Goal: Task Accomplishment & Management: Use online tool/utility

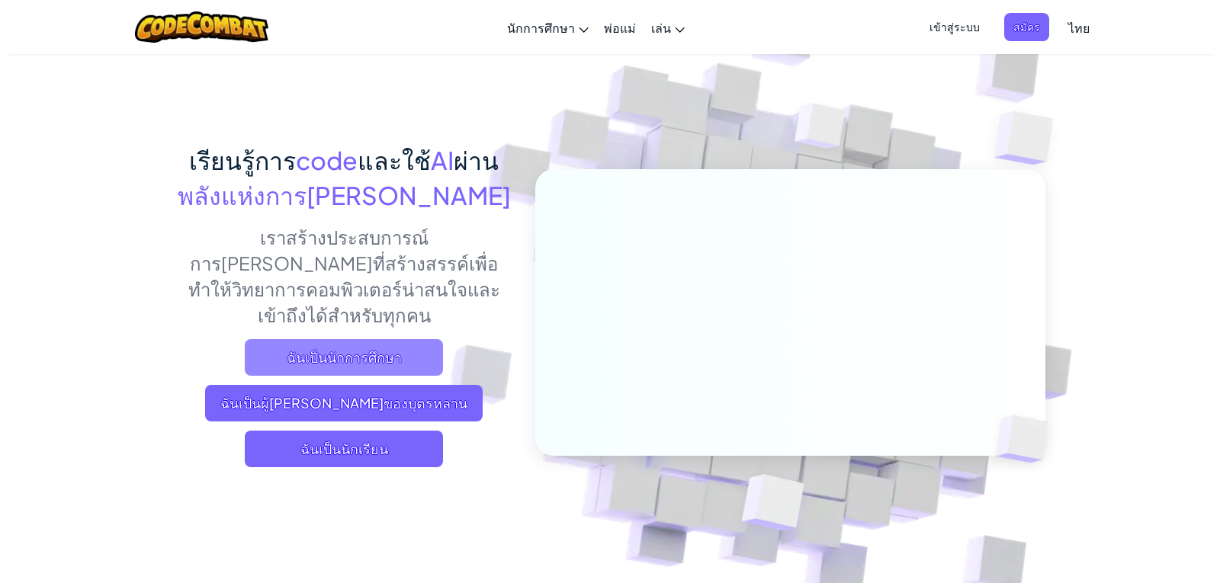
scroll to position [76, 0]
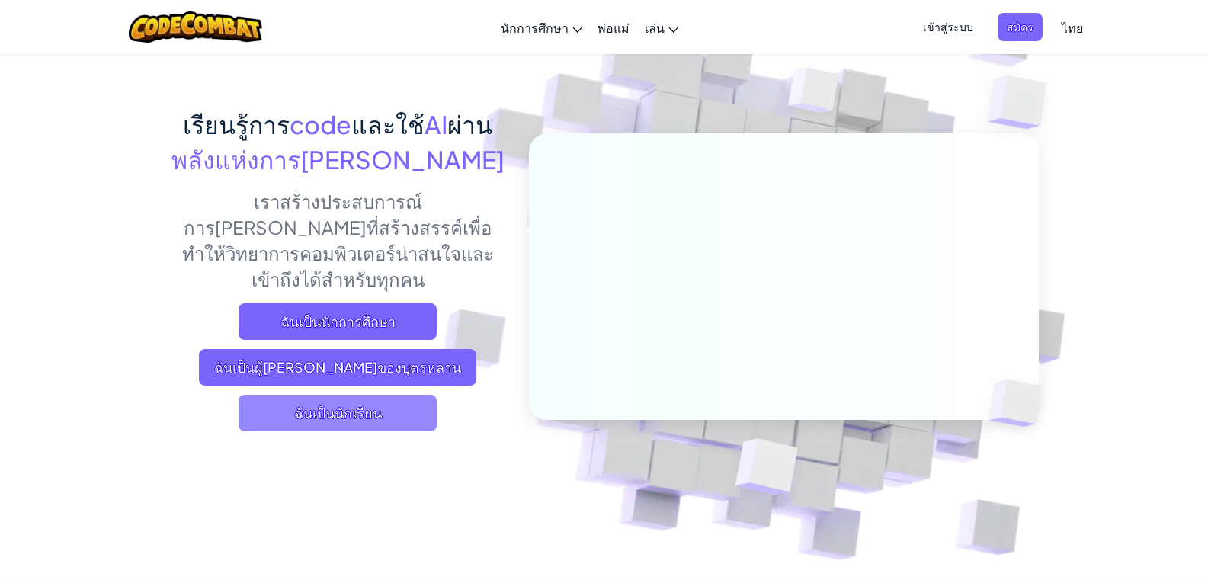
click at [352, 396] on span "ฉันเป็นนักเรียน" at bounding box center [338, 413] width 198 height 37
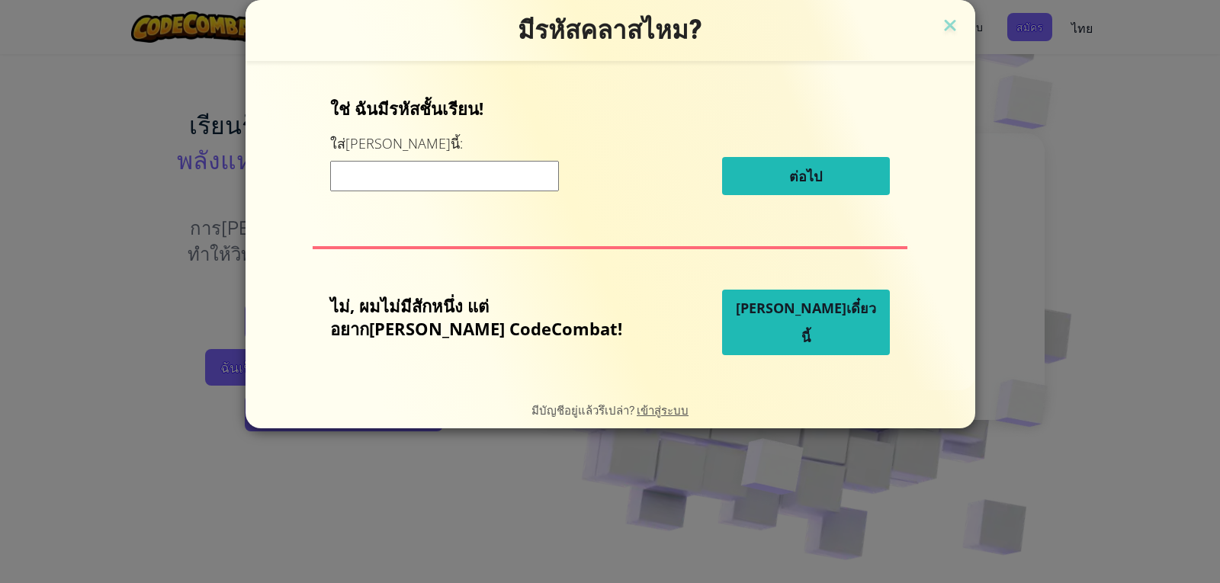
click at [396, 176] on input at bounding box center [444, 176] width 229 height 30
type input "5/1"
click at [768, 149] on div "ใช่ ฉันมีรหัสชั้นเรียน! ใส่[PERSON_NAME]นี้: 5/1 ต่อไป" at bounding box center [610, 152] width 560 height 110
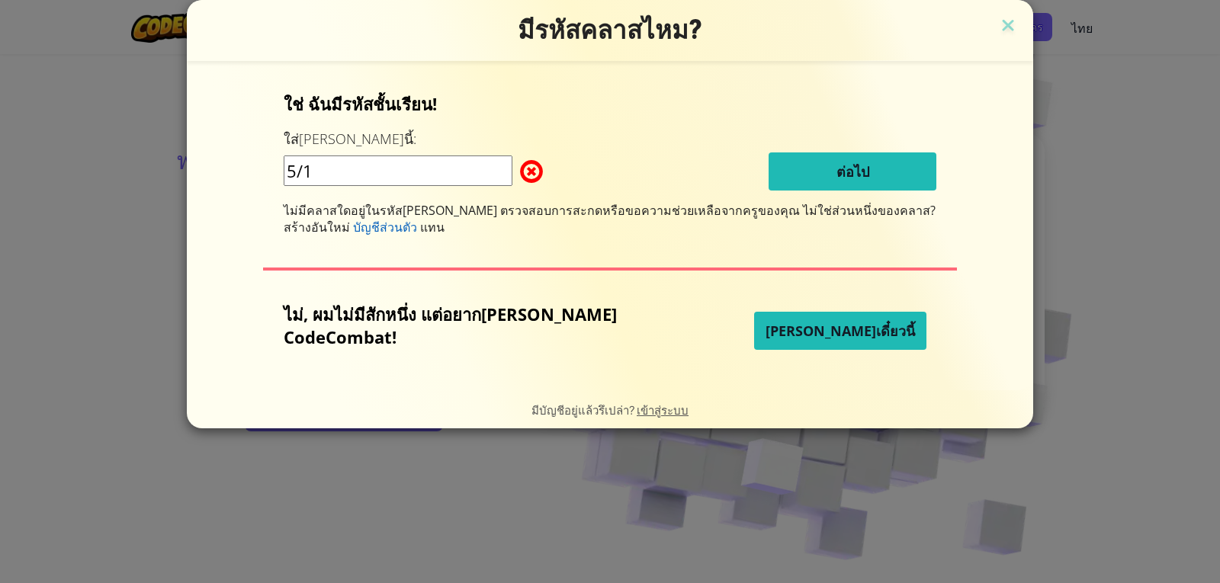
click at [784, 342] on button "[PERSON_NAME]เดี๋ยวนี้" at bounding box center [840, 331] width 172 height 38
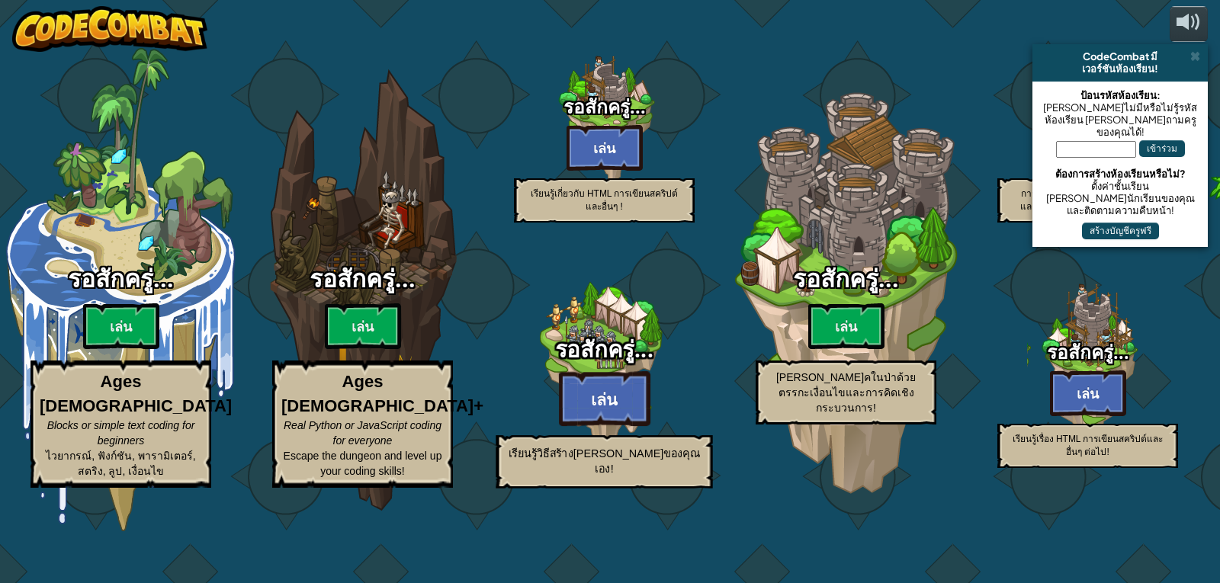
select select "th"
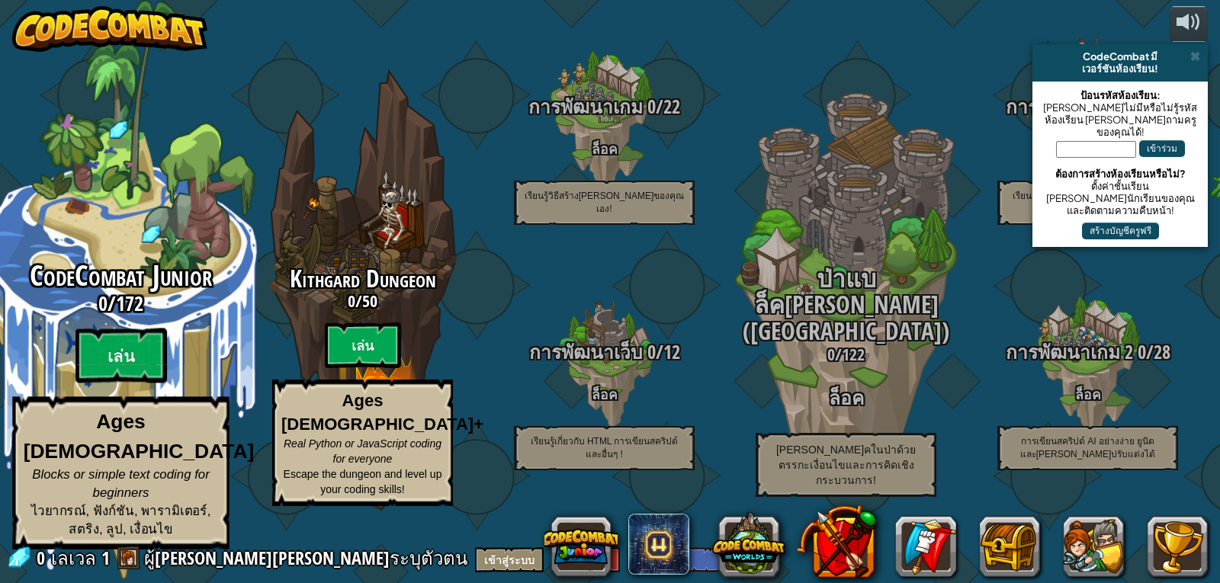
click at [47, 378] on div "CodeCombat Junior 0 / 172 [PERSON_NAME] Ages [DEMOGRAPHIC_DATA] Blocks or simpl…" at bounding box center [121, 405] width 290 height 289
select select "th"
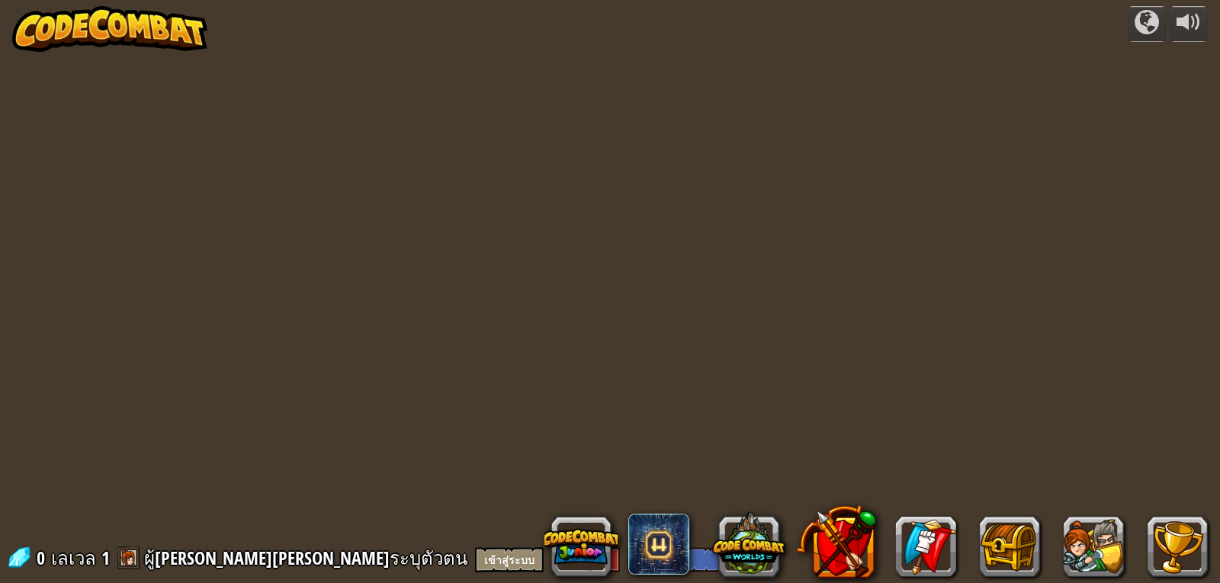
select select "th"
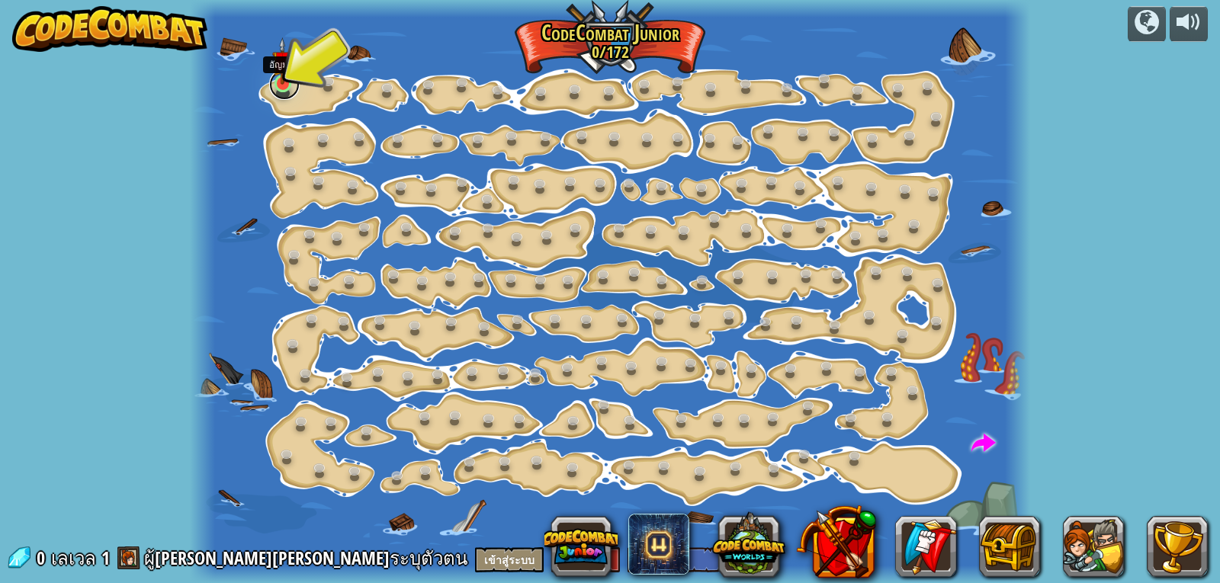
click at [273, 90] on link at bounding box center [284, 84] width 30 height 30
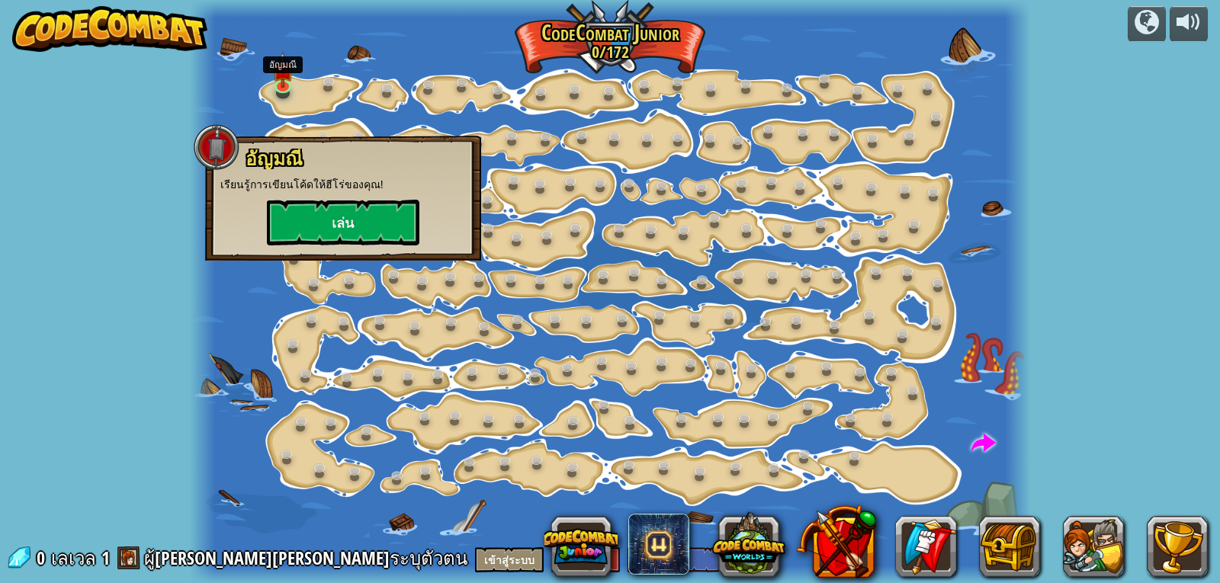
click at [276, 194] on div "[PERSON_NAME] เรียนรู้การเขียนโค้ดให้ฮีโร่ของคุณ! [PERSON_NAME]" at bounding box center [342, 197] width 245 height 97
click at [276, 213] on button "เล่น" at bounding box center [343, 223] width 152 height 46
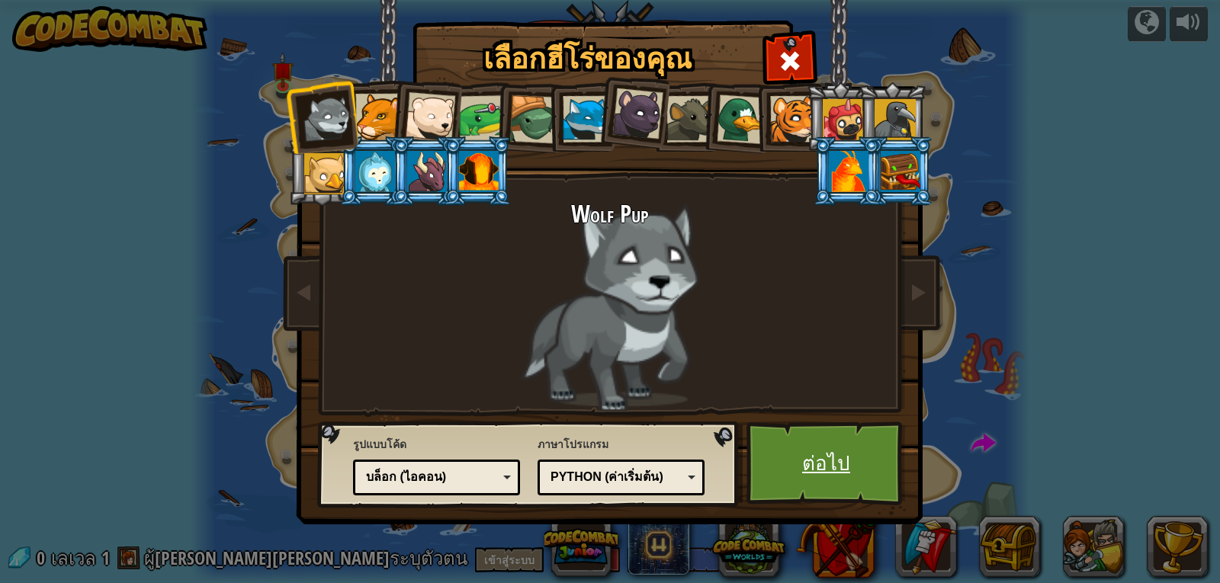
click at [810, 486] on link "ต่อไป" at bounding box center [825, 464] width 159 height 84
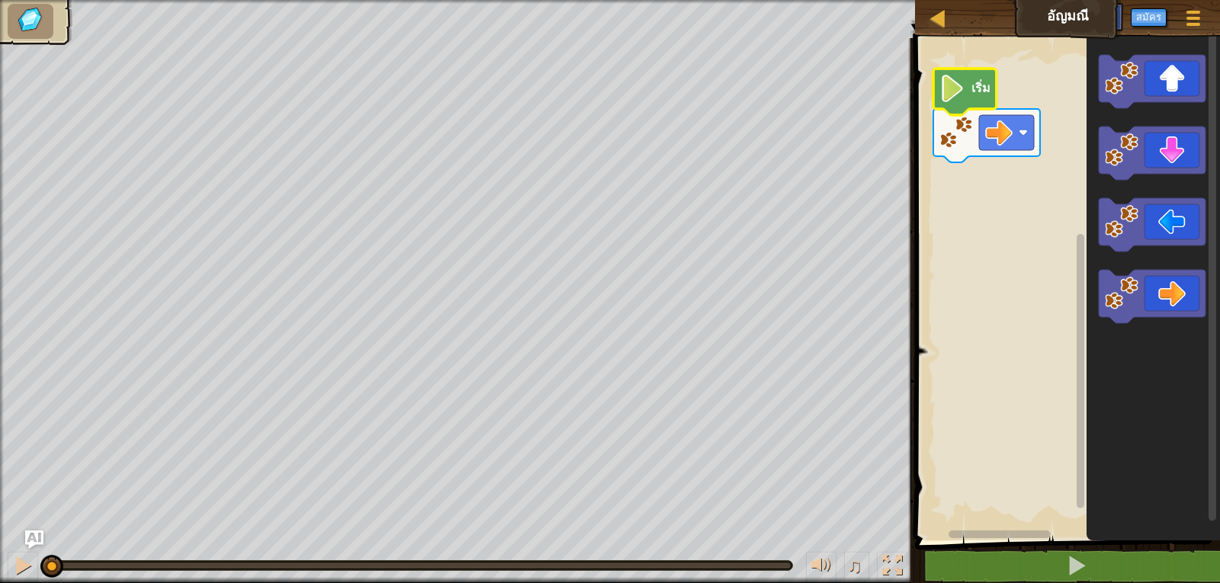
click at [961, 99] on image "พื้นที่ทำงาน Blockly" at bounding box center [952, 88] width 26 height 27
click at [977, 103] on icon "พื้นที่ทำงาน Blockly" at bounding box center [964, 92] width 63 height 47
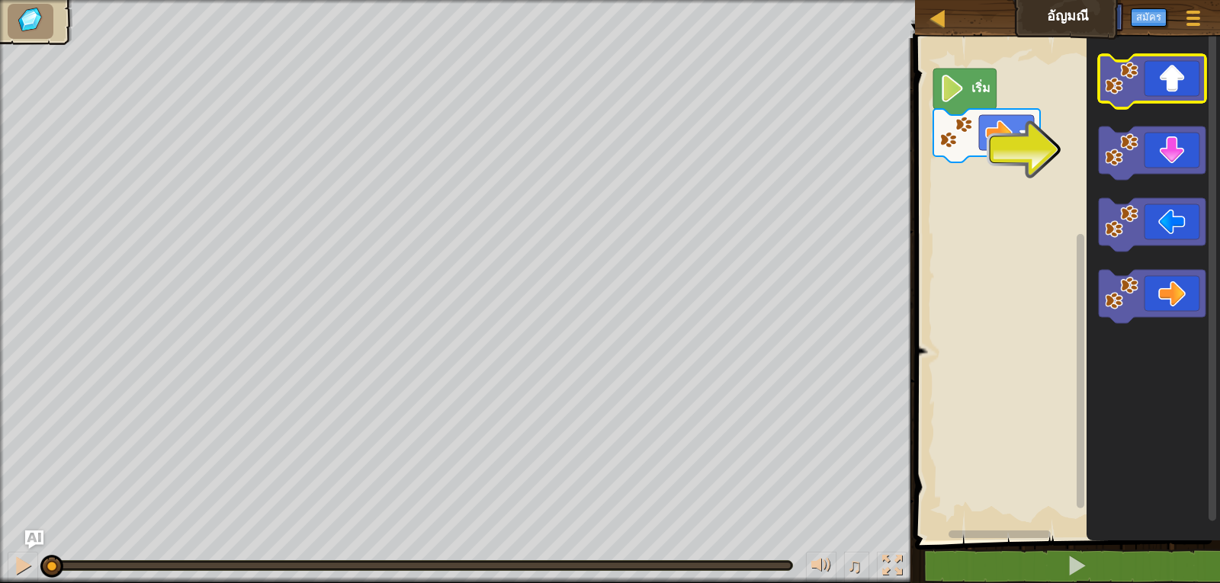
click at [1157, 89] on icon "พื้นที่ทำงาน Blockly" at bounding box center [1152, 81] width 107 height 53
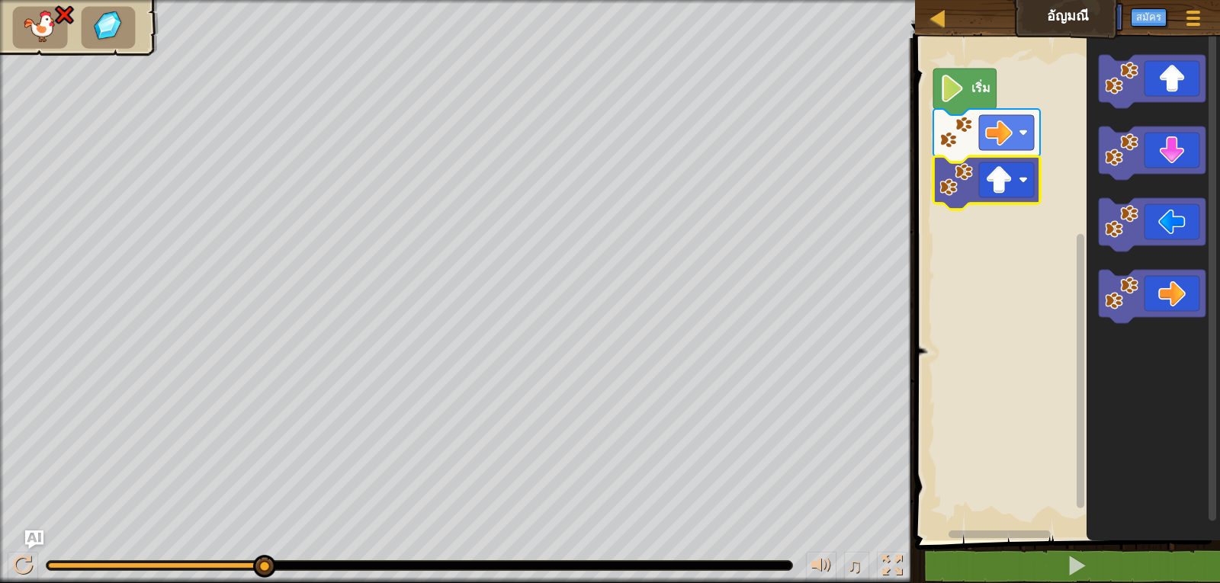
click at [967, 186] on image "พื้นที่ทำงาน Blockly" at bounding box center [956, 180] width 34 height 34
click at [1003, 181] on image "พื้นที่ทำงาน Blockly" at bounding box center [998, 179] width 27 height 27
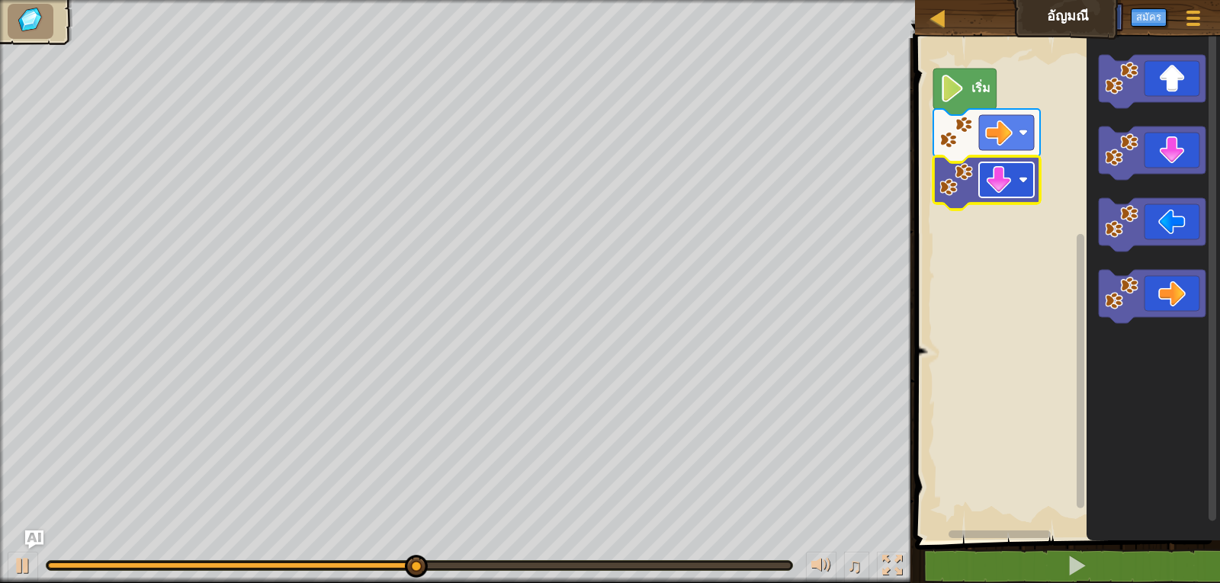
click at [1023, 194] on rect "พื้นที่ทำงาน Blockly" at bounding box center [1006, 179] width 55 height 35
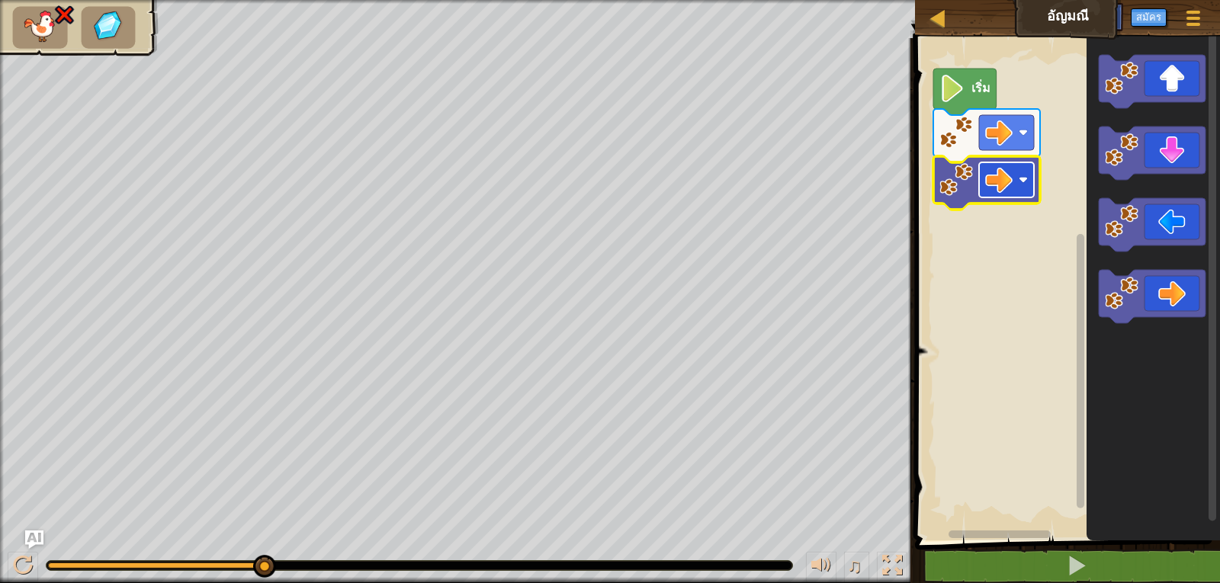
click at [1026, 168] on rect "พื้นที่ทำงาน Blockly" at bounding box center [1006, 179] width 55 height 35
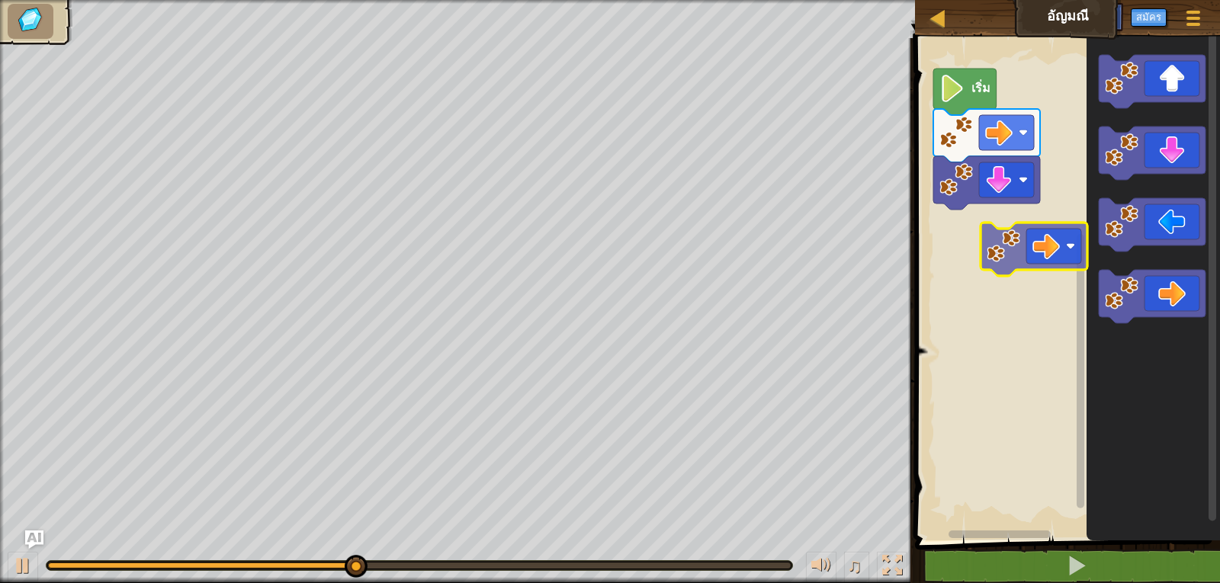
click at [1012, 227] on div "เริ่ม" at bounding box center [1065, 285] width 310 height 510
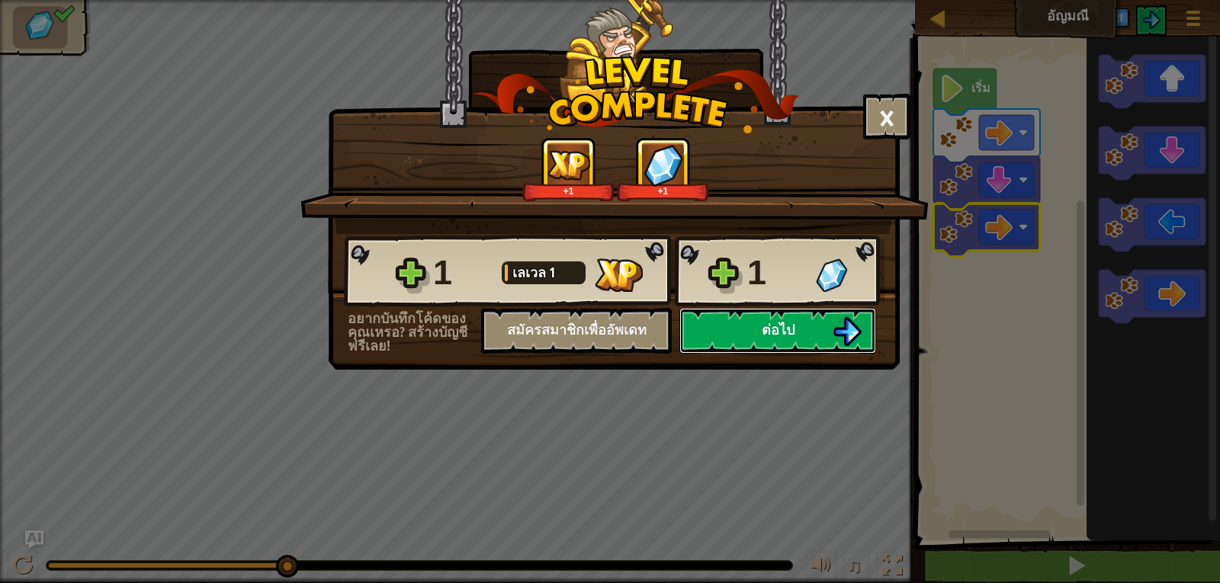
click at [771, 313] on button "ต่อไป" at bounding box center [777, 331] width 197 height 46
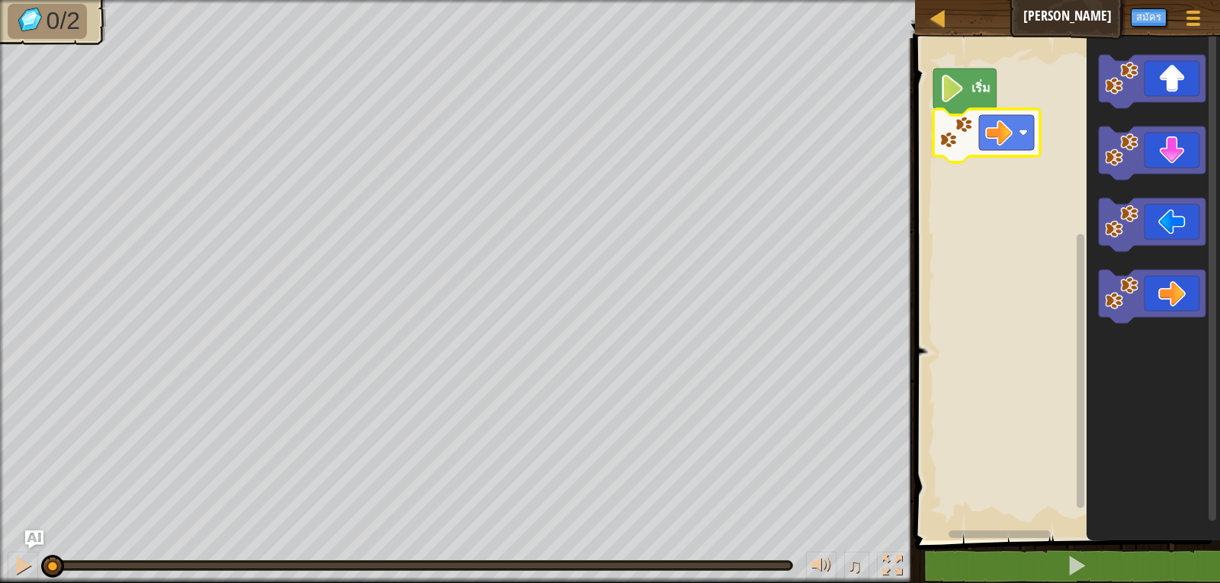
click at [966, 111] on icon "พื้นที่ทำงาน Blockly" at bounding box center [986, 135] width 107 height 53
click at [1035, 149] on icon "พื้นที่ทำงาน Blockly" at bounding box center [986, 135] width 107 height 53
click at [1006, 110] on g "พื้นที่ทำงาน Blockly" at bounding box center [986, 135] width 107 height 53
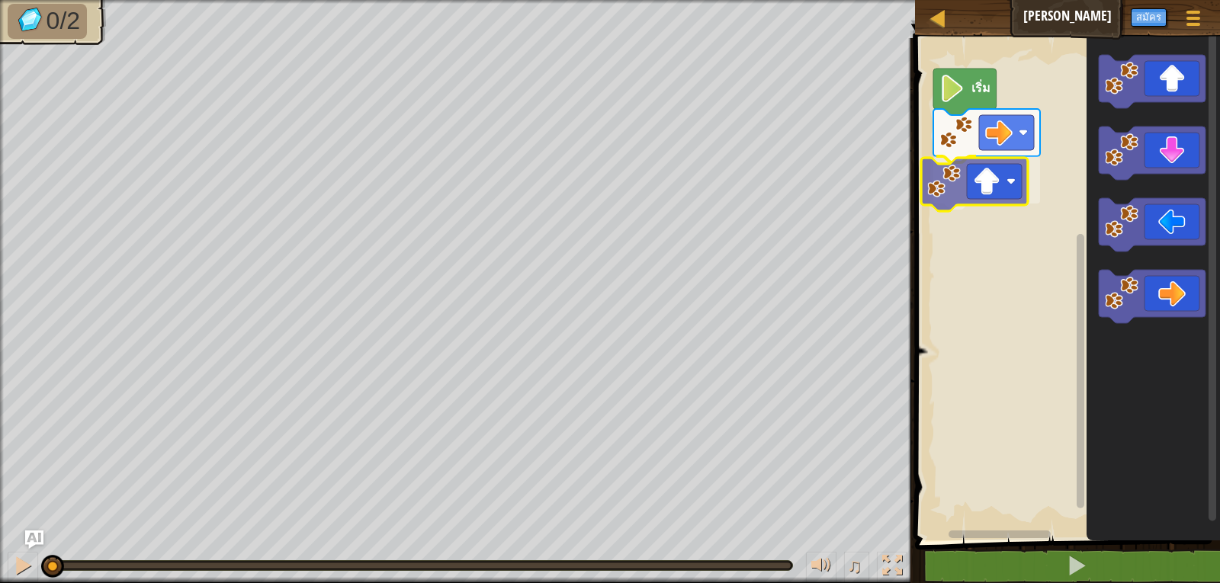
click at [989, 210] on div "เริ่ม" at bounding box center [1065, 285] width 310 height 510
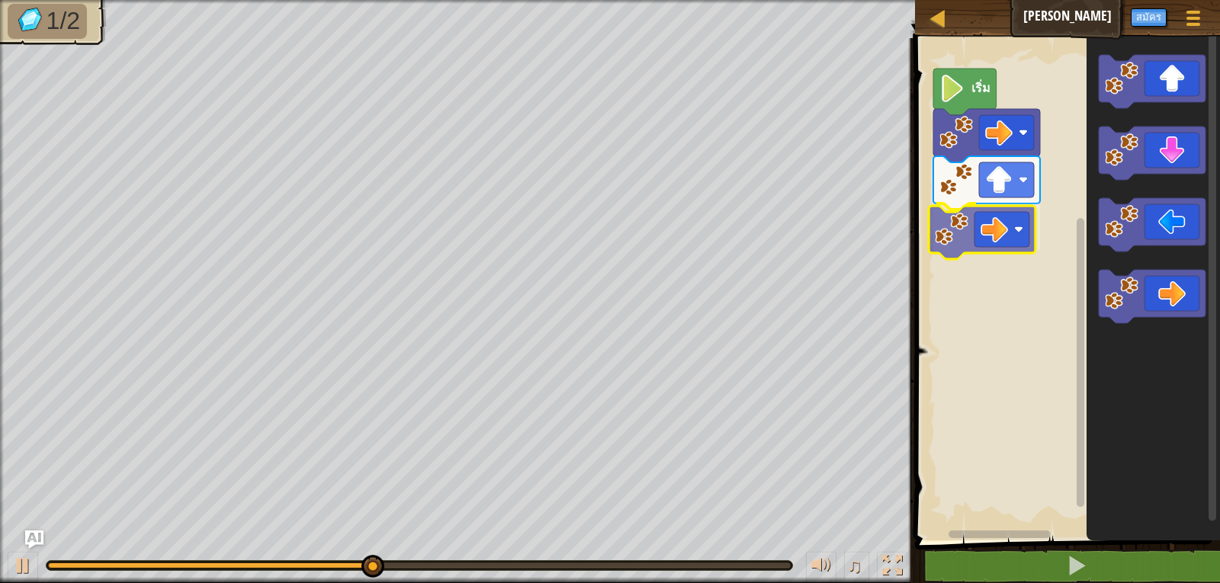
click at [993, 231] on div "เริ่ม" at bounding box center [1065, 285] width 310 height 510
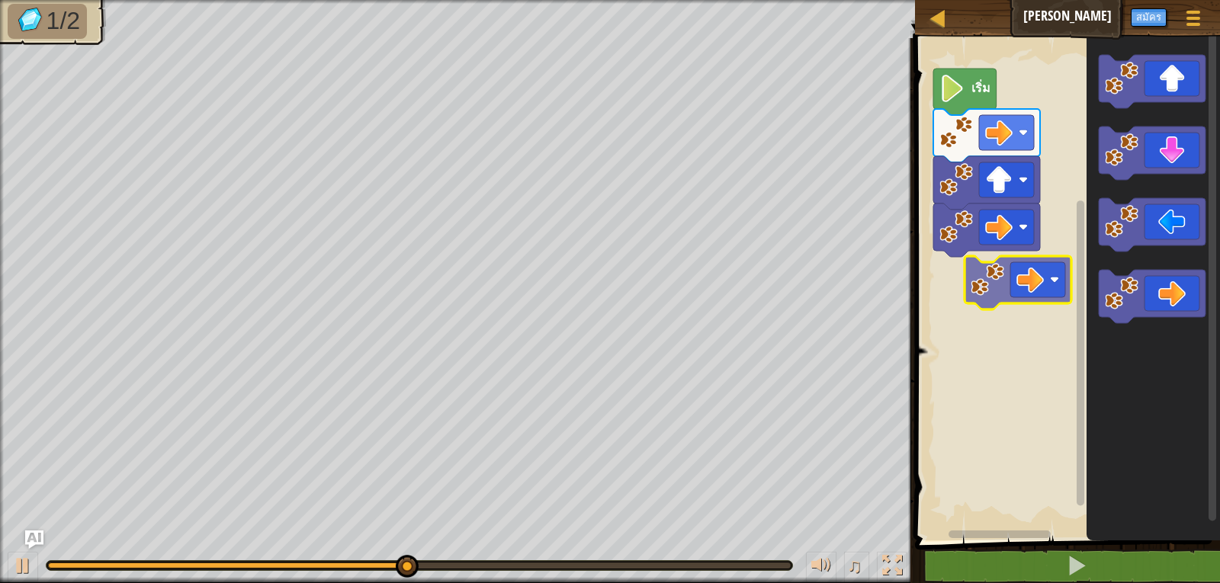
click at [996, 268] on div "เริ่ม" at bounding box center [1065, 285] width 310 height 510
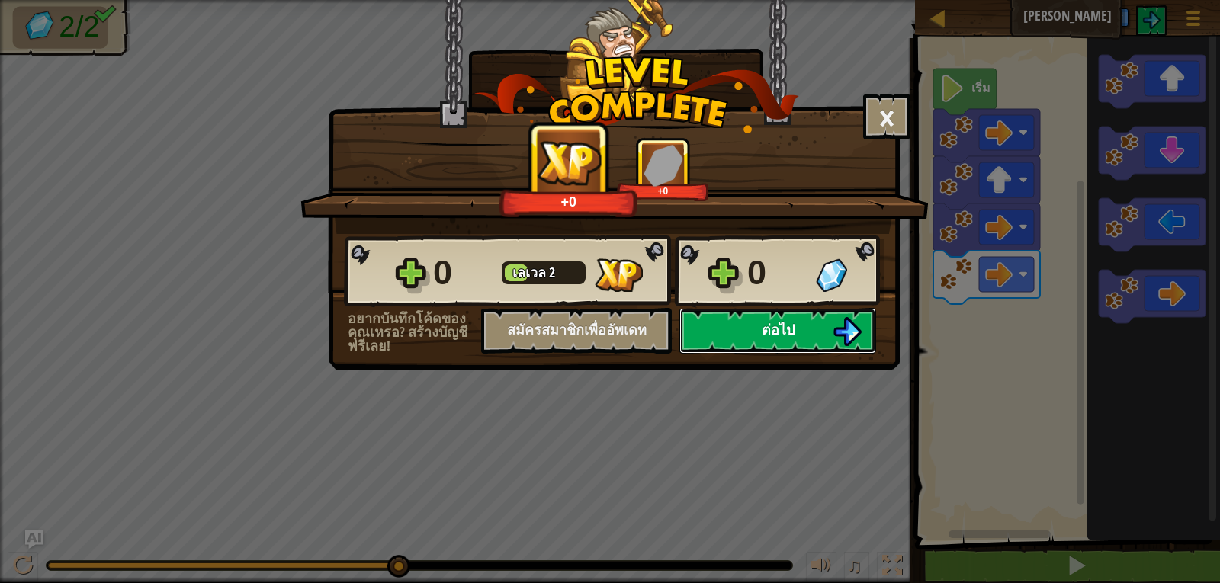
click at [731, 322] on button "ต่อไป" at bounding box center [777, 331] width 197 height 46
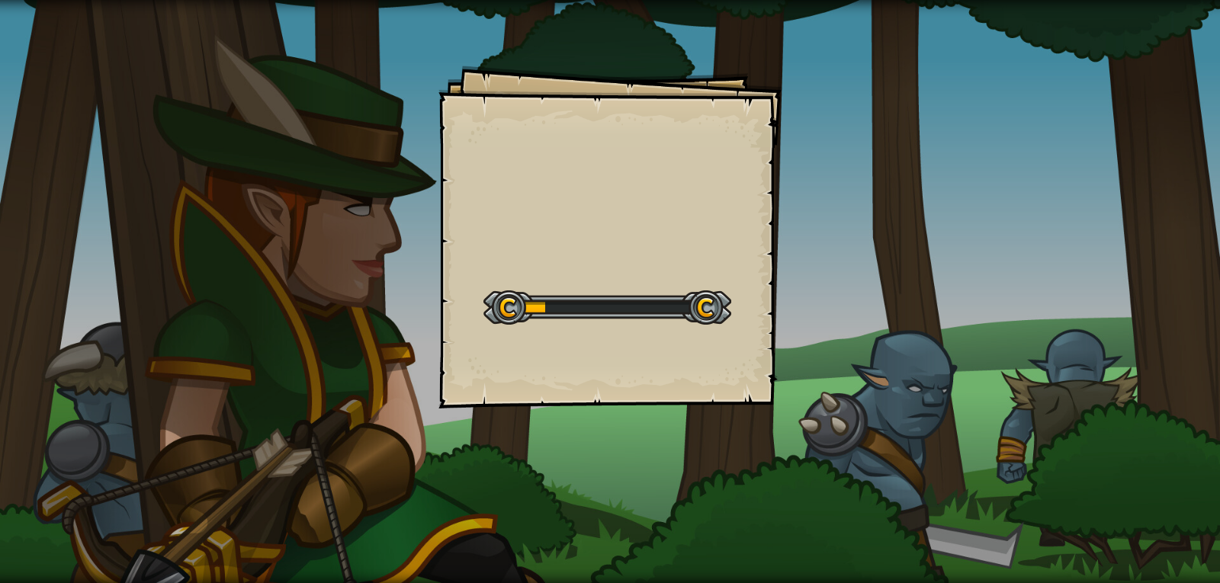
click at [666, 290] on div "Start Level" at bounding box center [607, 305] width 248 height 61
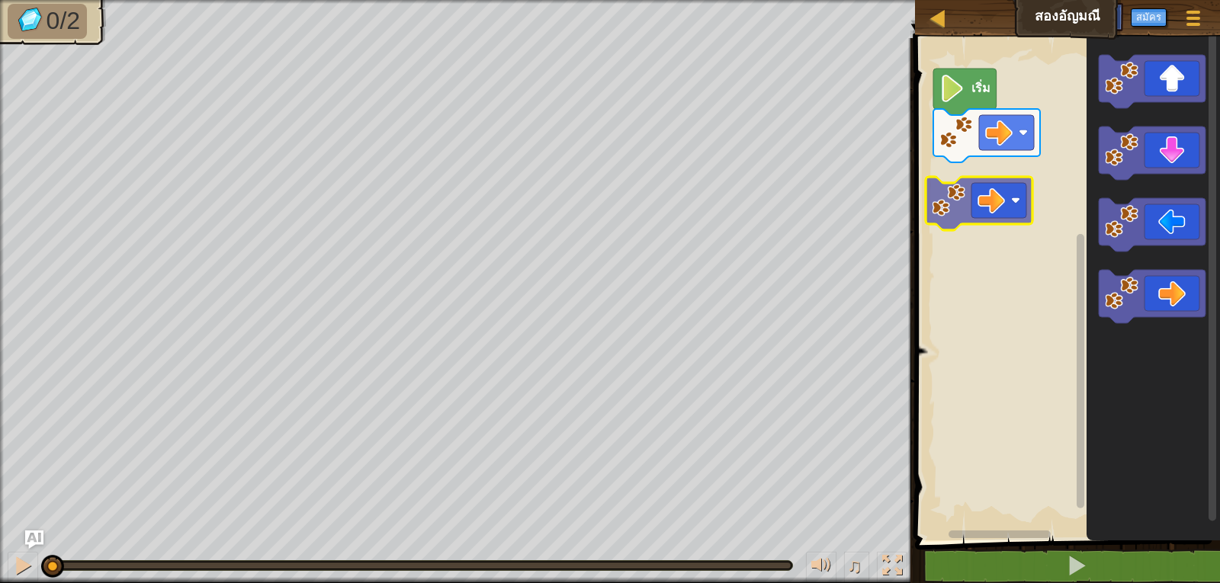
click at [957, 164] on div "เริ่ม" at bounding box center [1065, 285] width 310 height 510
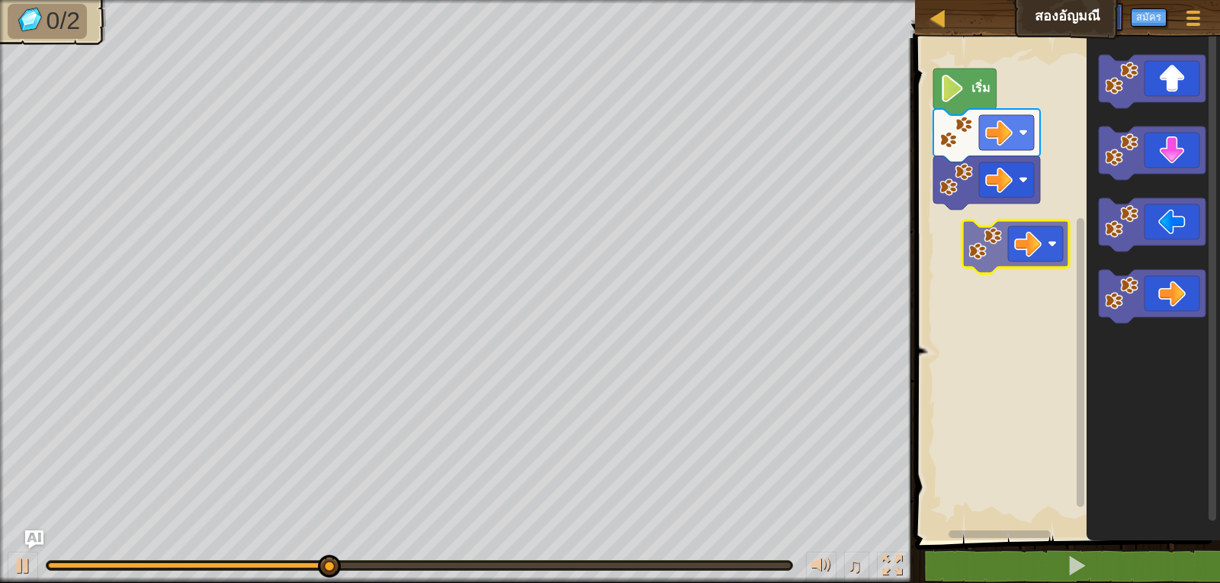
click at [1014, 227] on div "เริ่ม" at bounding box center [1065, 285] width 310 height 510
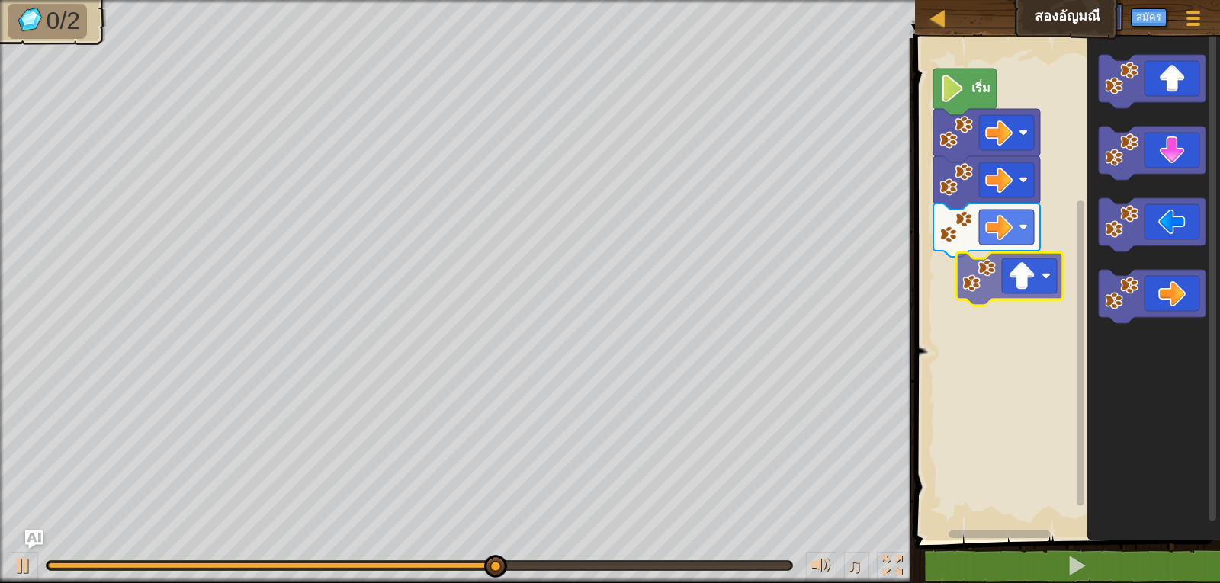
click at [986, 288] on div "เริ่ม" at bounding box center [1065, 285] width 310 height 510
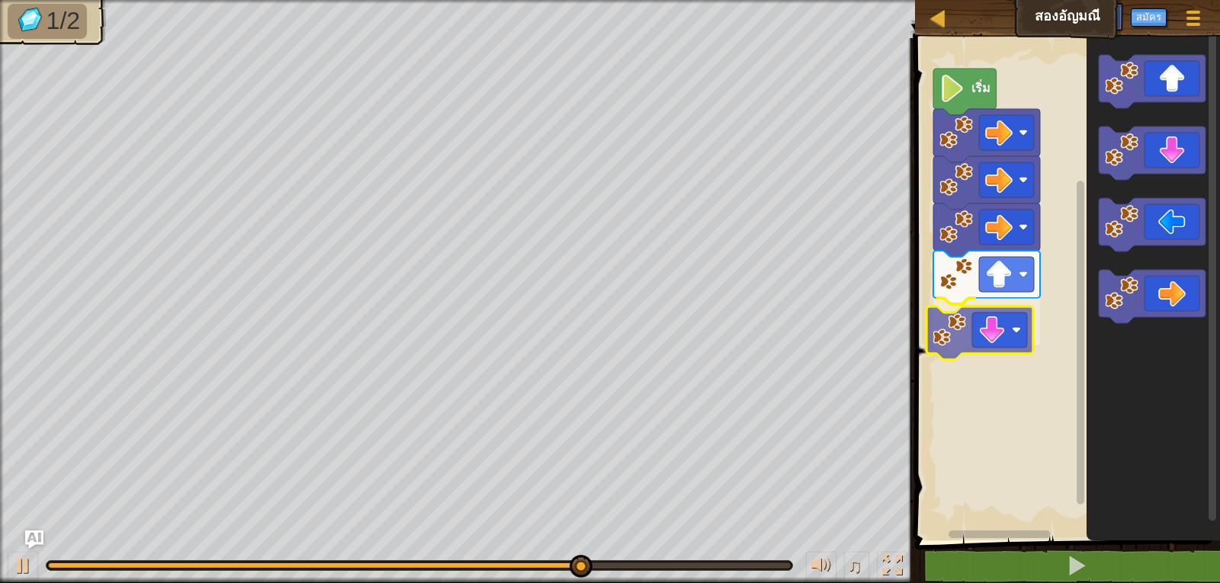
click at [983, 341] on div "เริ่ม" at bounding box center [1065, 285] width 310 height 510
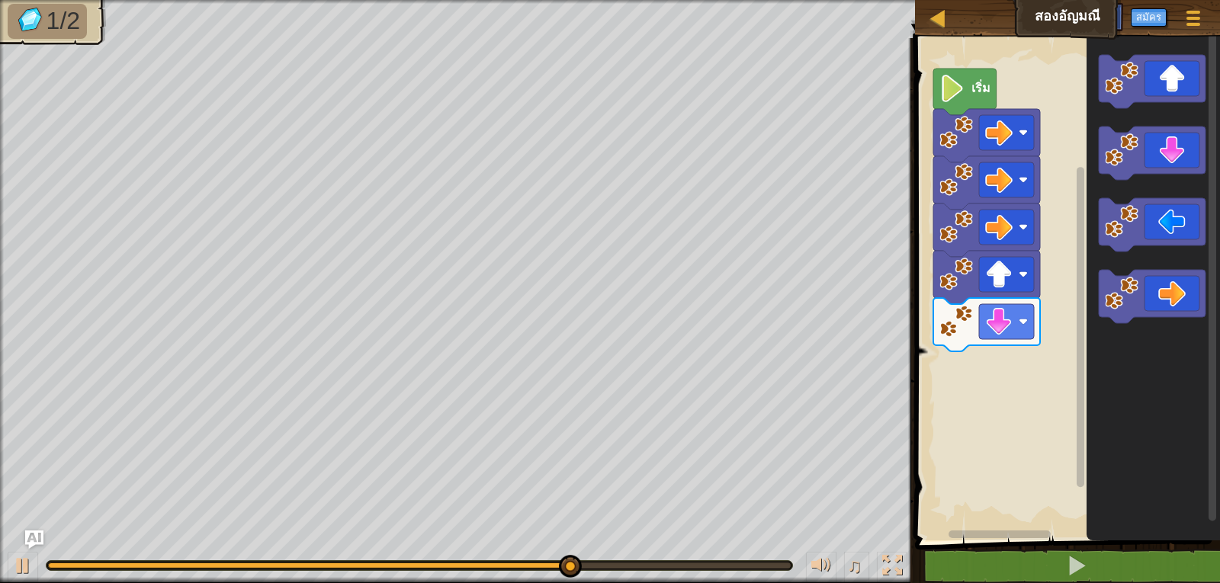
click at [1060, 357] on div "เริ่ม" at bounding box center [1065, 285] width 310 height 510
click at [1018, 351] on div "เริ่ม" at bounding box center [1065, 285] width 310 height 510
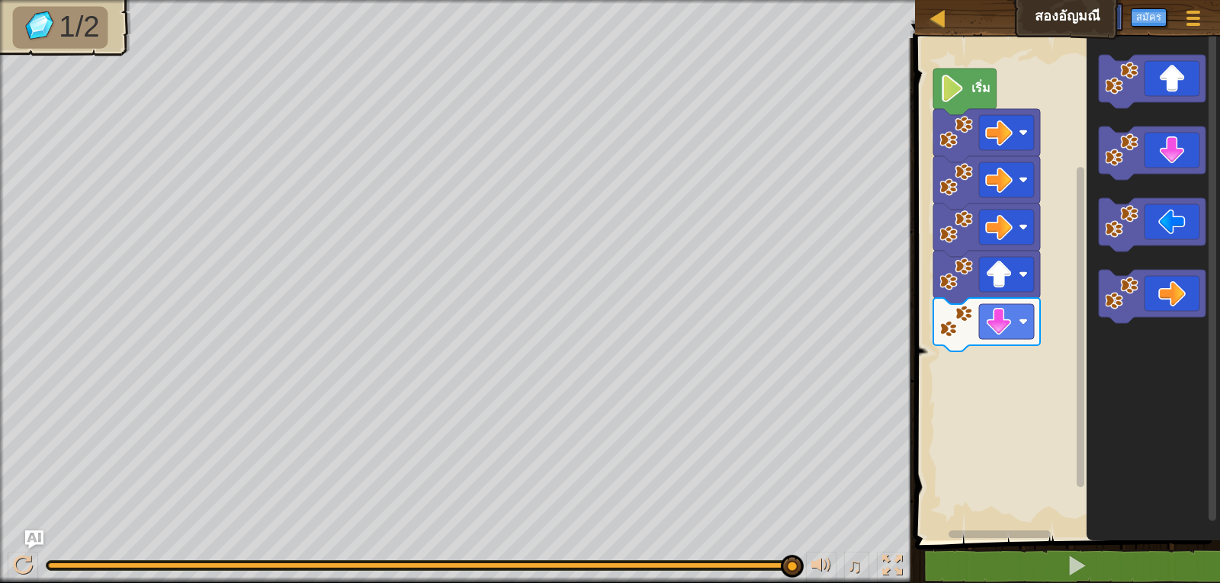
click at [1083, 236] on div "เริ่ม" at bounding box center [1065, 285] width 310 height 510
click at [1107, 171] on g "พื้นที่ทำงาน Blockly" at bounding box center [1152, 153] width 107 height 53
click at [1113, 162] on image "พื้นที่ทำงาน Blockly" at bounding box center [1122, 150] width 34 height 34
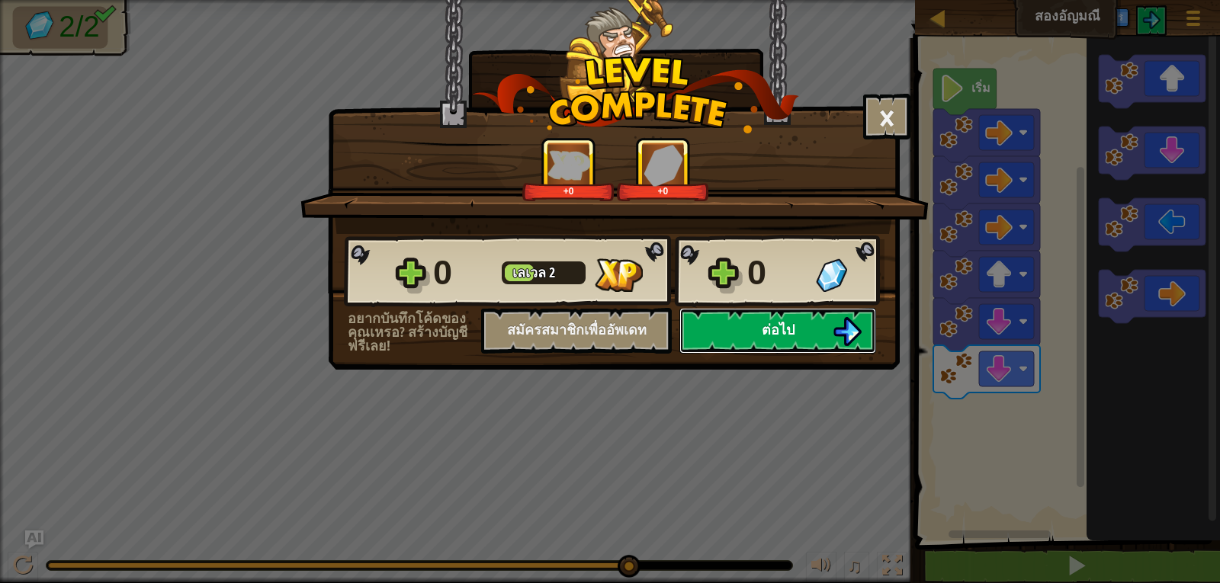
click at [783, 329] on span "ต่อไป" at bounding box center [778, 329] width 33 height 19
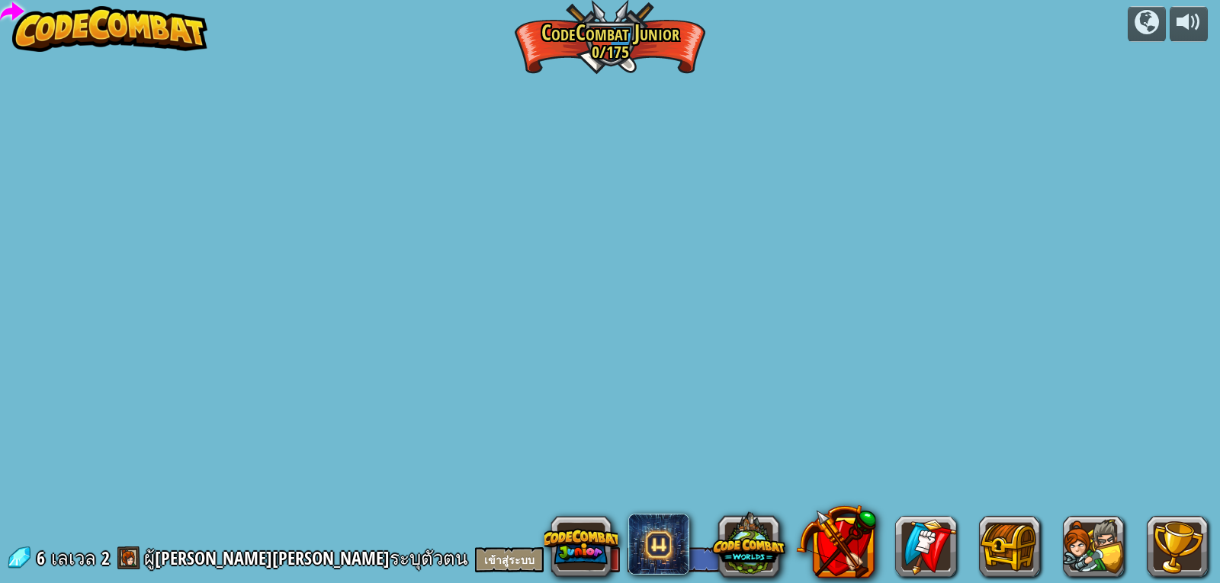
select select "th"
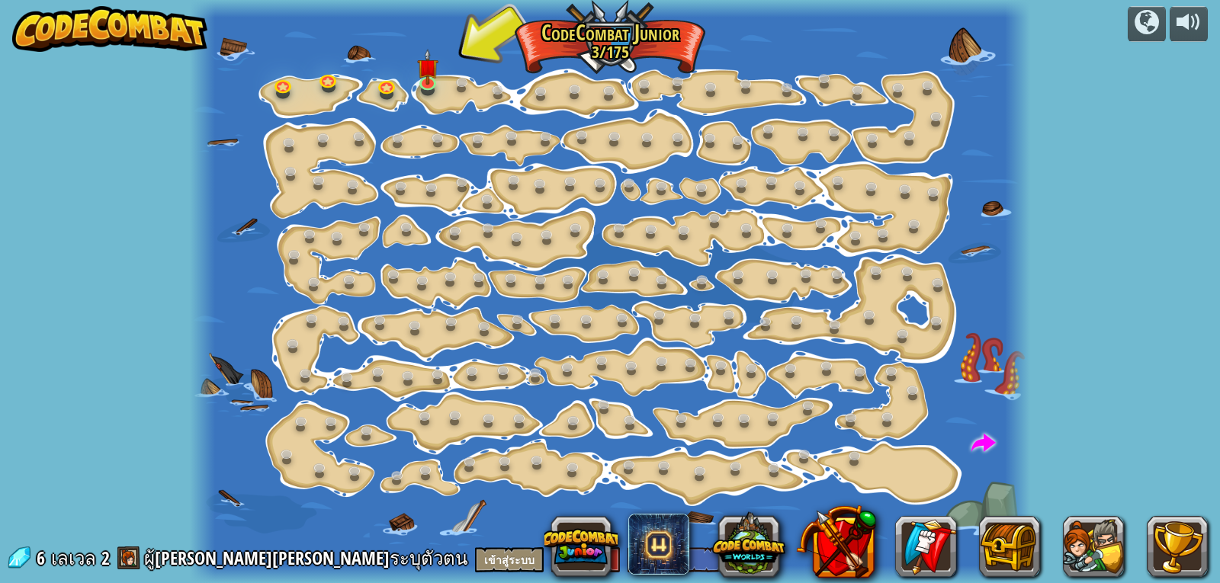
click at [428, 97] on div at bounding box center [610, 291] width 841 height 583
click at [428, 79] on img at bounding box center [427, 58] width 21 height 48
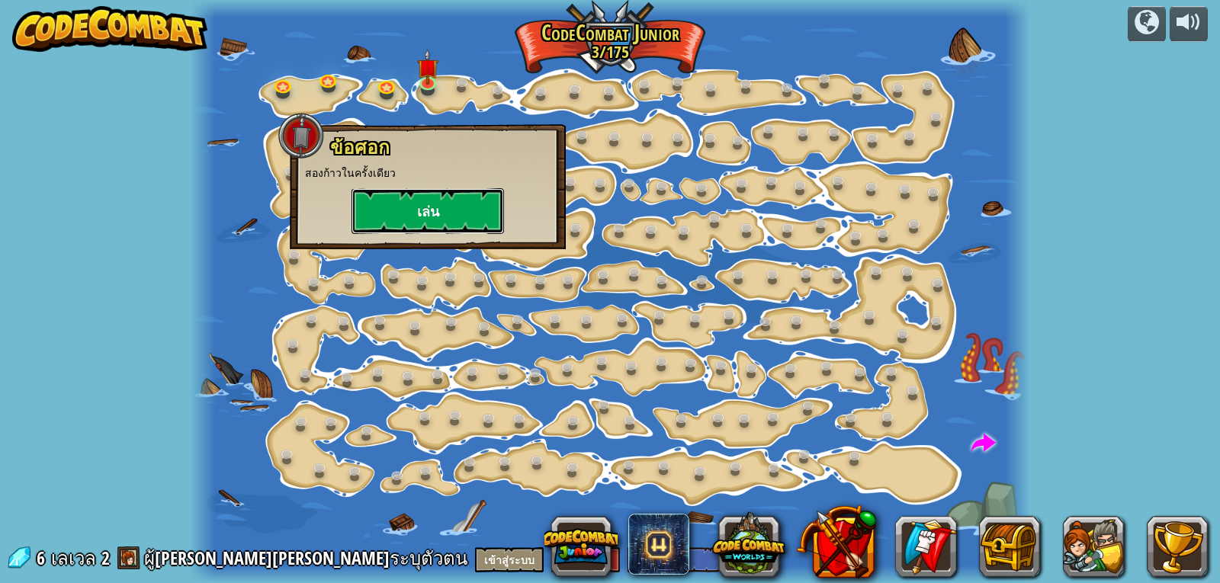
drag, startPoint x: 440, startPoint y: 228, endPoint x: 435, endPoint y: 220, distance: 9.9
click at [435, 220] on button "เล่น" at bounding box center [427, 211] width 152 height 46
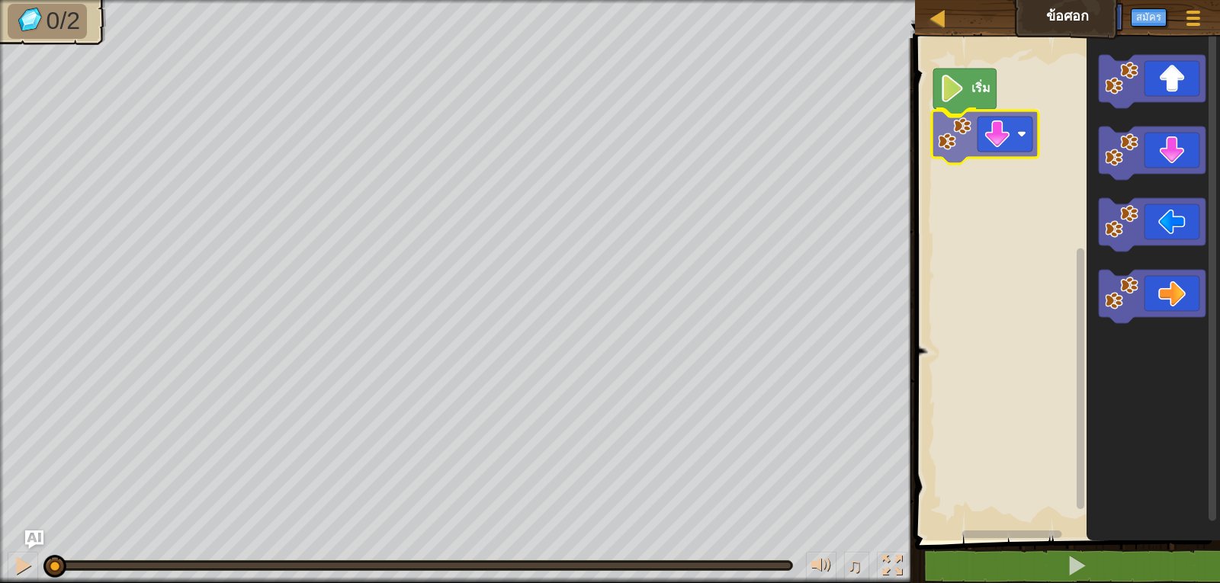
click at [993, 127] on div "เริ่ม" at bounding box center [1065, 285] width 310 height 510
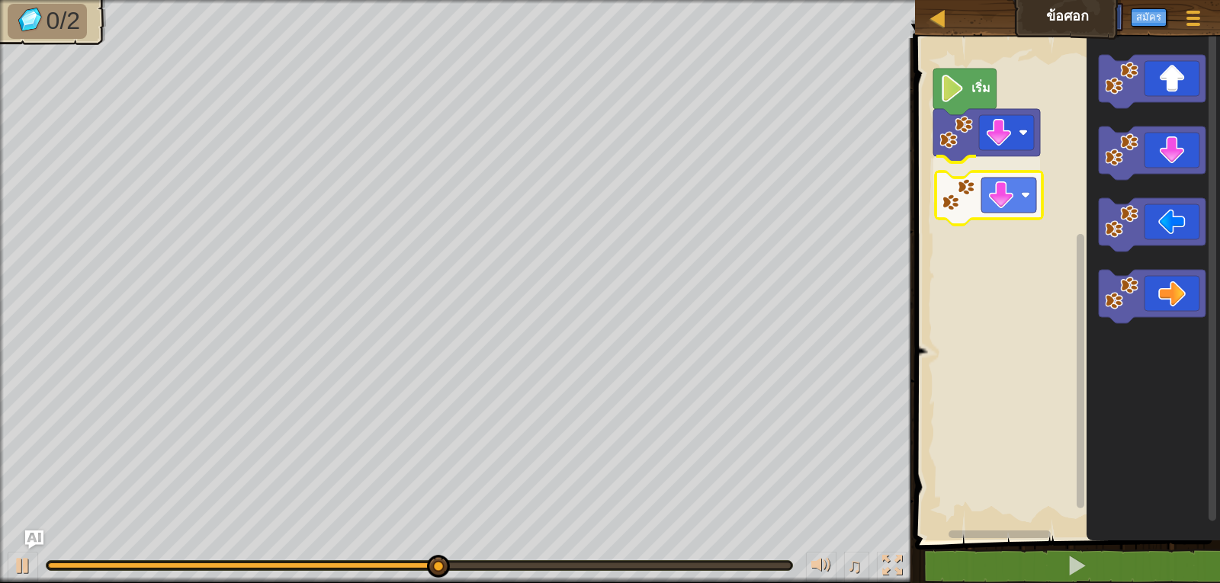
click at [995, 190] on div "เริ่ม" at bounding box center [1065, 285] width 310 height 510
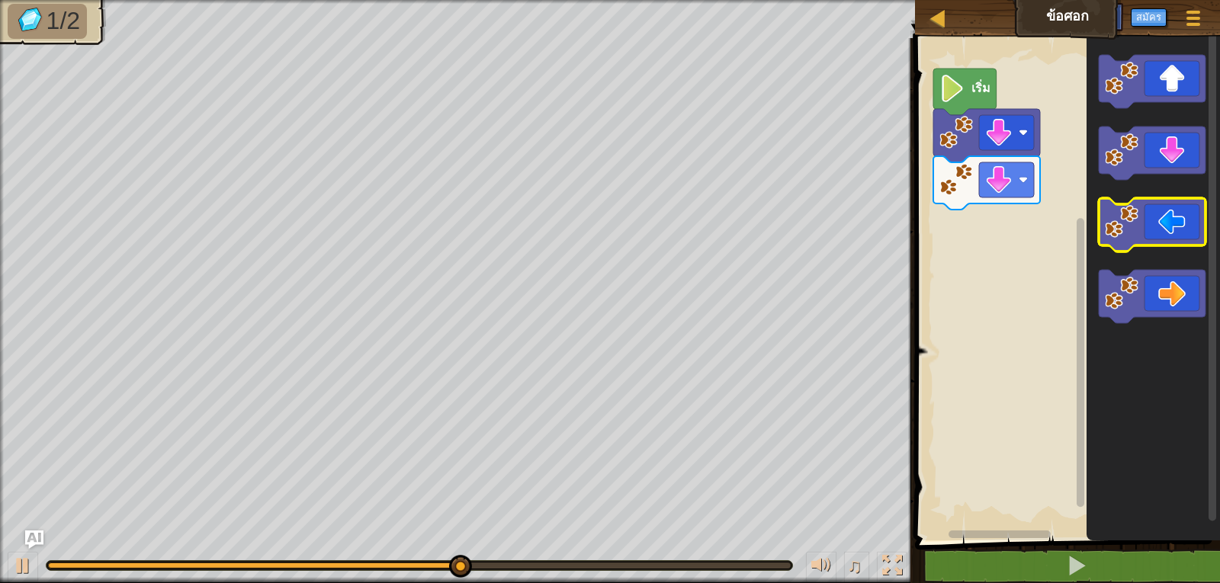
click at [1131, 239] on icon "พื้นที่ทำงาน Blockly" at bounding box center [1152, 224] width 107 height 53
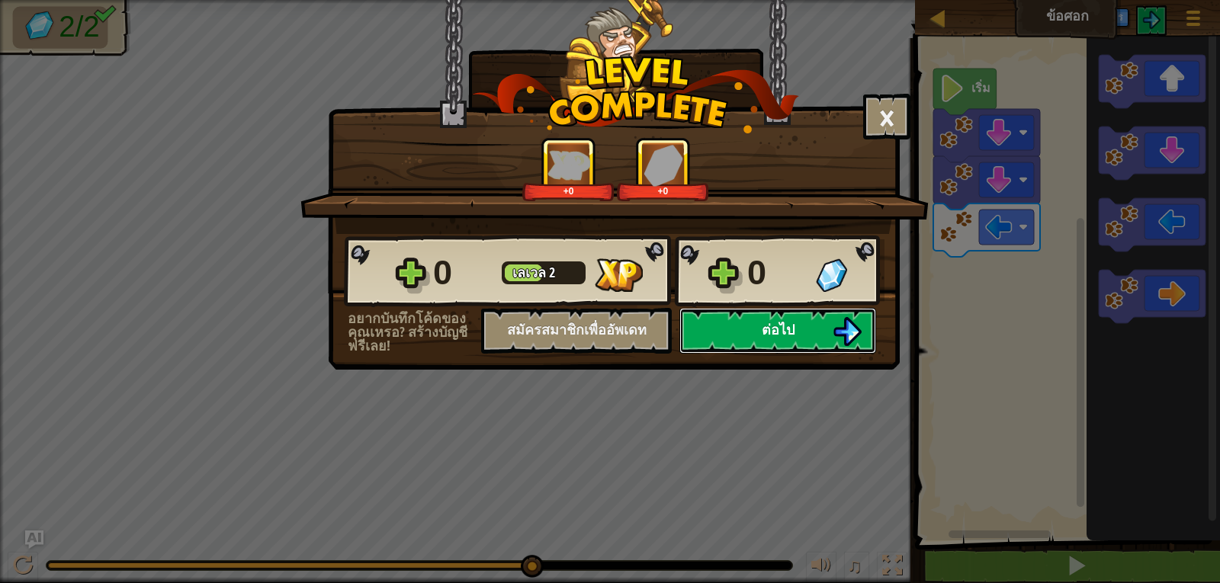
click at [727, 324] on button "ต่อไป" at bounding box center [777, 331] width 197 height 46
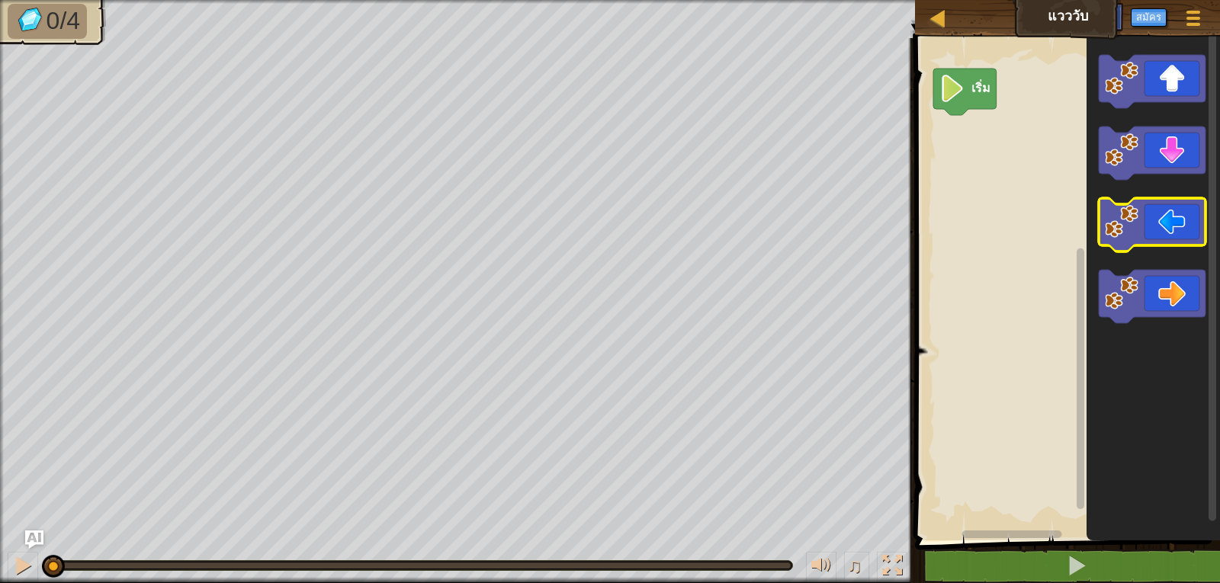
click at [1156, 228] on icon "พื้นที่ทำงาน Blockly" at bounding box center [1152, 224] width 107 height 53
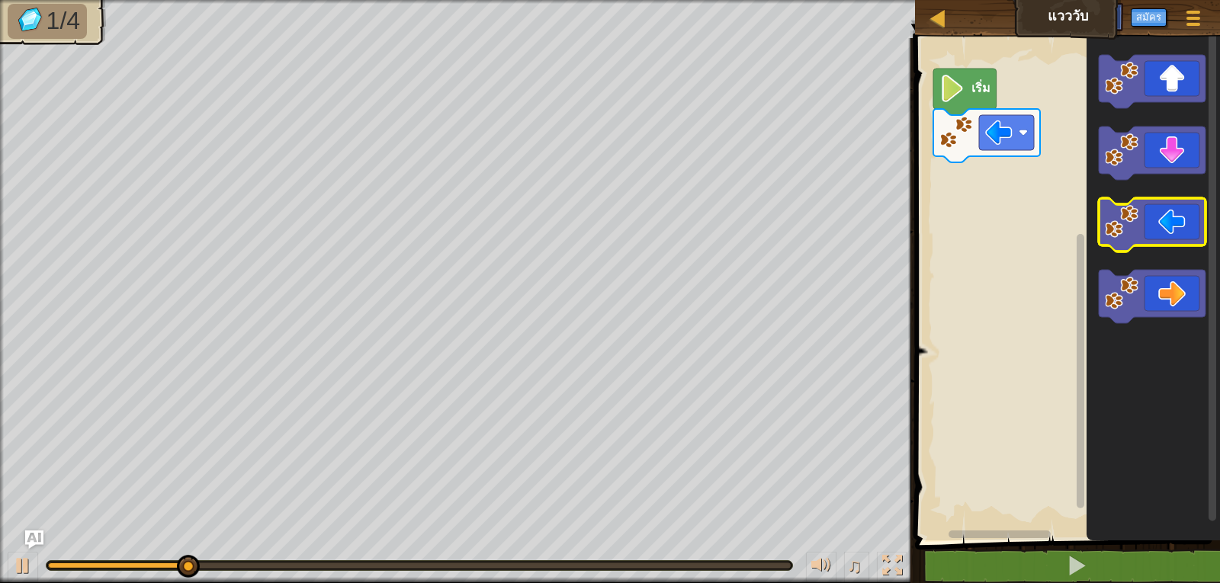
click at [1156, 228] on icon "พื้นที่ทำงาน Blockly" at bounding box center [1152, 224] width 107 height 53
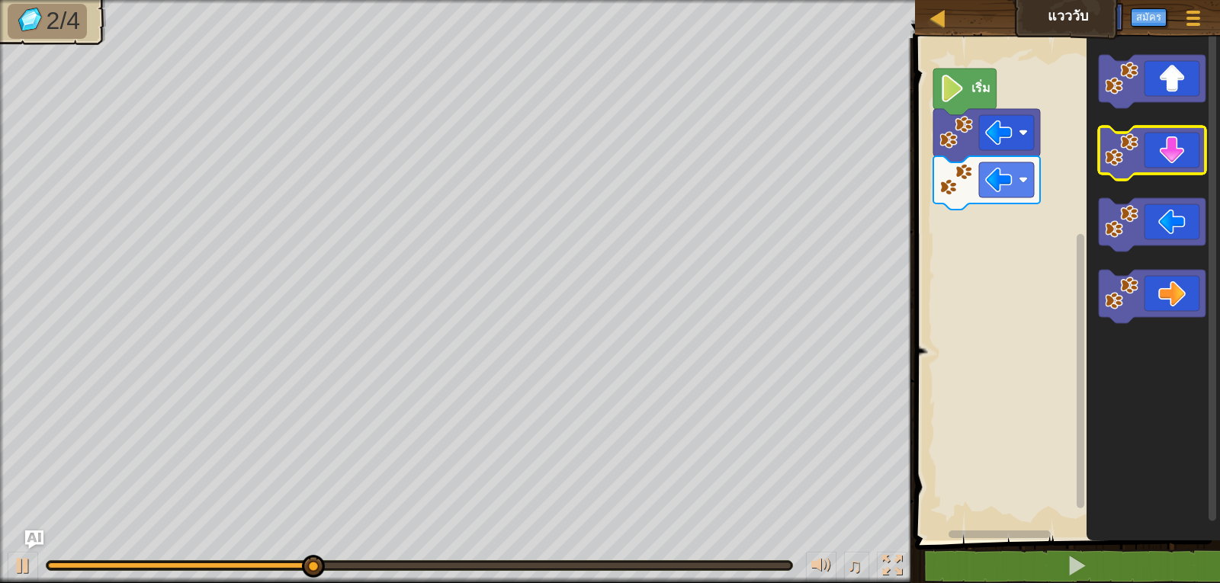
click at [1109, 138] on image "พื้นที่ทำงาน Blockly" at bounding box center [1122, 150] width 34 height 34
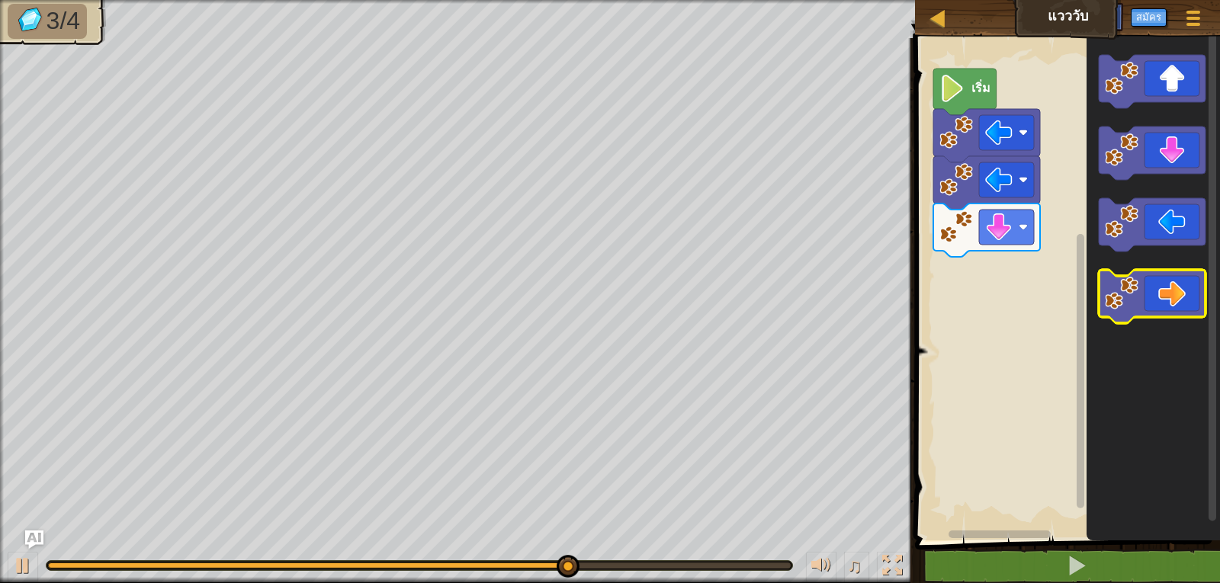
click at [1156, 308] on icon "พื้นที่ทำงาน Blockly" at bounding box center [1152, 296] width 107 height 53
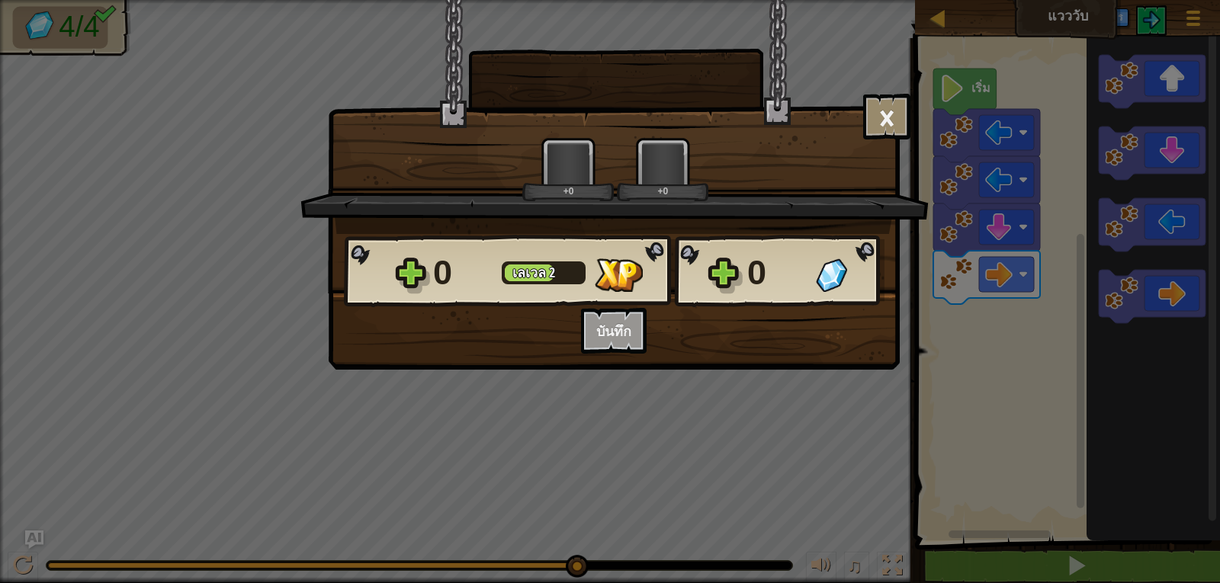
click at [653, 319] on div "0 [PERSON_NAME] 2 0 อยากบันทึกโค้ดของคุณเหรอ? สร้างบัญชีฟรีเลย! สมัครสมาชิกเพื่…" at bounding box center [614, 294] width 570 height 120
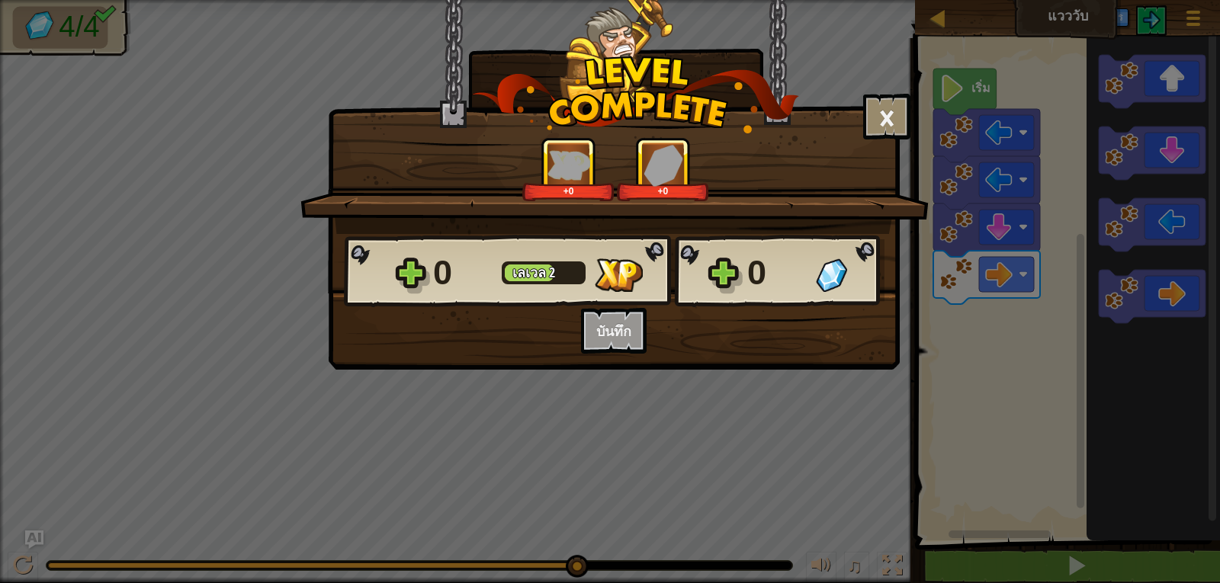
click at [605, 327] on div "0 [PERSON_NAME] 2 0 อยากบันทึกโค้ดของคุณเหรอ? สร้างบัญชีฟรีเลย! สมัครสมาชิกเพื่…" at bounding box center [614, 294] width 570 height 120
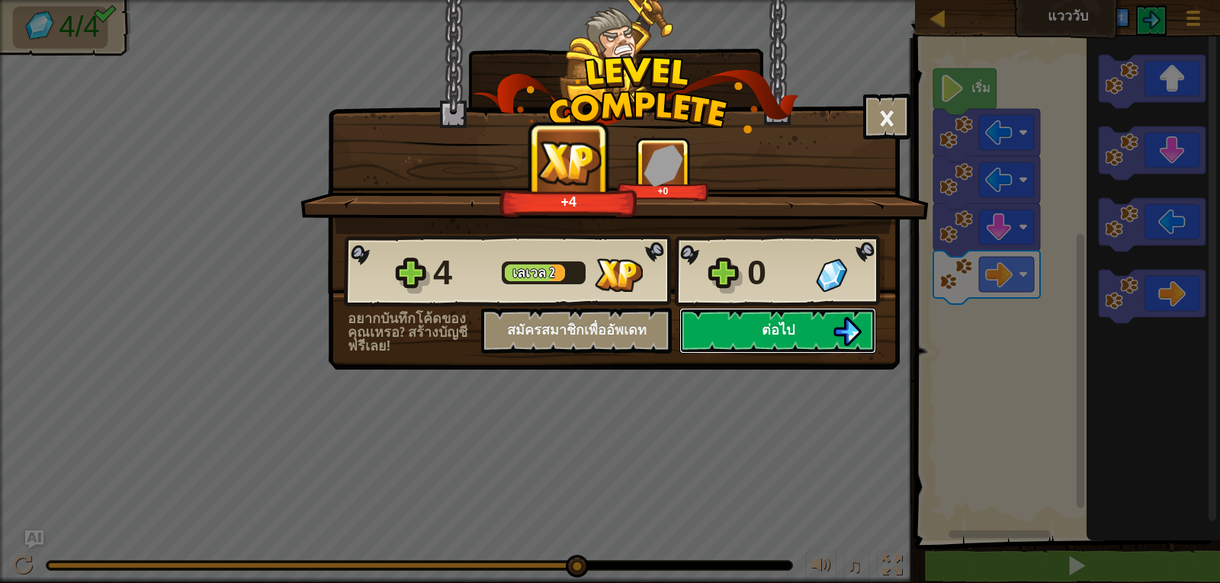
click at [691, 328] on button "ต่อไป" at bounding box center [777, 331] width 197 height 46
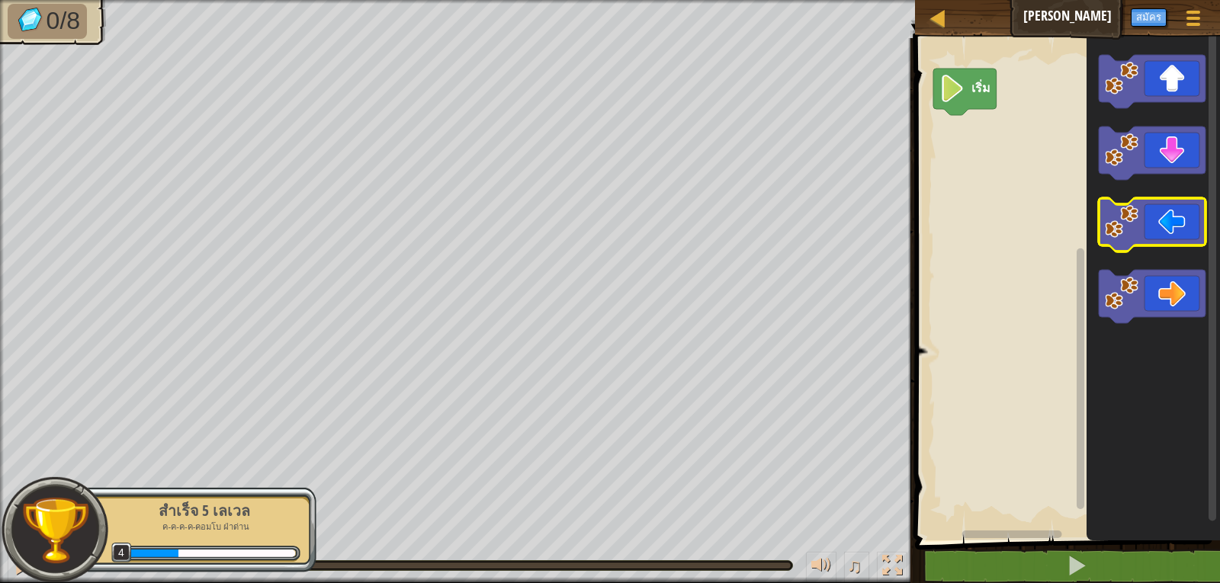
click at [1116, 219] on image "พื้นที่ทำงาน Blockly" at bounding box center [1122, 222] width 34 height 34
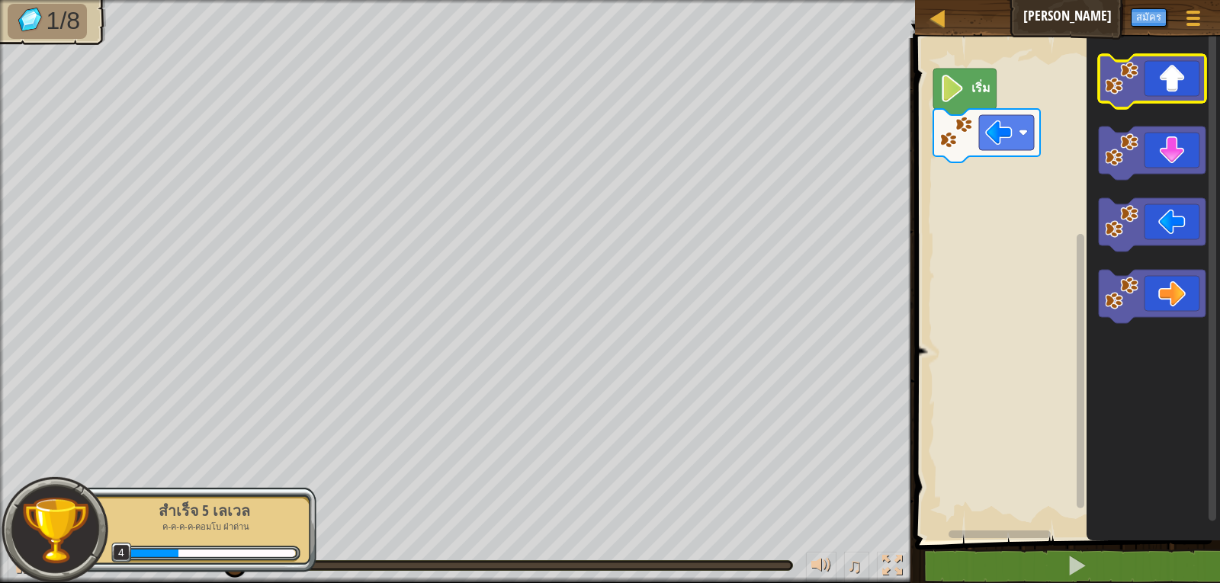
click at [1150, 83] on icon "พื้นที่ทำงาน Blockly" at bounding box center [1152, 81] width 107 height 53
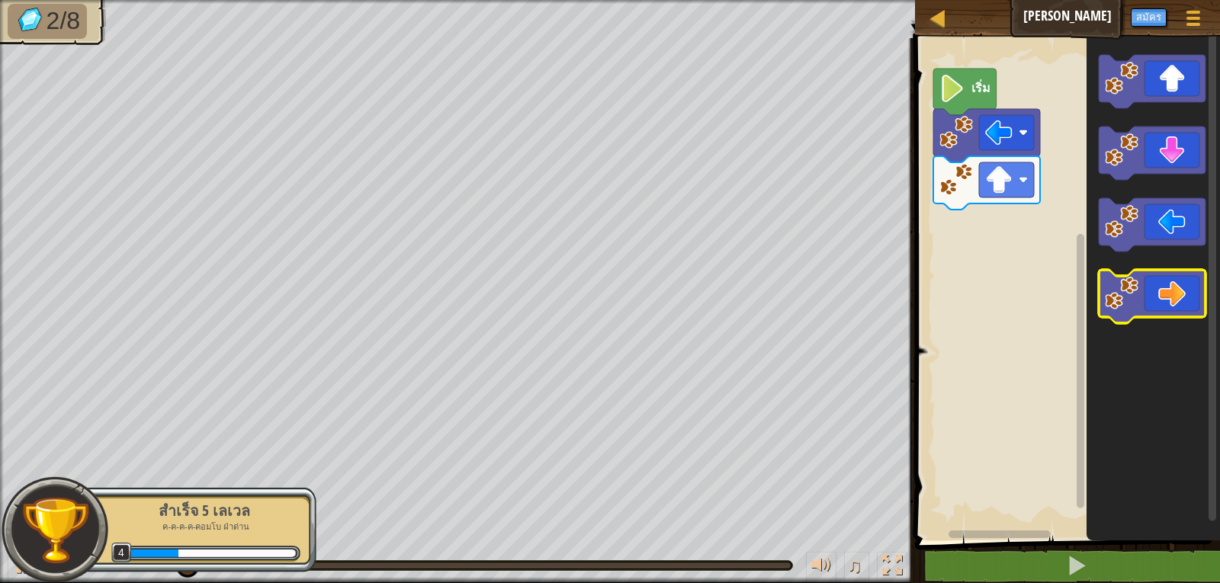
click at [1201, 271] on icon "พื้นที่ทำงาน Blockly" at bounding box center [1152, 296] width 107 height 53
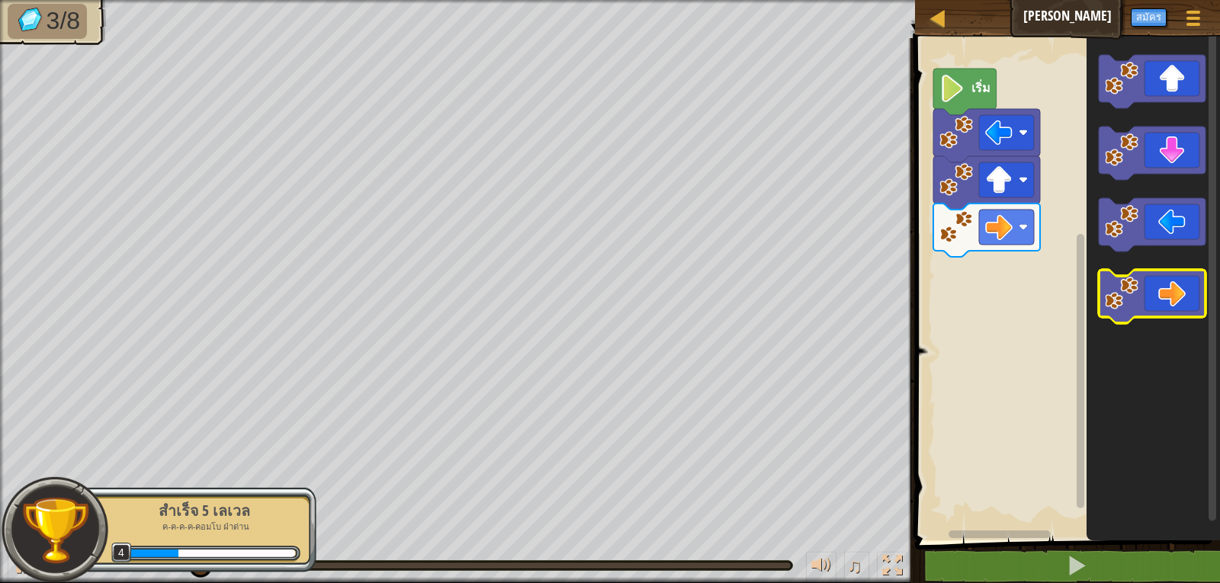
click at [1195, 278] on icon "พื้นที่ทำงาน Blockly" at bounding box center [1152, 296] width 107 height 53
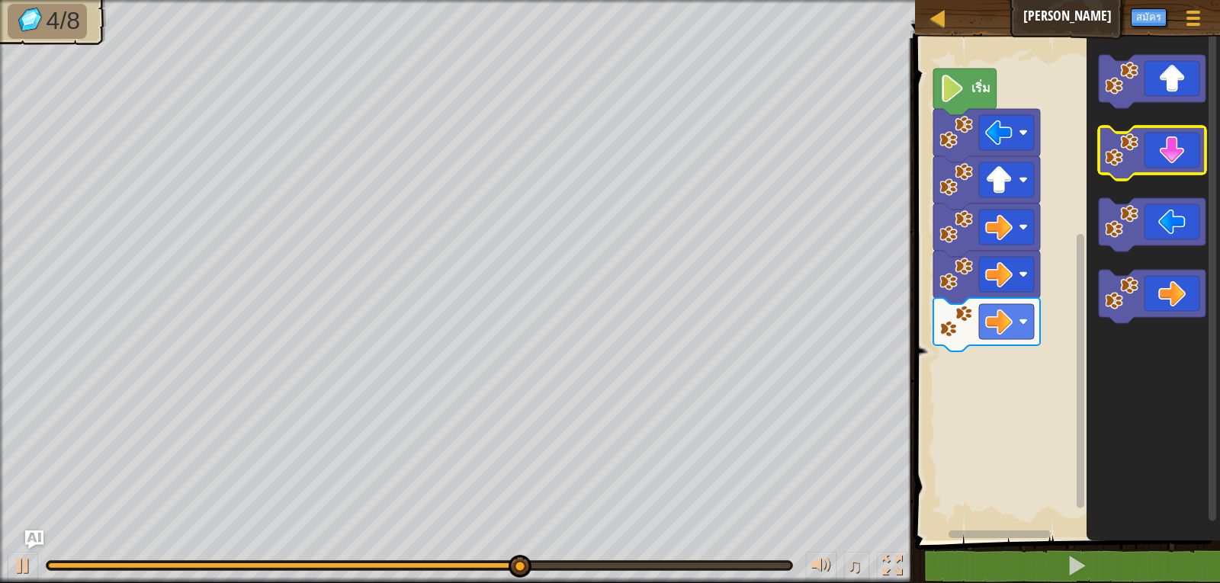
click at [1182, 154] on icon "พื้นที่ทำงาน Blockly" at bounding box center [1152, 153] width 107 height 53
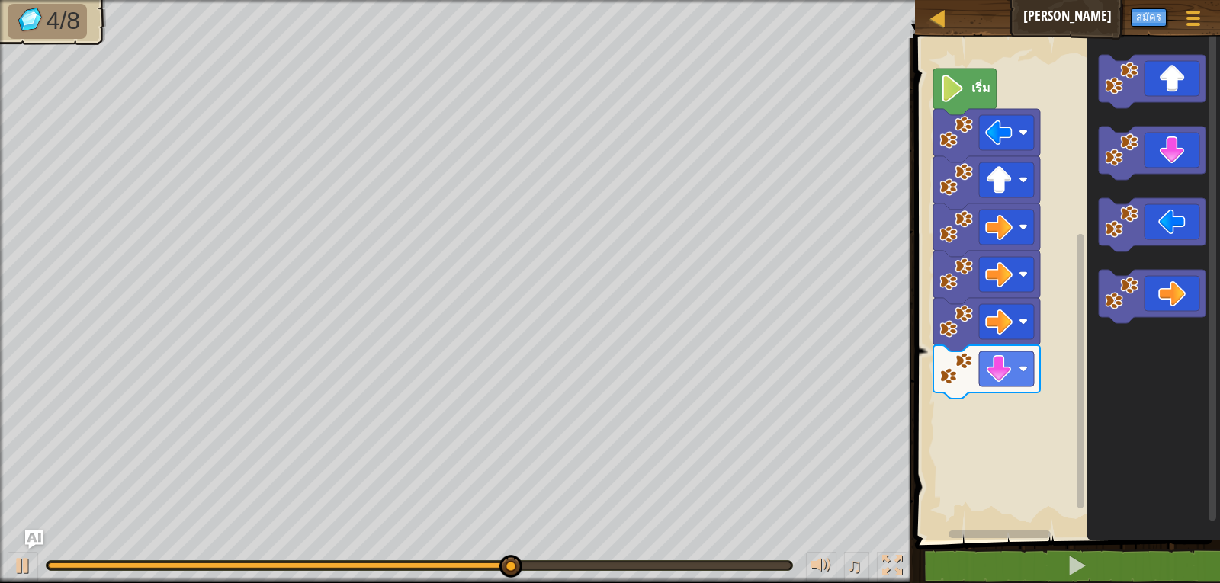
click at [1104, 188] on icon "พื้นที่ทำงาน Blockly" at bounding box center [1152, 285] width 133 height 510
click at [1104, 211] on icon "พื้นที่ทำงาน Blockly" at bounding box center [1152, 224] width 107 height 53
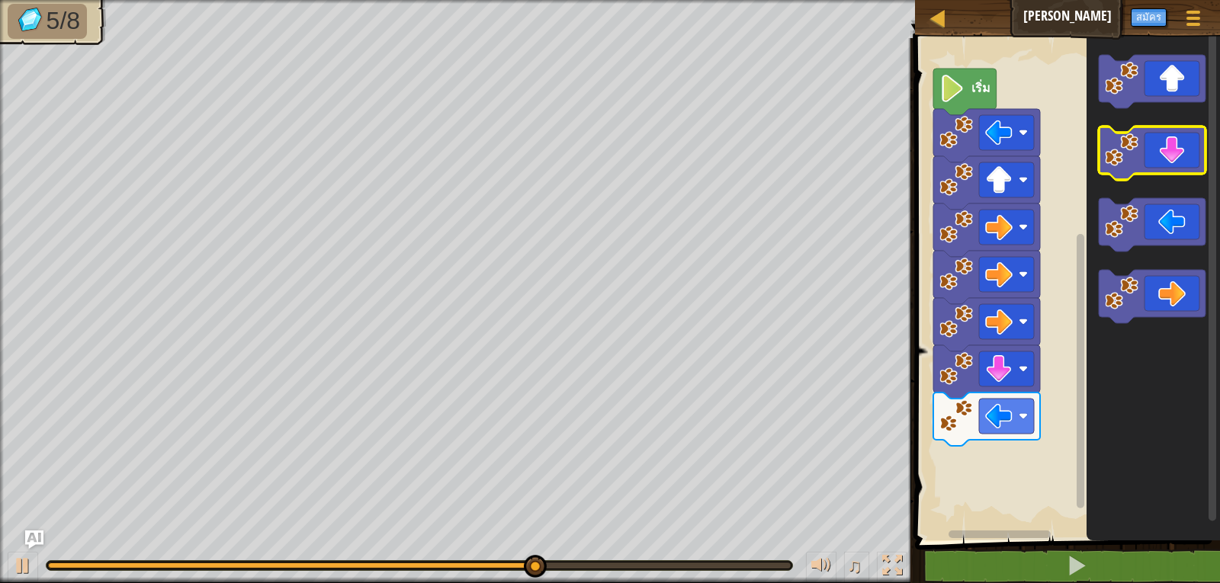
click at [1132, 163] on image "พื้นที่ทำงาน Blockly" at bounding box center [1122, 150] width 34 height 34
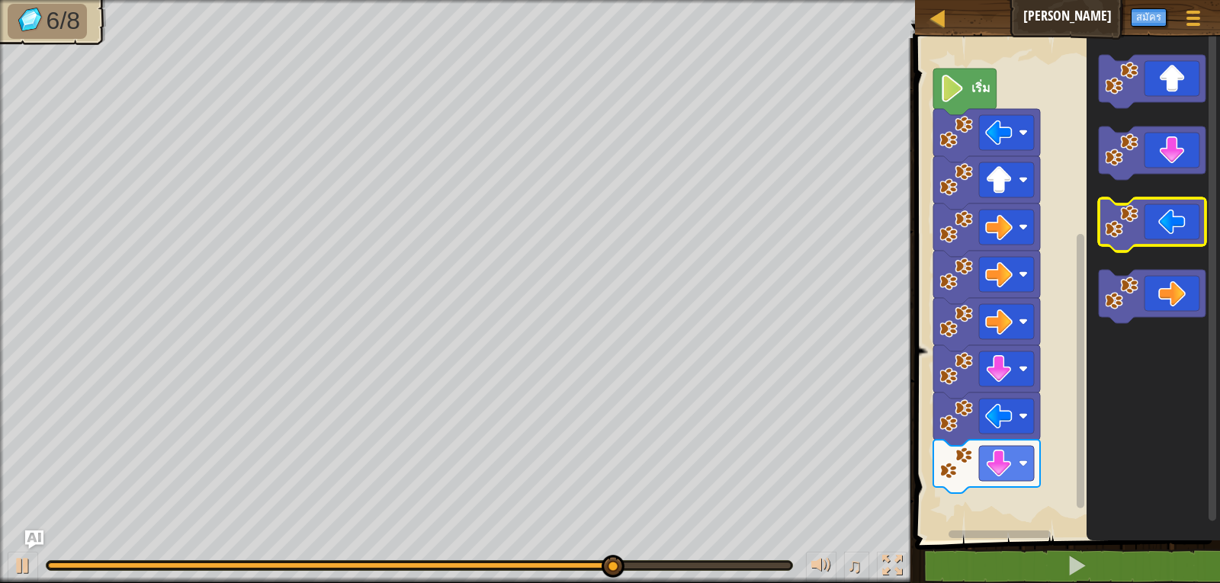
click at [1144, 246] on rect "พื้นที่ทำงาน Blockly" at bounding box center [1152, 224] width 107 height 53
click at [1143, 242] on icon "พื้นที่ทำงาน Blockly" at bounding box center [1152, 224] width 107 height 53
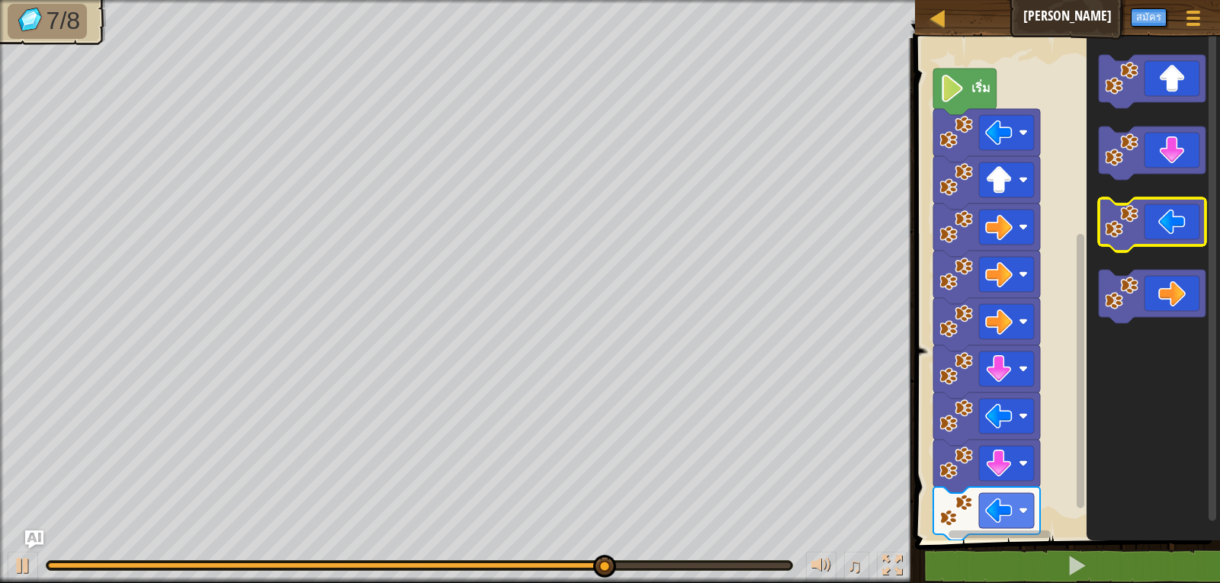
click at [1143, 242] on icon "พื้นที่ทำงาน Blockly" at bounding box center [1152, 224] width 107 height 53
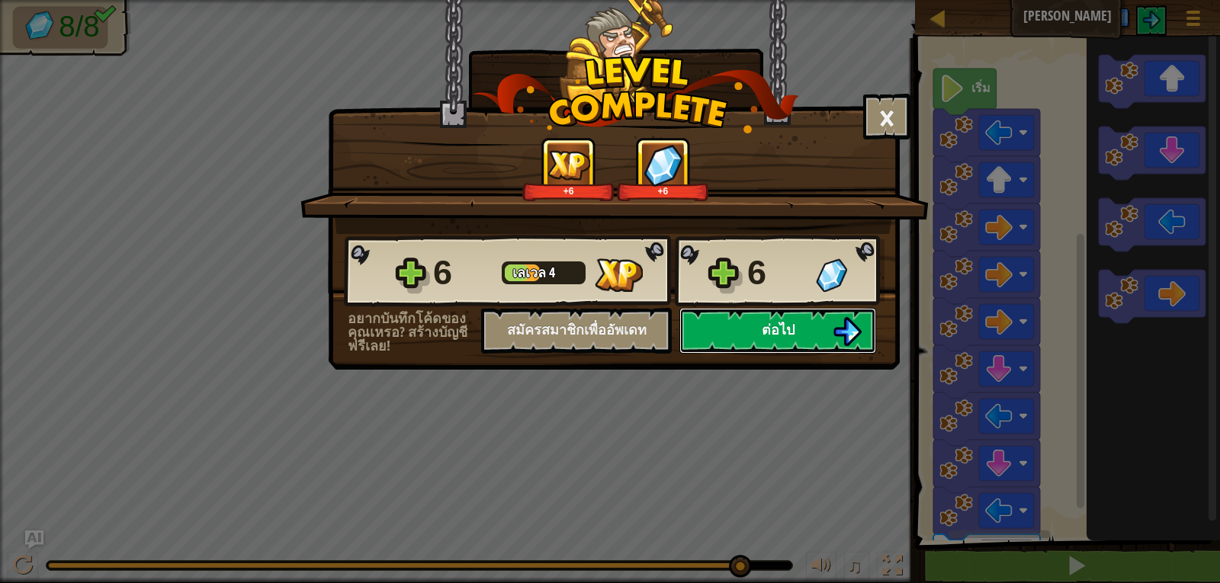
click at [835, 323] on img at bounding box center [846, 331] width 29 height 29
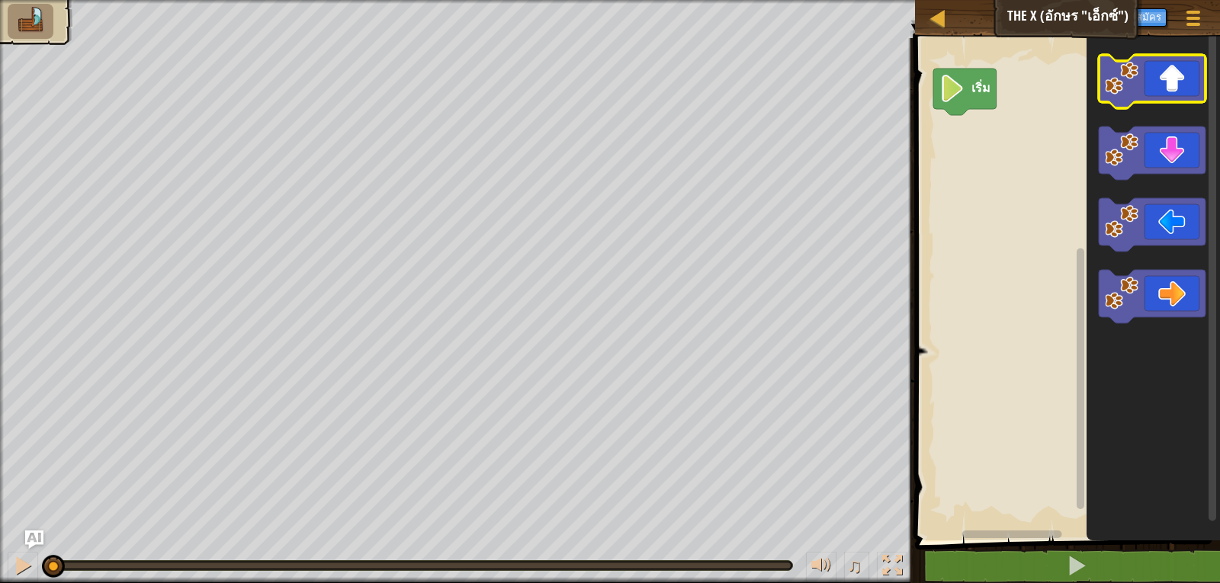
click at [1144, 83] on icon "พื้นที่ทำงาน Blockly" at bounding box center [1152, 81] width 107 height 53
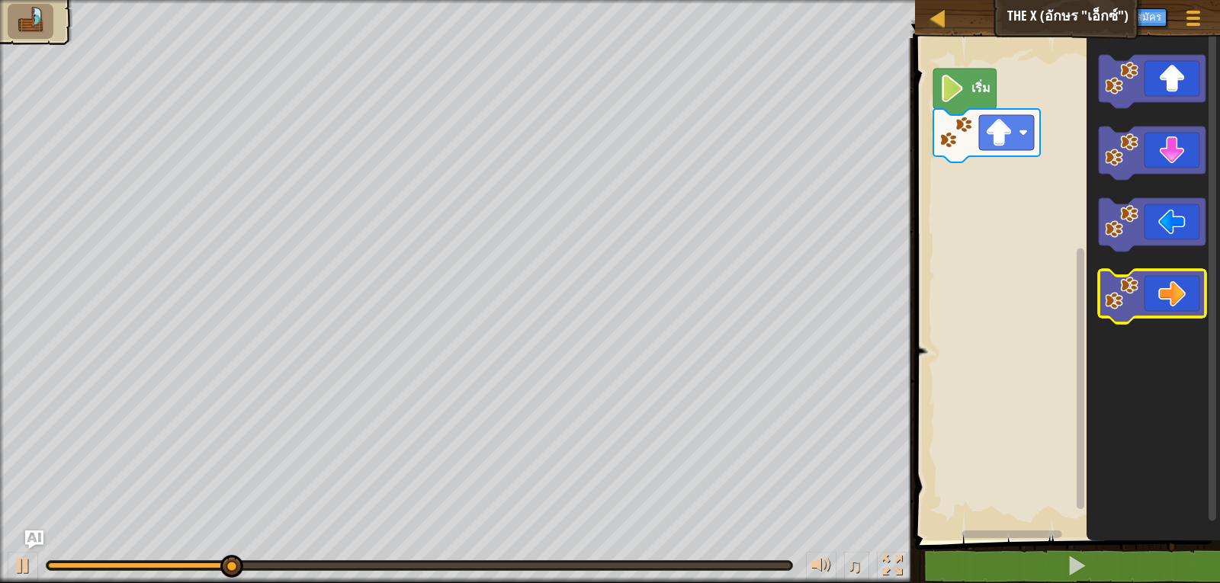
click at [1176, 280] on icon "พื้นที่ทำงาน Blockly" at bounding box center [1152, 296] width 107 height 53
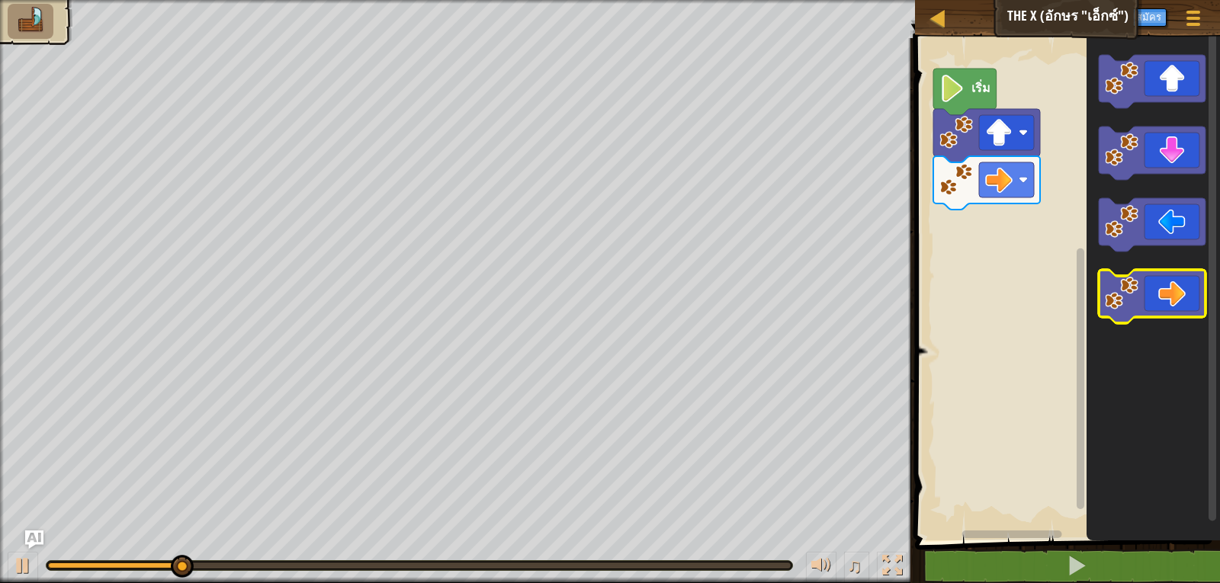
click at [1176, 279] on icon "พื้นที่ทำงาน Blockly" at bounding box center [1152, 296] width 107 height 53
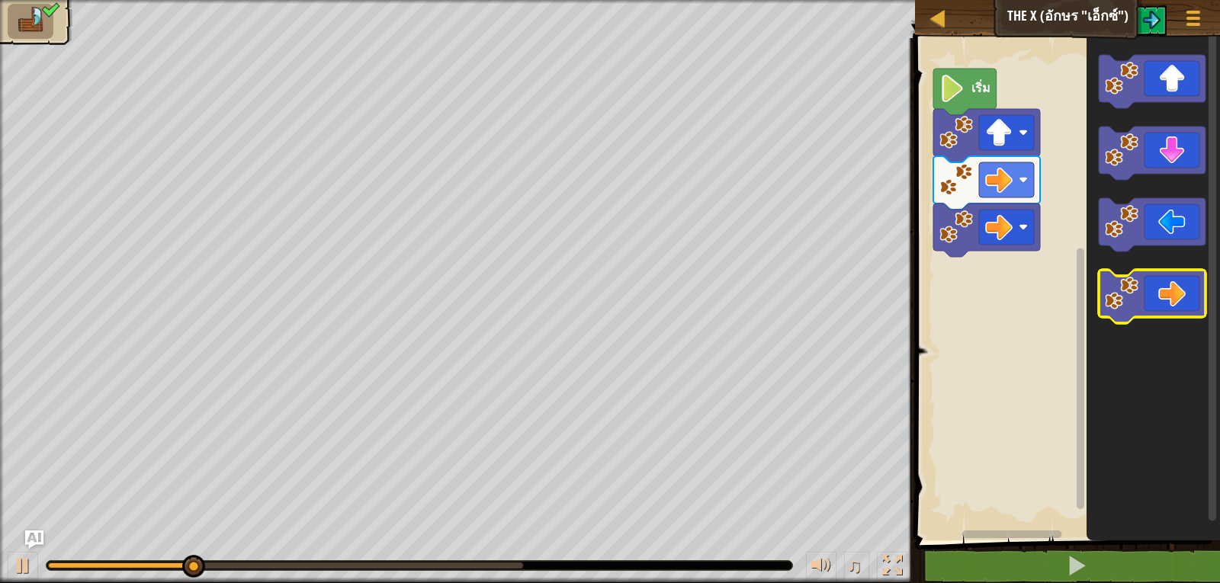
click at [1176, 279] on icon "พื้นที่ทำงาน Blockly" at bounding box center [1152, 296] width 107 height 53
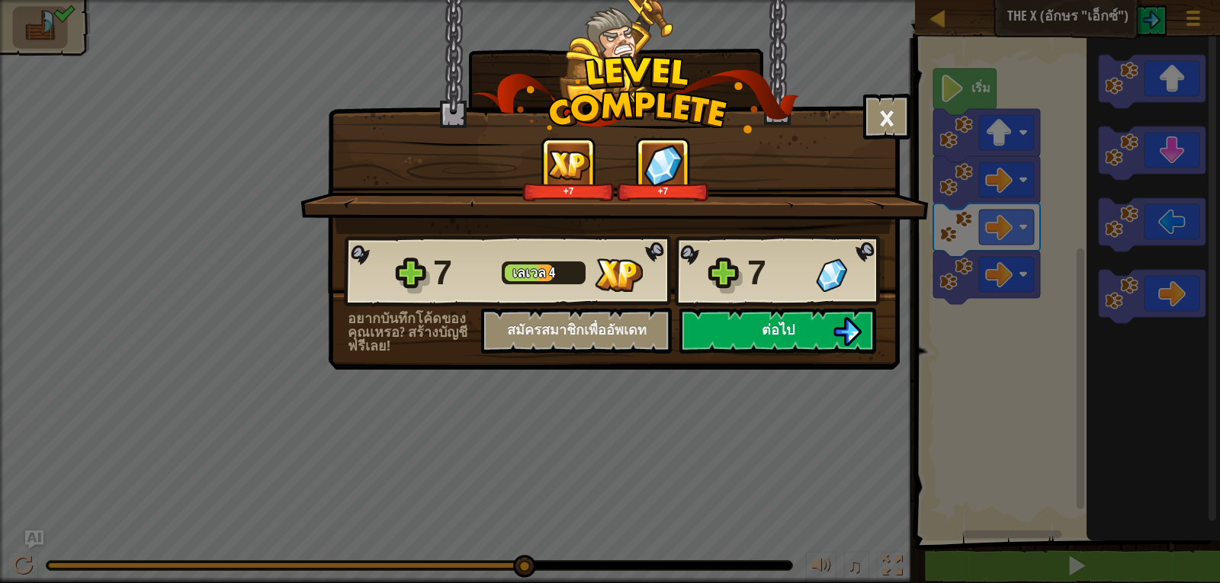
drag, startPoint x: 826, startPoint y: 370, endPoint x: 784, endPoint y: 325, distance: 62.6
click at [797, 343] on div "× ด่านนี้สนุกแค่ไหน? +7 +7 Reticulating Splines... 7 [PERSON_NAME] 4 7 อยากบันท…" at bounding box center [610, 187] width 572 height 374
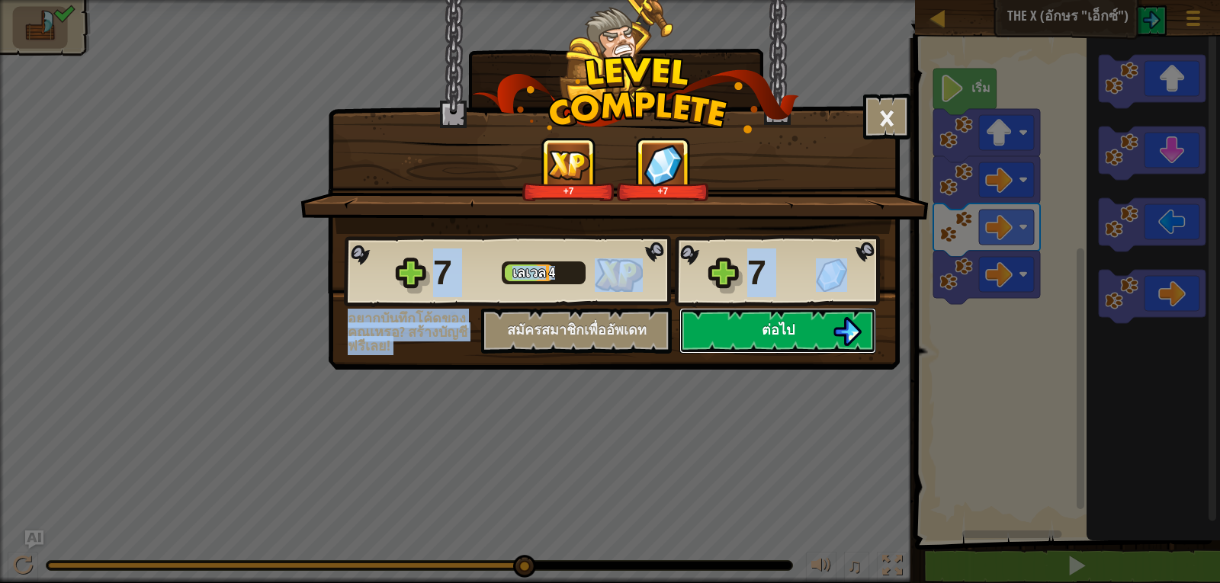
click at [782, 325] on span "ต่อไป" at bounding box center [778, 329] width 33 height 19
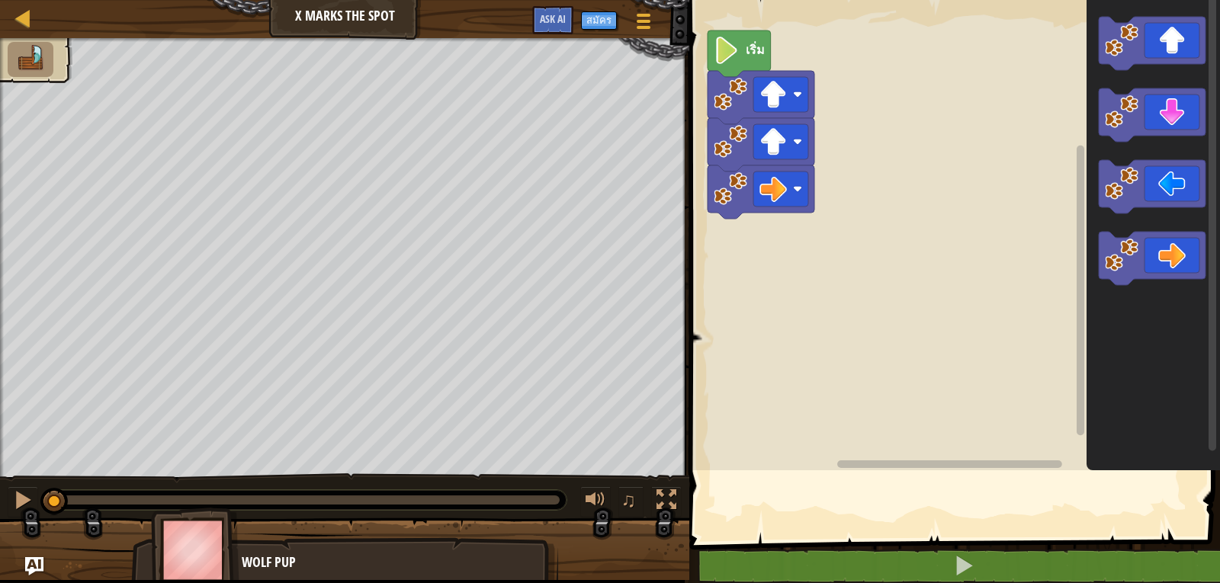
click at [816, 239] on rect "พื้นที่ทำงาน Blockly" at bounding box center [952, 231] width 535 height 478
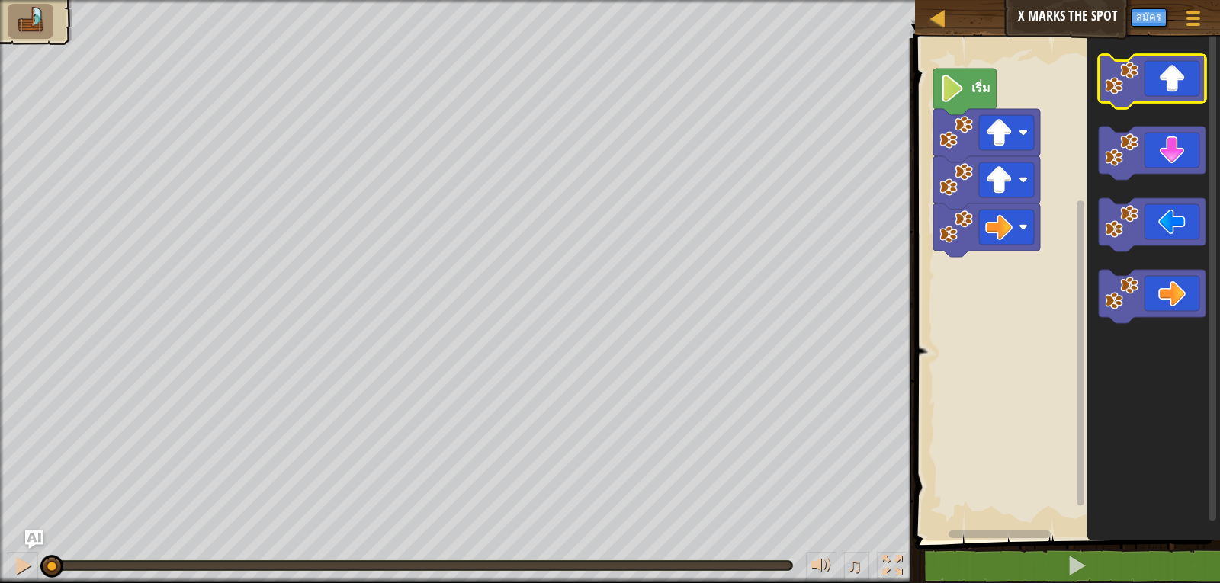
click at [1176, 95] on icon "พื้นที่ทำงาน Blockly" at bounding box center [1152, 81] width 107 height 53
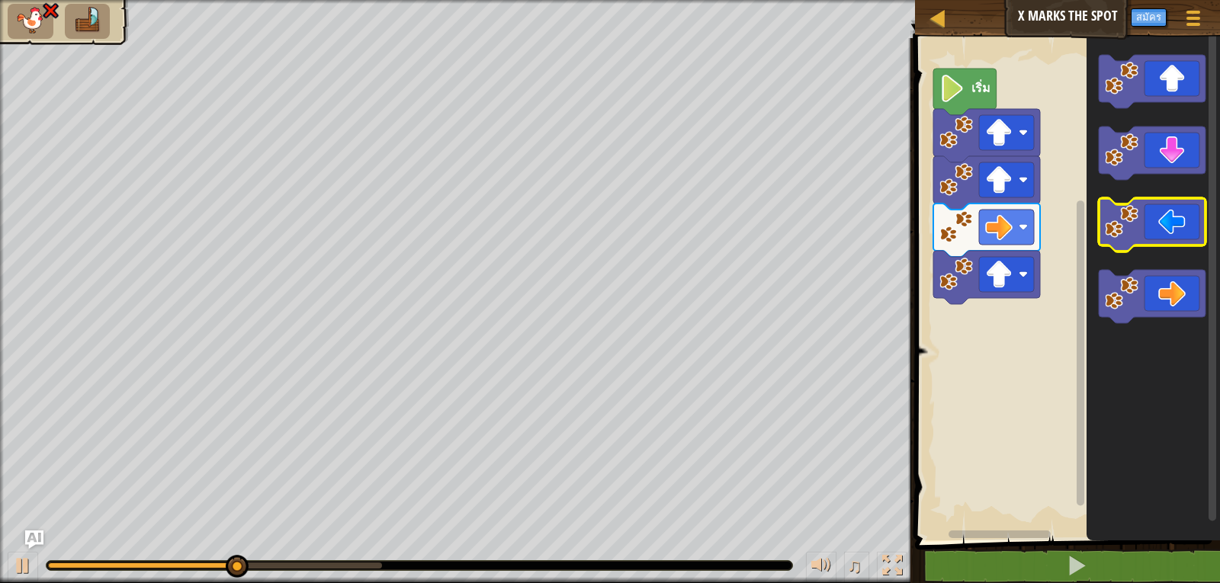
click at [1200, 233] on icon "พื้นที่ทำงาน Blockly" at bounding box center [1152, 224] width 107 height 53
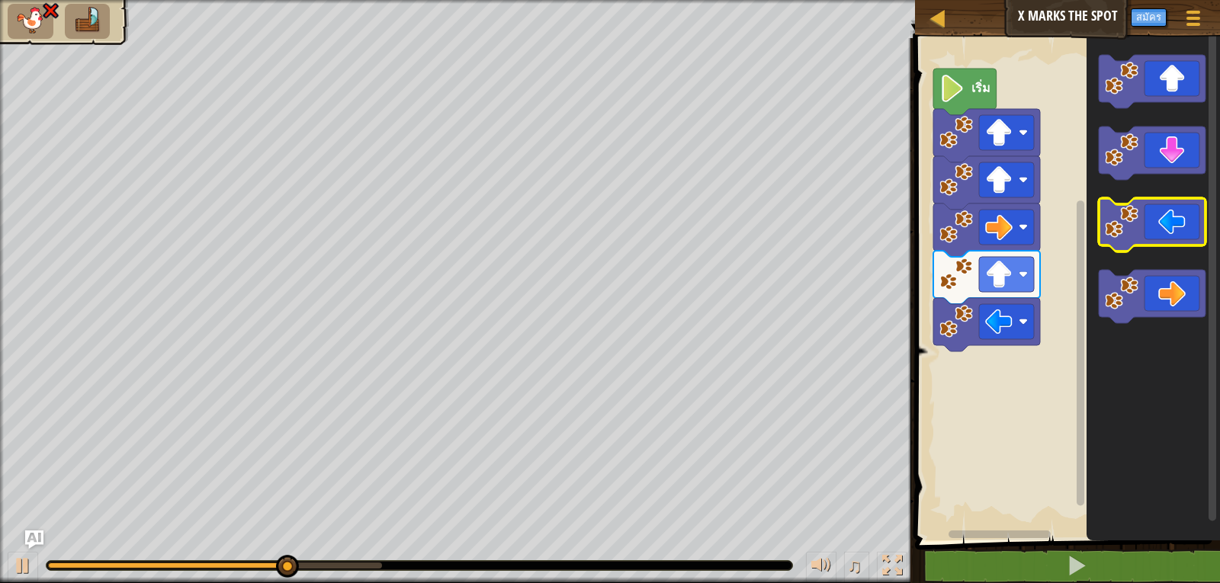
click at [1200, 233] on icon "พื้นที่ทำงาน Blockly" at bounding box center [1152, 224] width 107 height 53
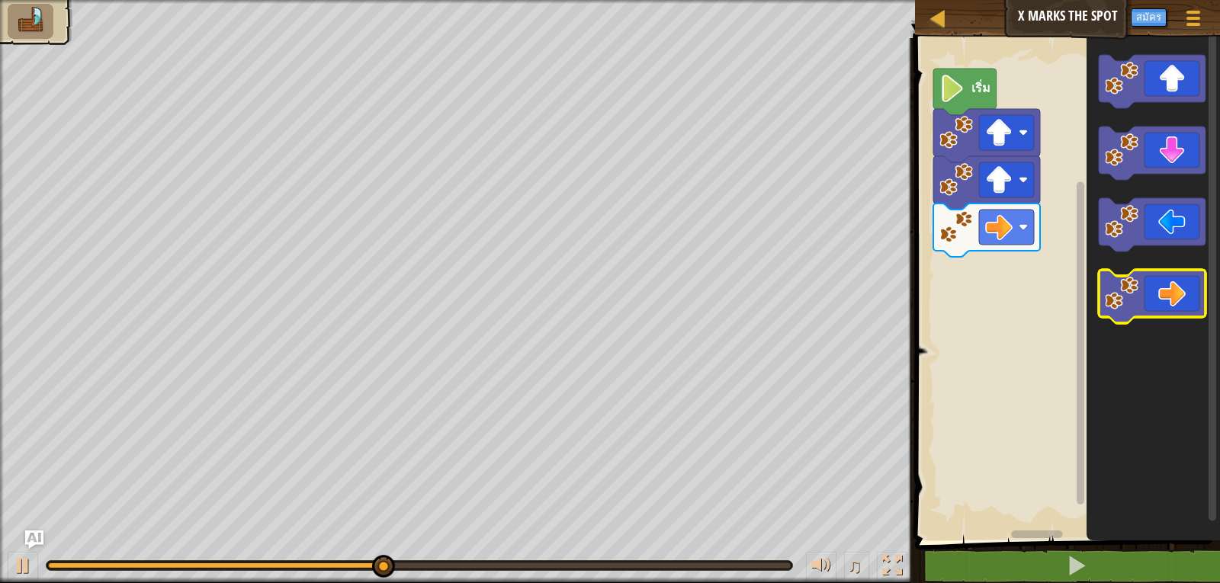
click at [1182, 287] on icon "พื้นที่ทำงาน Blockly" at bounding box center [1152, 296] width 107 height 53
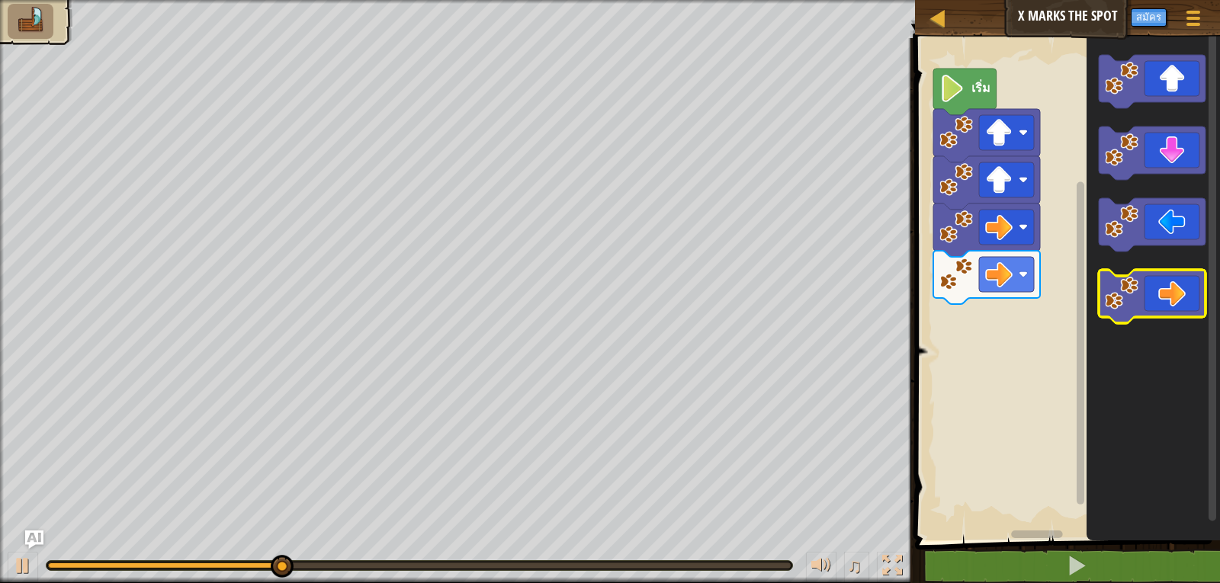
click at [1182, 287] on icon "พื้นที่ทำงาน Blockly" at bounding box center [1152, 296] width 107 height 53
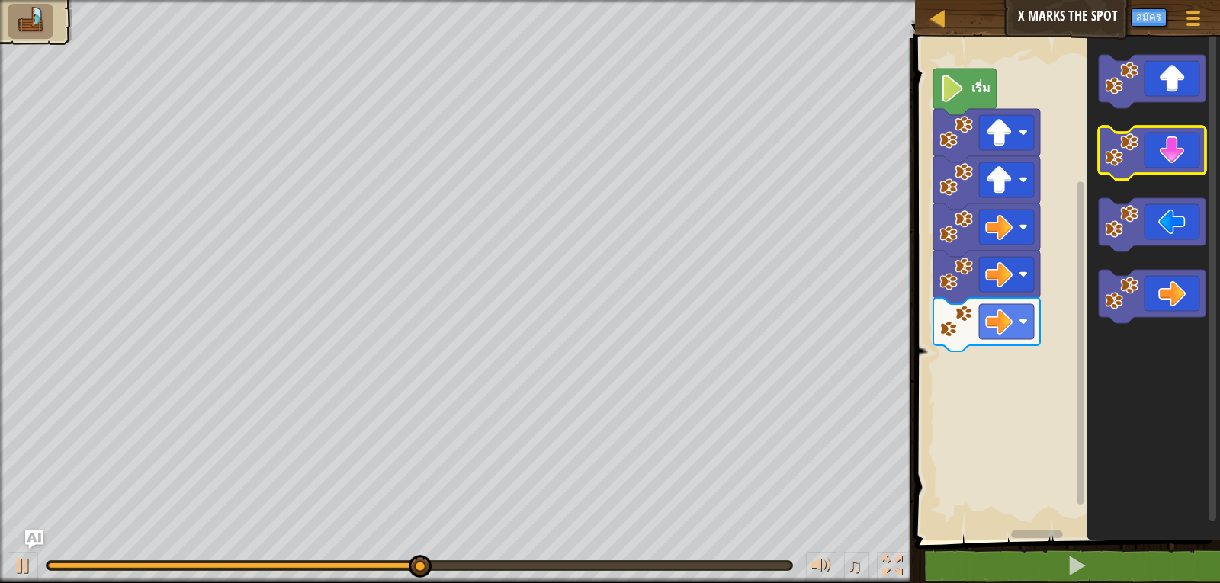
click at [1179, 156] on icon "พื้นที่ทำงาน Blockly" at bounding box center [1152, 153] width 107 height 53
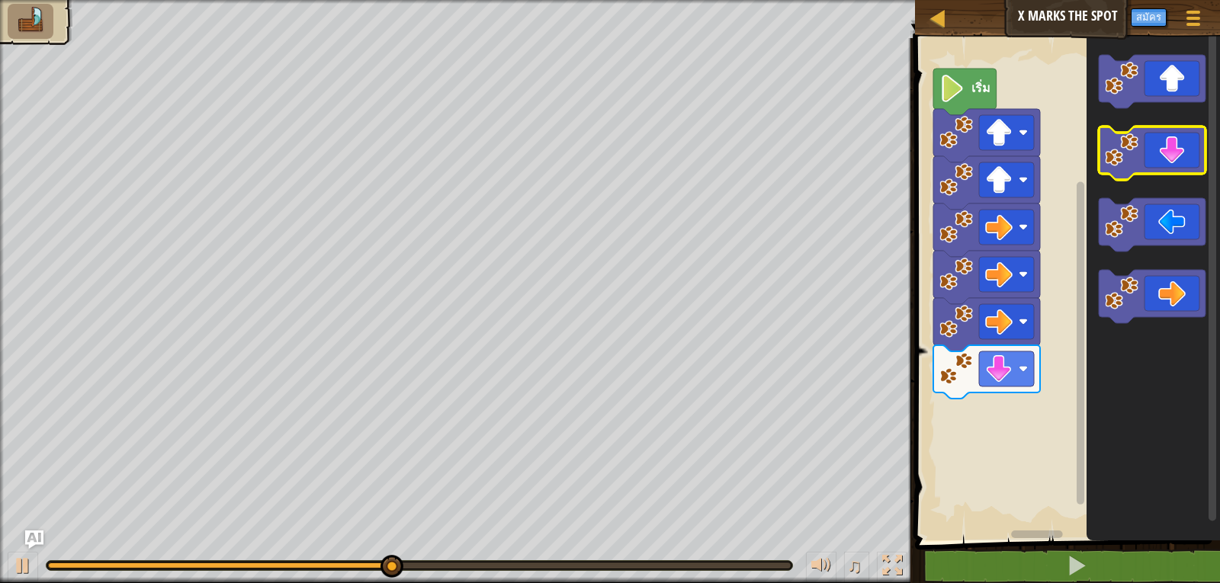
click at [1180, 157] on icon "พื้นที่ทำงาน Blockly" at bounding box center [1152, 153] width 107 height 53
click at [1180, 168] on icon "พื้นที่ทำงาน Blockly" at bounding box center [1152, 153] width 107 height 53
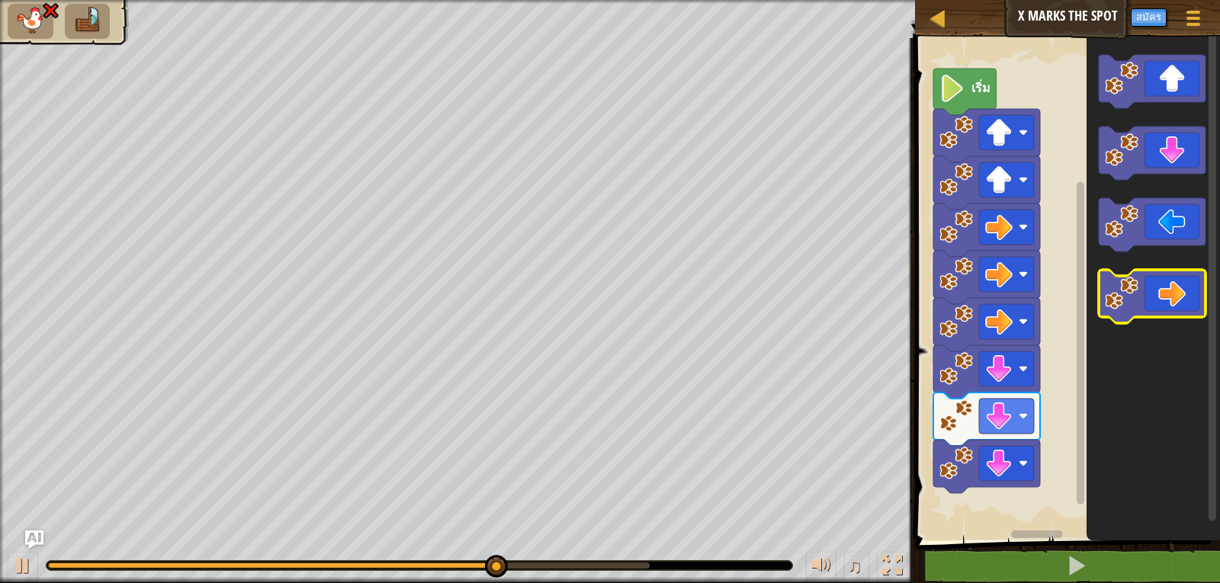
click at [1205, 292] on icon "พื้นที่ทำงาน Blockly" at bounding box center [1152, 296] width 107 height 53
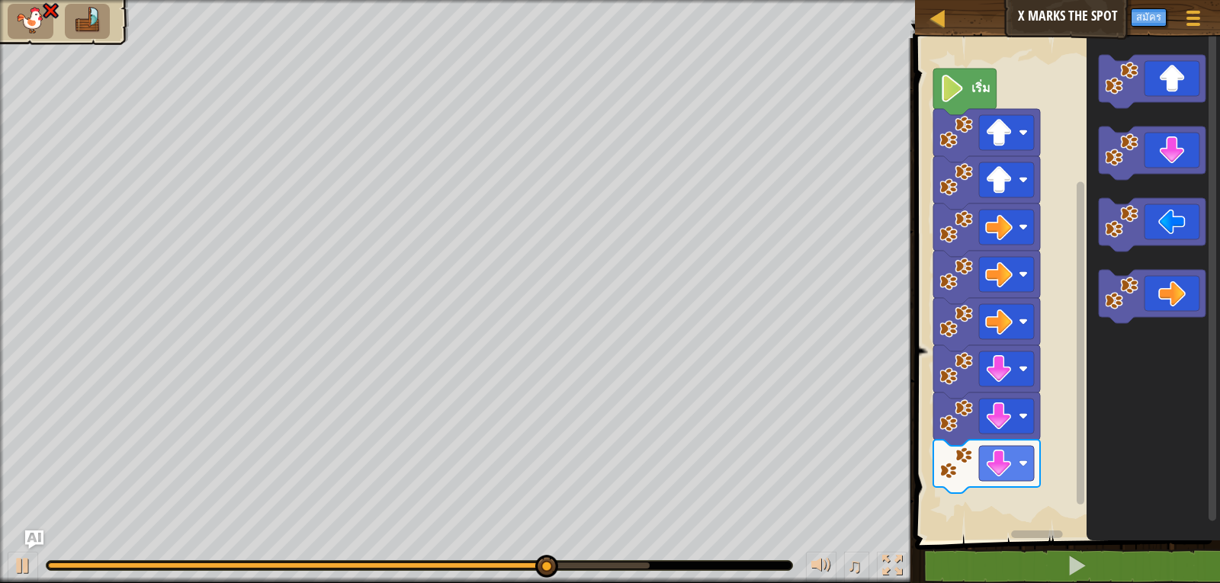
click at [1207, 293] on icon "พื้นที่ทำงาน Blockly" at bounding box center [1212, 286] width 11 height 506
click at [1197, 290] on icon "พื้นที่ทำงาน Blockly" at bounding box center [1152, 296] width 107 height 53
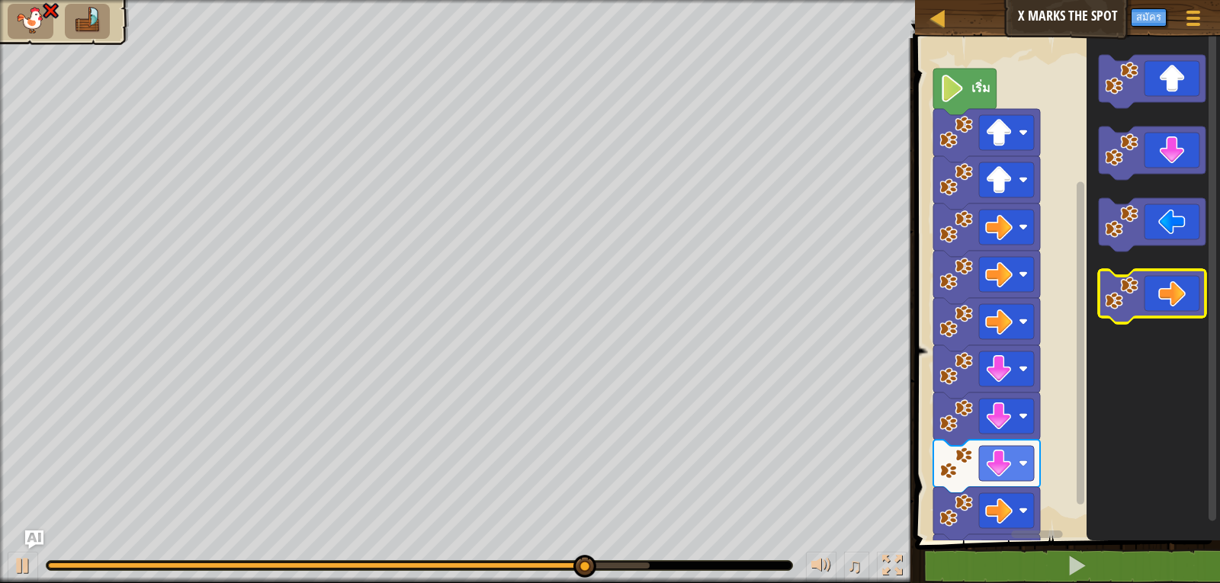
click at [1196, 290] on icon "พื้นที่ทำงาน Blockly" at bounding box center [1152, 296] width 107 height 53
click at [1196, 289] on icon "พื้นที่ทำงาน Blockly" at bounding box center [1152, 296] width 107 height 53
click at [1196, 287] on icon "พื้นที่ทำงาน Blockly" at bounding box center [1152, 296] width 107 height 53
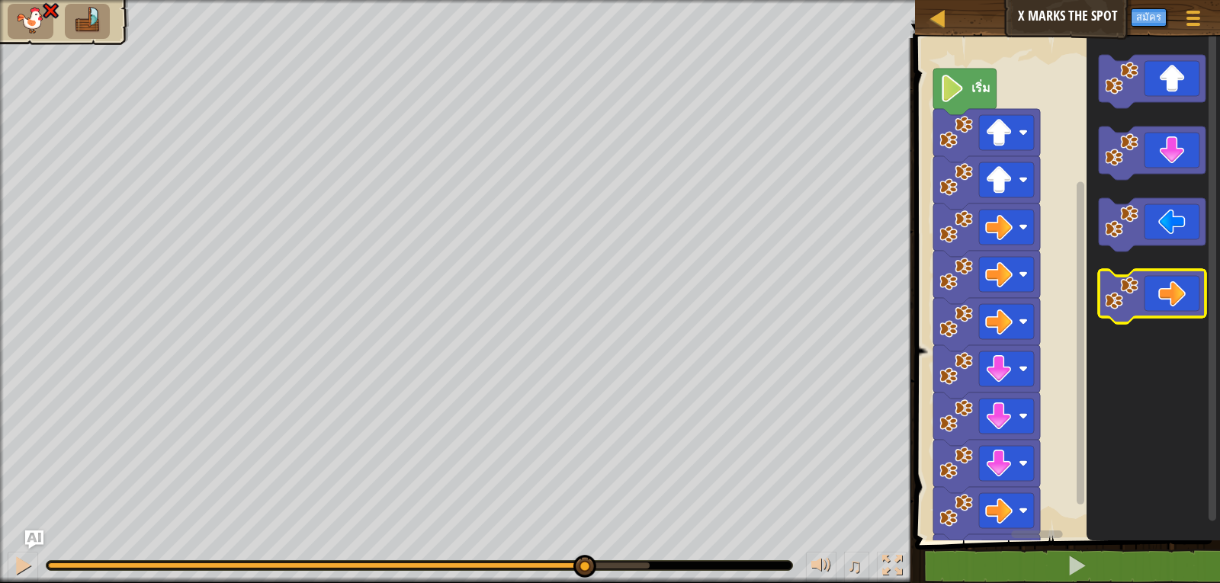
click at [1197, 287] on icon "พื้นที่ทำงาน Blockly" at bounding box center [1152, 296] width 107 height 53
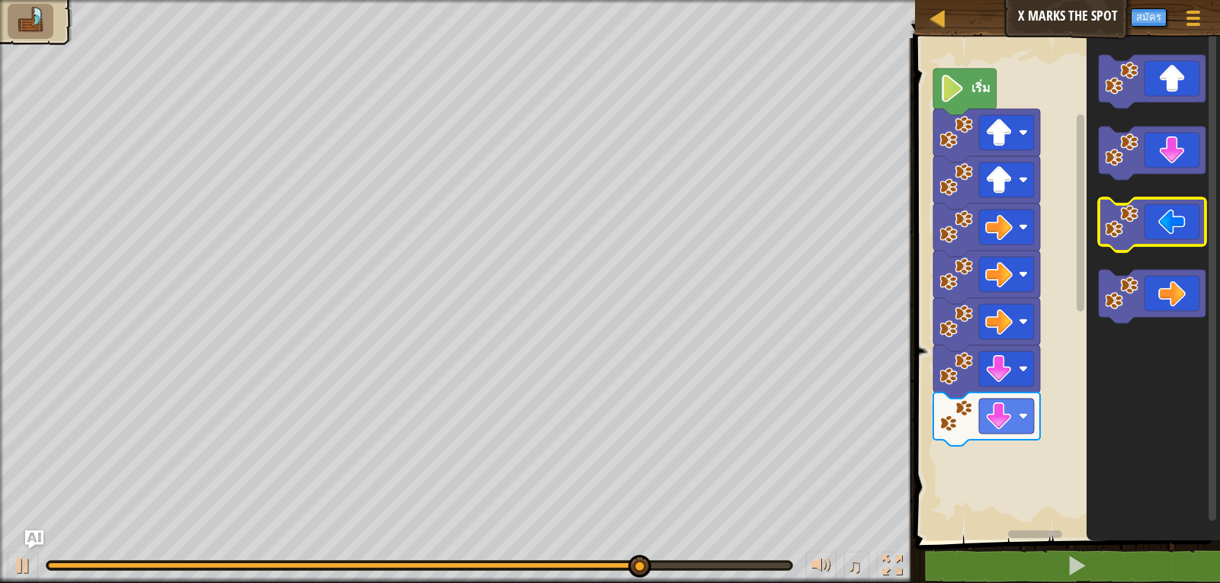
click at [1134, 226] on image "พื้นที่ทำงาน Blockly" at bounding box center [1122, 222] width 34 height 34
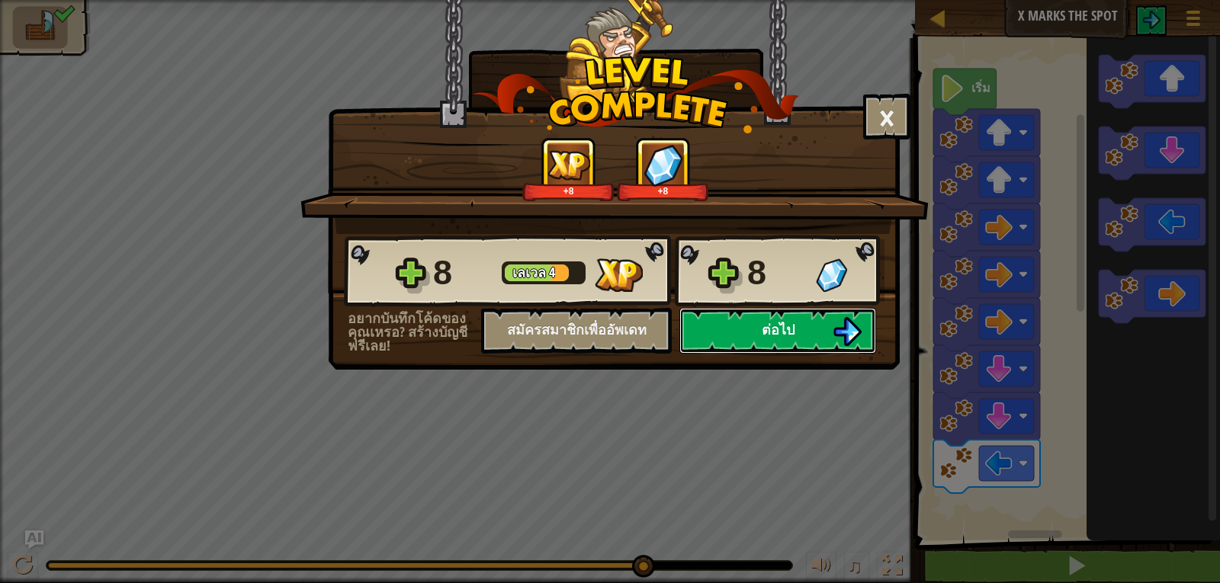
click at [735, 332] on button "ต่อไป" at bounding box center [777, 331] width 197 height 46
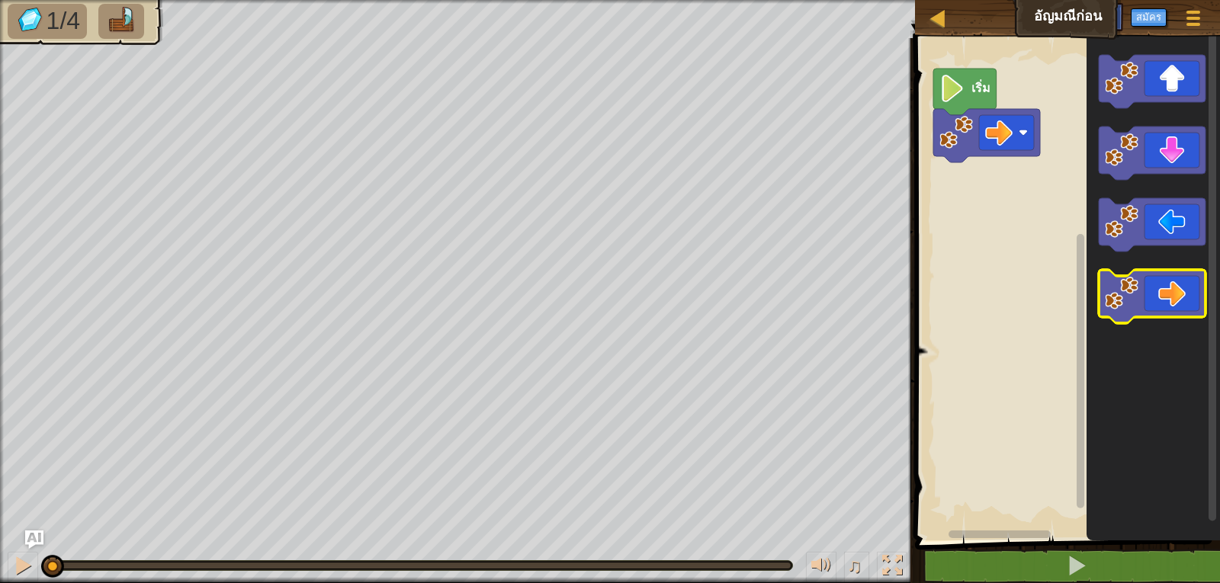
click at [1100, 284] on icon "พื้นที่ทำงาน Blockly" at bounding box center [1152, 296] width 107 height 53
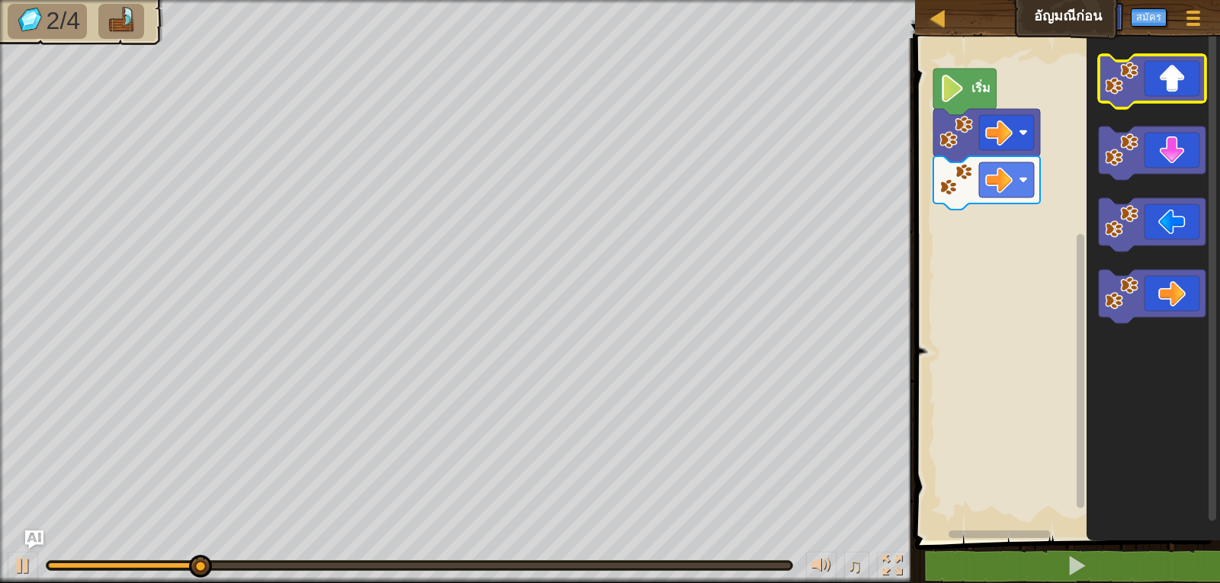
click at [1159, 85] on icon "พื้นที่ทำงาน Blockly" at bounding box center [1152, 81] width 107 height 53
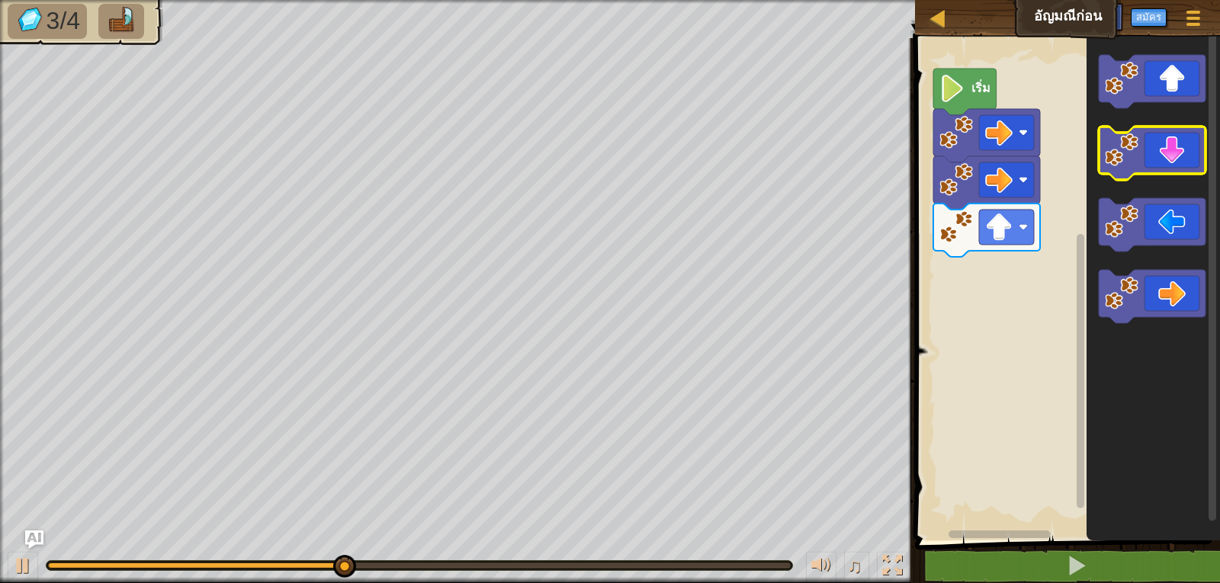
click at [1156, 150] on icon "พื้นที่ทำงาน Blockly" at bounding box center [1152, 153] width 107 height 53
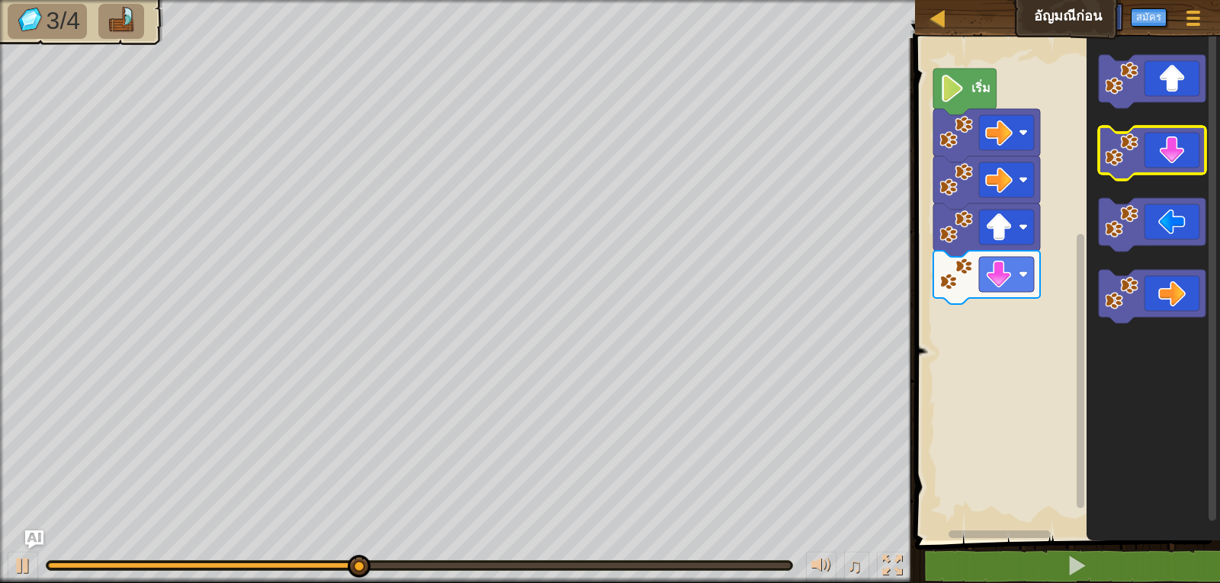
click at [1156, 150] on icon "พื้นที่ทำงาน Blockly" at bounding box center [1152, 153] width 107 height 53
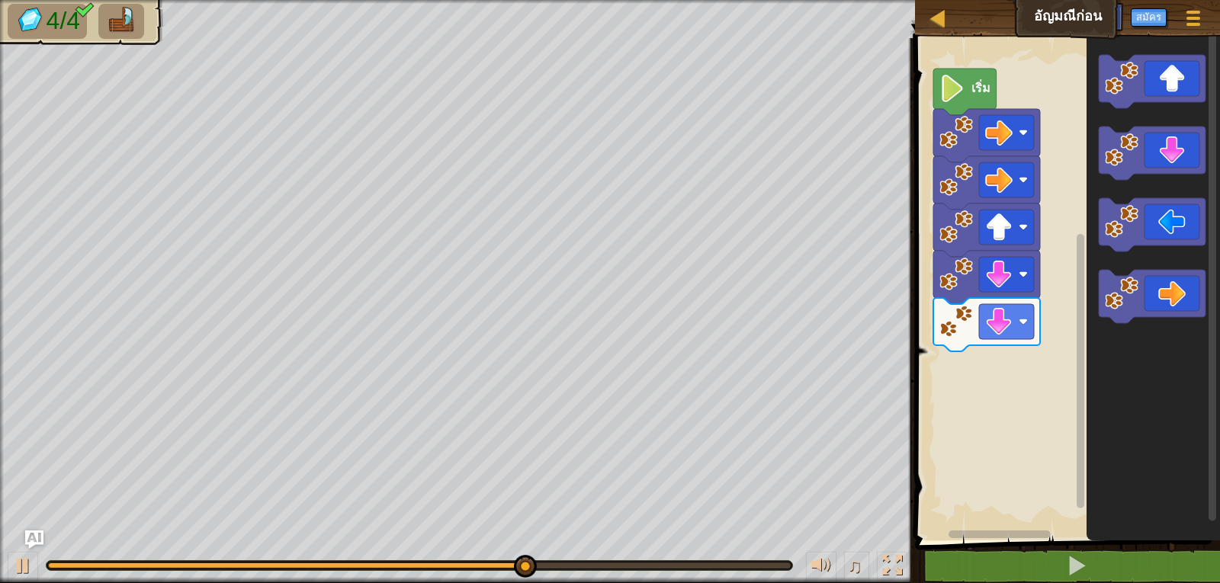
click at [1161, 104] on rect "พื้นที่ทำงาน Blockly" at bounding box center [1152, 81] width 107 height 53
click at [1162, 82] on icon "พื้นที่ทำงาน Blockly" at bounding box center [1152, 81] width 107 height 53
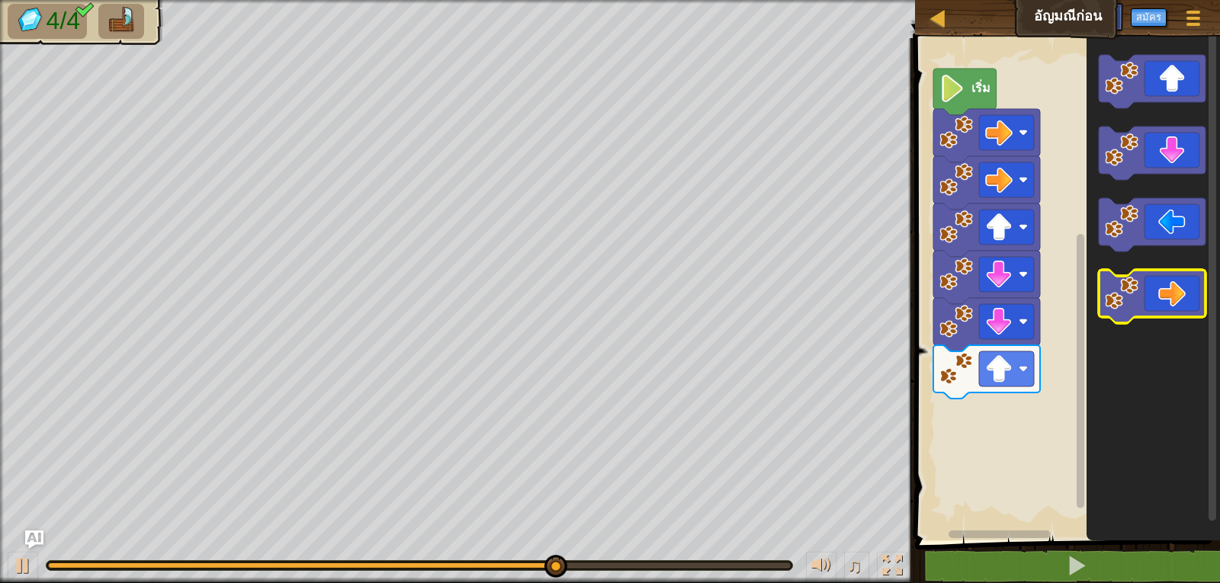
click at [1181, 300] on icon "พื้นที่ทำงาน Blockly" at bounding box center [1152, 296] width 107 height 53
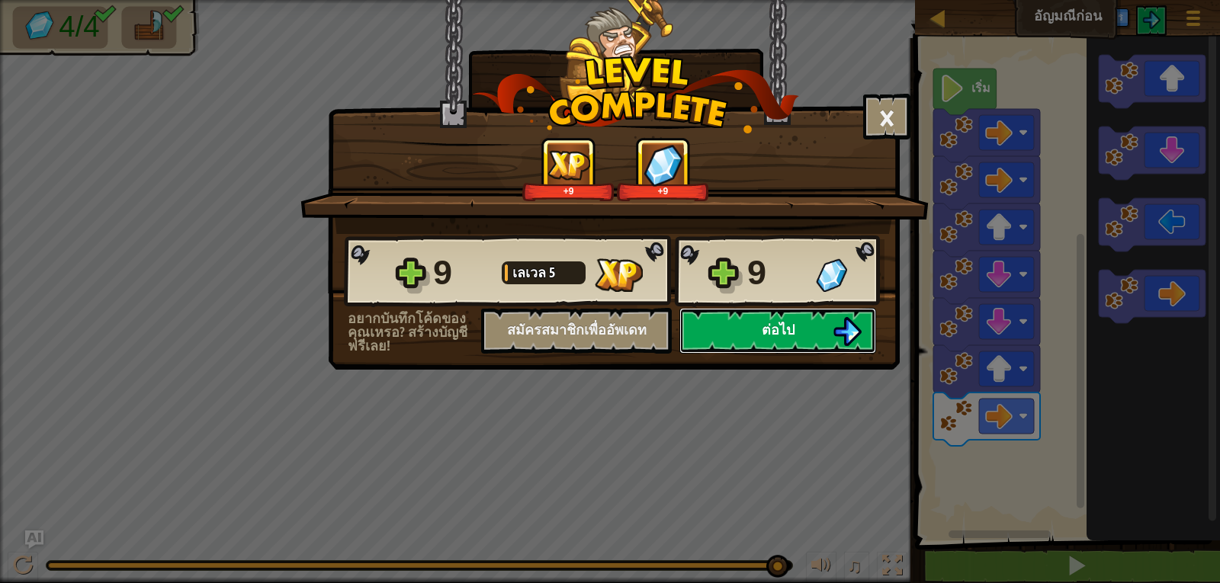
click at [749, 340] on button "ต่อไป" at bounding box center [777, 331] width 197 height 46
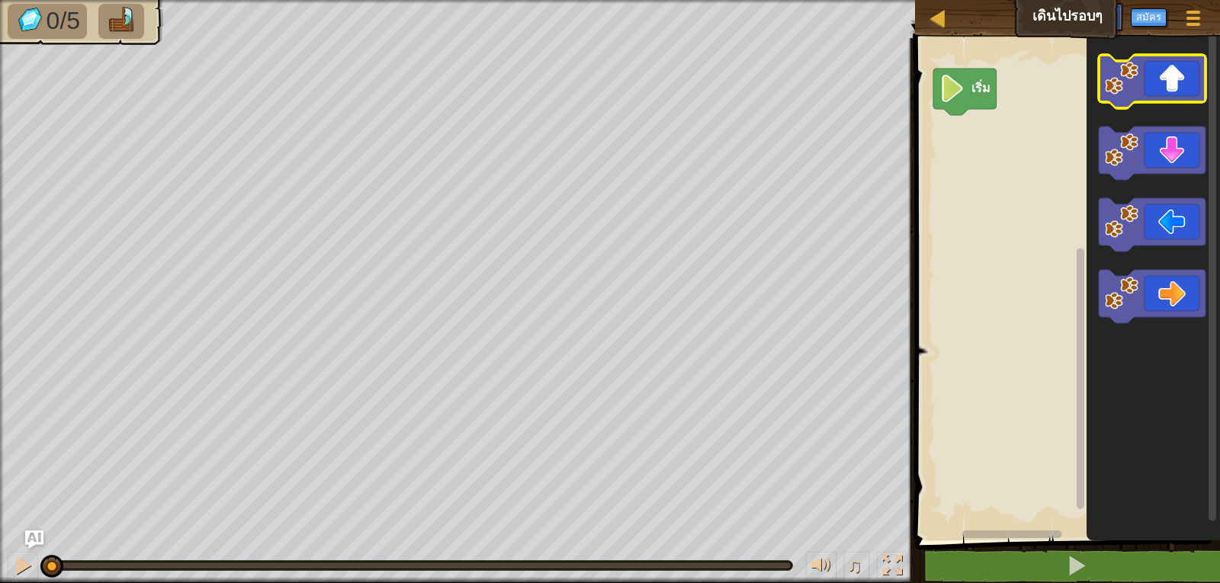
click at [1129, 85] on image "พื้นที่ทำงาน Blockly" at bounding box center [1122, 79] width 34 height 34
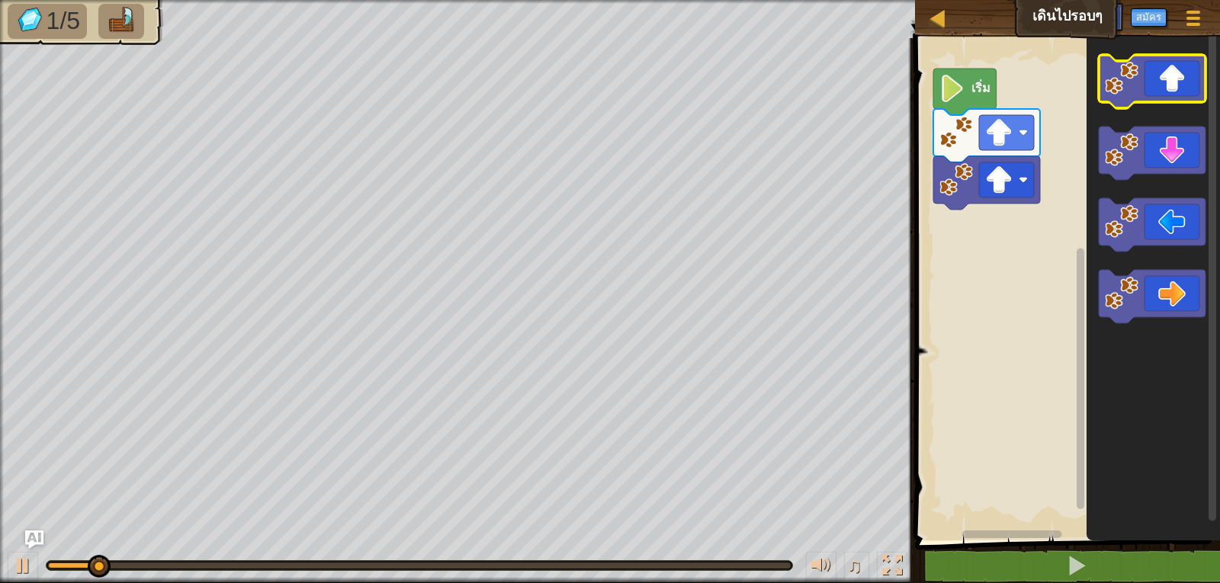
click at [1129, 85] on image "พื้นที่ทำงาน Blockly" at bounding box center [1122, 79] width 34 height 34
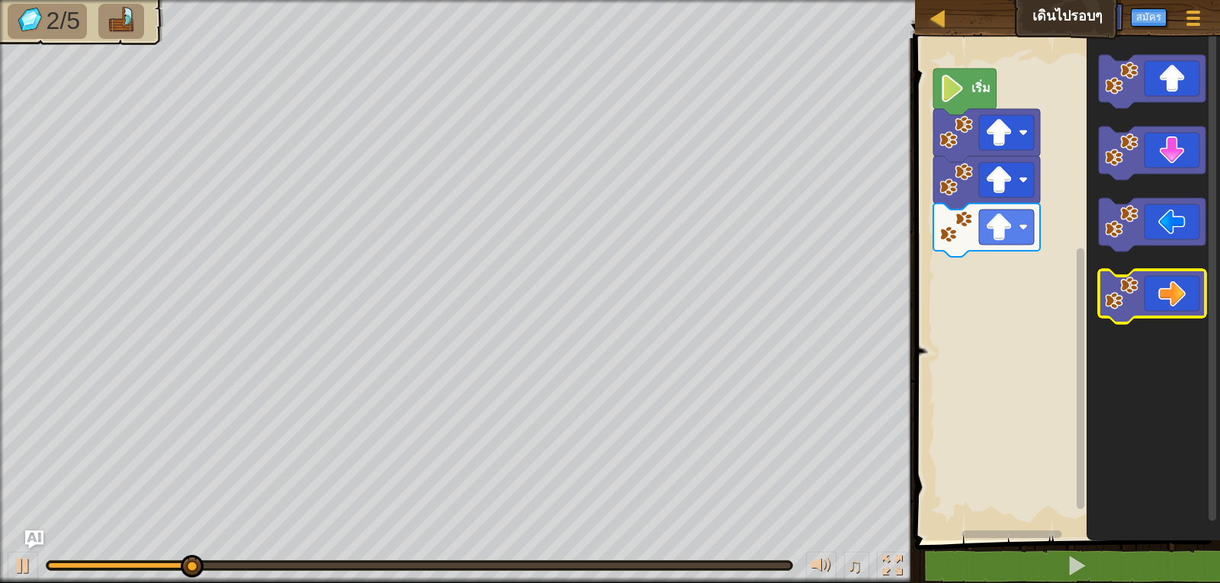
click at [1172, 278] on icon "พื้นที่ทำงาน Blockly" at bounding box center [1152, 296] width 107 height 53
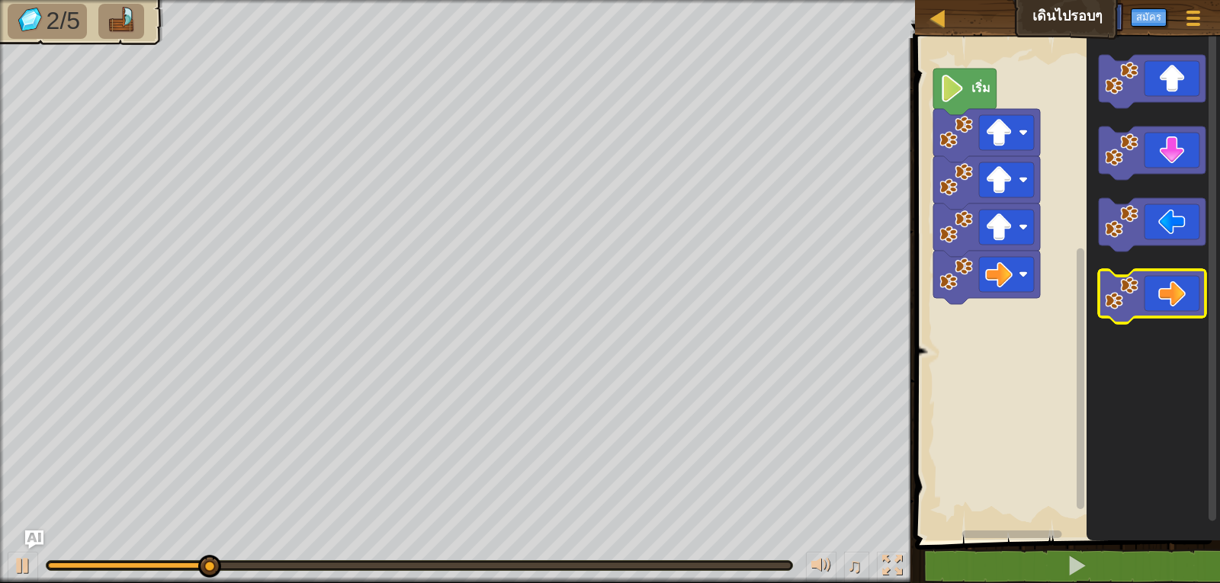
click at [1164, 296] on icon "พื้นที่ทำงาน Blockly" at bounding box center [1152, 296] width 107 height 53
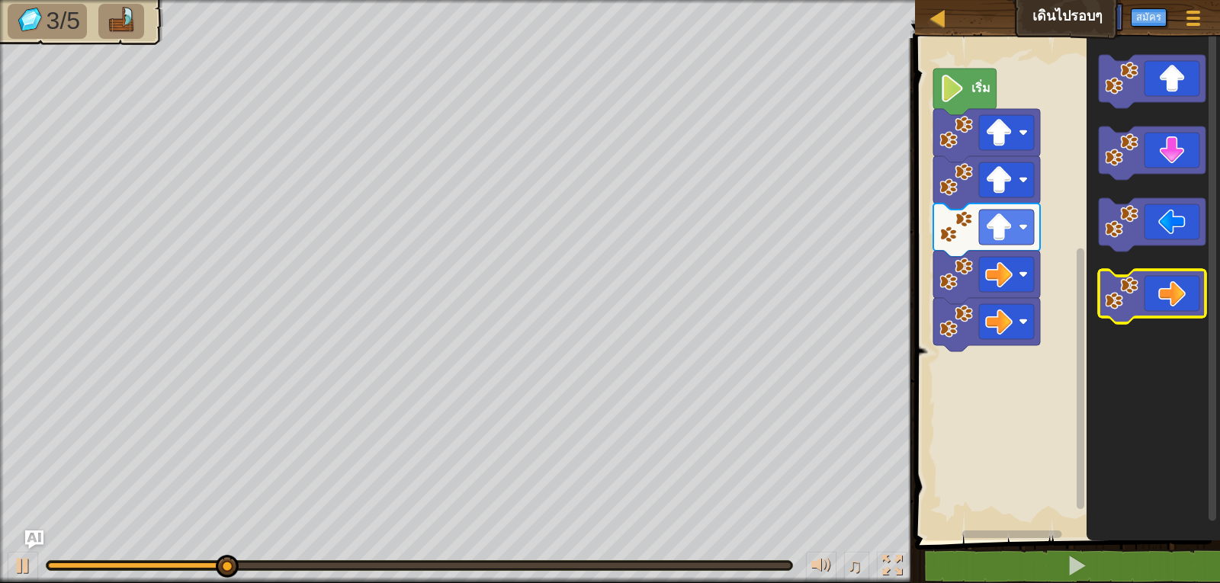
click at [1164, 296] on icon "พื้นที่ทำงาน Blockly" at bounding box center [1152, 296] width 107 height 53
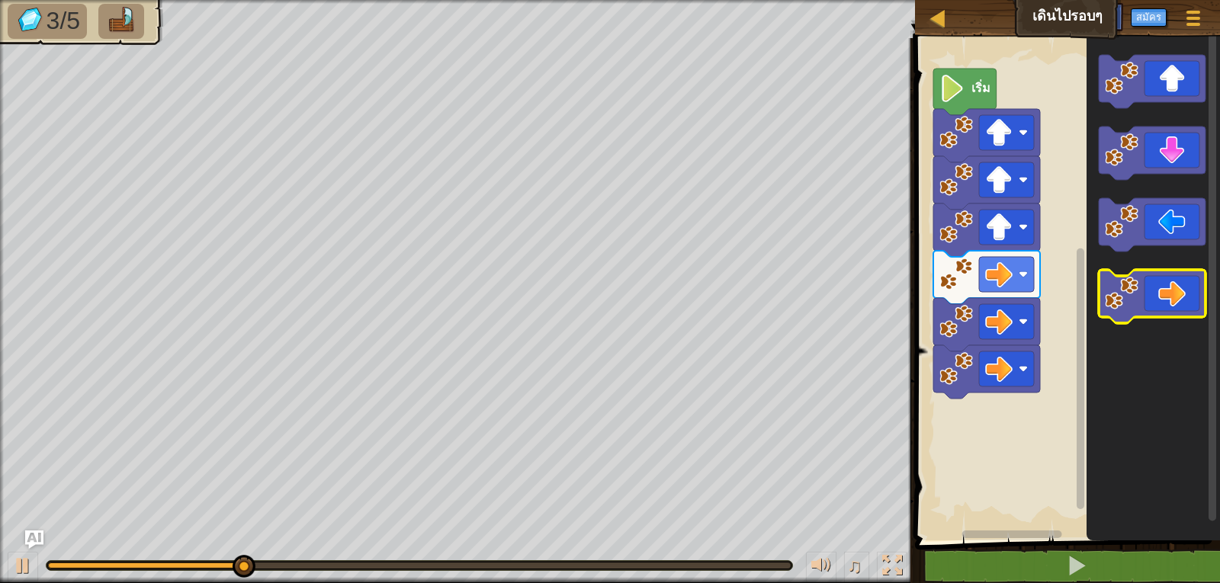
click at [1164, 296] on icon "พื้นที่ทำงาน Blockly" at bounding box center [1152, 296] width 107 height 53
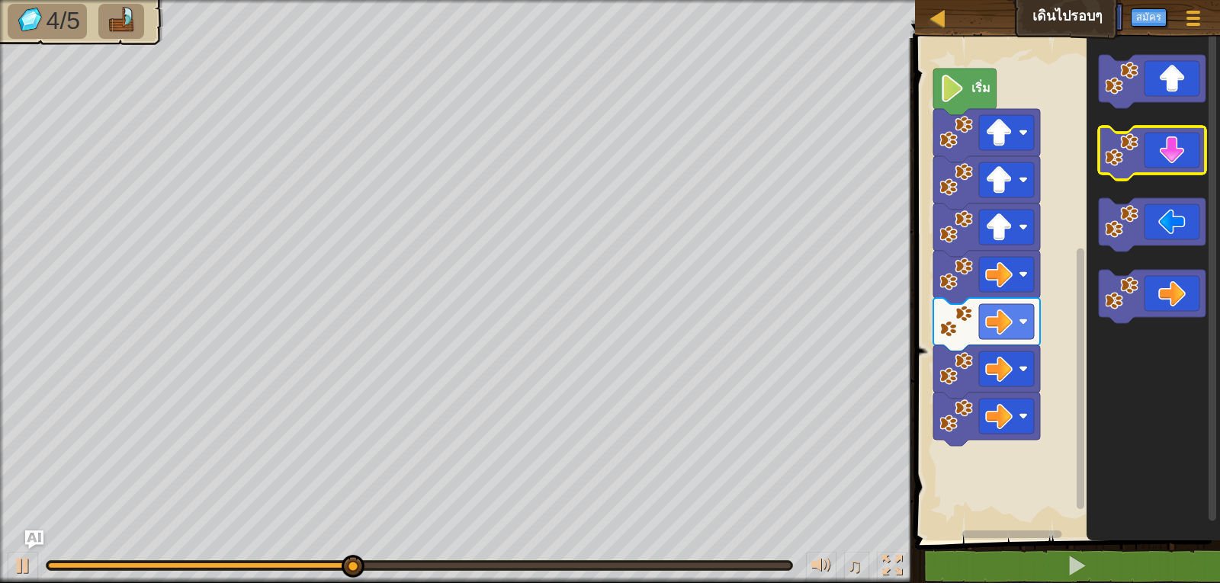
click at [1179, 156] on icon "พื้นที่ทำงาน Blockly" at bounding box center [1152, 153] width 107 height 53
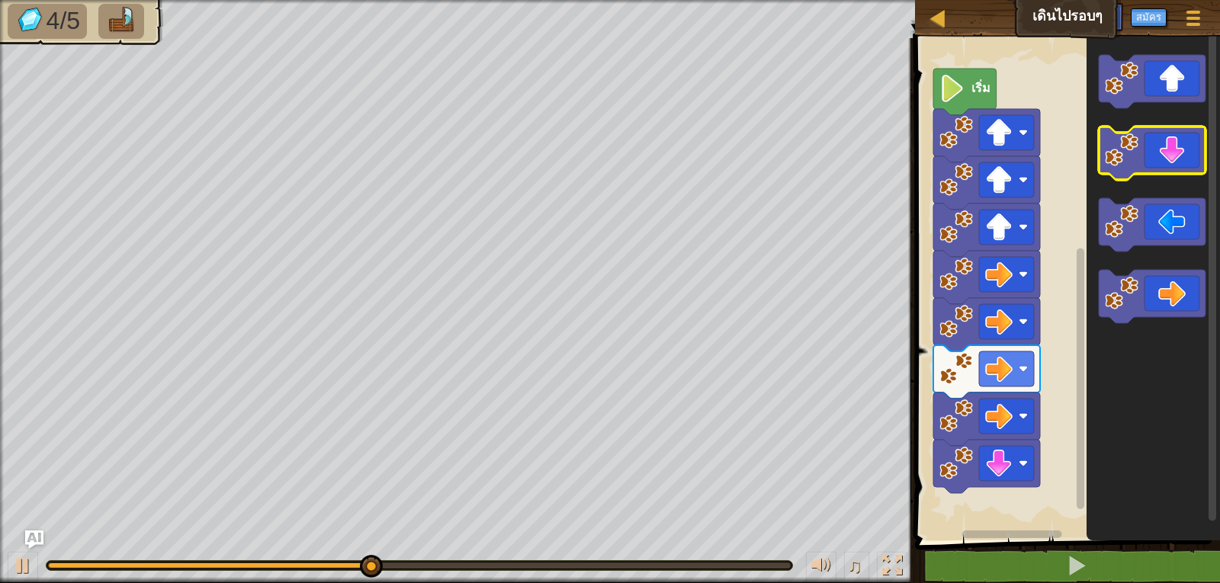
click at [1179, 156] on icon "พื้นที่ทำงาน Blockly" at bounding box center [1152, 153] width 107 height 53
click at [1177, 160] on icon "พื้นที่ทำงาน Blockly" at bounding box center [1152, 153] width 107 height 53
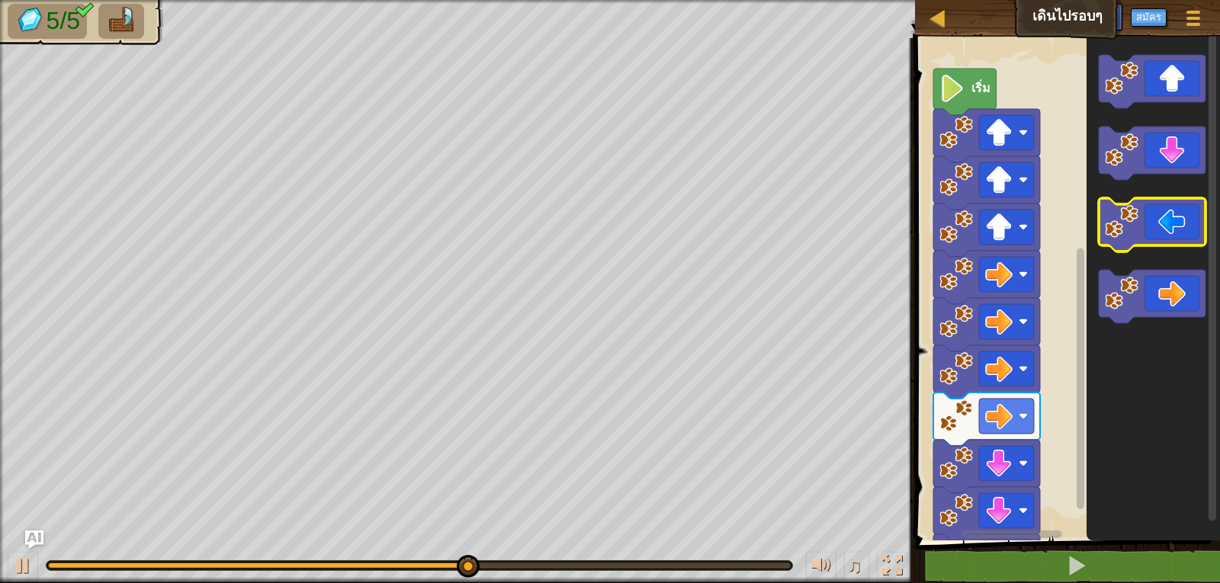
click at [1140, 237] on icon "พื้นที่ทำงาน Blockly" at bounding box center [1152, 224] width 107 height 53
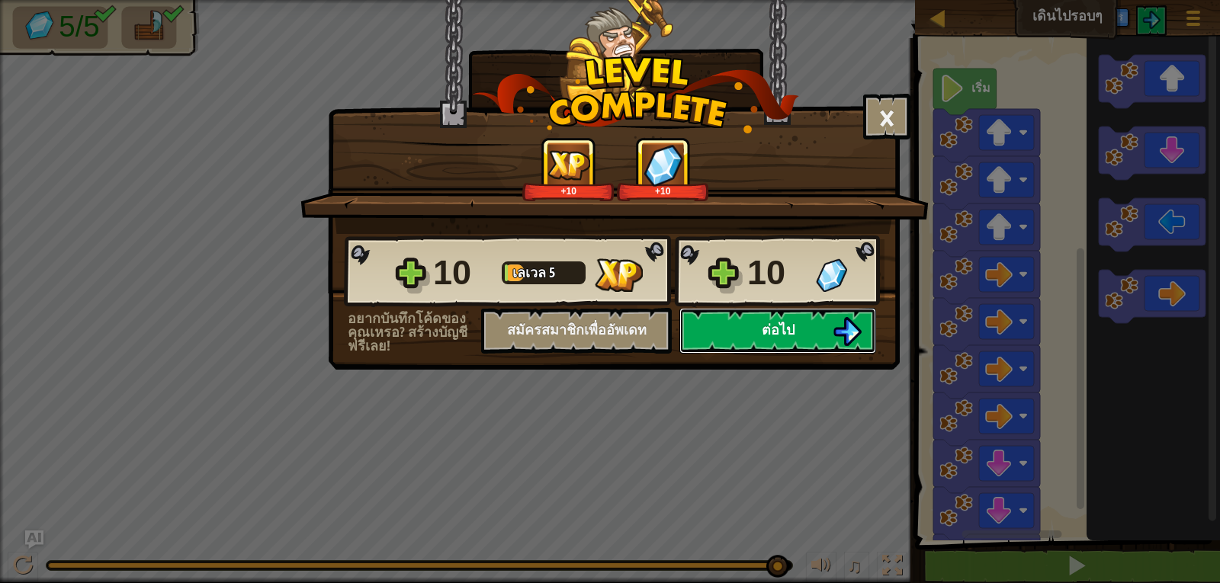
click at [693, 318] on button "ต่อไป" at bounding box center [777, 331] width 197 height 46
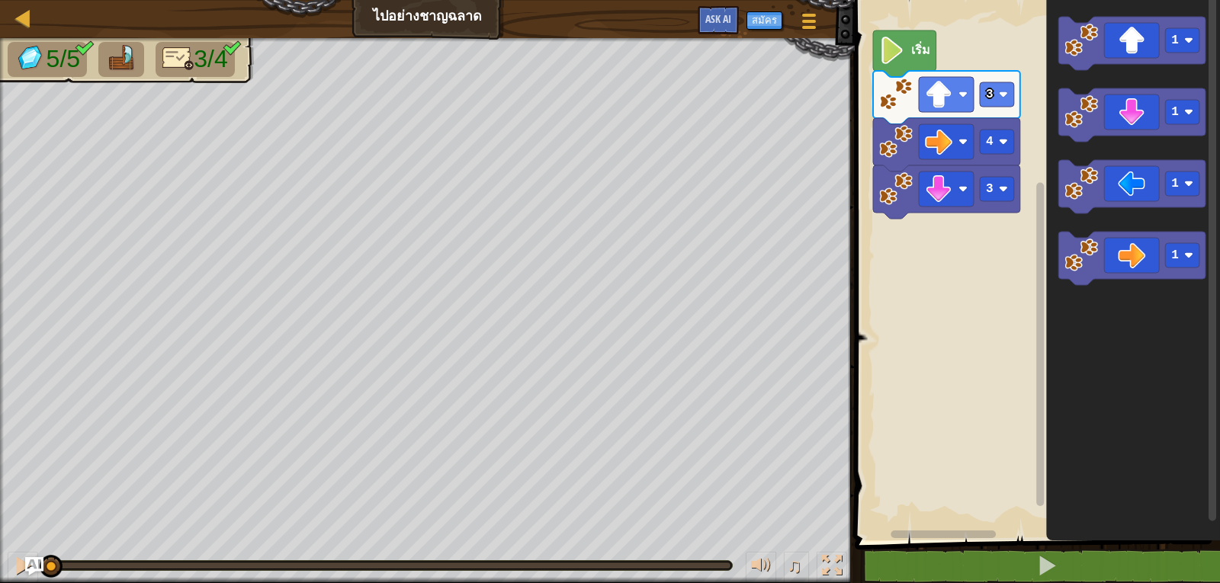
click at [872, 33] on rect "พื้นที่ทำงาน Blockly" at bounding box center [1035, 266] width 370 height 548
click at [1140, 199] on icon "พื้นที่ทำงาน Blockly" at bounding box center [1131, 186] width 147 height 53
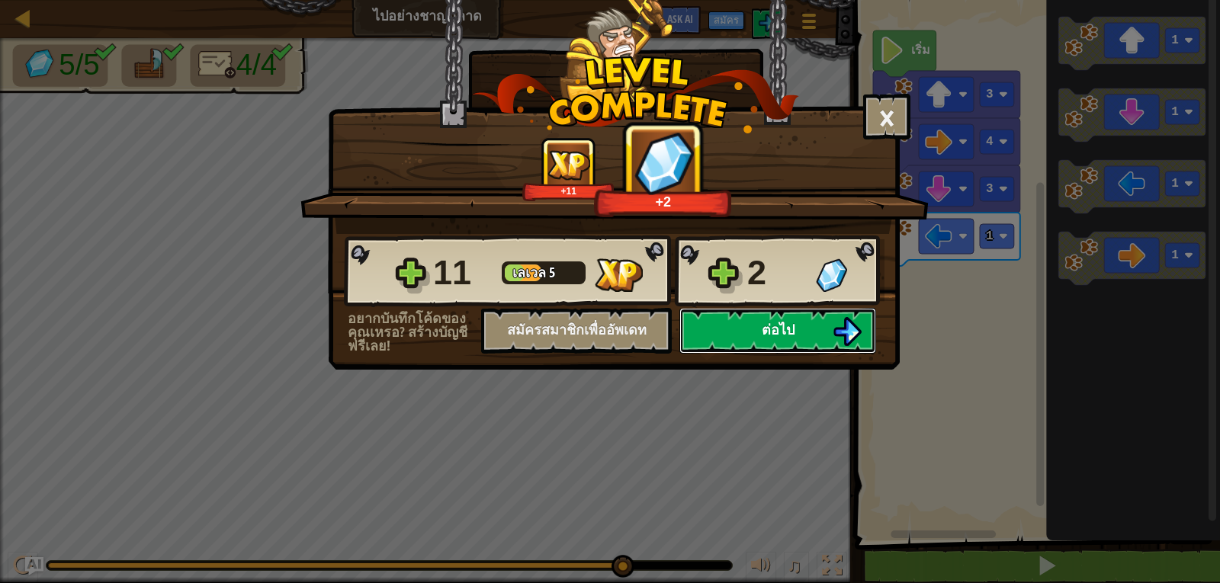
click at [730, 332] on button "ต่อไป" at bounding box center [777, 331] width 197 height 46
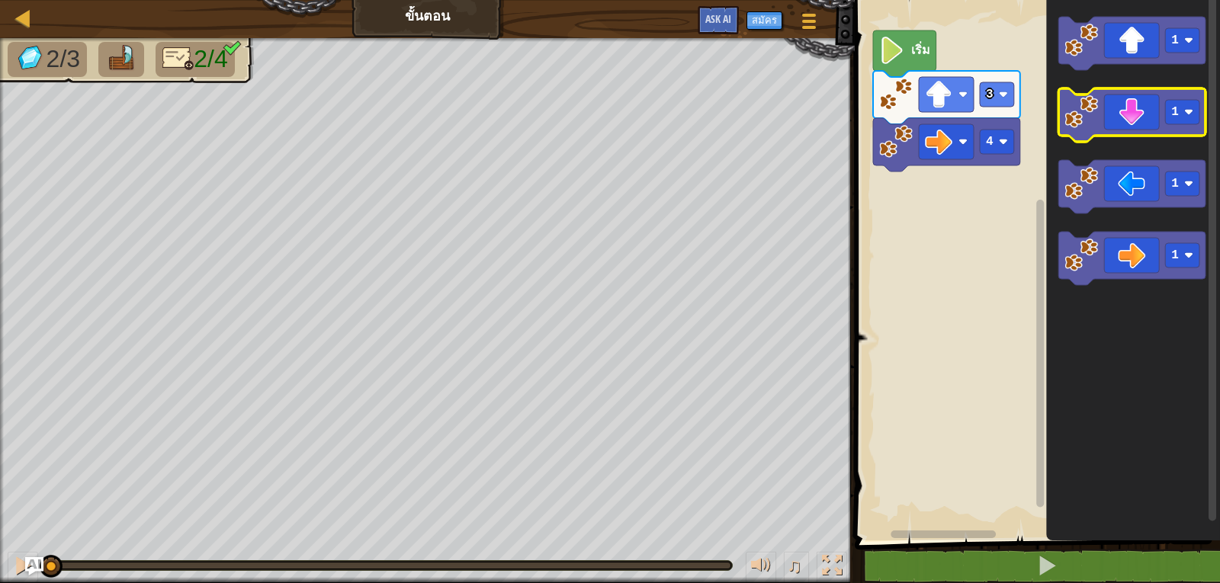
click at [1145, 122] on icon "พื้นที่ทำงาน Blockly" at bounding box center [1131, 114] width 147 height 53
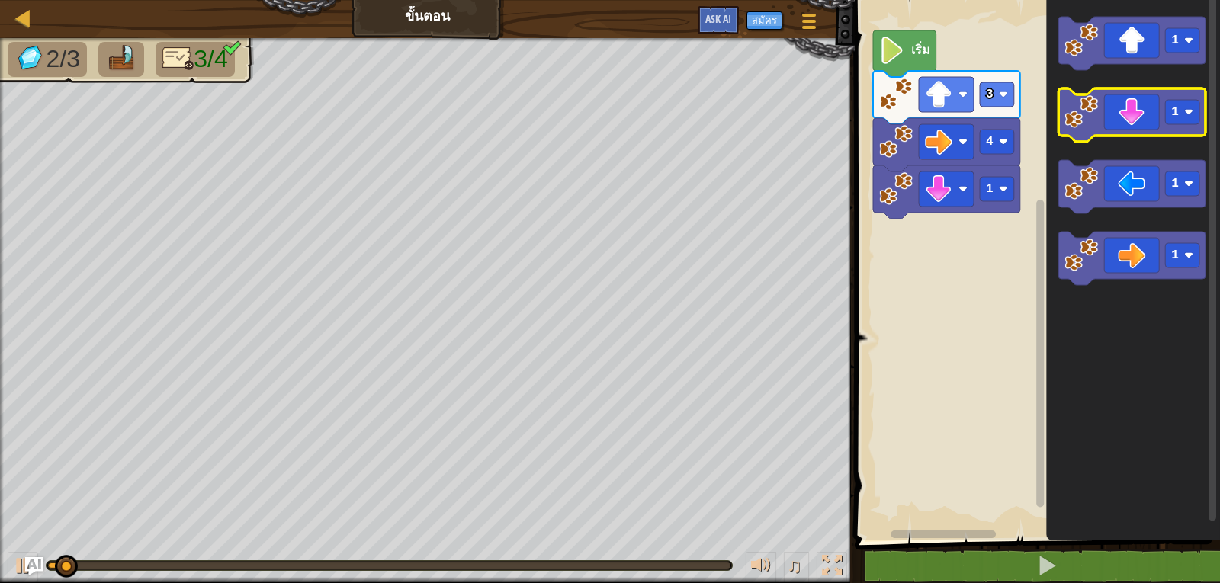
click at [1145, 122] on icon "พื้นที่ทำงาน Blockly" at bounding box center [1131, 114] width 147 height 53
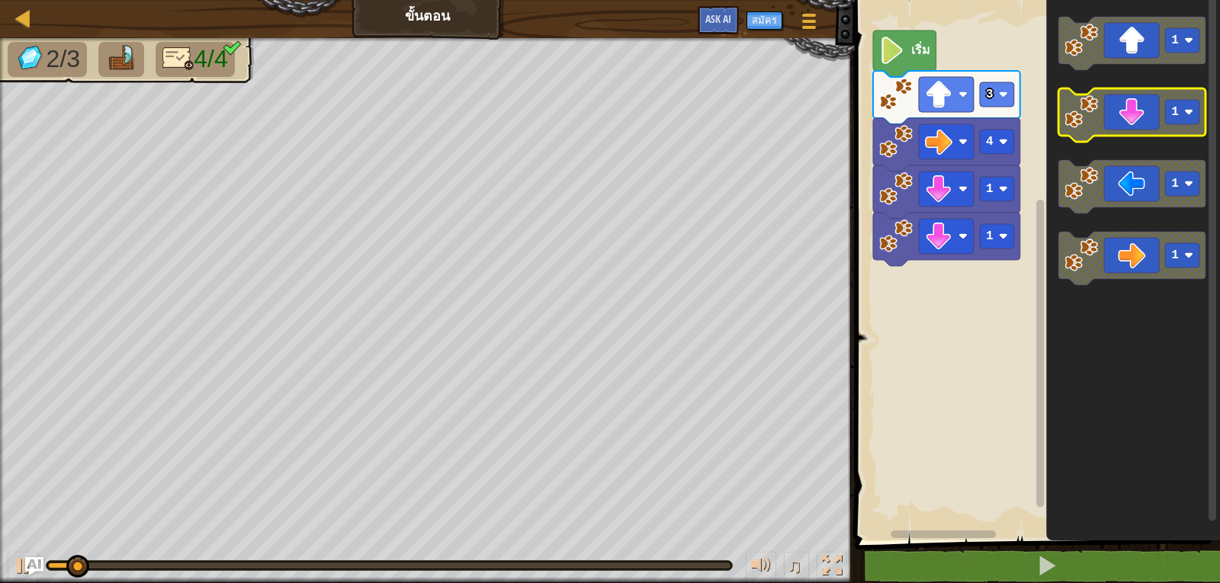
click at [1145, 122] on icon "พื้นที่ทำงาน Blockly" at bounding box center [1131, 114] width 147 height 53
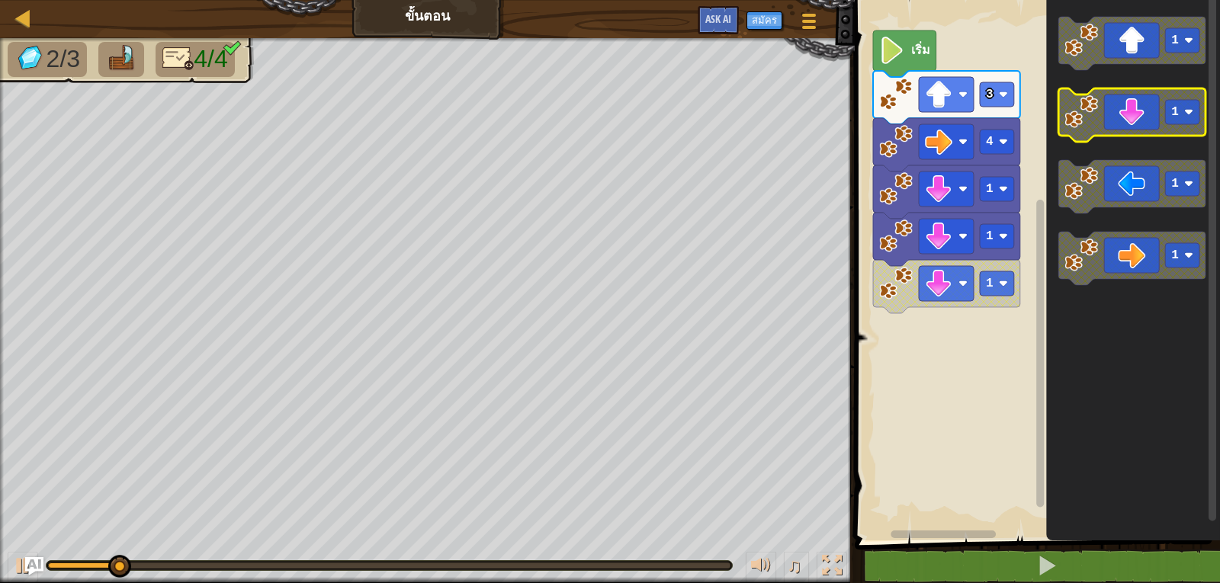
click at [1141, 133] on icon "พื้นที่ทำงาน Blockly" at bounding box center [1131, 114] width 147 height 53
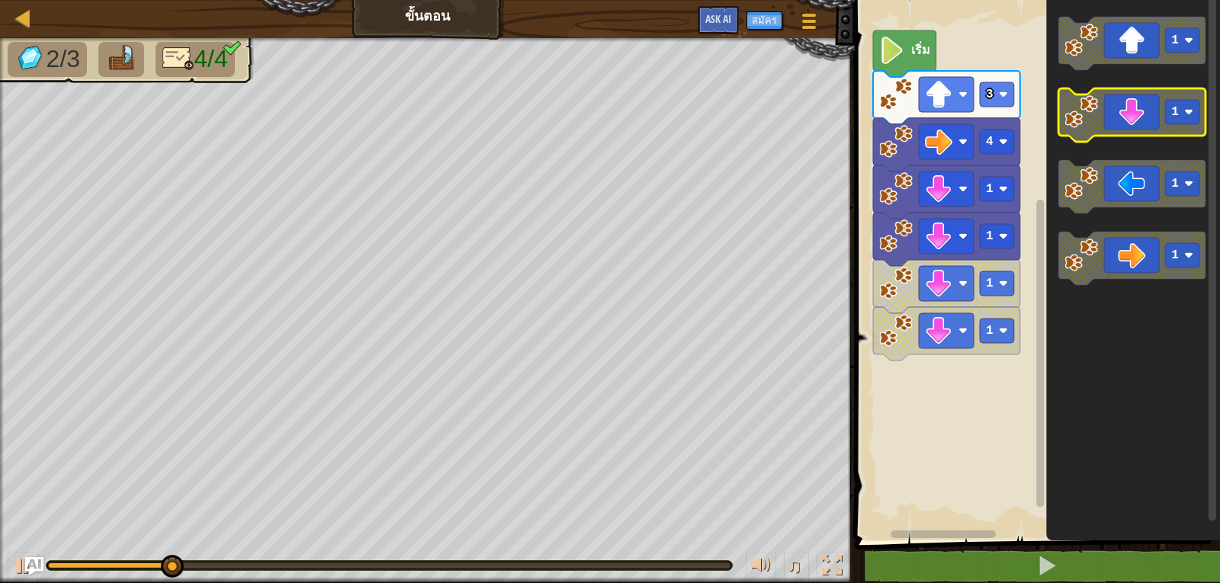
click at [1128, 129] on icon "พื้นที่ทำงาน Blockly" at bounding box center [1131, 114] width 147 height 53
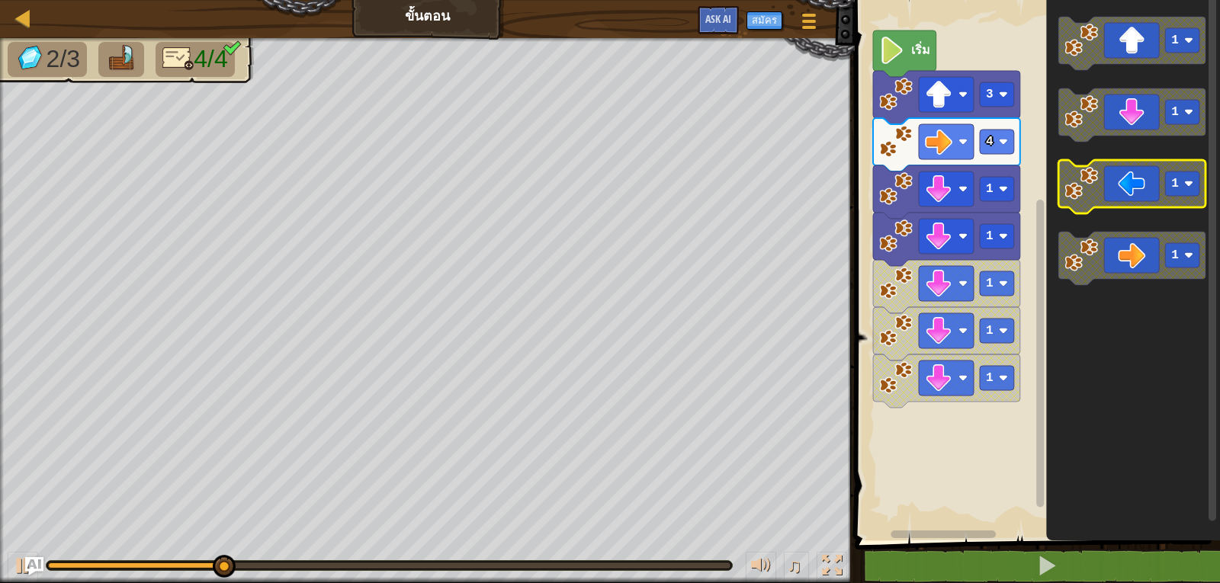
click at [1102, 189] on icon "พื้นที่ทำงาน Blockly" at bounding box center [1131, 186] width 147 height 53
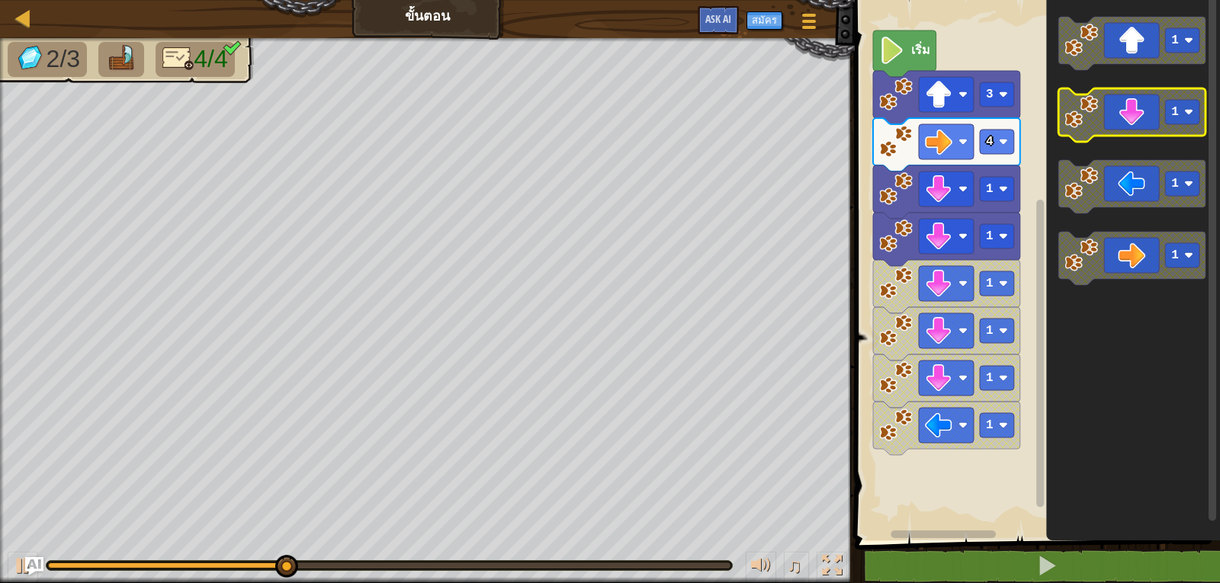
click at [1129, 120] on icon "พื้นที่ทำงาน Blockly" at bounding box center [1131, 114] width 147 height 53
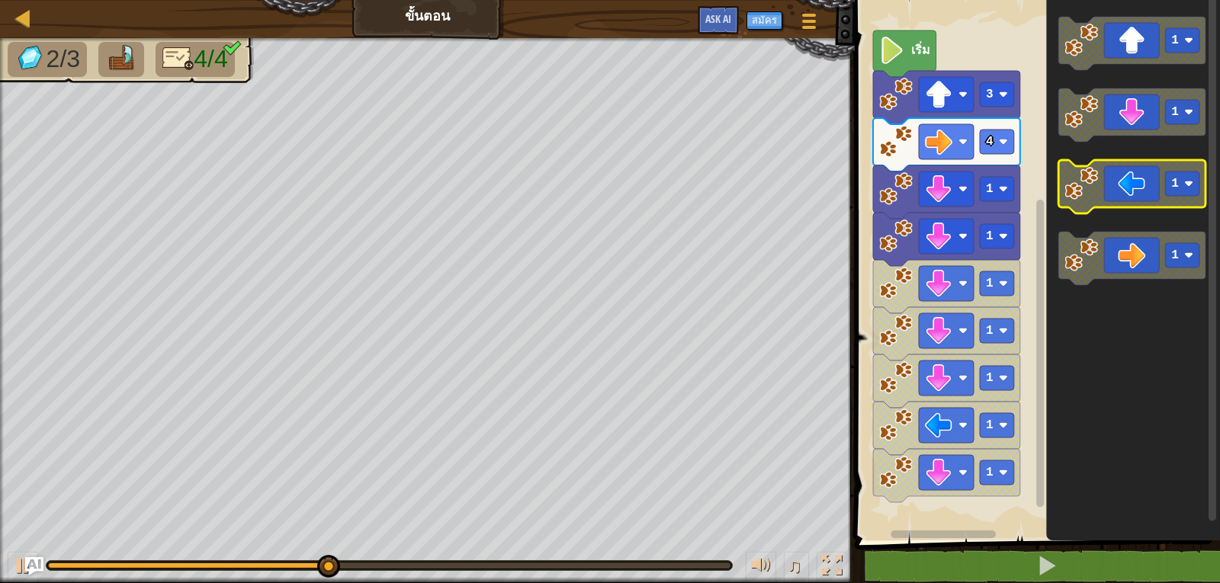
click at [1141, 178] on icon "พื้นที่ทำงาน Blockly" at bounding box center [1131, 186] width 147 height 53
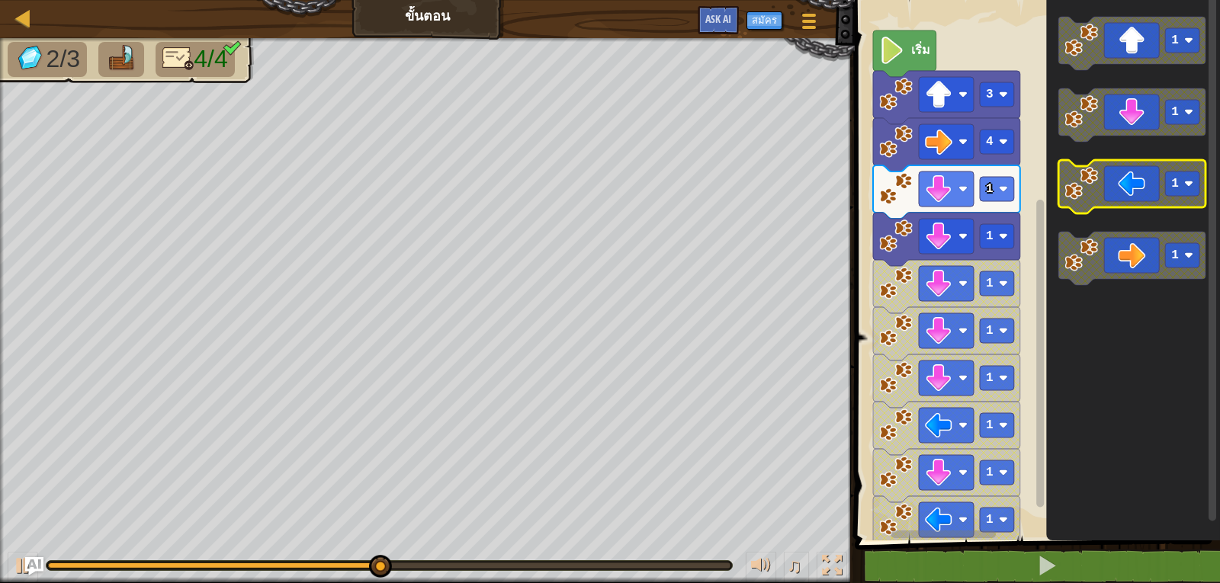
click at [1141, 178] on icon "พื้นที่ทำงาน Blockly" at bounding box center [1131, 186] width 147 height 53
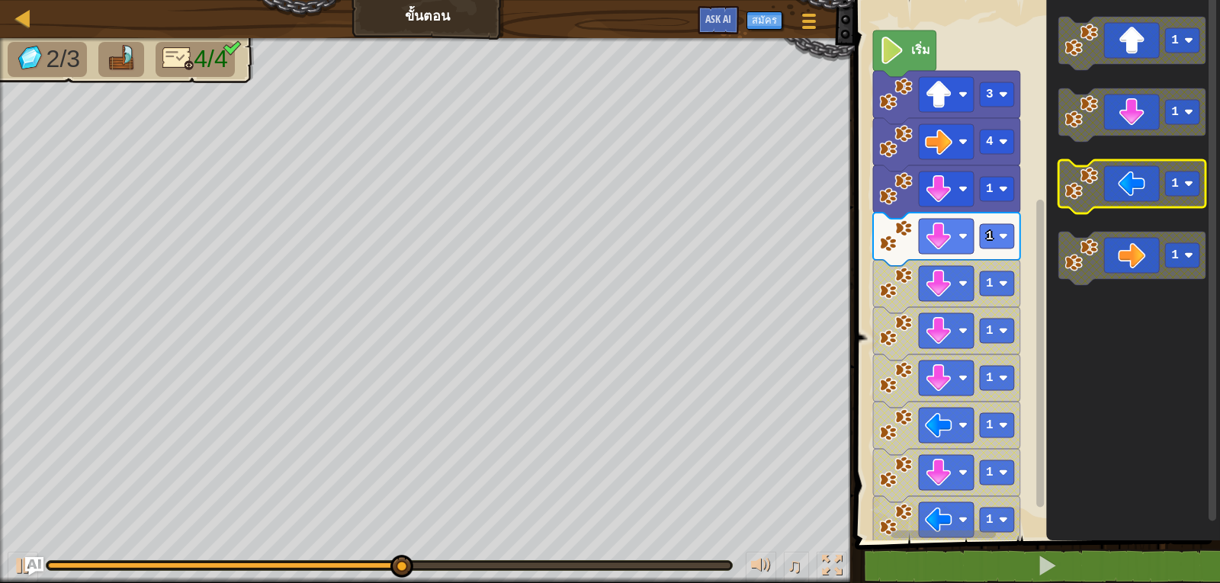
click at [1141, 178] on icon "พื้นที่ทำงาน Blockly" at bounding box center [1131, 186] width 147 height 53
click at [1140, 178] on icon "พื้นที่ทำงาน Blockly" at bounding box center [1131, 186] width 147 height 53
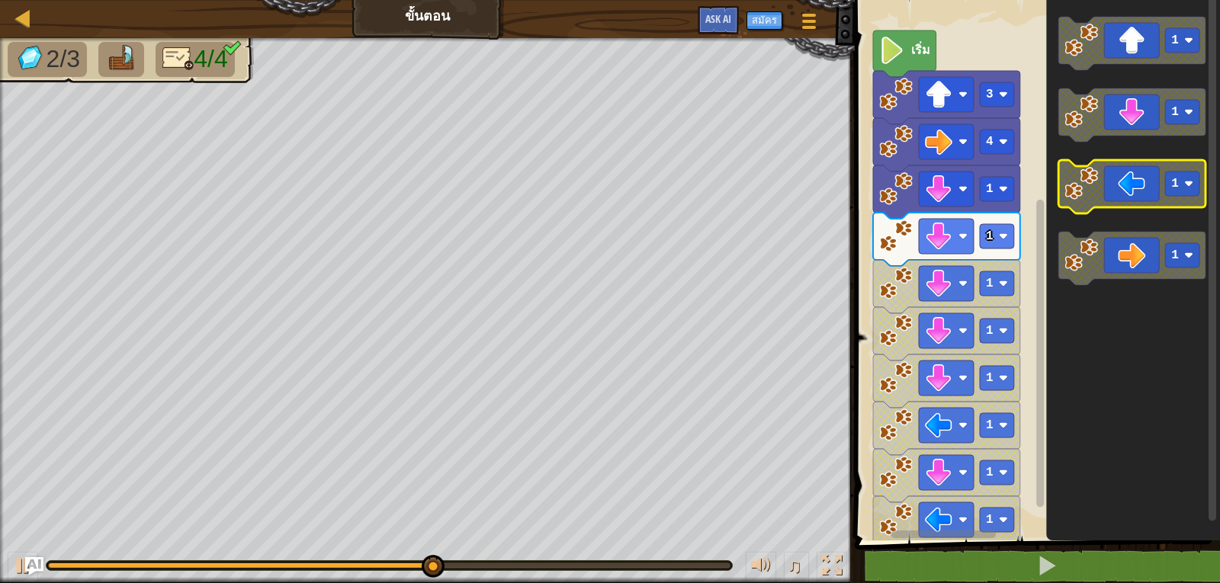
click at [1140, 178] on icon "พื้นที่ทำงาน Blockly" at bounding box center [1131, 186] width 147 height 53
click at [1148, 150] on icon "พื้นที่ทำงาน Blockly" at bounding box center [1133, 266] width 174 height 548
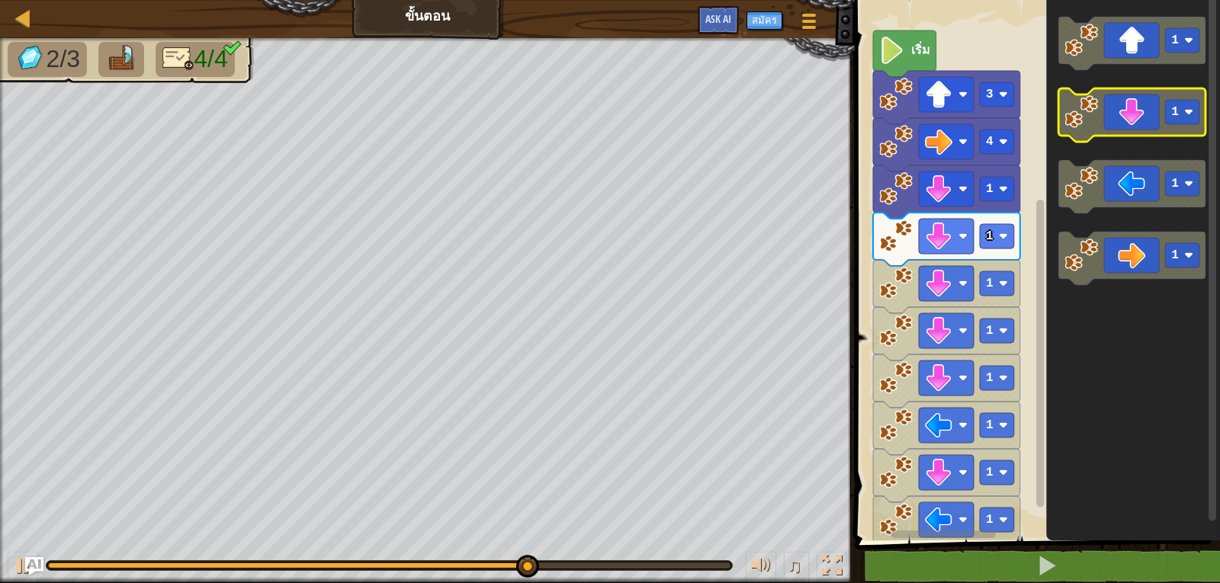
click at [1148, 141] on rect "พื้นที่ทำงาน Blockly" at bounding box center [1131, 114] width 147 height 53
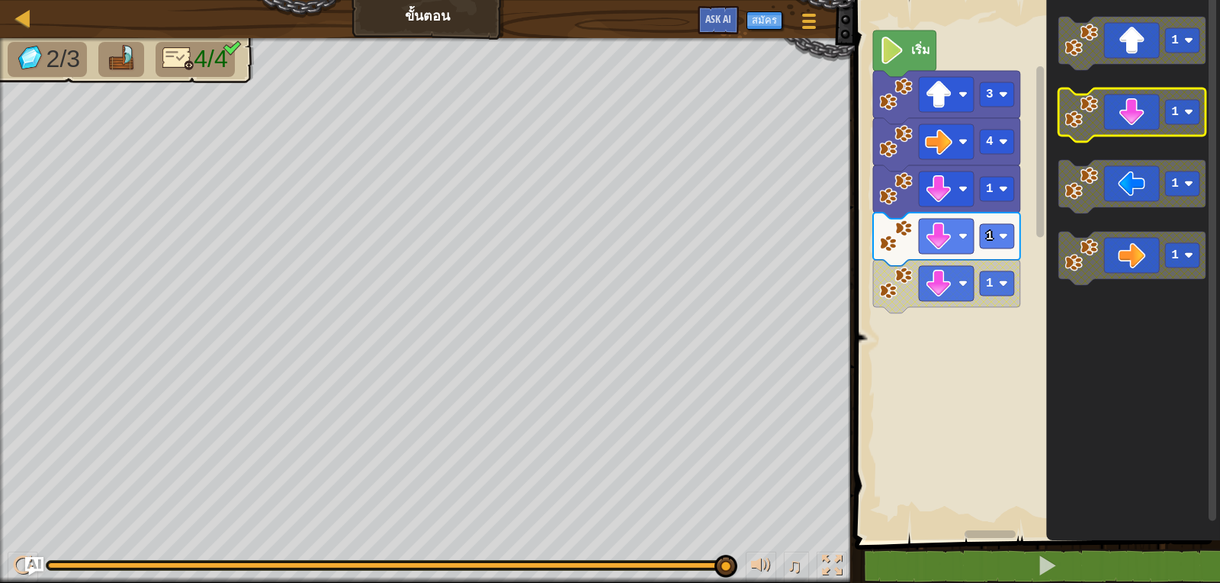
click at [1070, 111] on image "พื้นที่ทำงาน Blockly" at bounding box center [1081, 112] width 34 height 34
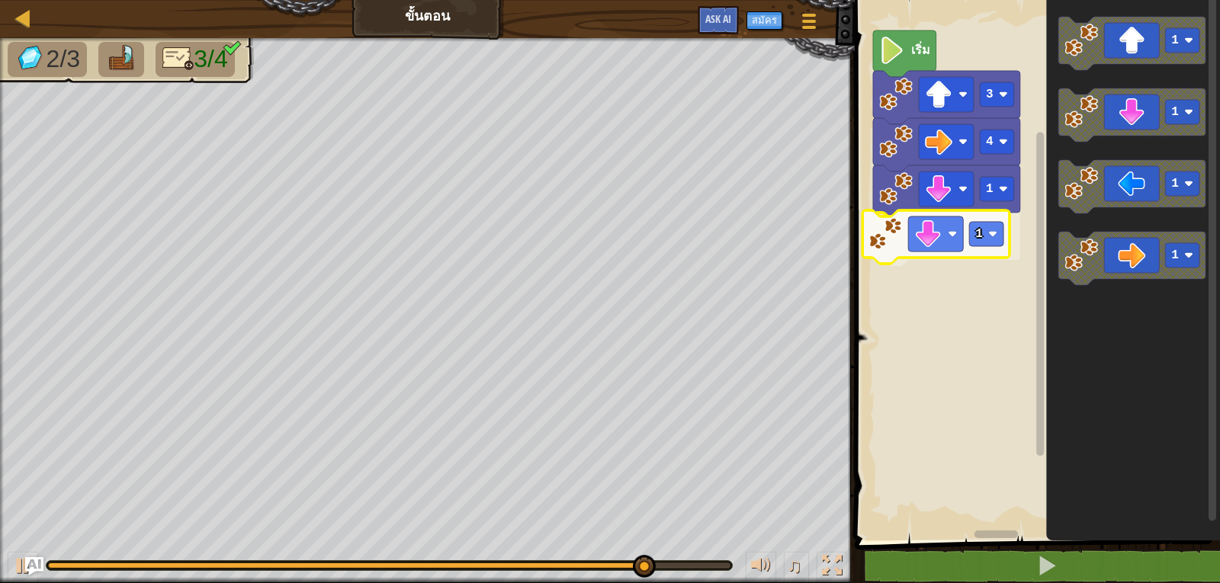
click at [895, 239] on div "4 1 1 3 เริ่ม 1 1 1 1 1" at bounding box center [1035, 266] width 370 height 548
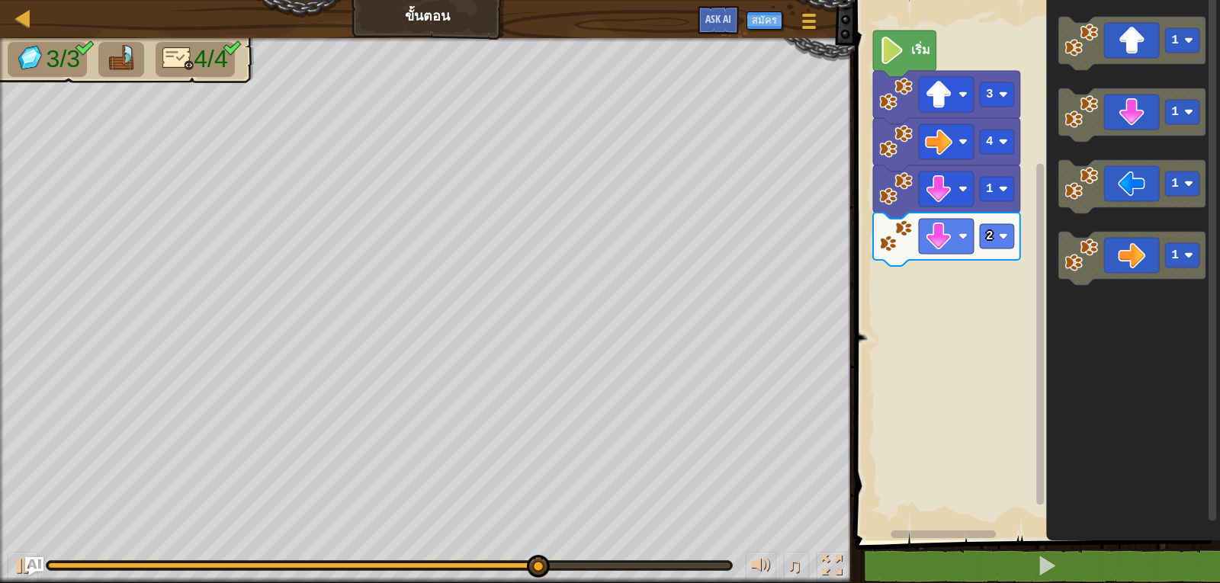
click at [986, 286] on div "เริ่ม 3 4 1 2 1 1 1 1" at bounding box center [1035, 266] width 370 height 548
click at [979, 281] on div "เริ่ม 3 4 1 2 1 1 1 1" at bounding box center [1035, 266] width 370 height 548
click at [1099, 198] on icon "พื้นที่ทำงาน Blockly" at bounding box center [1131, 186] width 147 height 53
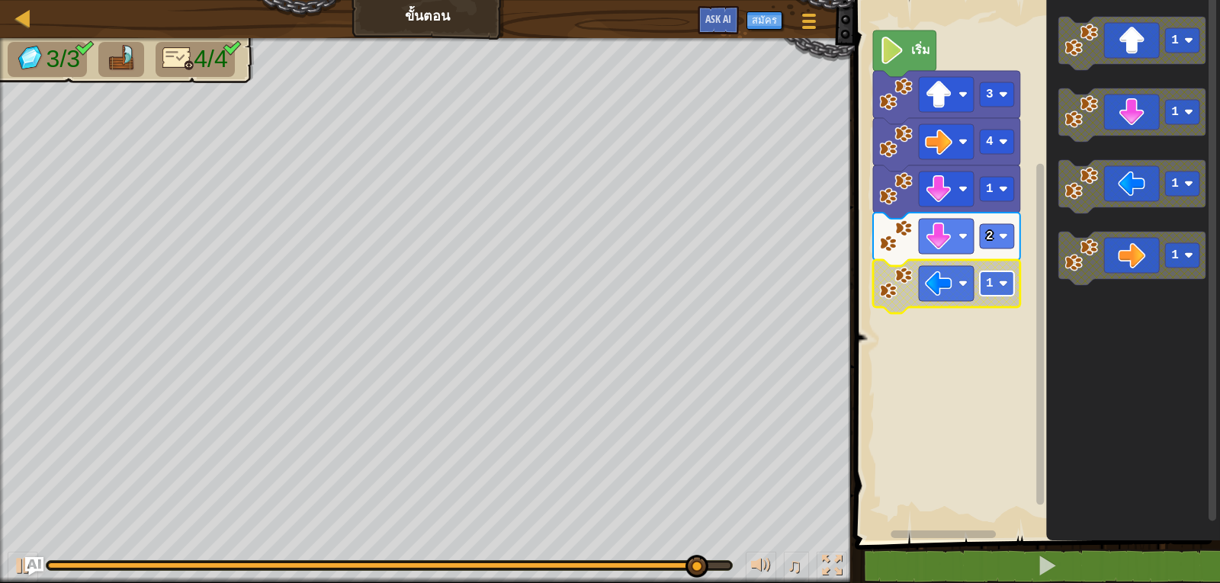
click at [992, 291] on rect "พื้นที่ทำงาน Blockly" at bounding box center [997, 283] width 34 height 24
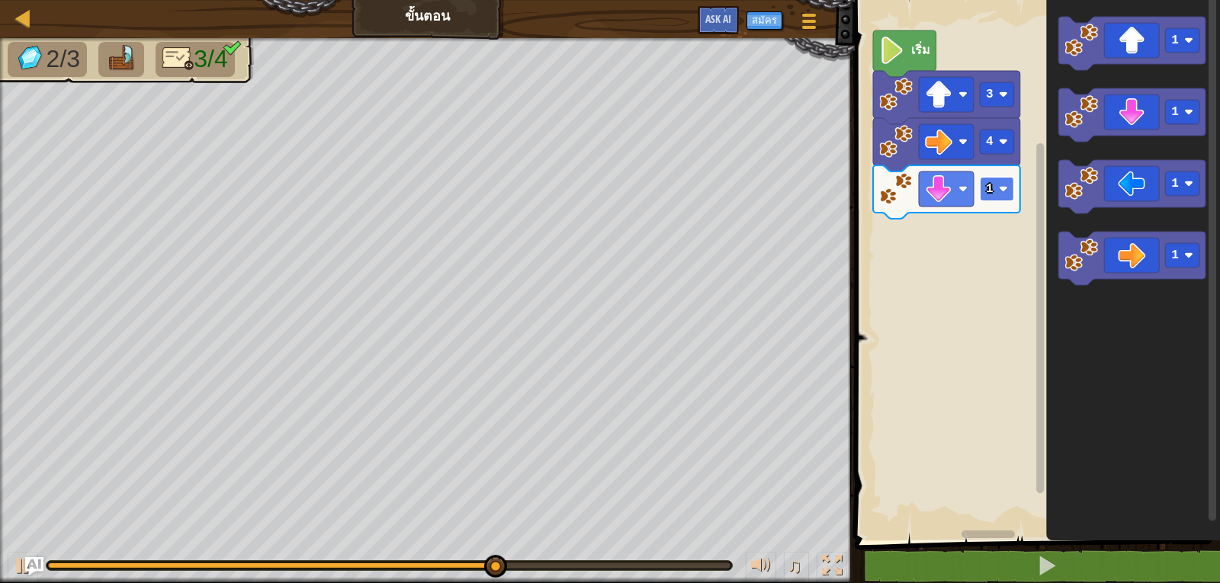
click at [1000, 188] on image "พื้นที่ทำงาน Blockly" at bounding box center [1003, 188] width 9 height 9
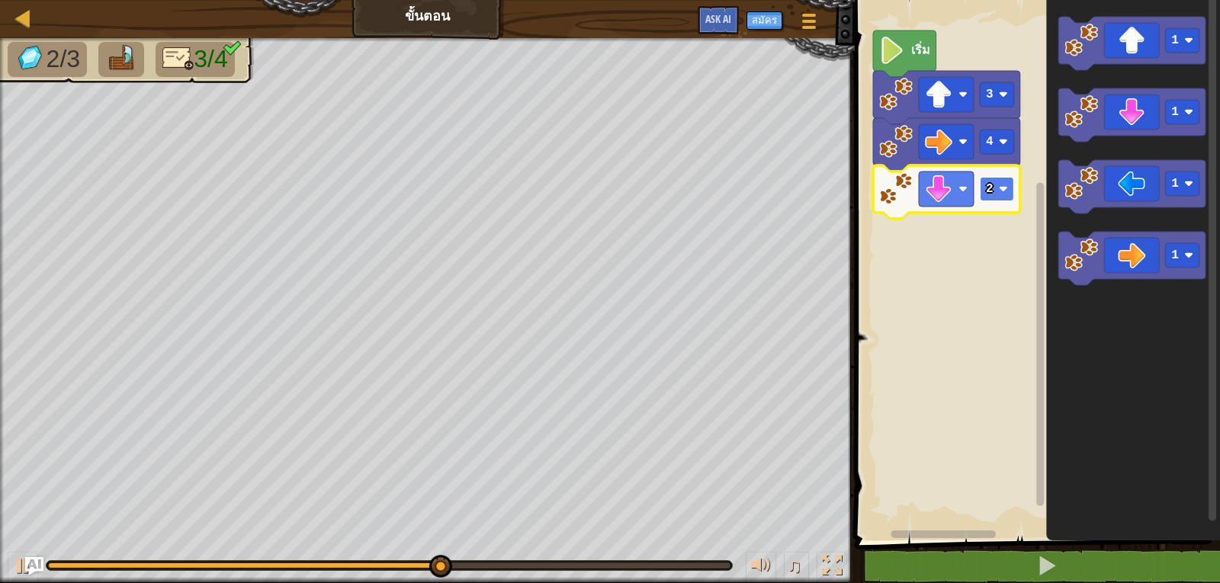
click at [984, 197] on rect "พื้นที่ทำงาน Blockly" at bounding box center [997, 189] width 34 height 24
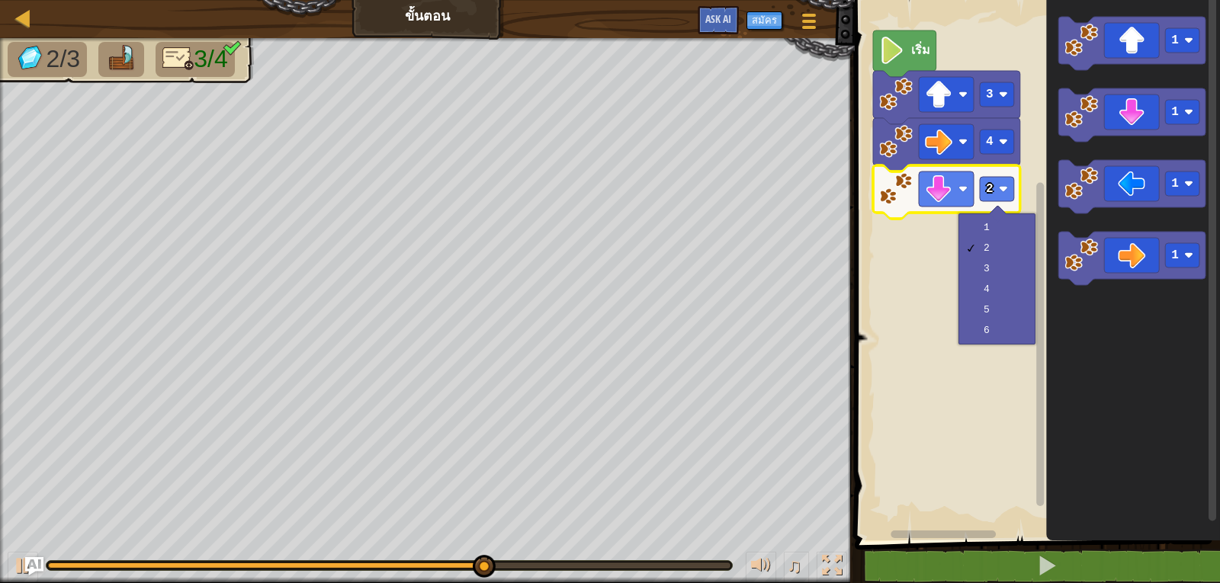
click at [961, 273] on div "1 2 3 4 5 6" at bounding box center [996, 278] width 77 height 131
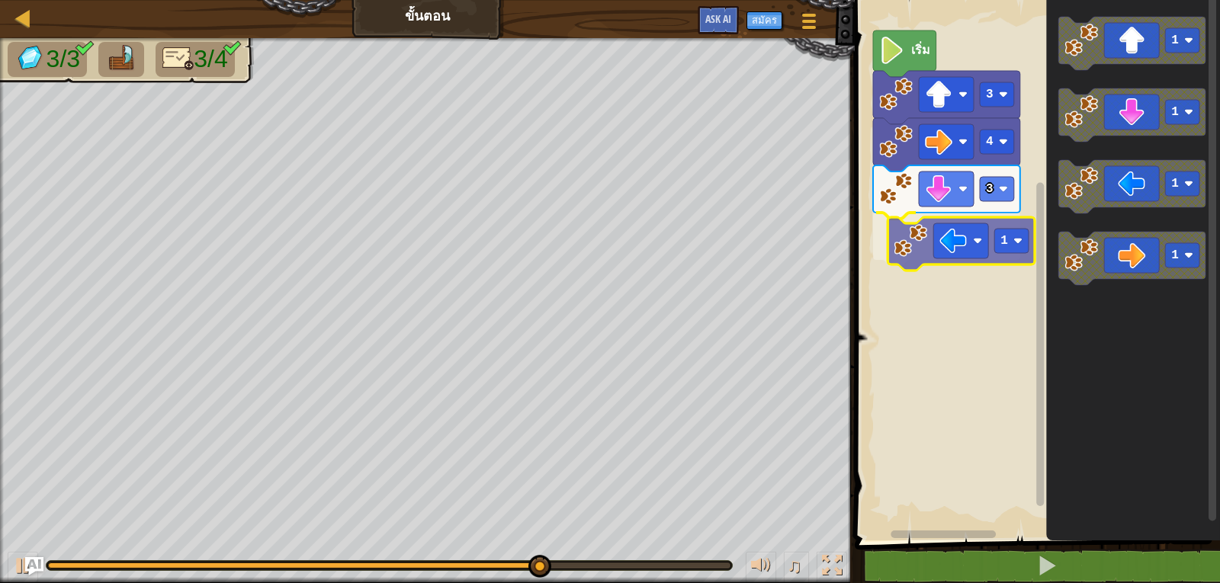
click at [940, 256] on div "เริ่ม 3 4 3 1 1 1 1 1 1" at bounding box center [1035, 266] width 370 height 548
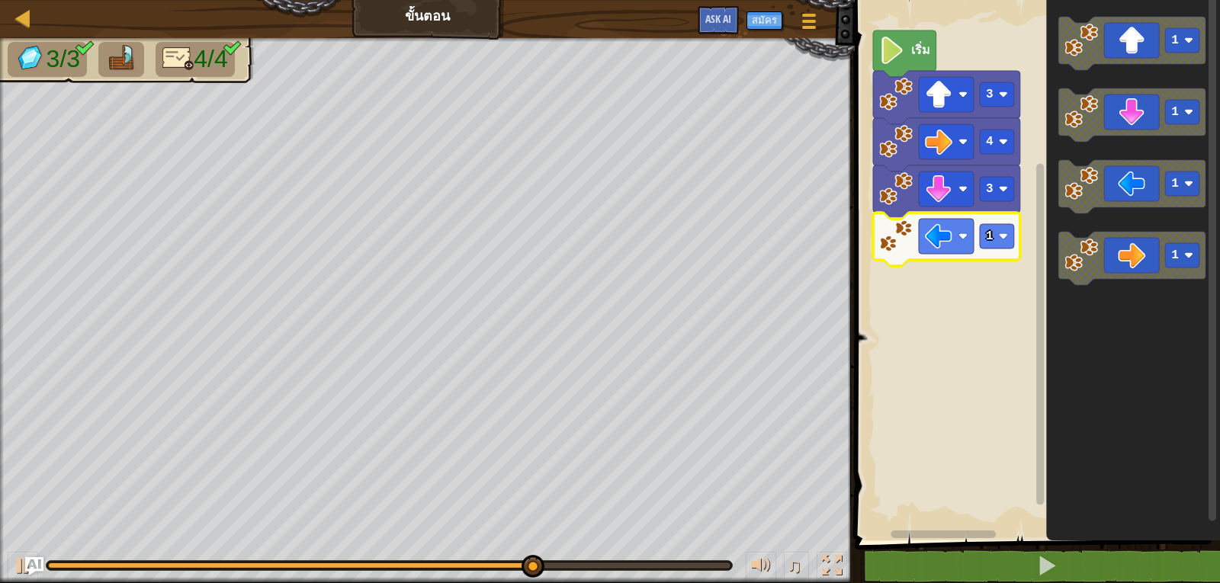
click at [1009, 251] on icon "พื้นที่ทำงาน Blockly" at bounding box center [946, 239] width 147 height 53
click at [1002, 253] on icon "พื้นที่ทำงาน Blockly" at bounding box center [946, 239] width 147 height 53
click at [992, 236] on g "1" at bounding box center [997, 236] width 34 height 24
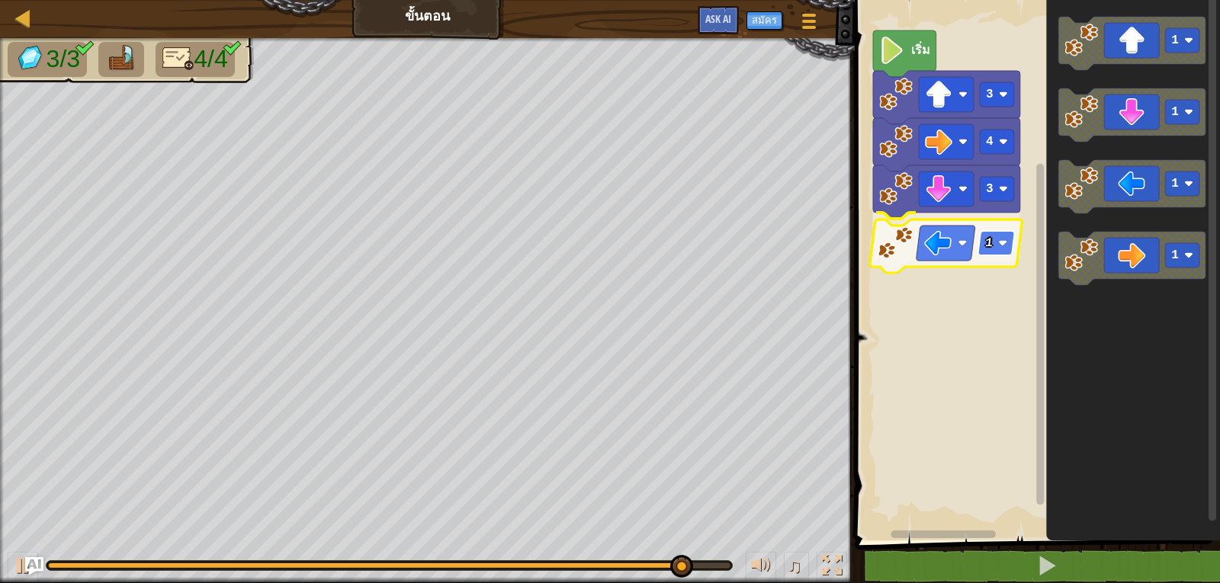
click at [993, 231] on rect "พื้นที่ทำงาน Blockly" at bounding box center [995, 243] width 37 height 24
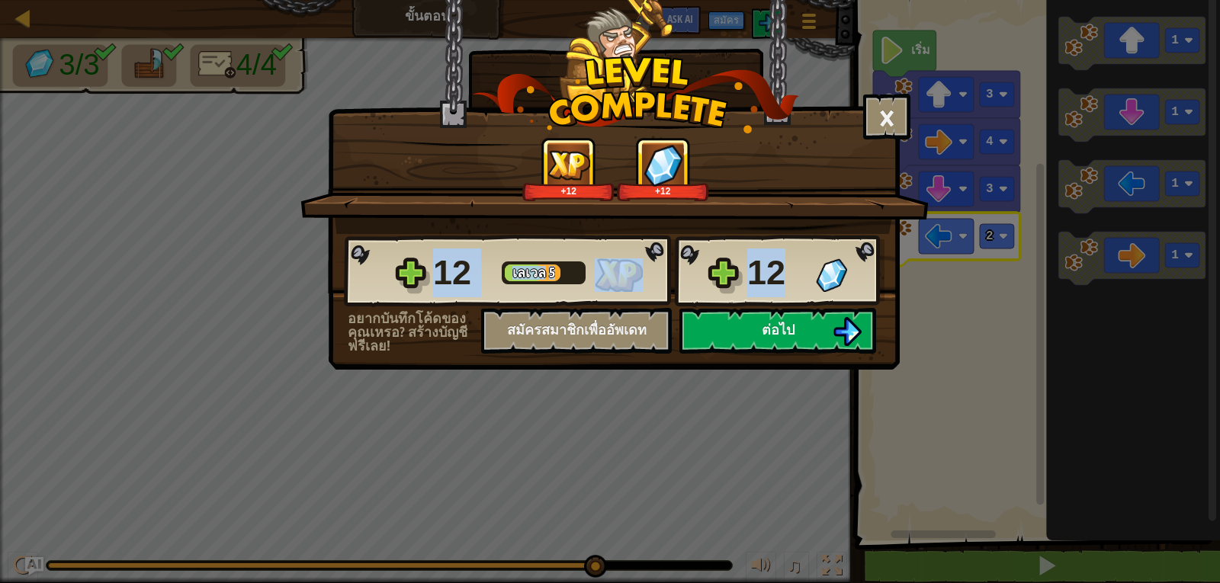
click at [791, 301] on div "12 [PERSON_NAME] 5 12" at bounding box center [614, 271] width 540 height 73
click at [790, 325] on span "ต่อไป" at bounding box center [778, 329] width 33 height 19
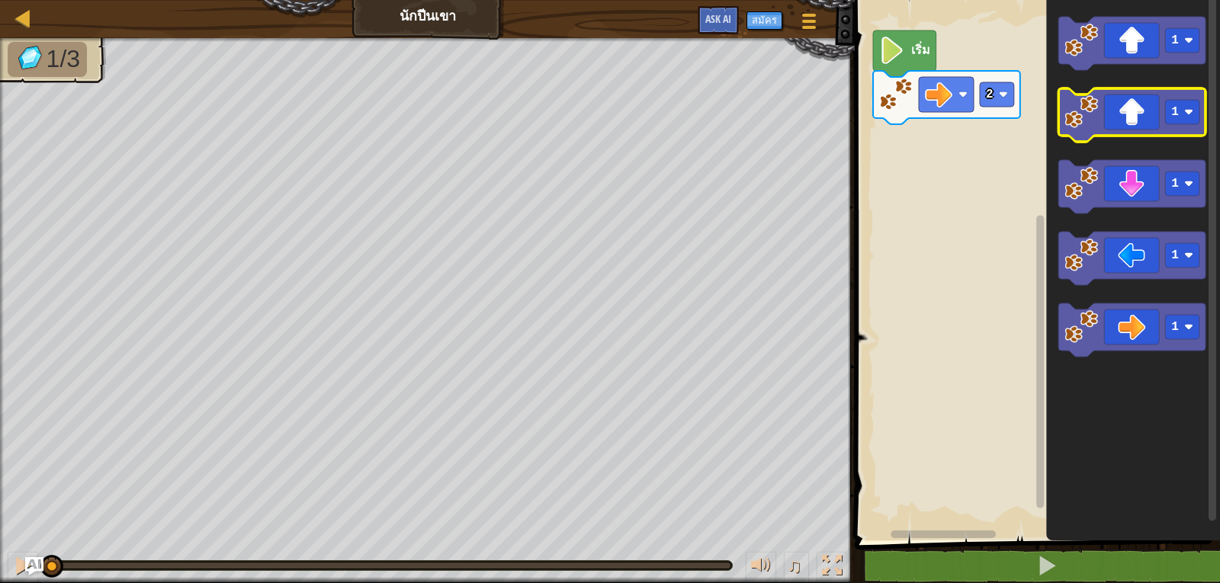
click at [1096, 98] on image "พื้นที่ทำงาน Blockly" at bounding box center [1081, 112] width 34 height 34
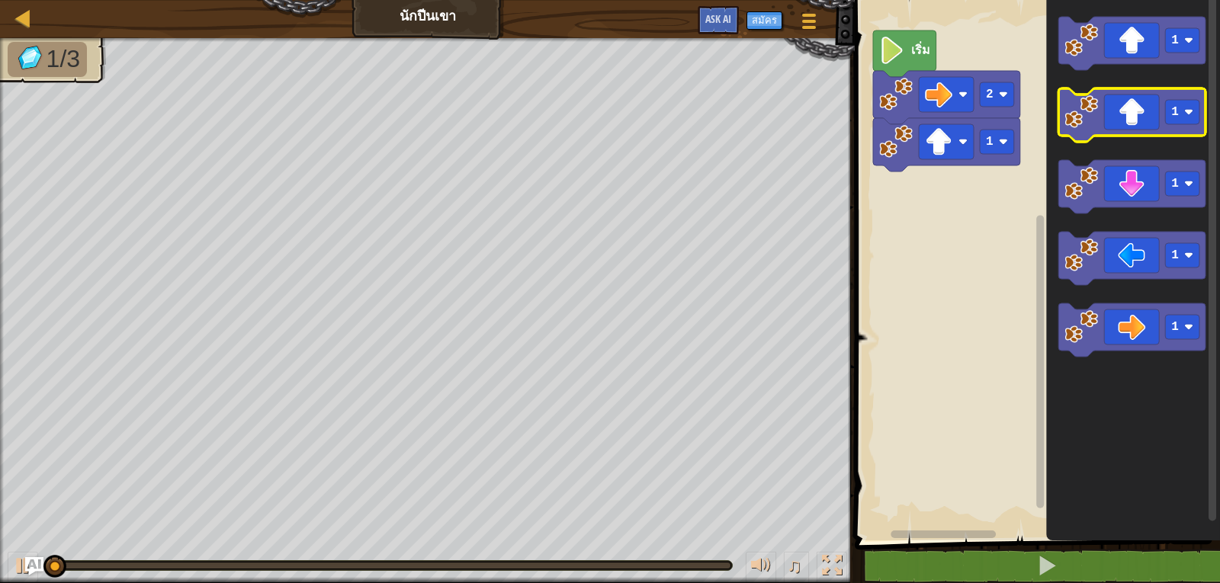
click at [1096, 98] on image "พื้นที่ทำงาน Blockly" at bounding box center [1081, 112] width 34 height 34
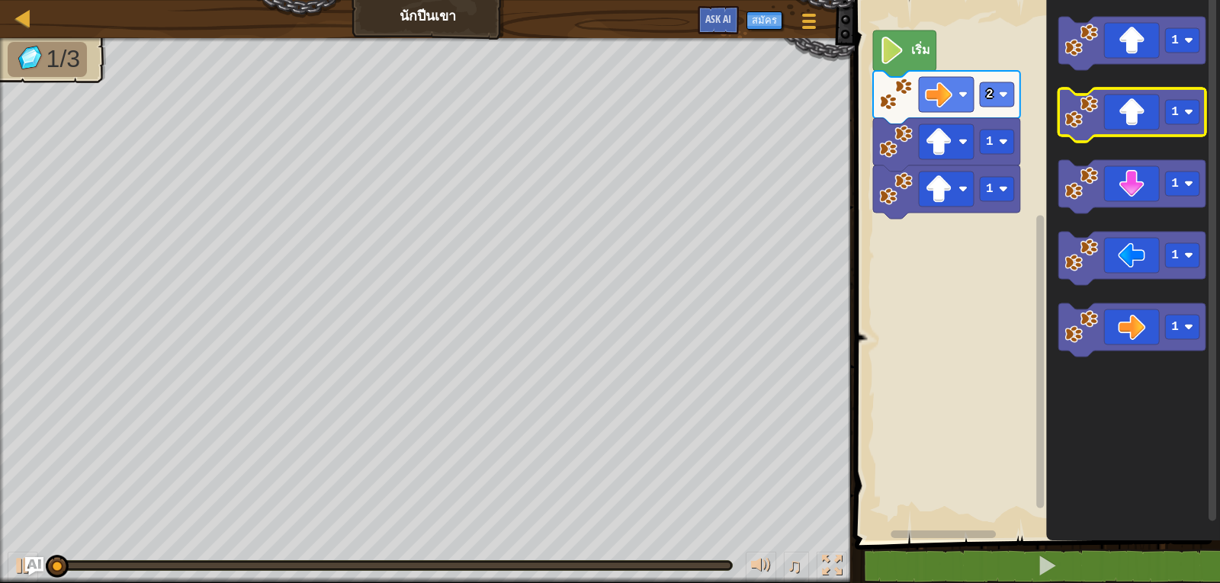
click at [1097, 98] on image "พื้นที่ทำงาน Blockly" at bounding box center [1081, 112] width 34 height 34
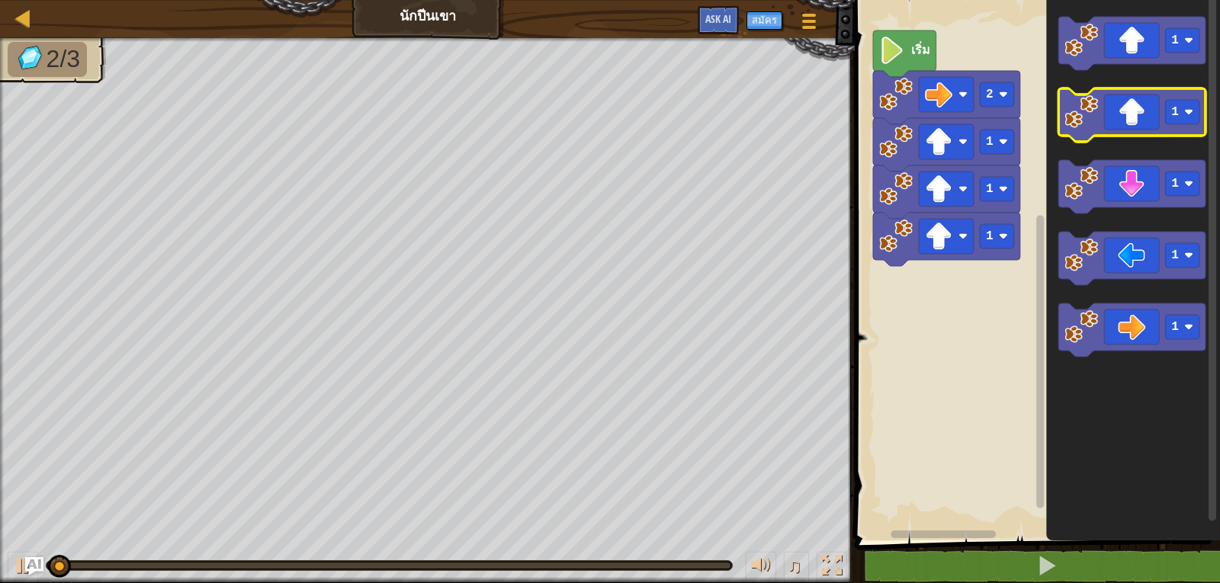
click at [1097, 98] on image "พื้นที่ทำงาน Blockly" at bounding box center [1081, 112] width 34 height 34
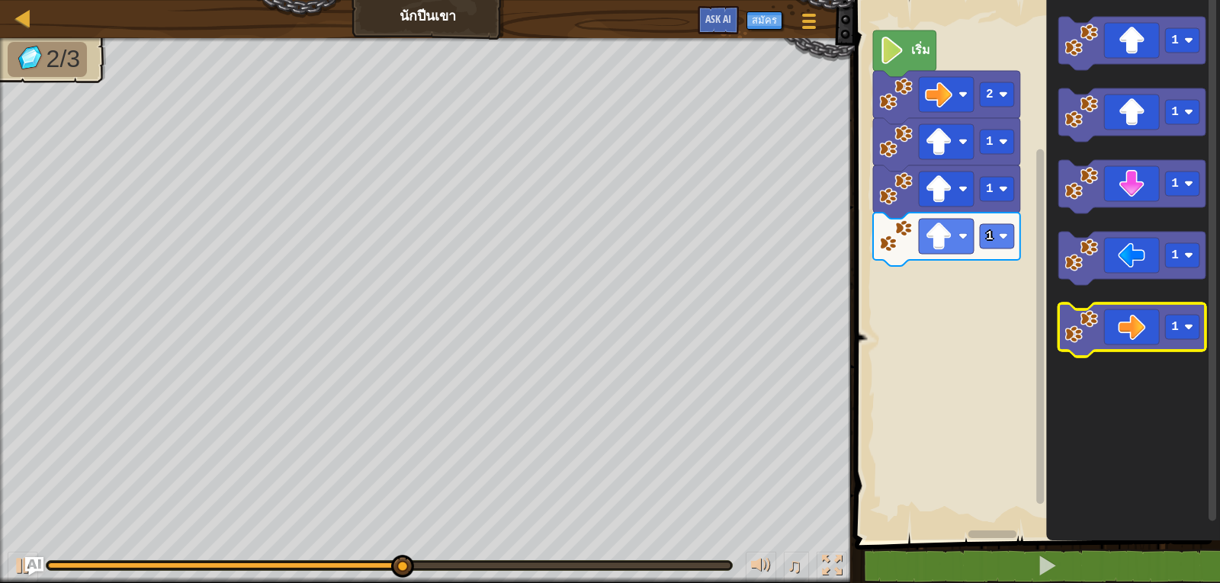
click at [1110, 319] on icon "พื้นที่ทำงาน Blockly" at bounding box center [1131, 329] width 147 height 53
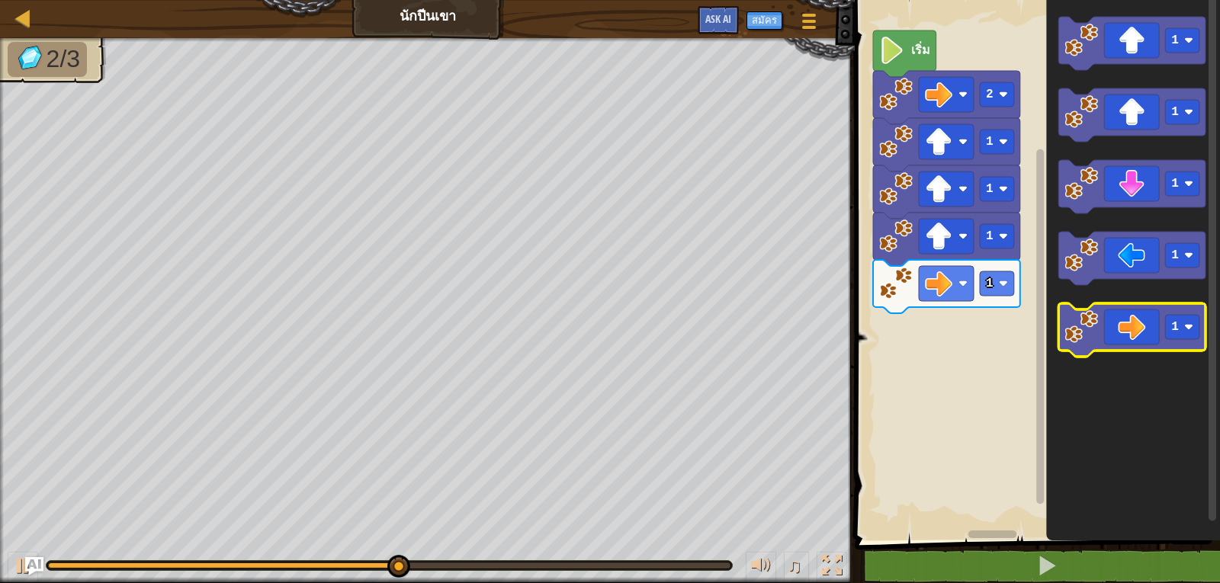
click at [1110, 319] on icon "พื้นที่ทำงาน Blockly" at bounding box center [1131, 329] width 147 height 53
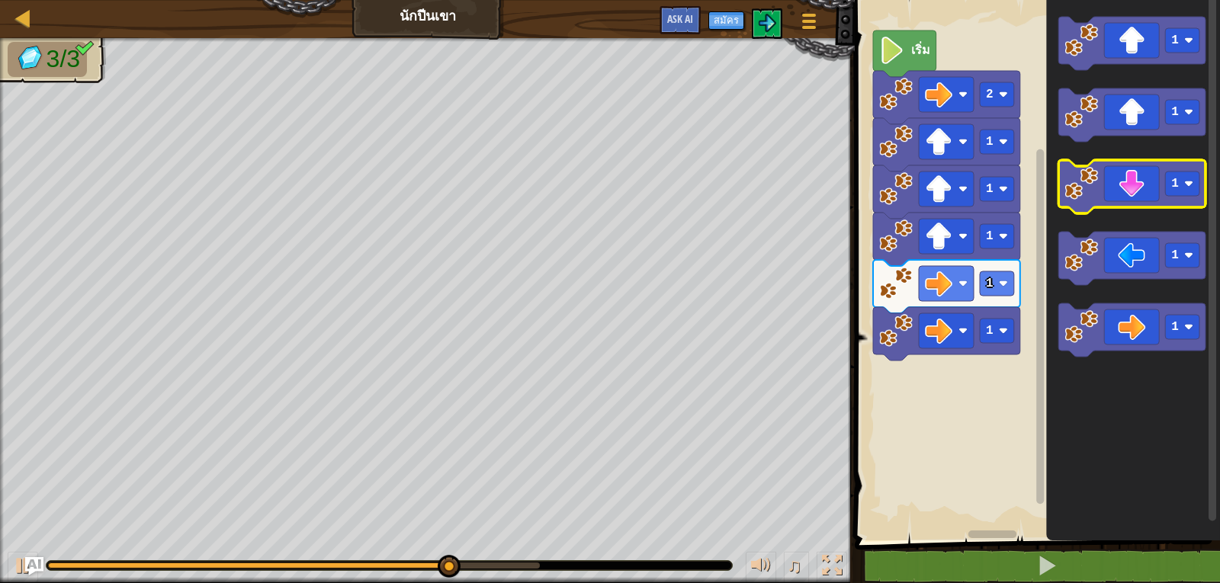
click at [1114, 206] on icon "พื้นที่ทำงาน Blockly" at bounding box center [1131, 186] width 147 height 53
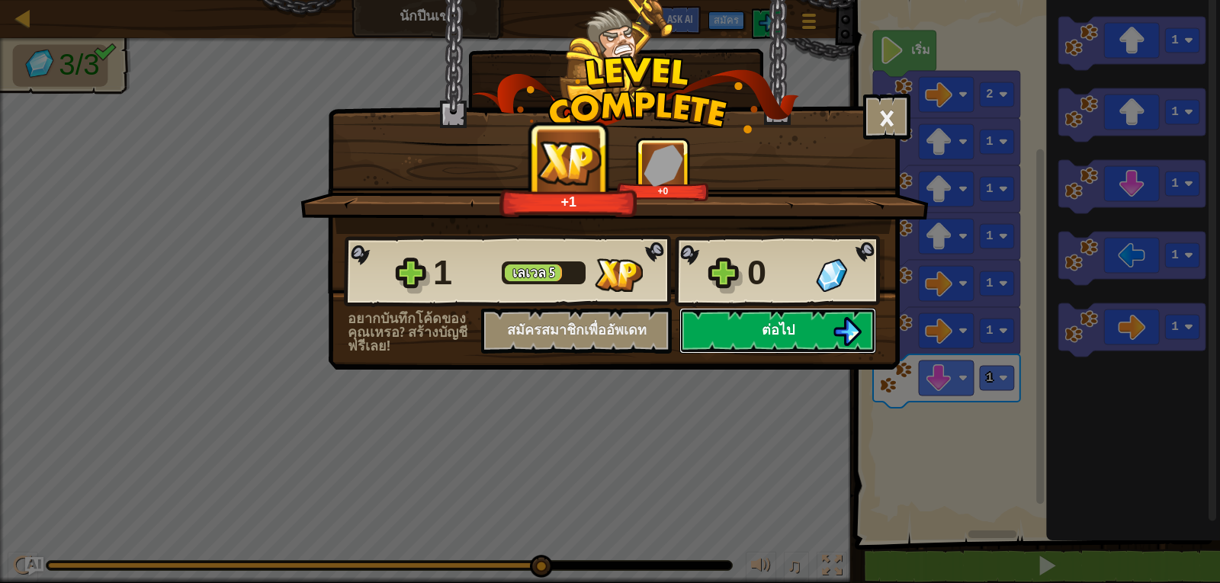
click at [836, 331] on img at bounding box center [846, 331] width 29 height 29
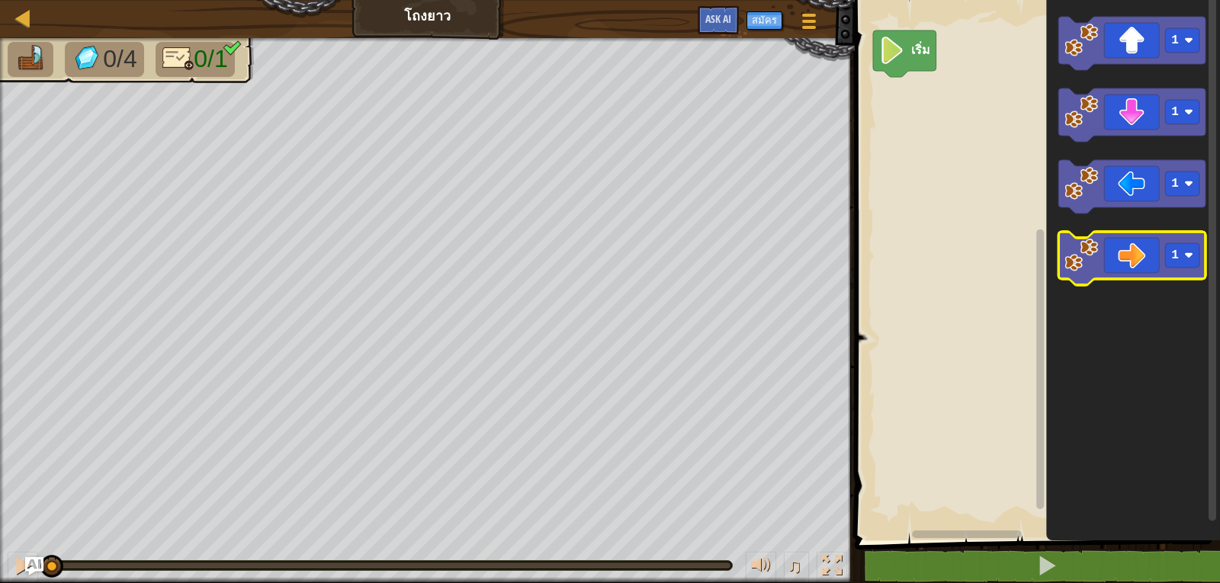
click at [1144, 252] on icon "พื้นที่ทำงาน Blockly" at bounding box center [1131, 258] width 147 height 53
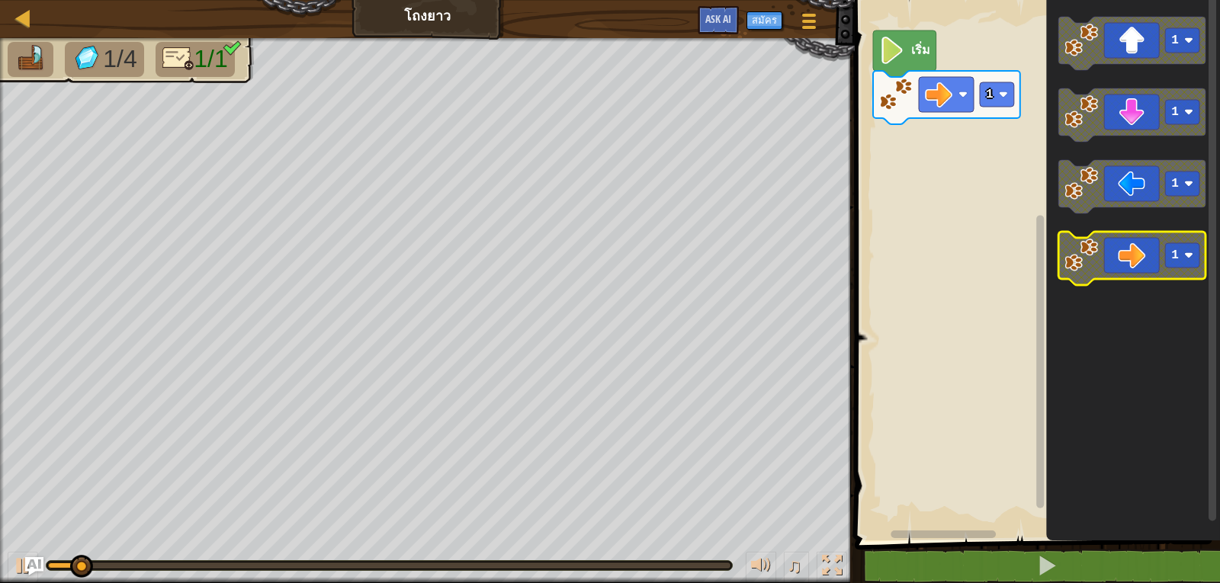
click at [1186, 272] on icon "พื้นที่ทำงาน Blockly" at bounding box center [1131, 258] width 147 height 53
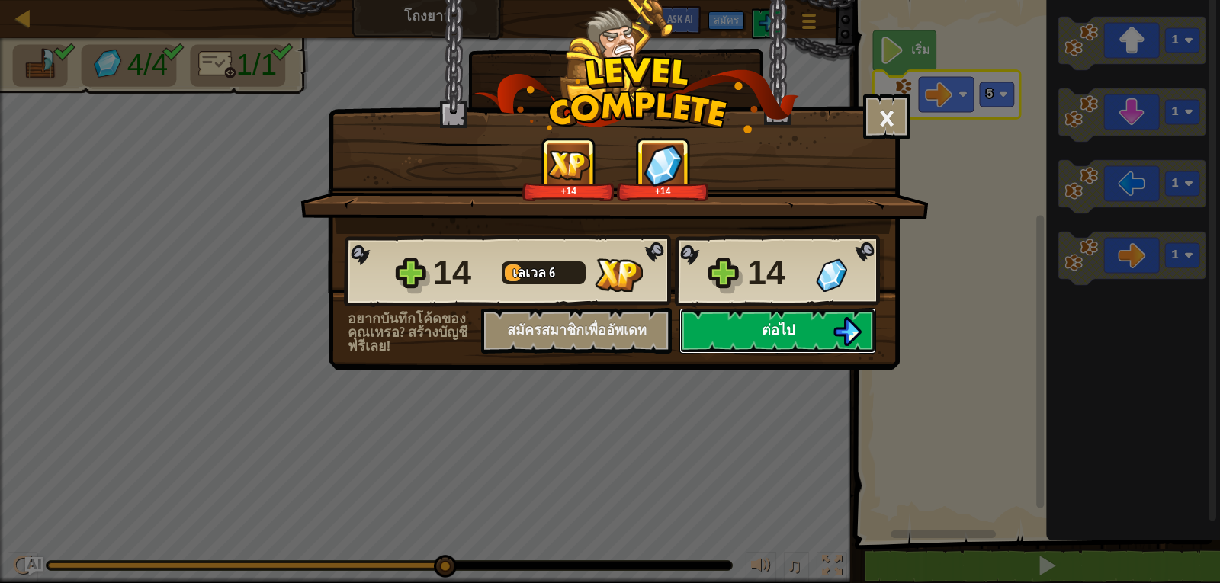
click at [775, 317] on button "ต่อไป" at bounding box center [777, 331] width 197 height 46
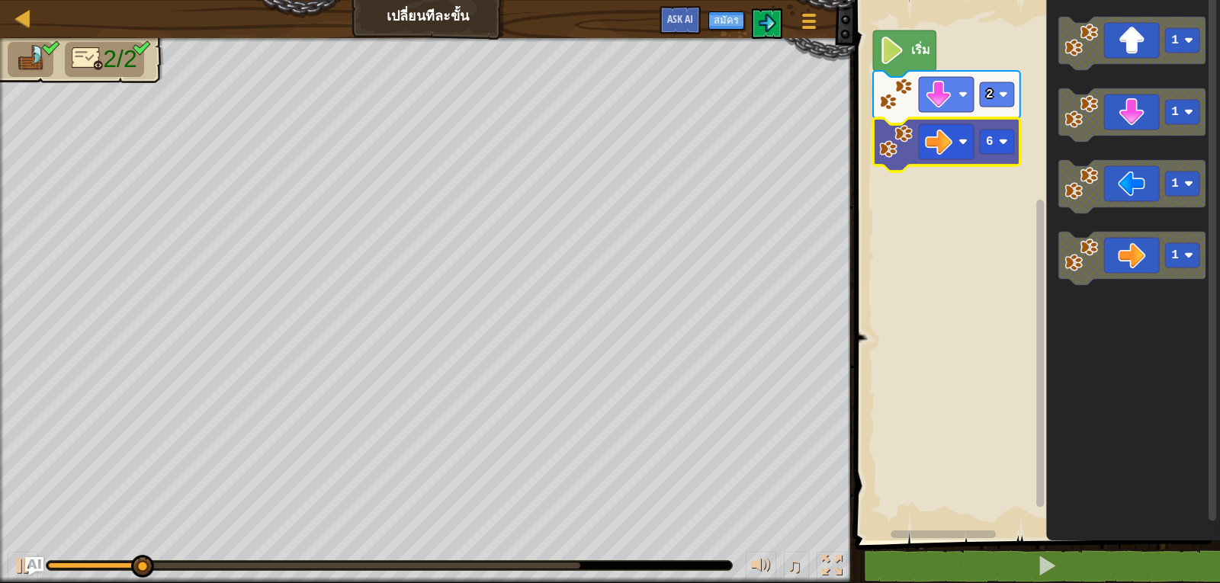
click at [996, 162] on icon "พื้นที่ทำงาน Blockly" at bounding box center [946, 144] width 147 height 53
click at [989, 146] on text "6" at bounding box center [990, 142] width 8 height 14
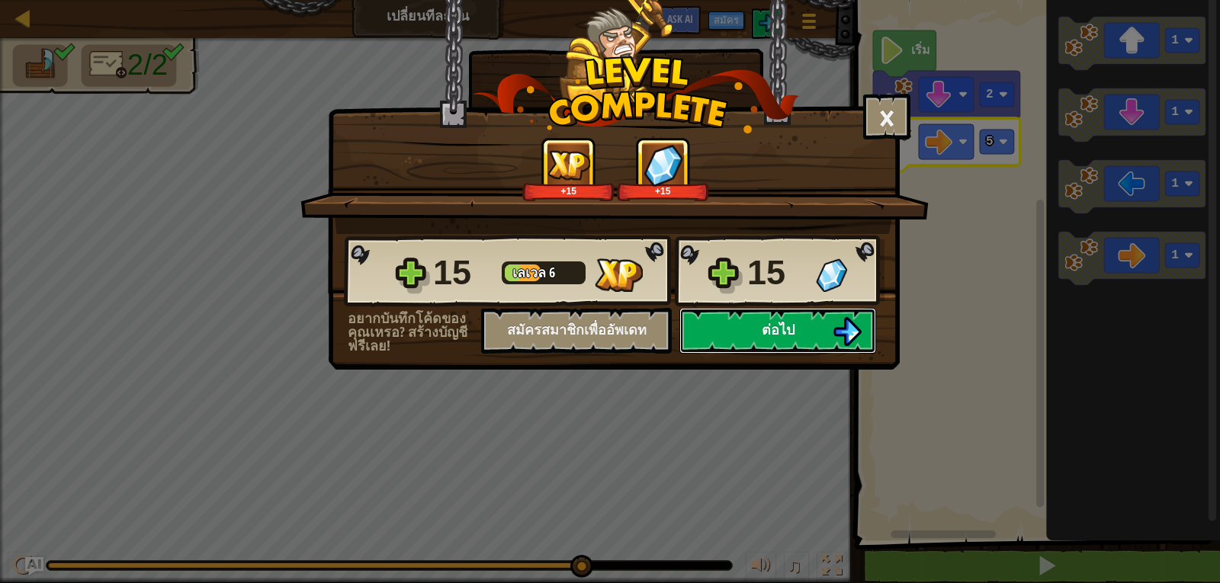
click at [762, 319] on button "ต่อไป" at bounding box center [777, 331] width 197 height 46
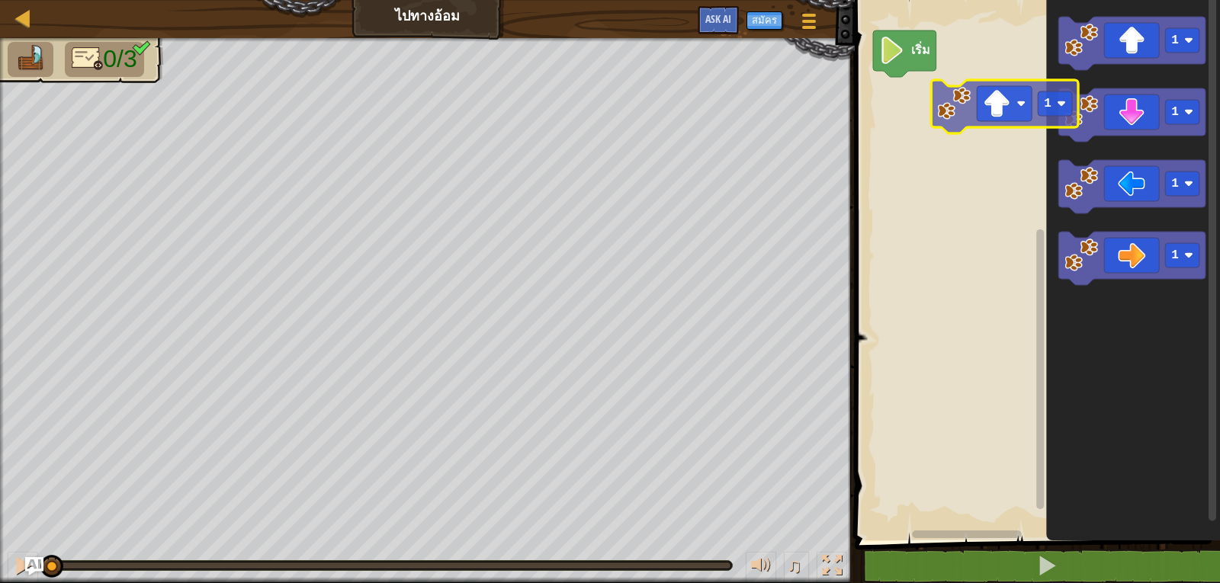
click at [933, 107] on div "เริ่ม 1 1 1 1 1" at bounding box center [1035, 266] width 370 height 548
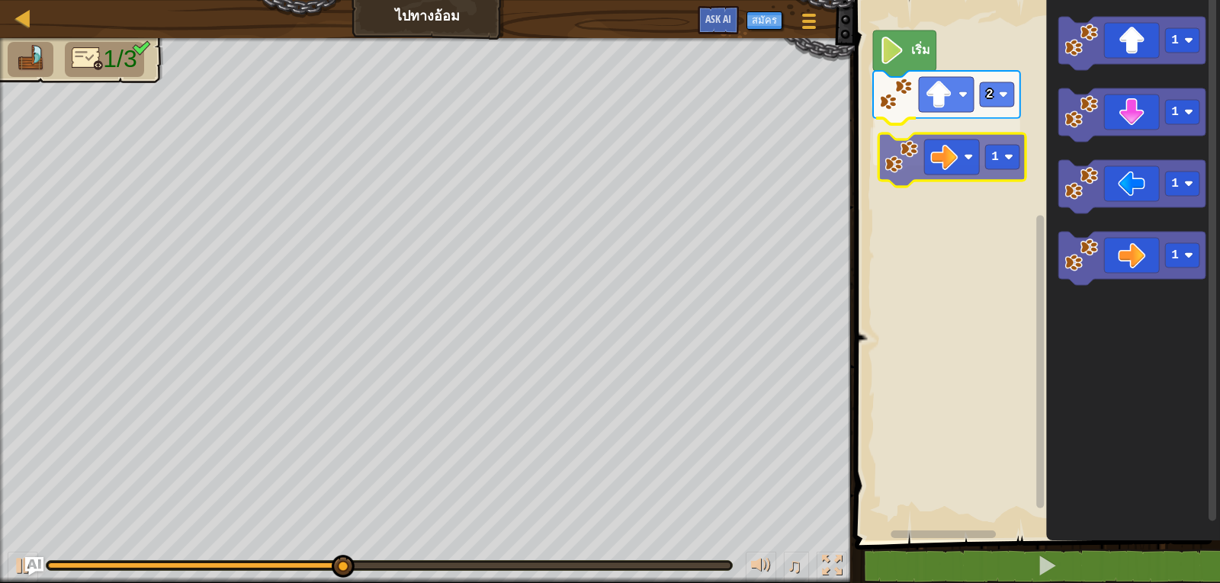
click at [900, 151] on div "เริ่ม 2 1 1 1 1 1 1" at bounding box center [1035, 266] width 370 height 548
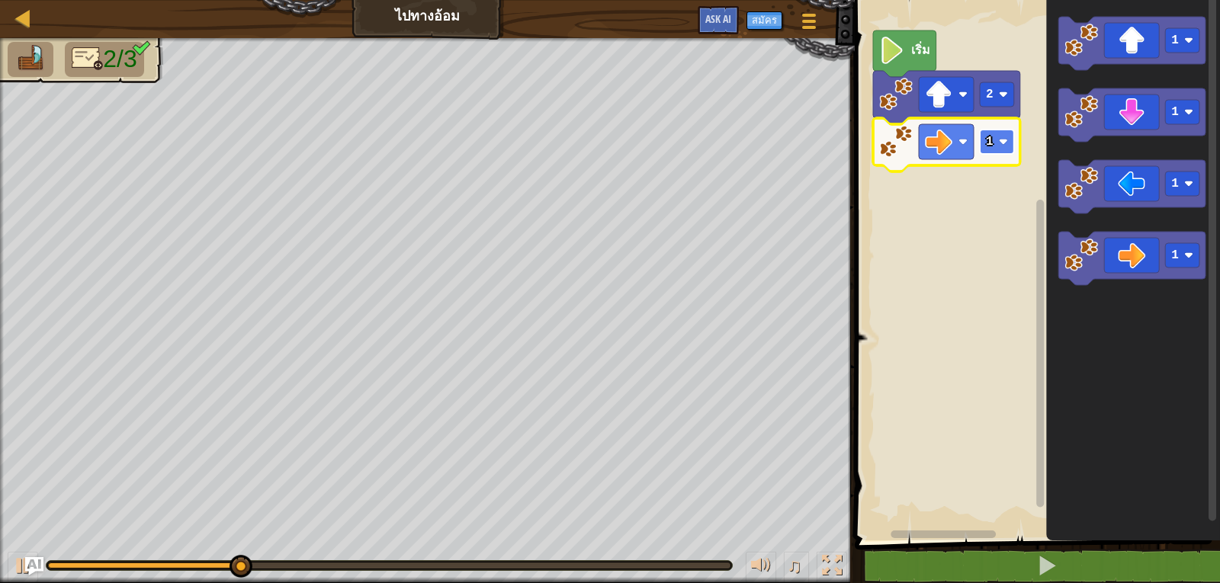
click at [993, 136] on g "1" at bounding box center [997, 142] width 34 height 24
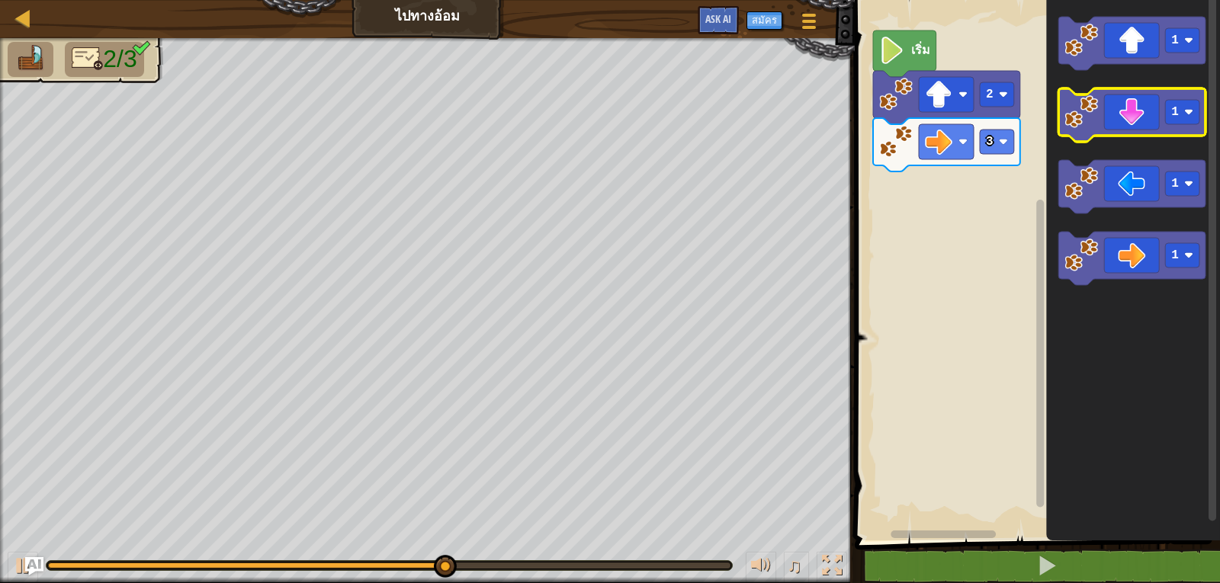
click at [1090, 104] on image "พื้นที่ทำงาน Blockly" at bounding box center [1081, 112] width 34 height 34
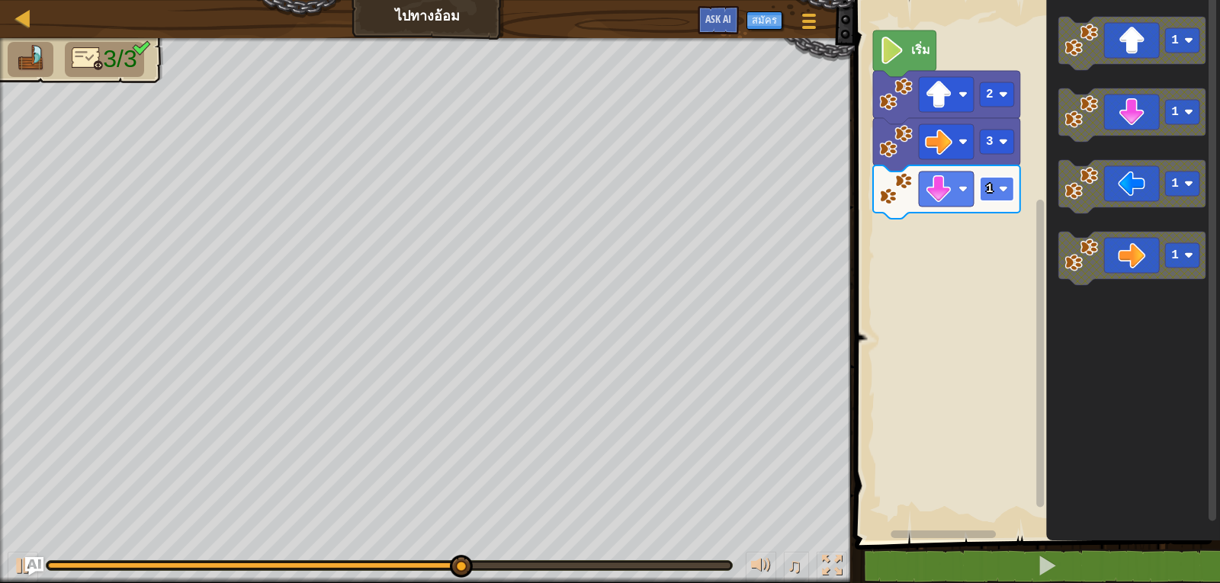
click at [999, 196] on rect "พื้นที่ทำงาน Blockly" at bounding box center [997, 189] width 34 height 24
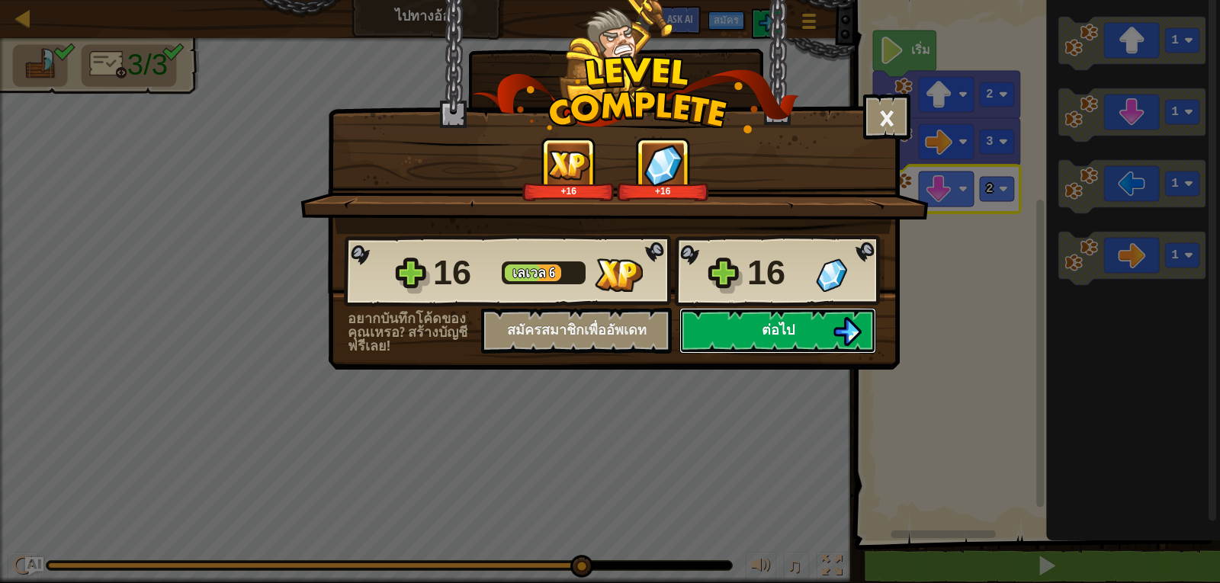
click at [773, 338] on span "ต่อไป" at bounding box center [778, 329] width 33 height 19
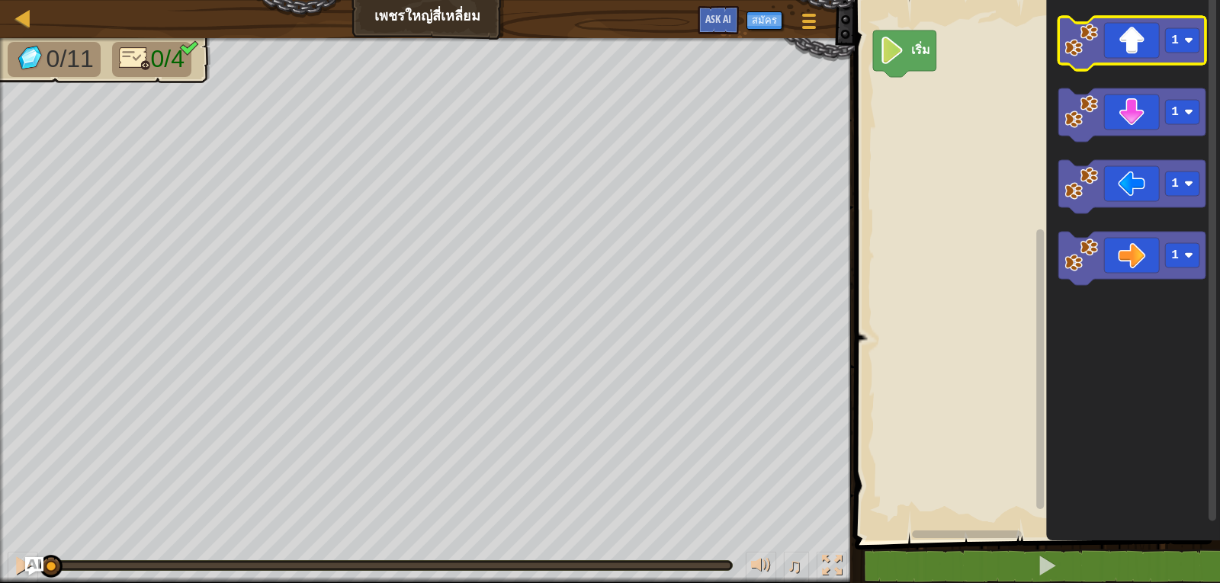
click at [1117, 55] on icon "พื้นที่ทำงาน Blockly" at bounding box center [1131, 43] width 147 height 53
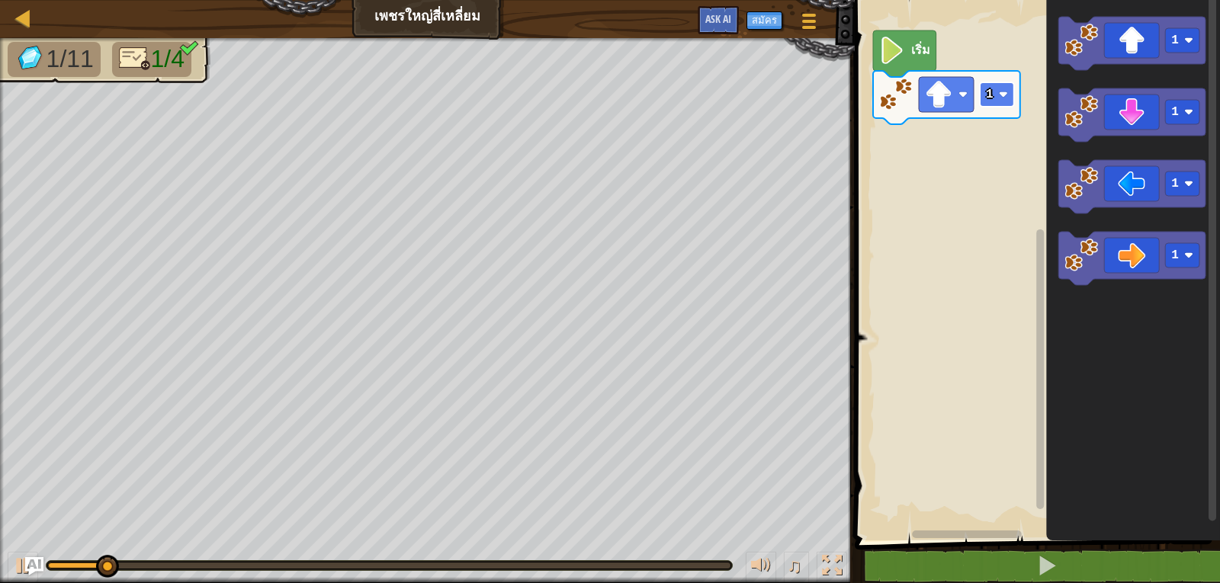
click at [1006, 97] on image "พื้นที่ทำงาน Blockly" at bounding box center [1003, 94] width 9 height 9
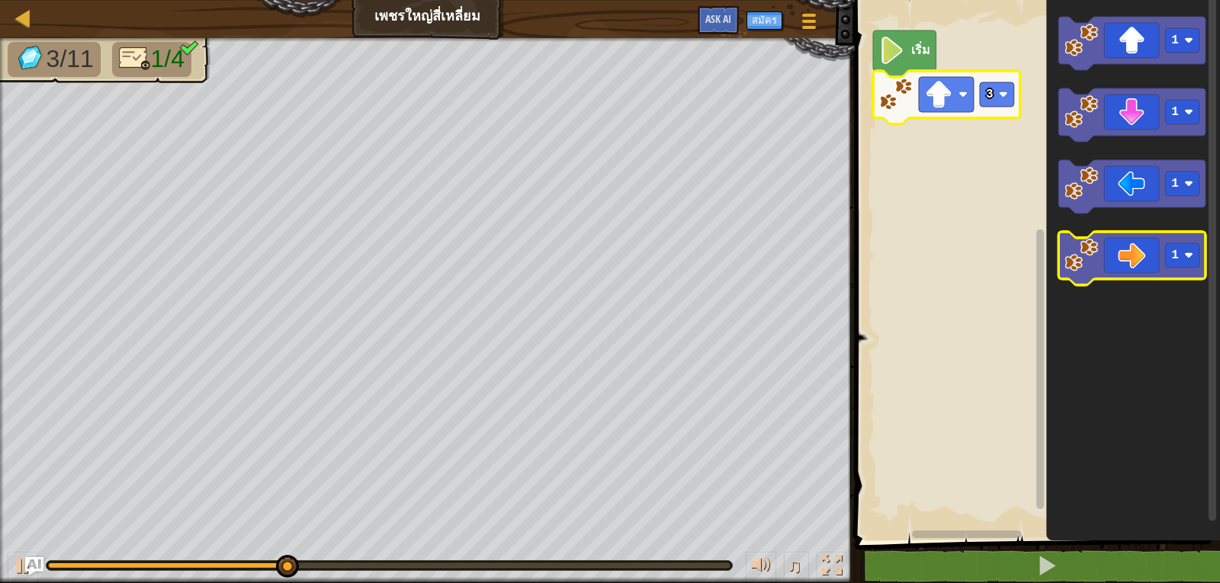
click at [1158, 263] on icon "พื้นที่ทำงาน Blockly" at bounding box center [1131, 258] width 147 height 53
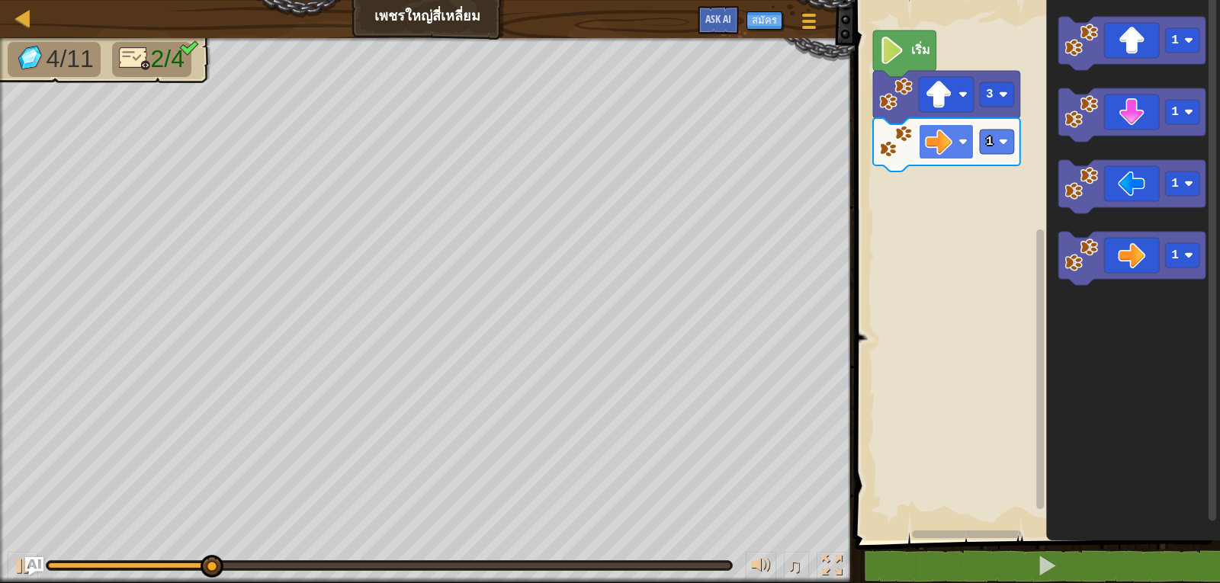
click at [973, 143] on rect "พื้นที่ทำงาน Blockly" at bounding box center [946, 141] width 55 height 35
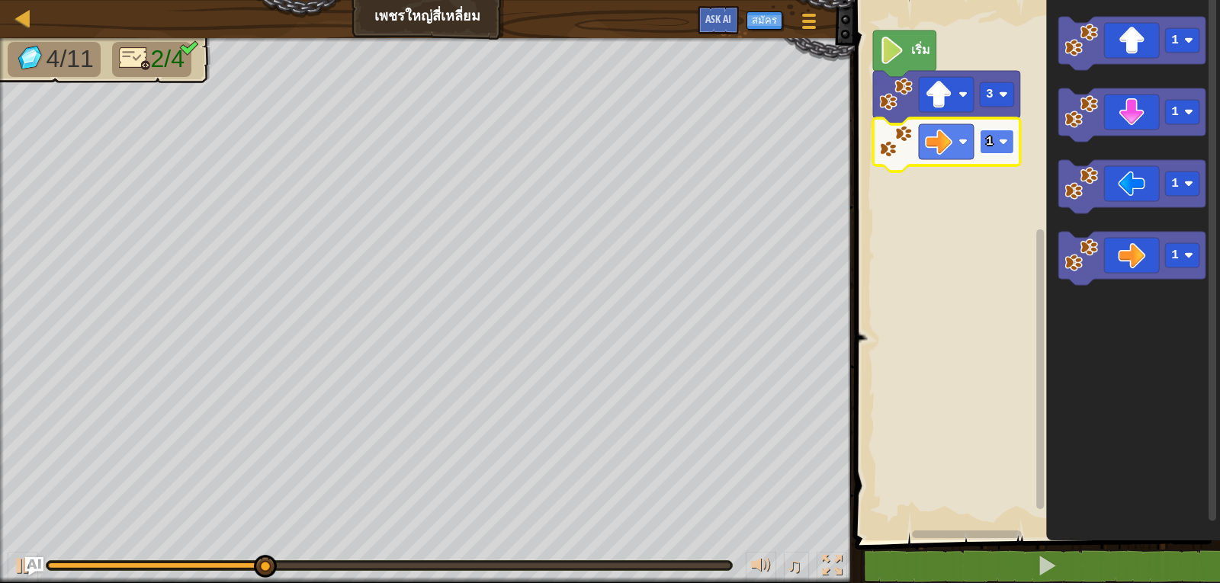
click at [993, 151] on rect "พื้นที่ทำงาน Blockly" at bounding box center [997, 142] width 34 height 24
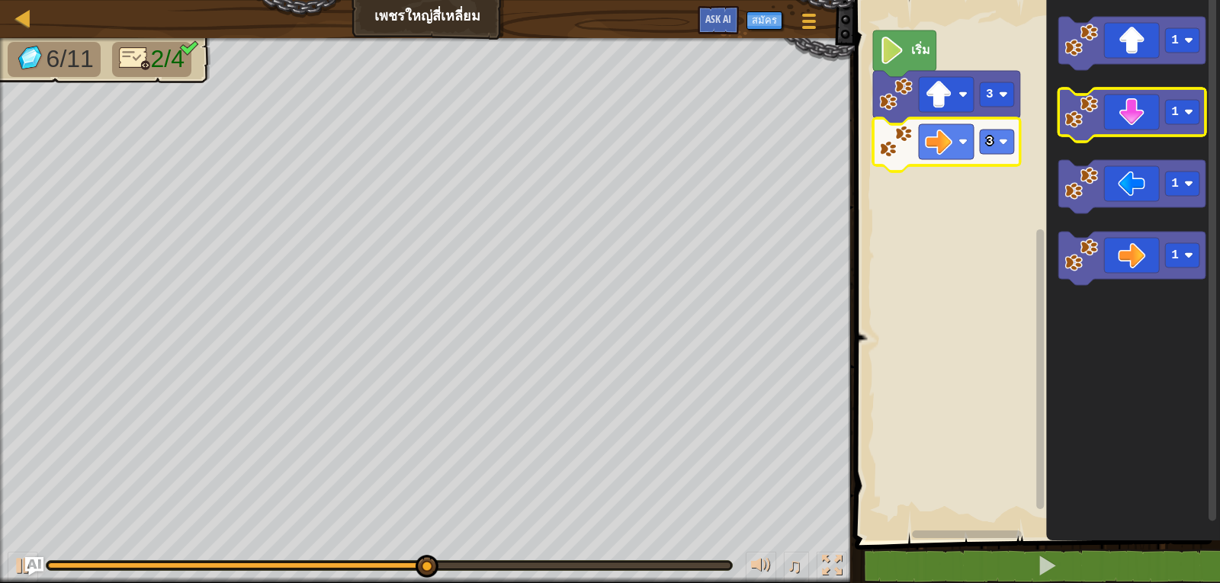
click at [1160, 133] on icon "พื้นที่ทำงาน Blockly" at bounding box center [1131, 114] width 147 height 53
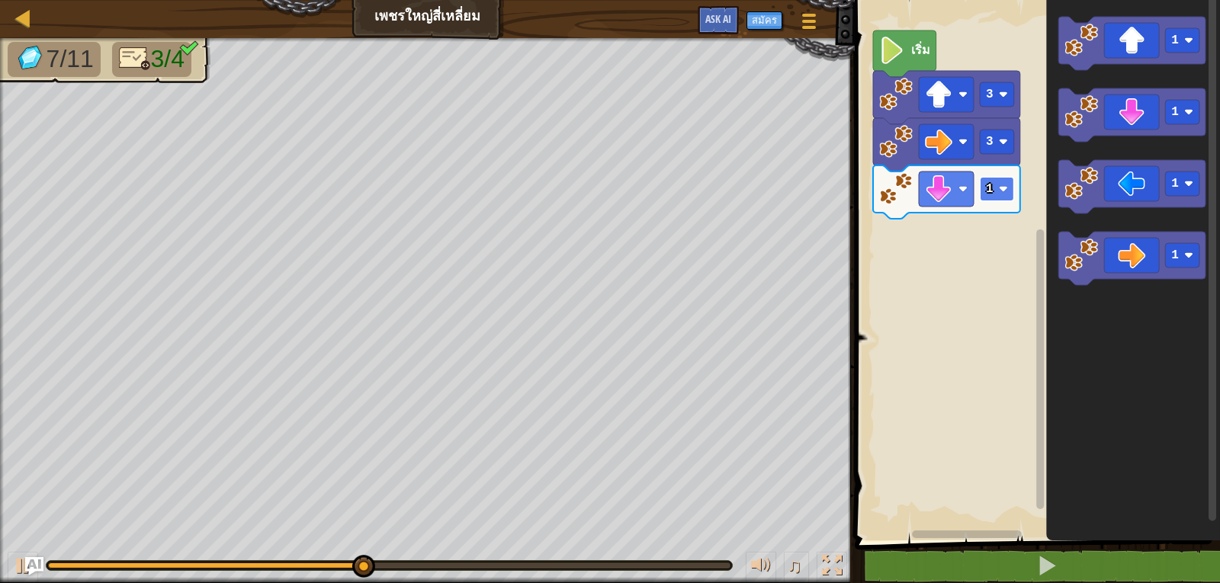
click at [996, 195] on rect "พื้นที่ทำงาน Blockly" at bounding box center [997, 189] width 34 height 24
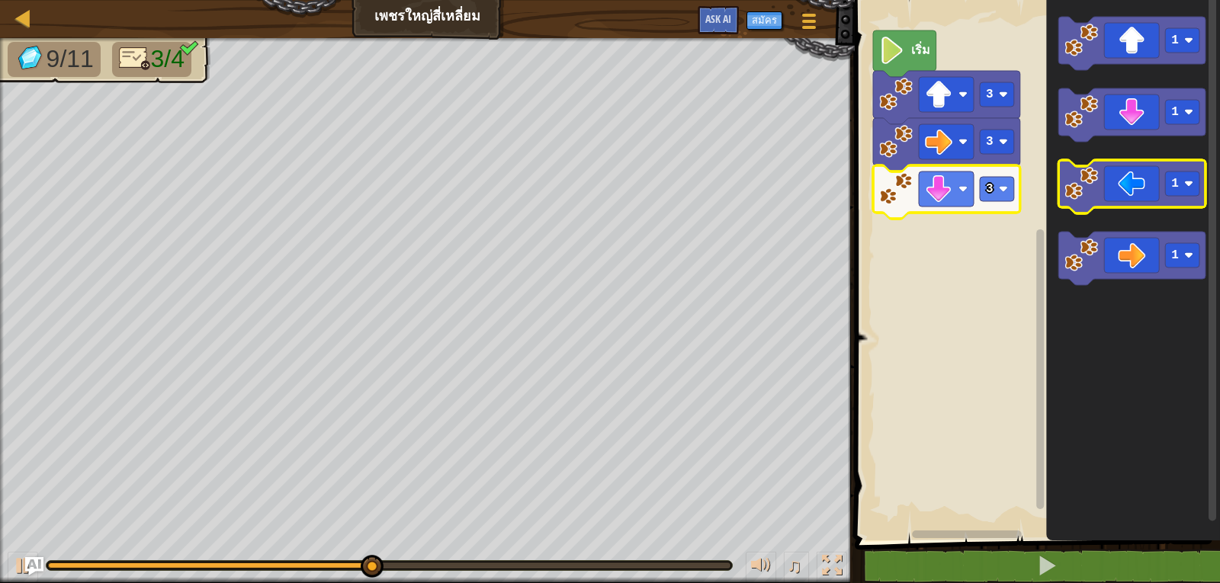
click at [1150, 194] on icon "พื้นที่ทำงาน Blockly" at bounding box center [1131, 186] width 147 height 53
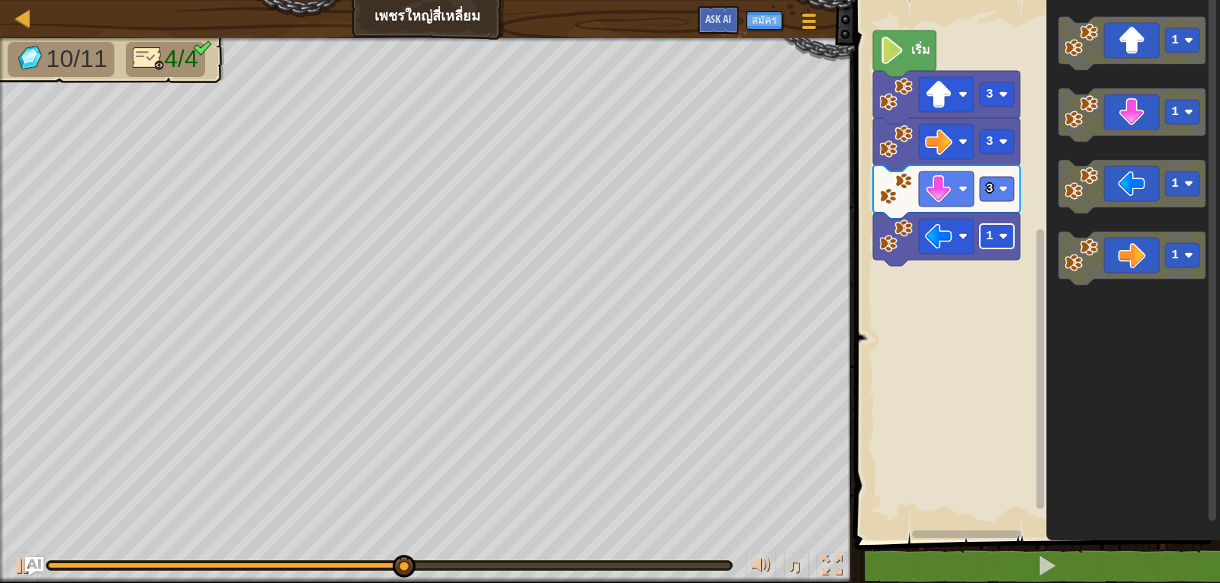
click at [1007, 224] on rect "พื้นที่ทำงาน Blockly" at bounding box center [997, 236] width 34 height 24
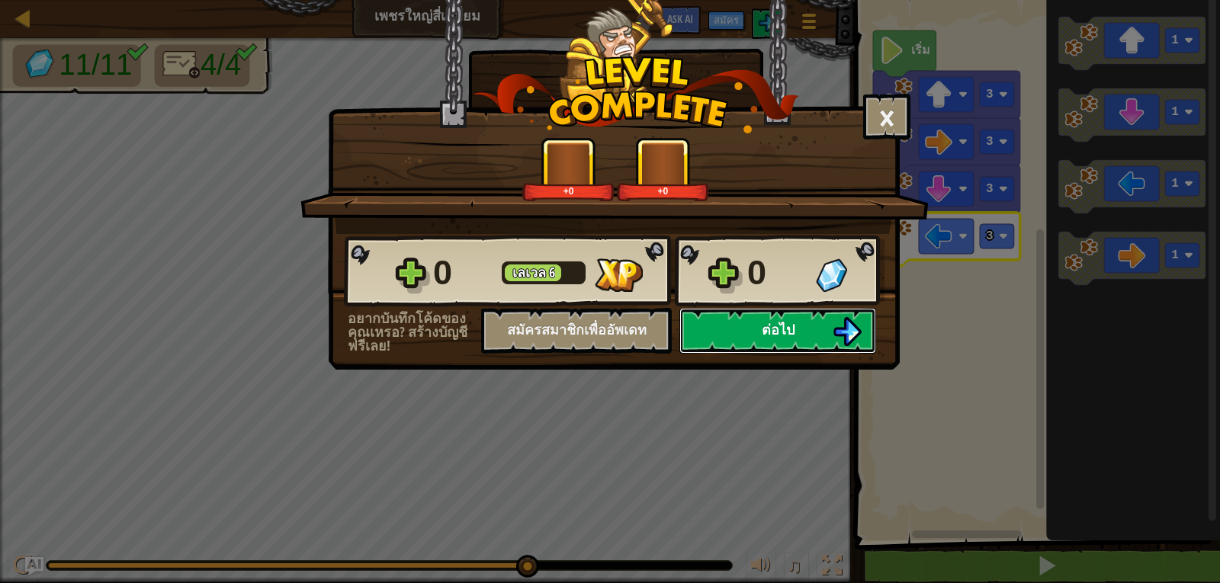
click at [787, 318] on button "ต่อไป" at bounding box center [777, 331] width 197 height 46
select select "th"
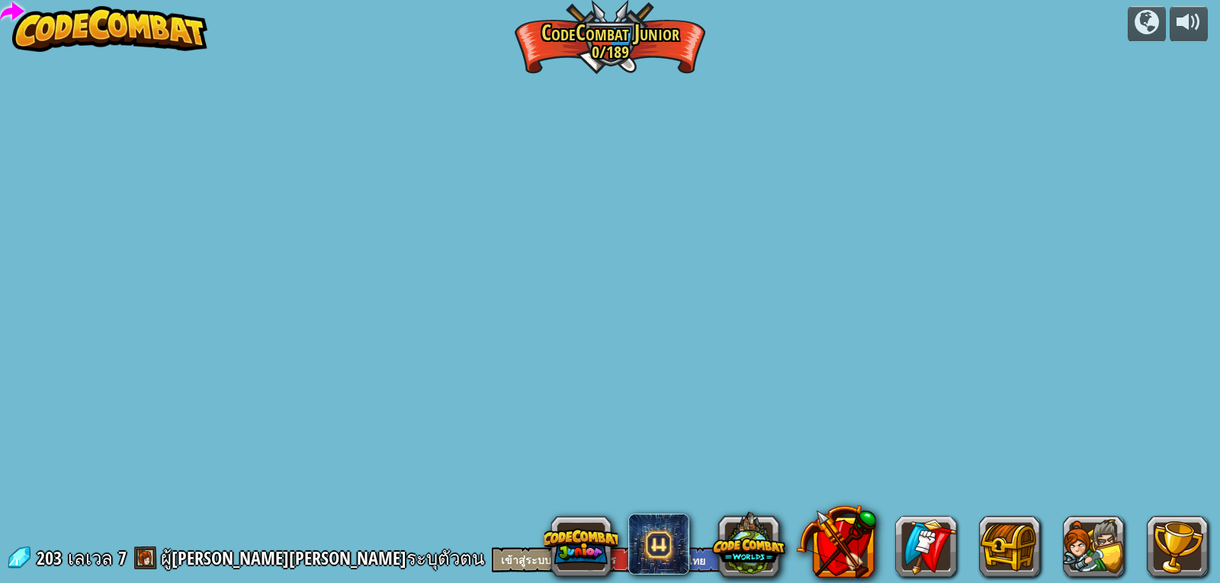
select select "th"
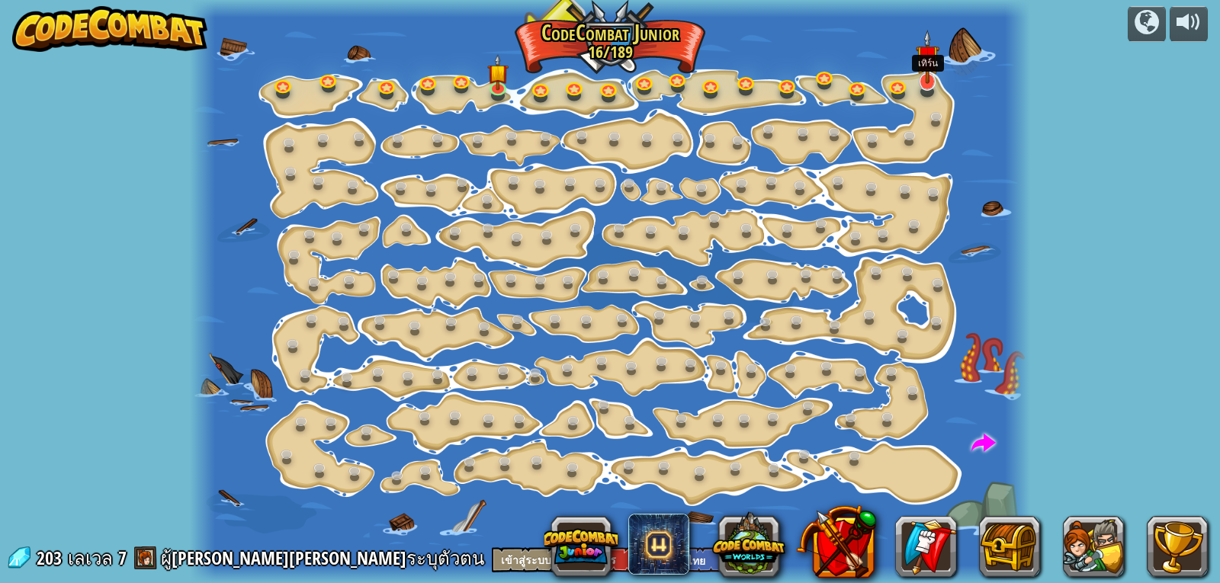
click at [921, 82] on img at bounding box center [928, 56] width 24 height 53
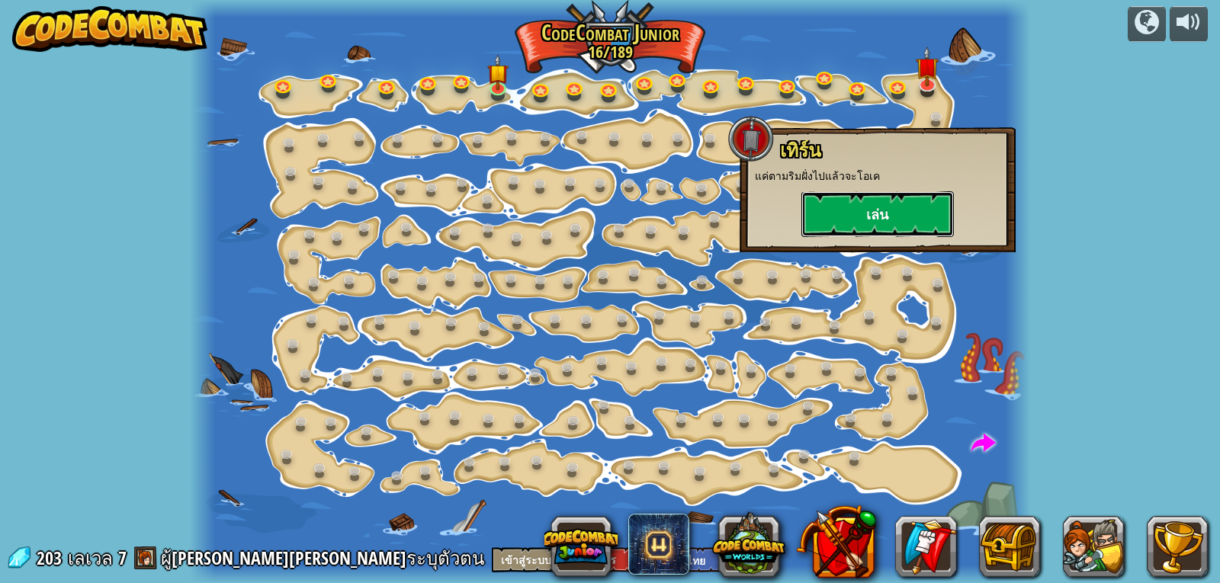
click at [897, 194] on button "เล่น" at bounding box center [877, 214] width 152 height 46
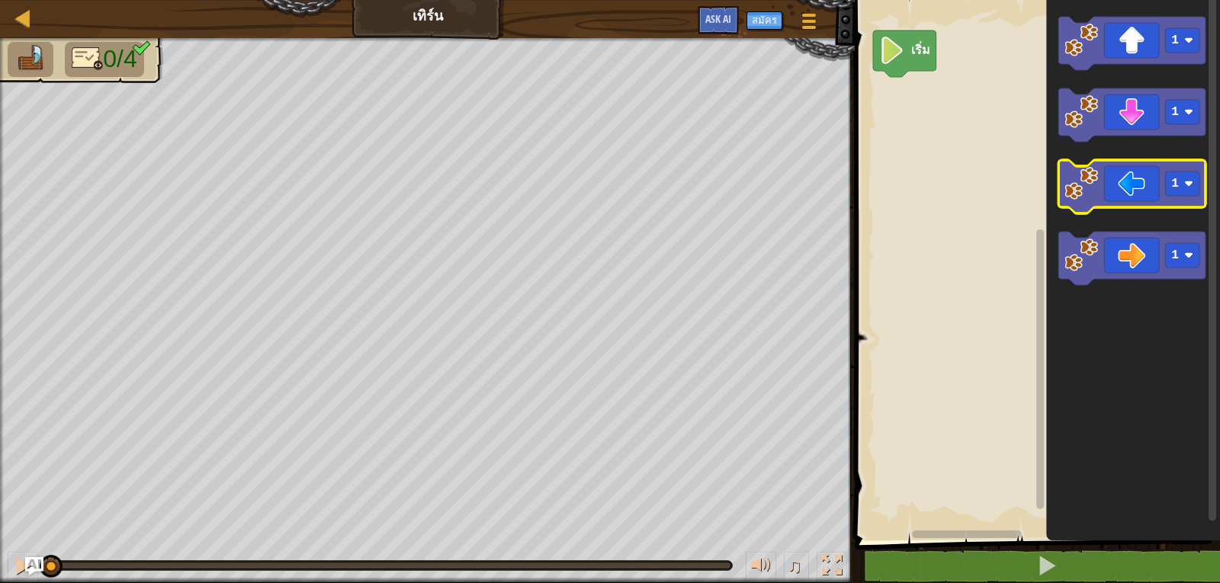
click at [1118, 175] on icon "พื้นที่ทำงาน Blockly" at bounding box center [1131, 186] width 147 height 53
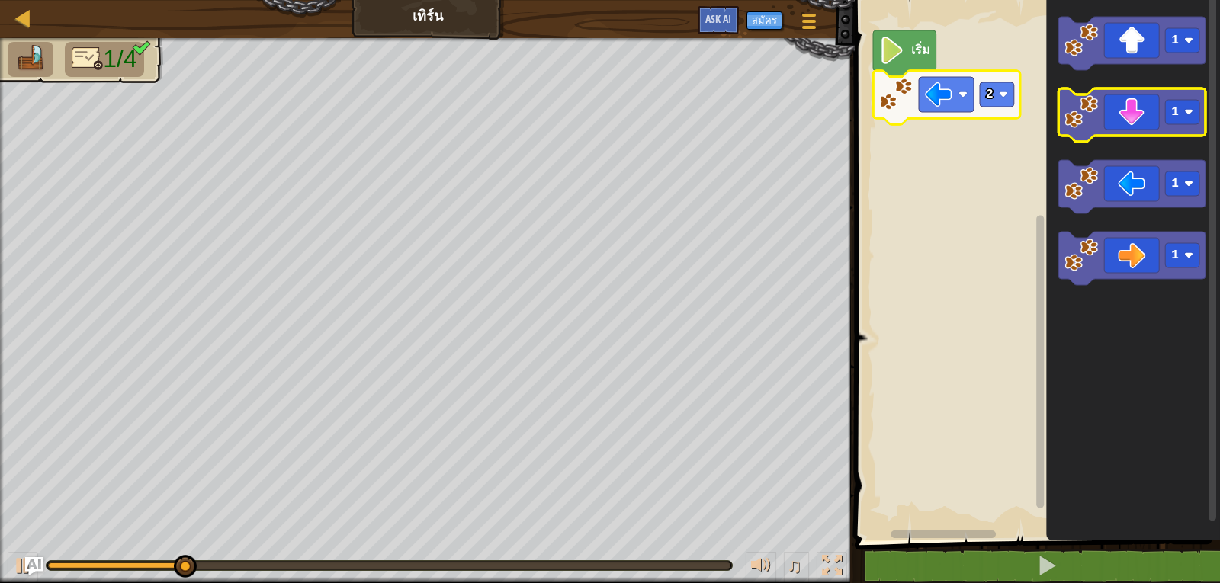
click at [1117, 128] on icon "พื้นที่ทำงาน Blockly" at bounding box center [1131, 114] width 147 height 53
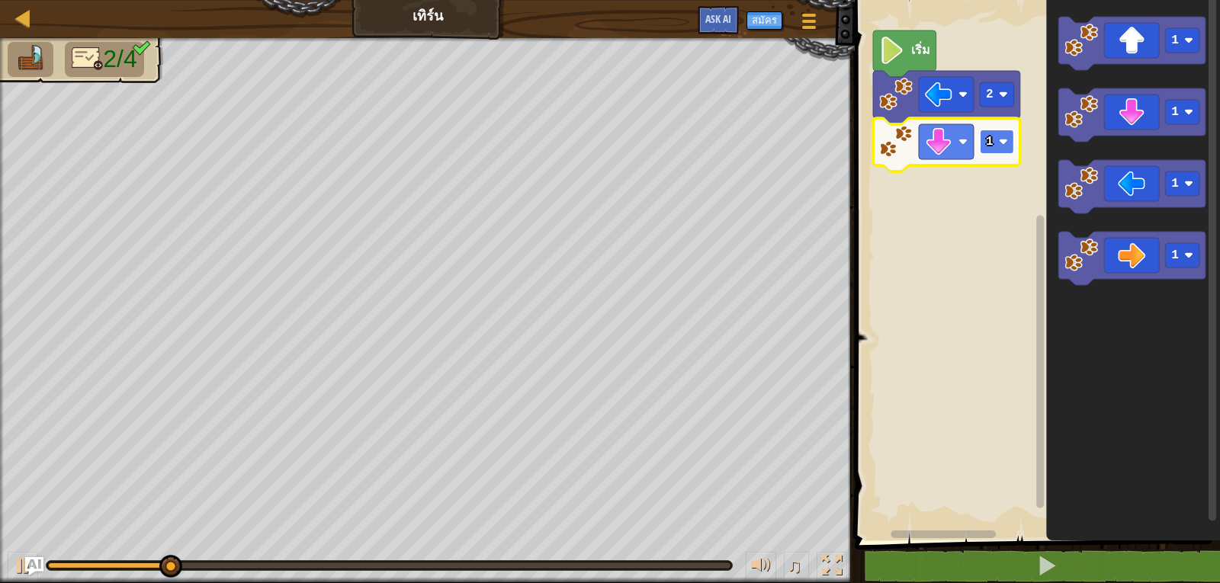
click at [999, 148] on rect "พื้นที่ทำงาน Blockly" at bounding box center [997, 142] width 34 height 24
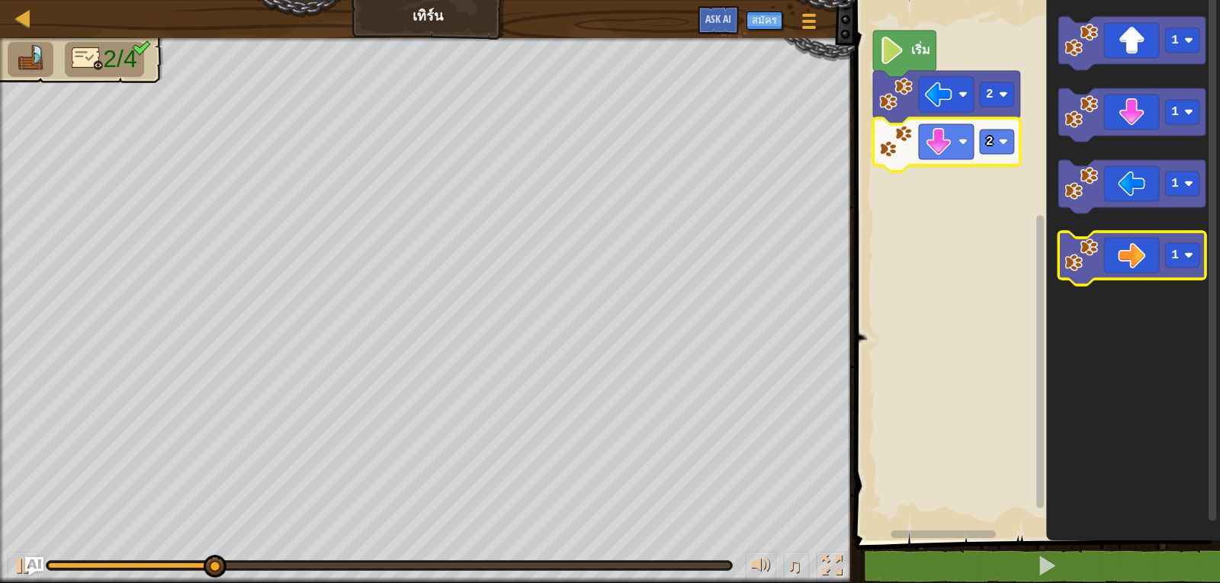
click at [1107, 247] on icon "พื้นที่ทำงาน Blockly" at bounding box center [1131, 258] width 147 height 53
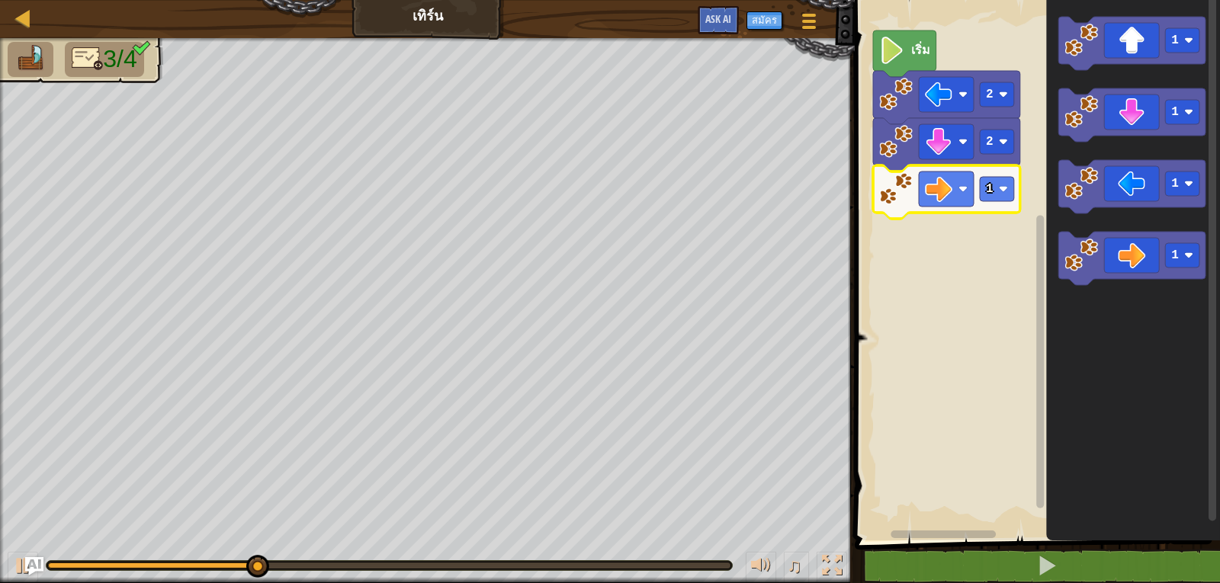
click at [1003, 204] on icon "พื้นที่ทำงาน Blockly" at bounding box center [946, 191] width 147 height 53
click at [1001, 201] on rect "พื้นที่ทำงาน Blockly" at bounding box center [997, 189] width 34 height 24
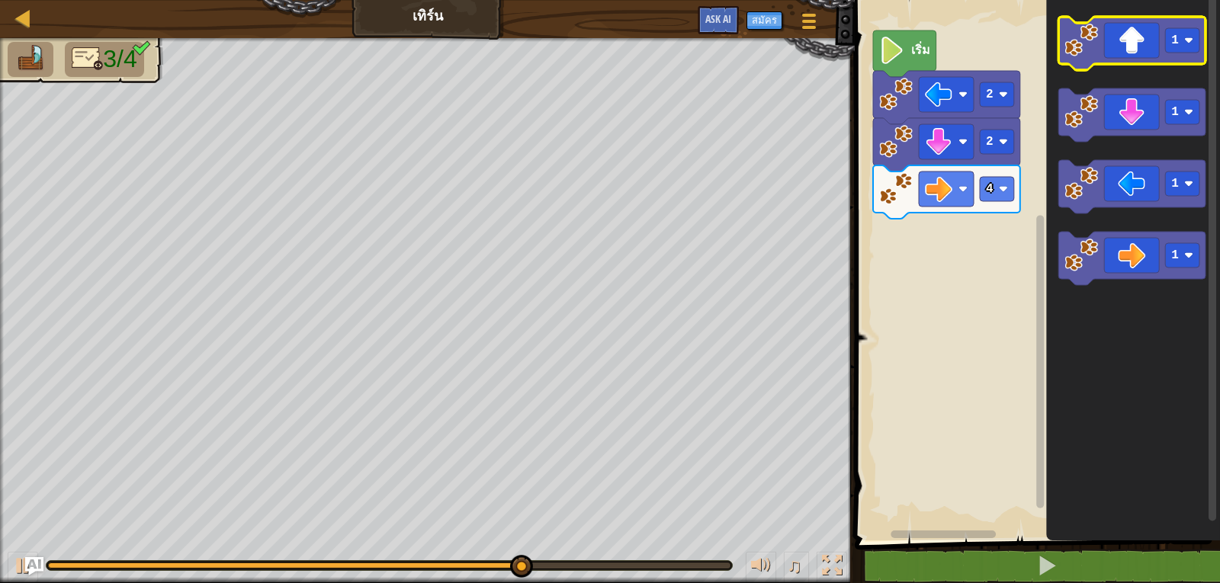
click at [1084, 43] on image "พื้นที่ทำงาน Blockly" at bounding box center [1081, 41] width 34 height 34
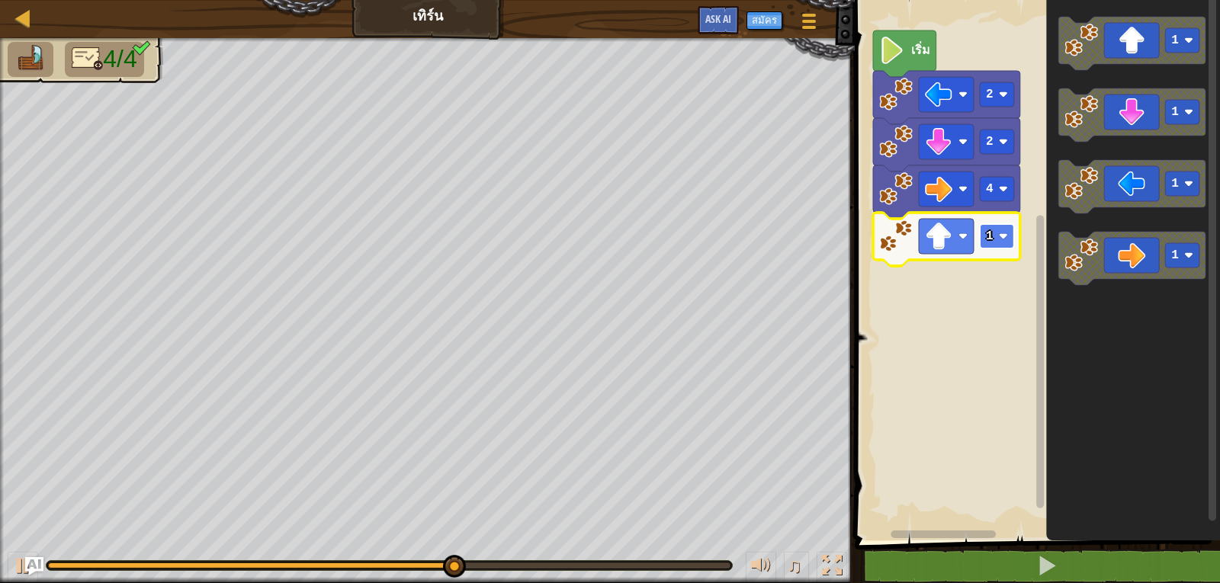
click at [983, 237] on rect "พื้นที่ทำงาน Blockly" at bounding box center [997, 236] width 34 height 24
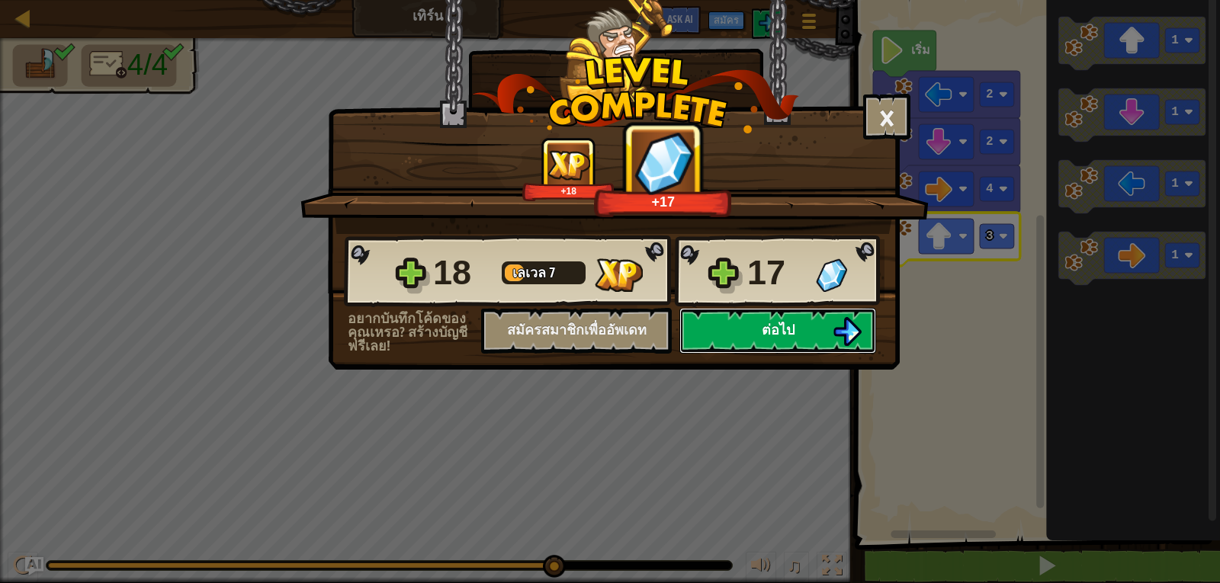
click at [772, 322] on span "ต่อไป" at bounding box center [778, 329] width 33 height 19
select select "th"
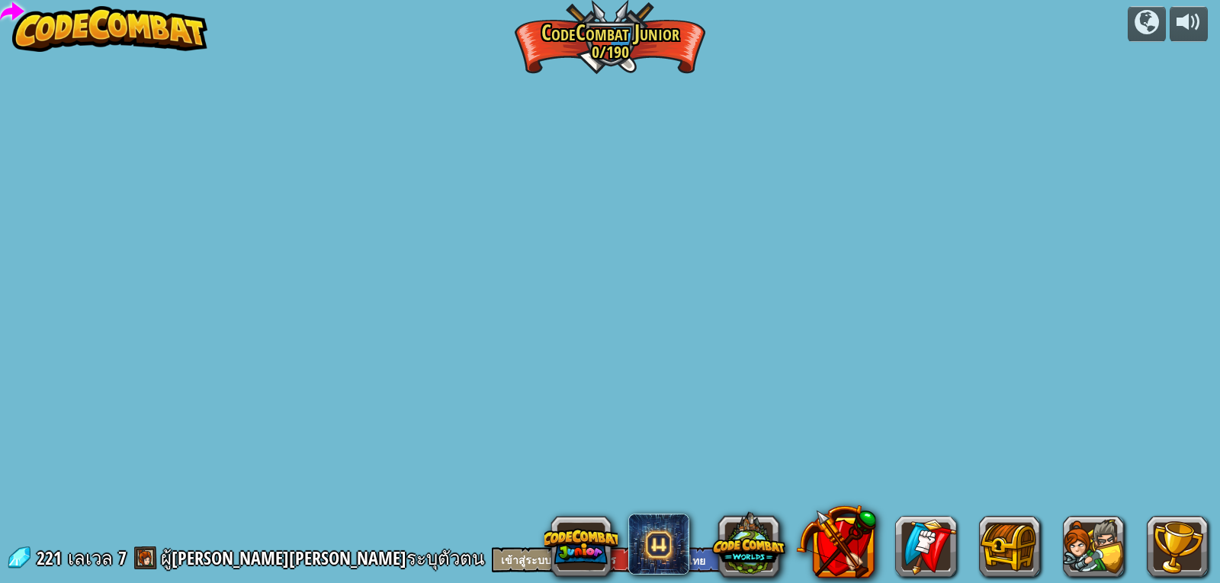
select select "th"
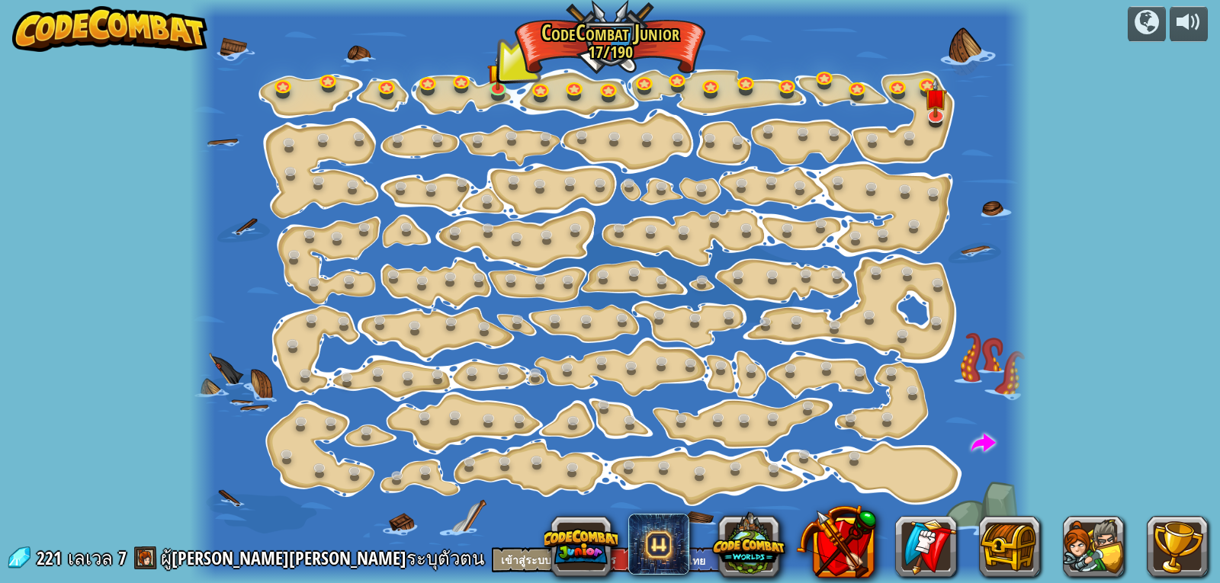
click at [717, 396] on div at bounding box center [610, 291] width 841 height 583
click at [490, 79] on img at bounding box center [497, 64] width 21 height 48
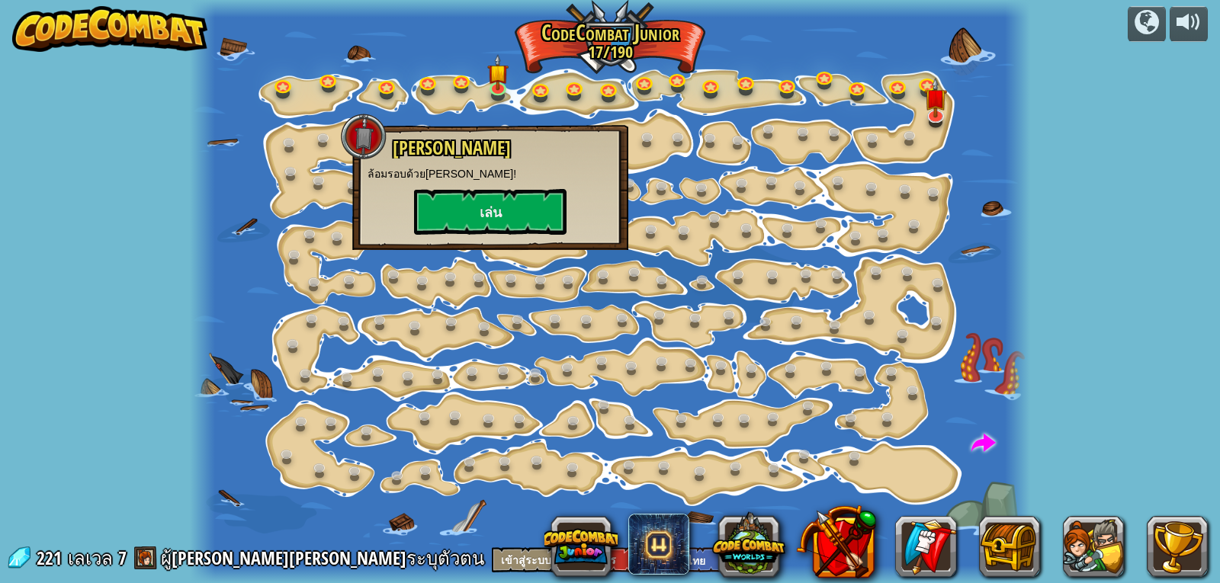
click at [591, 52] on div at bounding box center [610, 291] width 841 height 583
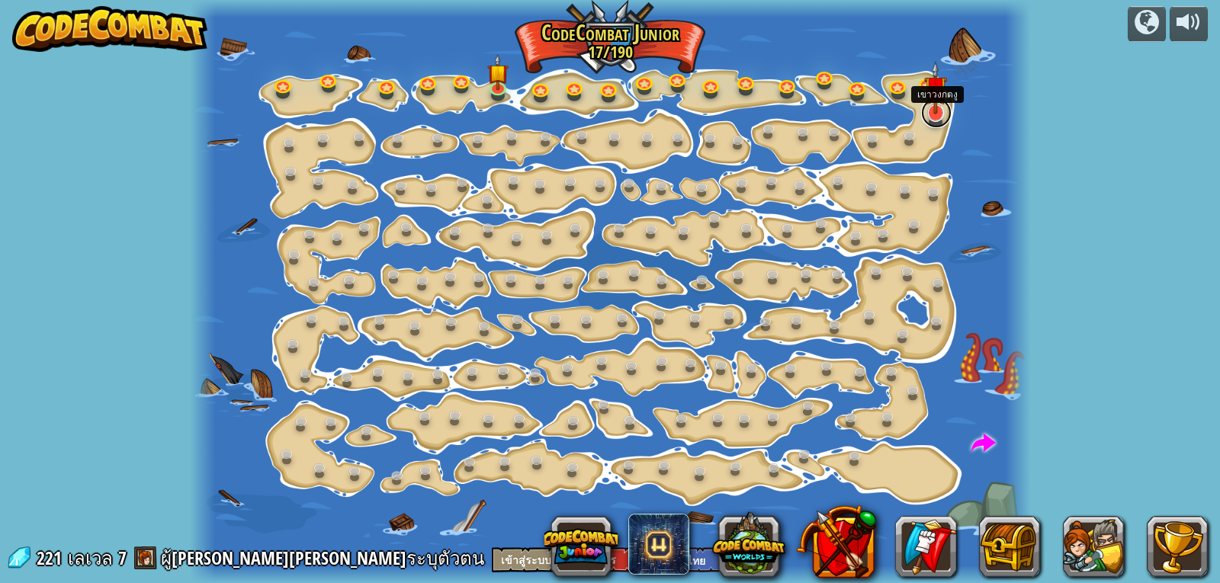
click at [939, 123] on link at bounding box center [936, 113] width 30 height 30
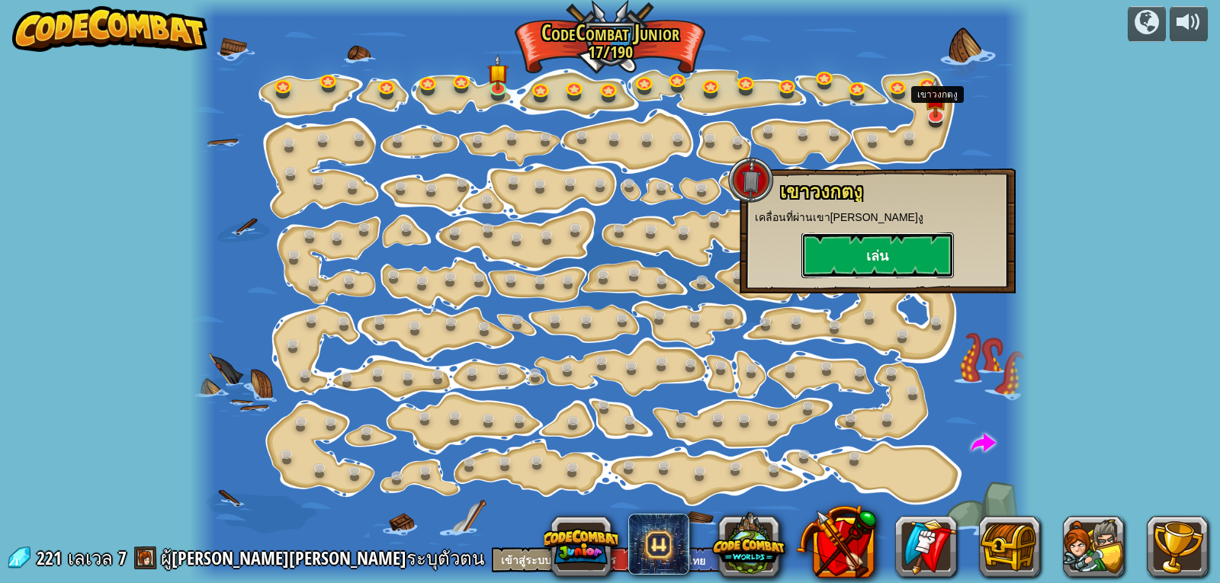
click at [889, 249] on button "เล่น" at bounding box center [877, 256] width 152 height 46
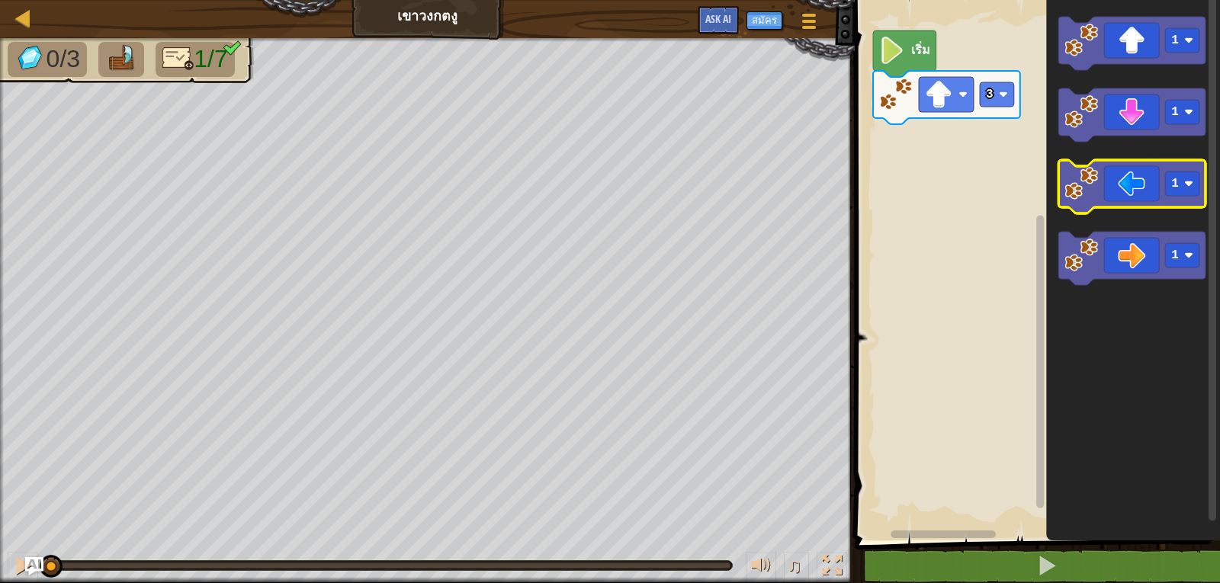
click at [1131, 199] on icon "พื้นที่ทำงาน Blockly" at bounding box center [1131, 186] width 147 height 53
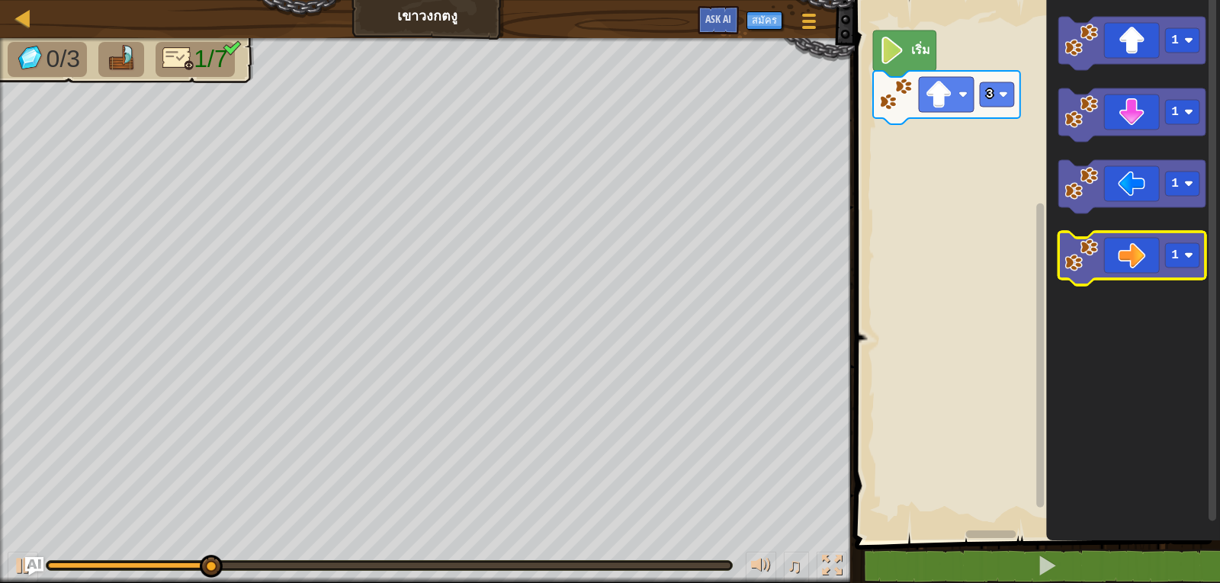
click at [1105, 259] on icon "พื้นที่ทำงาน Blockly" at bounding box center [1131, 258] width 147 height 53
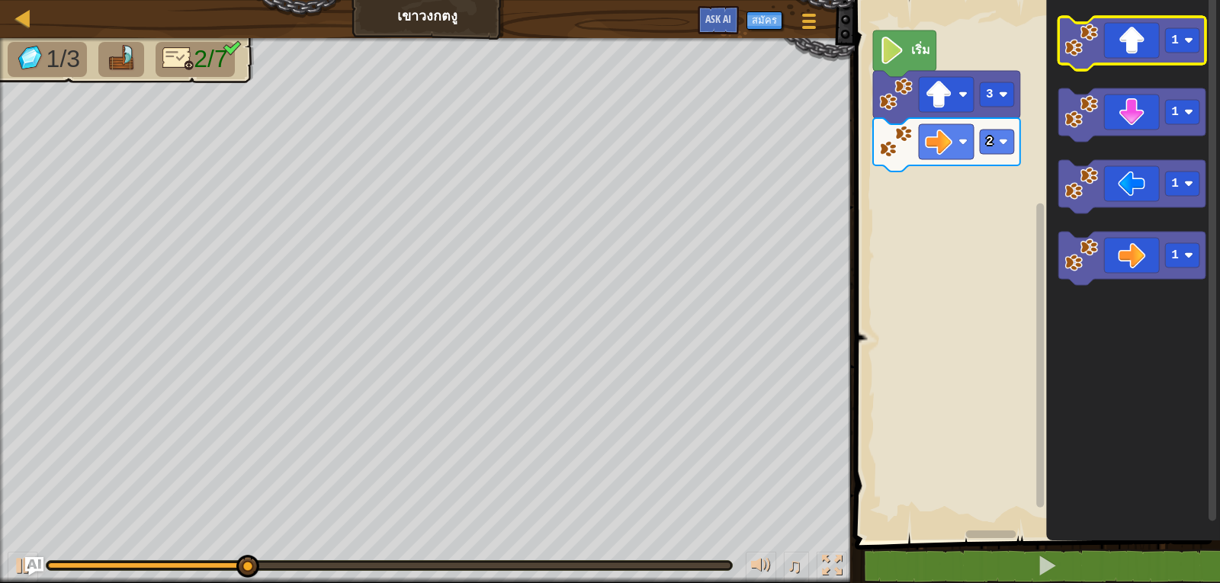
click at [1136, 59] on icon "พื้นที่ทำงาน Blockly" at bounding box center [1131, 43] width 147 height 53
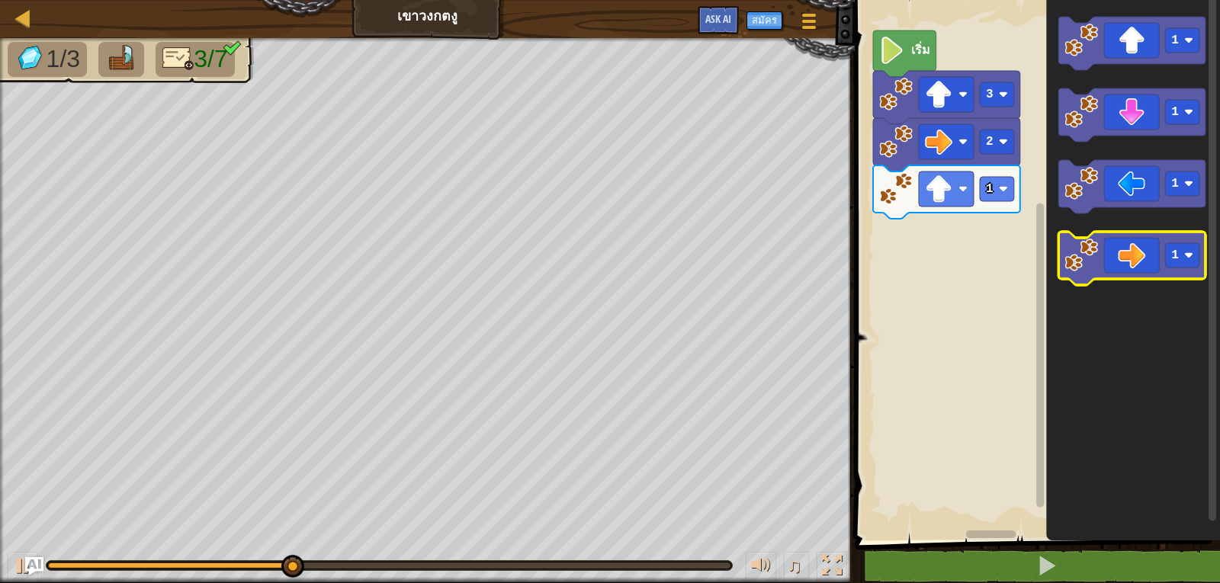
click at [1152, 247] on icon "พื้นที่ทำงาน Blockly" at bounding box center [1131, 258] width 147 height 53
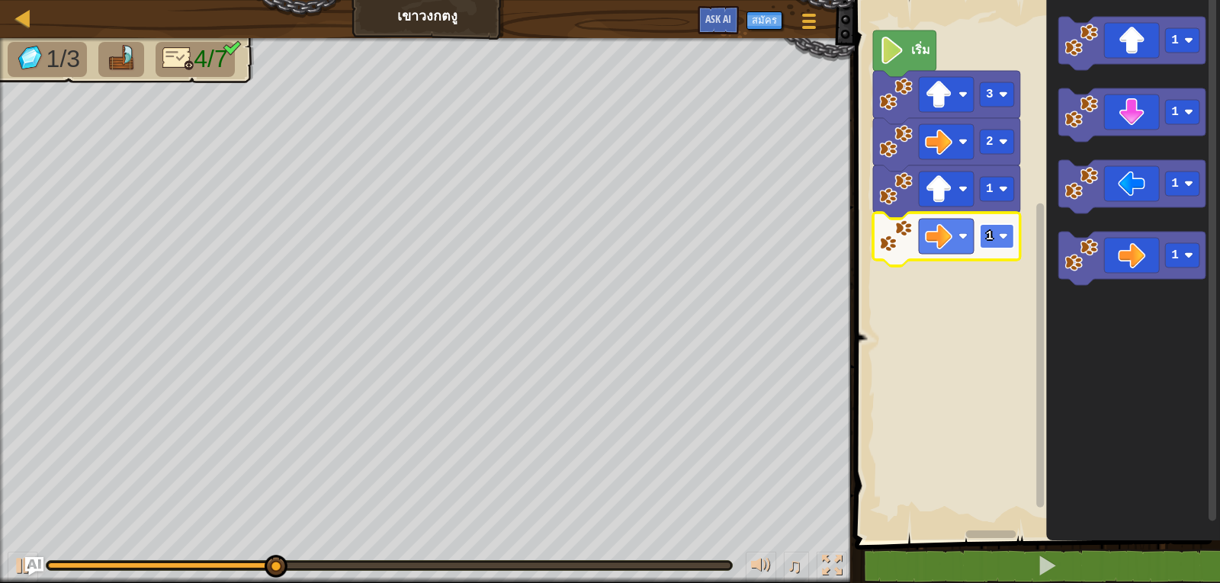
click at [996, 232] on rect "พื้นที่ทำงาน Blockly" at bounding box center [997, 236] width 34 height 24
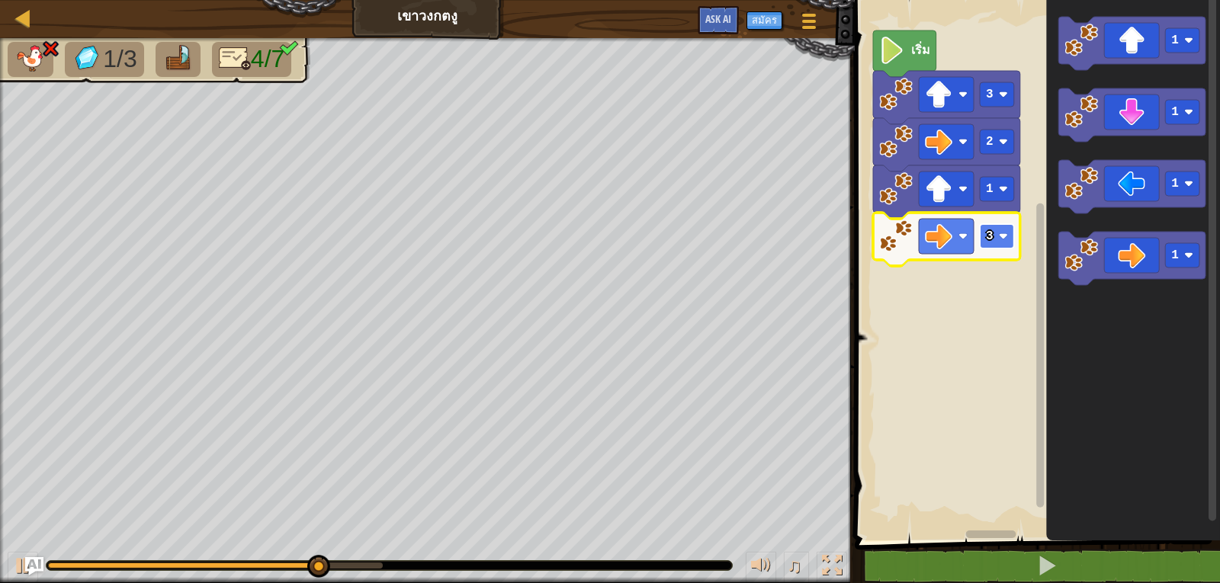
click at [991, 237] on text "3" at bounding box center [990, 236] width 8 height 14
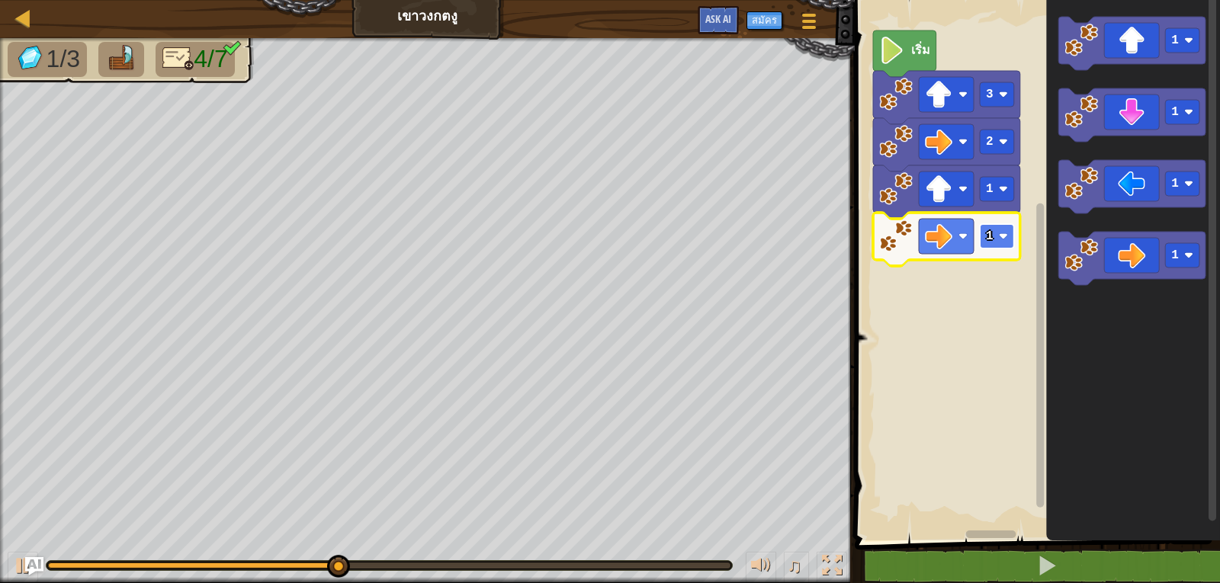
click at [984, 244] on rect "พื้นที่ทำงาน Blockly" at bounding box center [997, 236] width 34 height 24
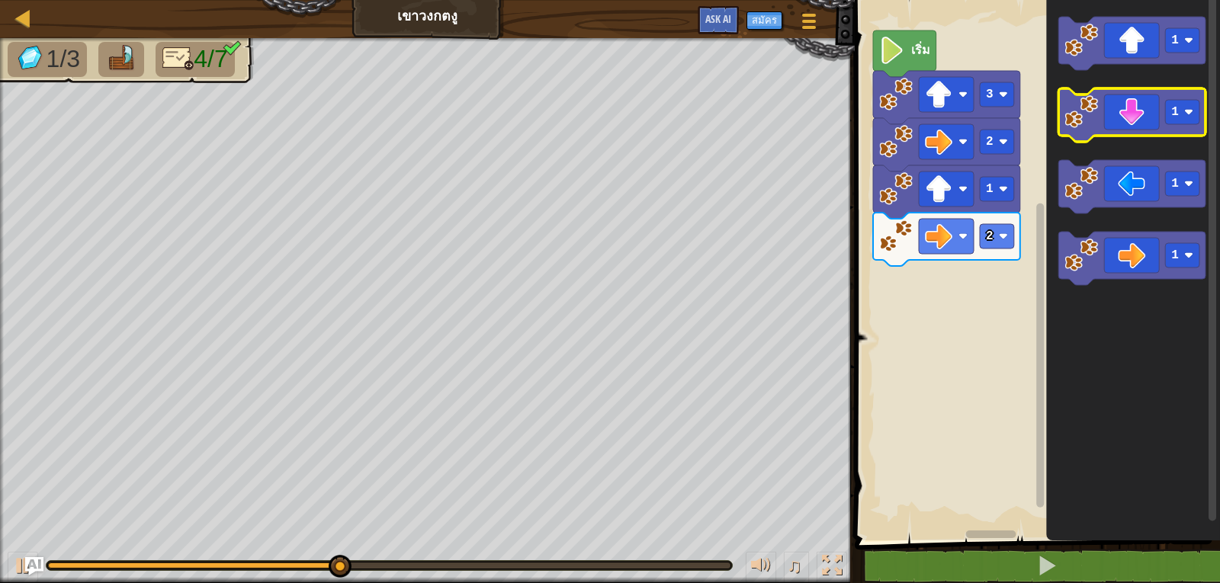
click at [1150, 118] on icon "พื้นที่ทำงาน Blockly" at bounding box center [1131, 114] width 147 height 53
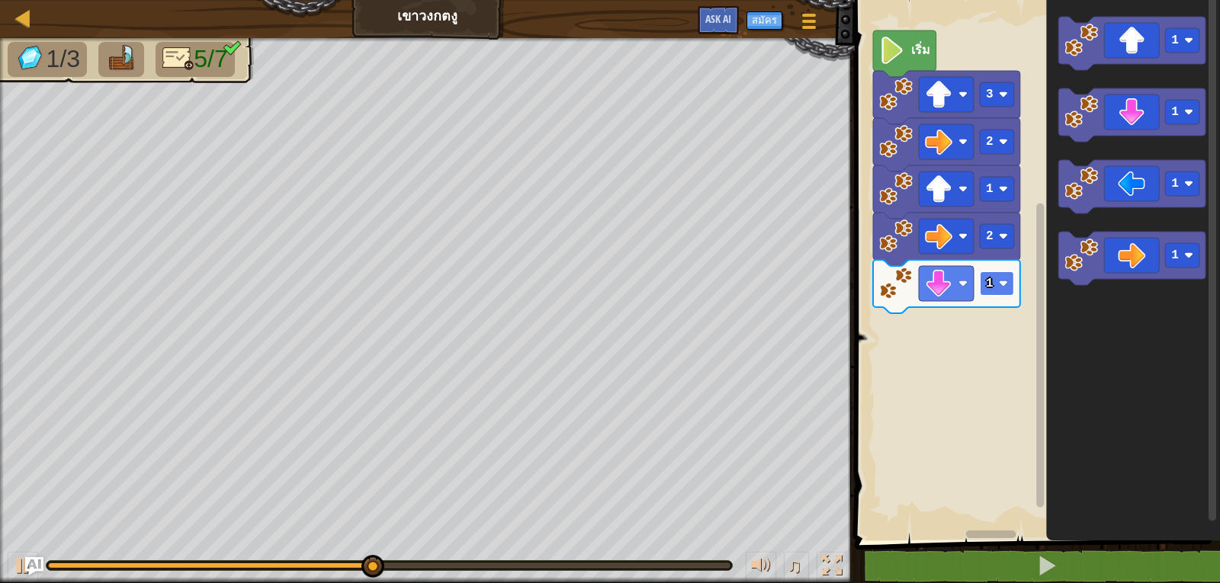
click at [991, 292] on rect "พื้นที่ทำงาน Blockly" at bounding box center [997, 283] width 34 height 24
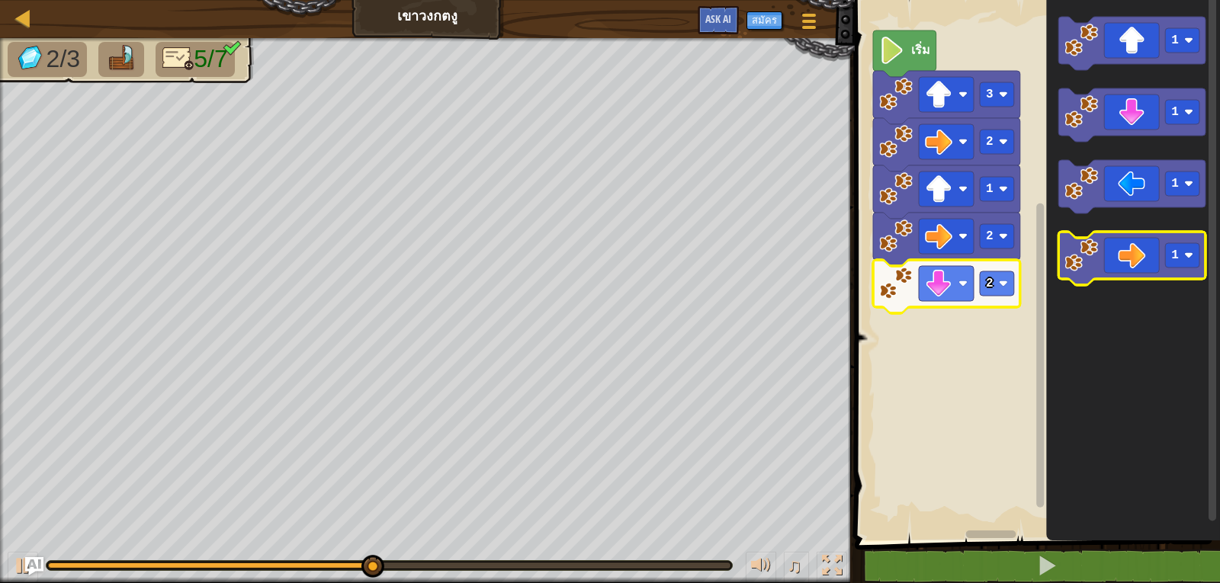
click at [1076, 253] on image "พื้นที่ทำงาน Blockly" at bounding box center [1081, 256] width 34 height 34
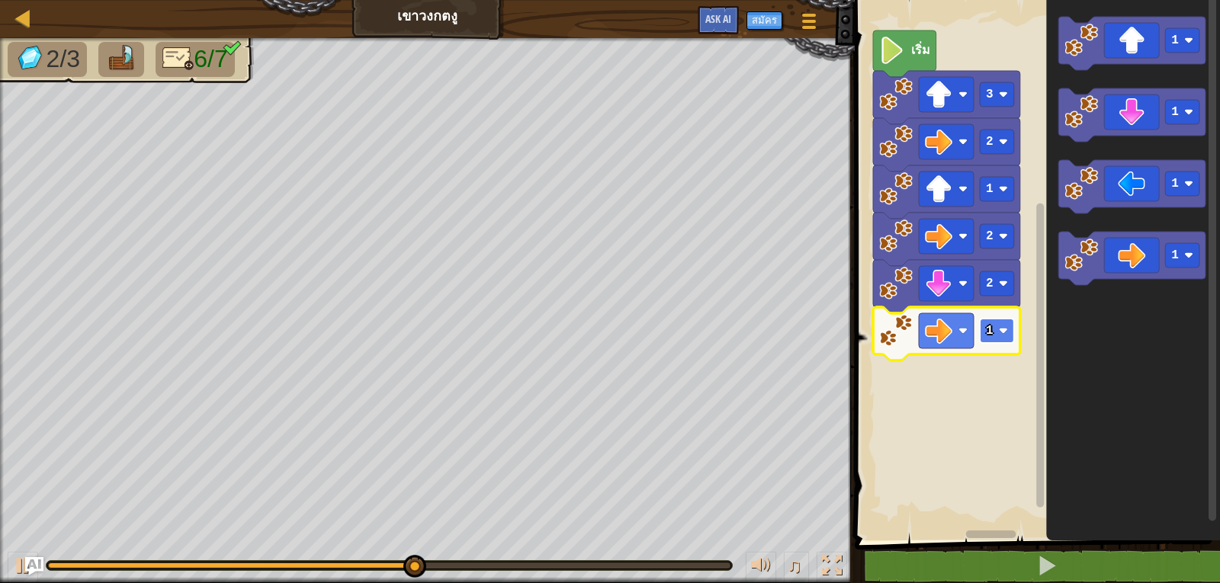
click at [990, 333] on text "1" at bounding box center [990, 331] width 8 height 14
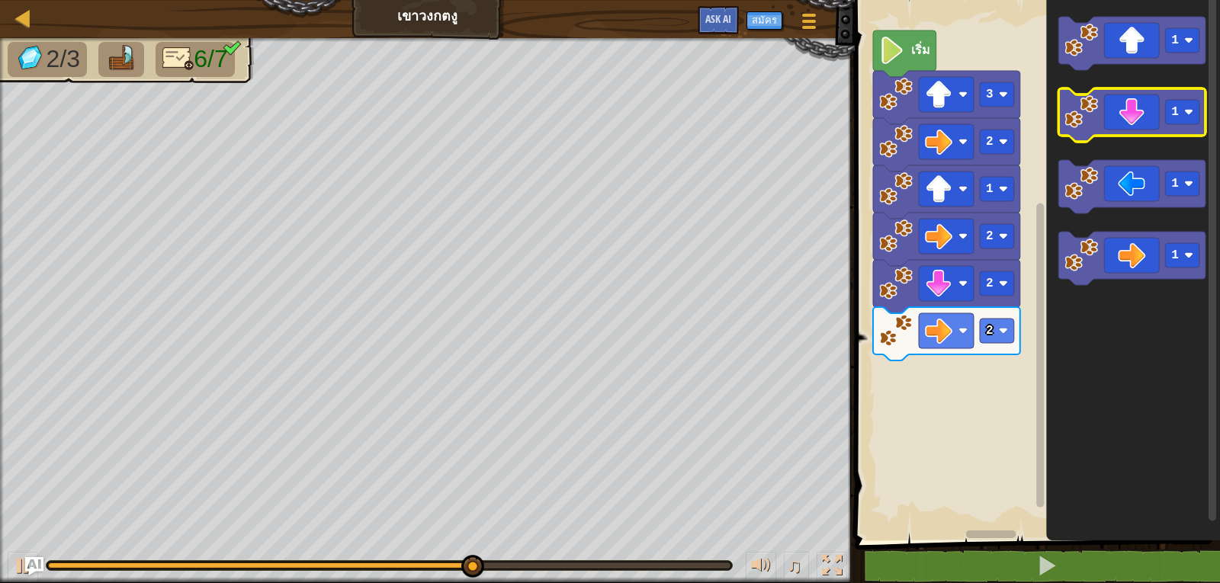
click at [1127, 99] on icon "พื้นที่ทำงาน Blockly" at bounding box center [1131, 114] width 147 height 53
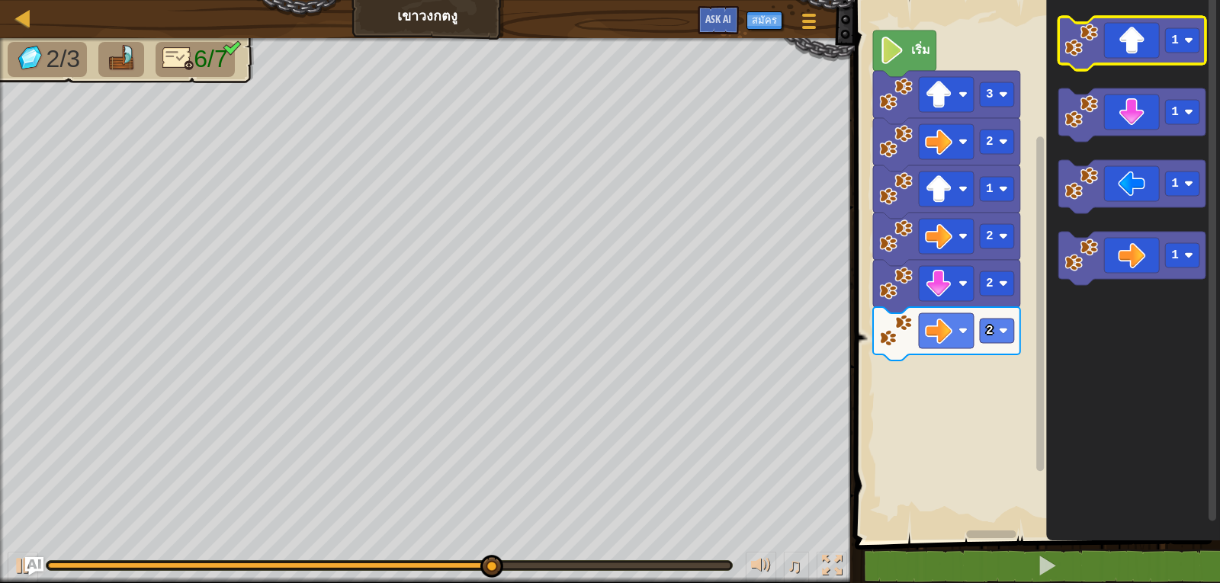
click at [1089, 40] on image "พื้นที่ทำงาน Blockly" at bounding box center [1081, 41] width 34 height 34
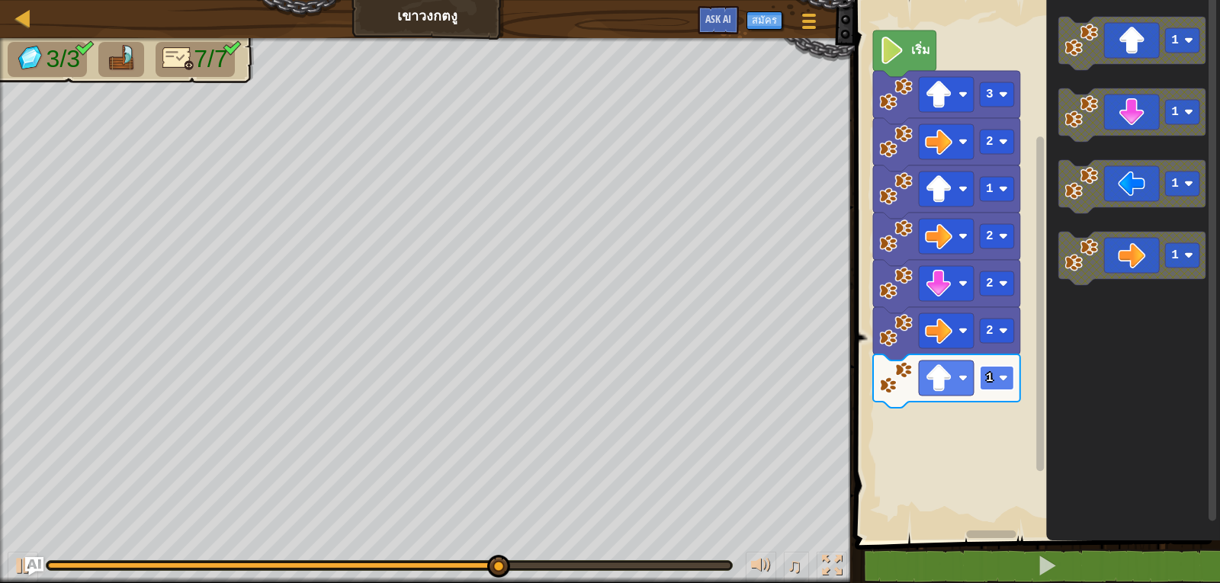
click at [986, 383] on text "1" at bounding box center [990, 378] width 8 height 14
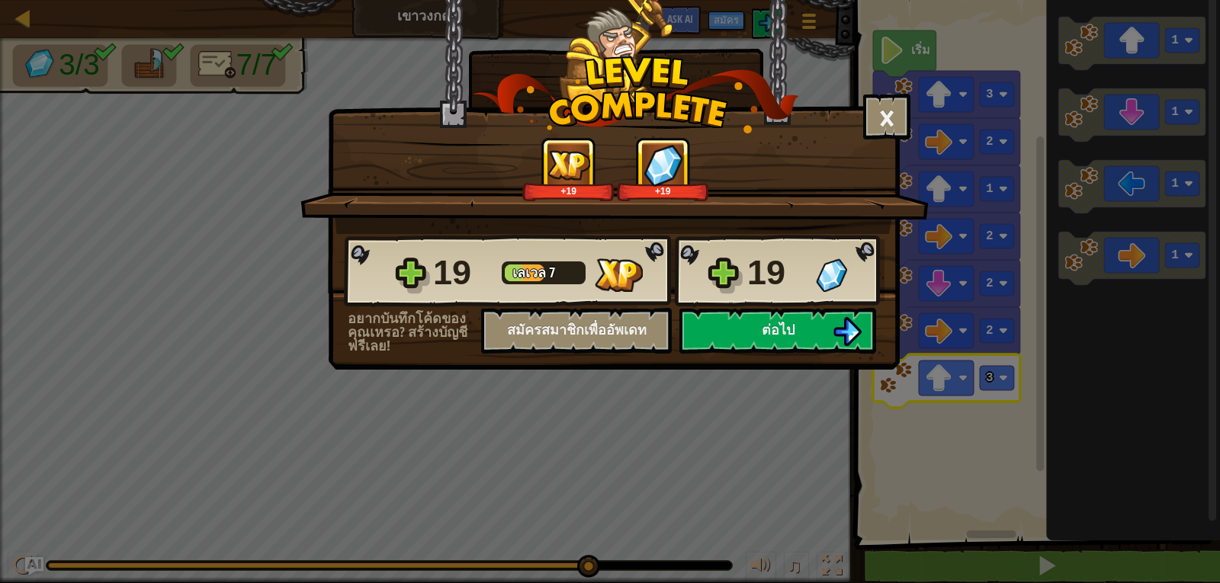
drag, startPoint x: 874, startPoint y: 236, endPoint x: 866, endPoint y: 232, distance: 9.2
drag, startPoint x: 866, startPoint y: 232, endPoint x: 740, endPoint y: 349, distance: 172.1
click at [745, 358] on div "× ด่านนี้สนุกแค่ไหน? +19 +19 Reticulating Splines... 19 [PERSON_NAME] 7 19 อยาก…" at bounding box center [614, 185] width 572 height 370
click at [787, 268] on div "19" at bounding box center [776, 273] width 59 height 49
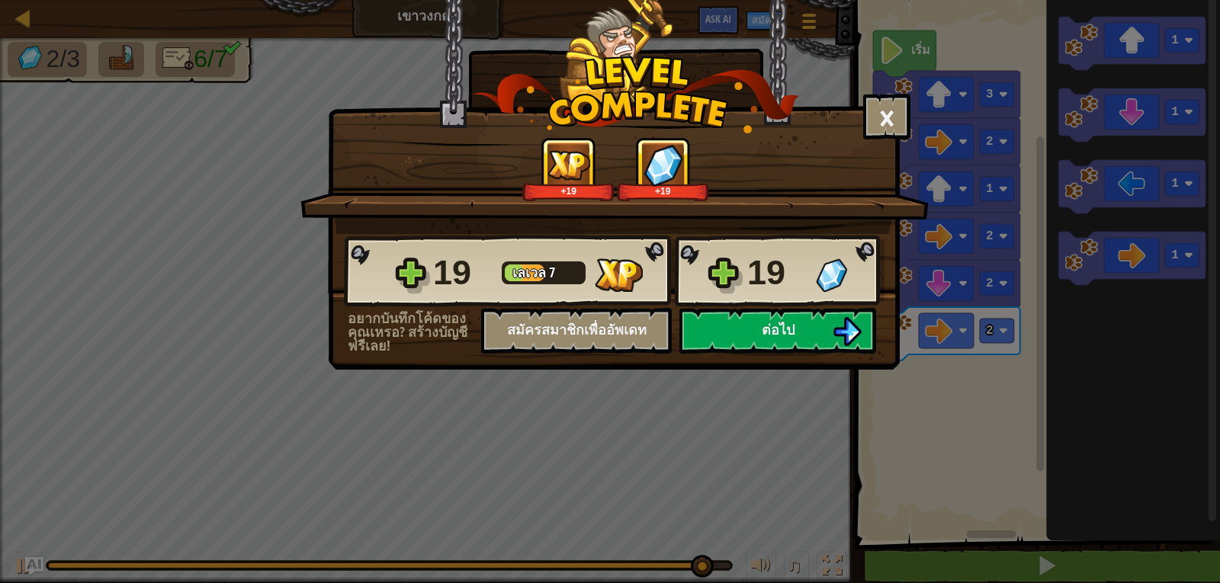
click at [766, 277] on div "19" at bounding box center [776, 273] width 59 height 49
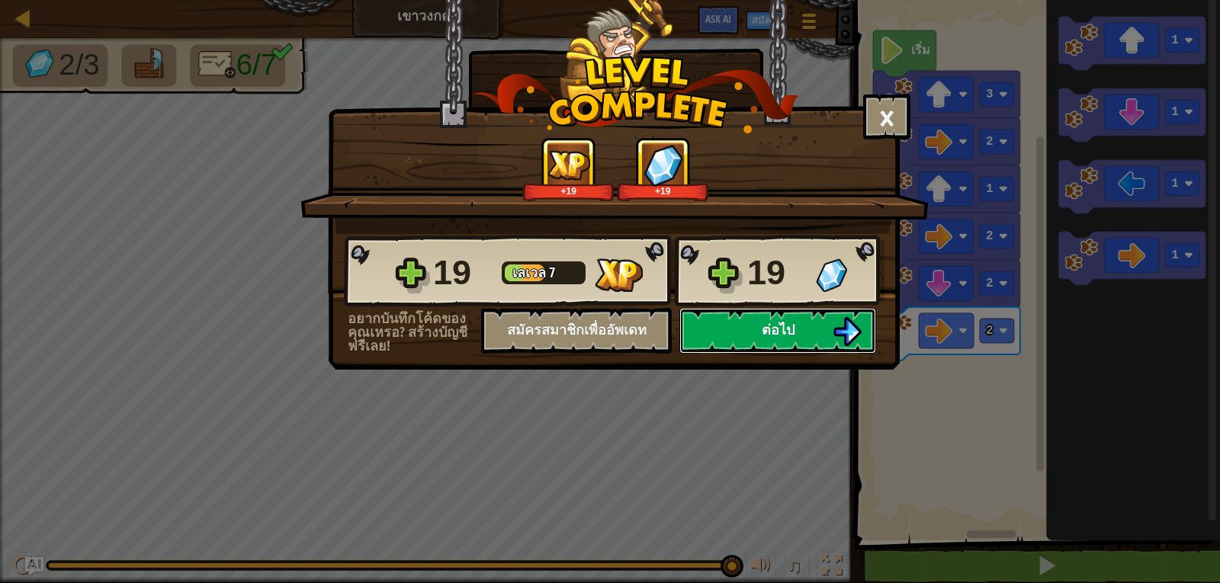
click at [713, 332] on button "ต่อไป" at bounding box center [777, 331] width 197 height 46
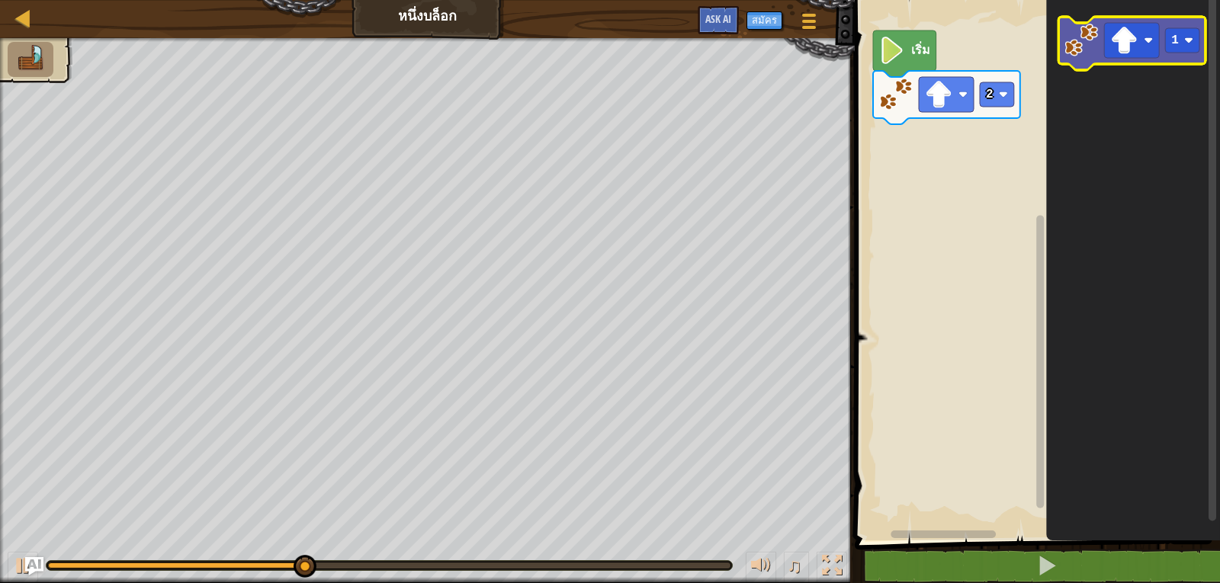
click at [1068, 23] on icon "พื้นที่ทำงาน Blockly" at bounding box center [1131, 43] width 147 height 53
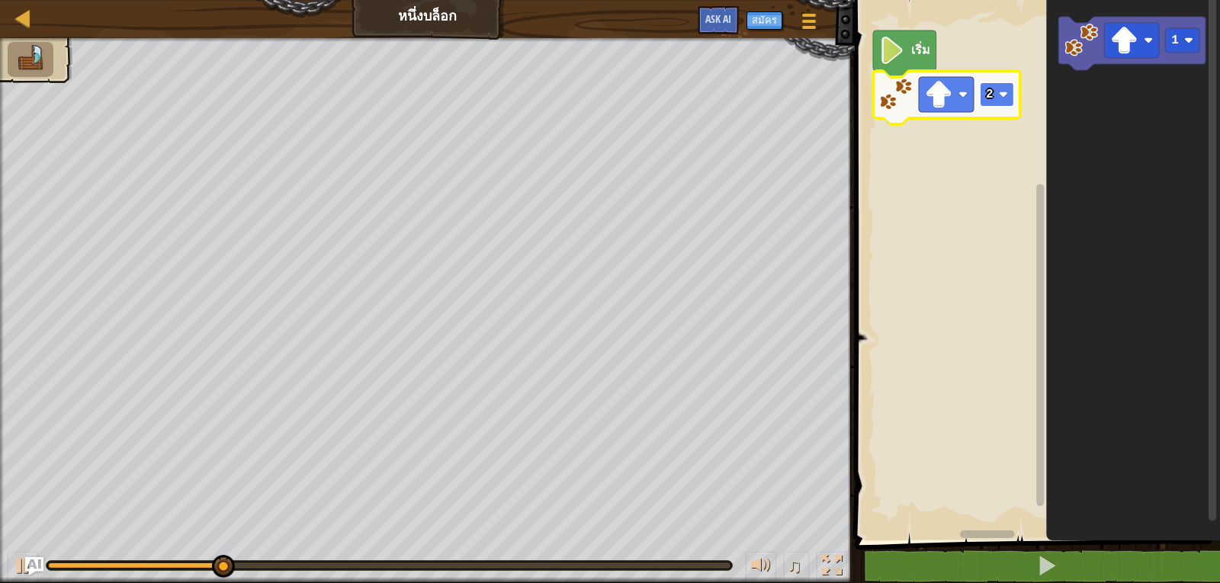
click at [995, 85] on rect "พื้นที่ทำงาน Blockly" at bounding box center [997, 94] width 34 height 24
click at [997, 110] on icon "พื้นที่ทำงาน Blockly" at bounding box center [946, 97] width 147 height 53
click at [993, 108] on icon "พื้นที่ทำงาน Blockly" at bounding box center [946, 97] width 147 height 53
click at [996, 91] on rect "พื้นที่ทำงาน Blockly" at bounding box center [997, 94] width 34 height 24
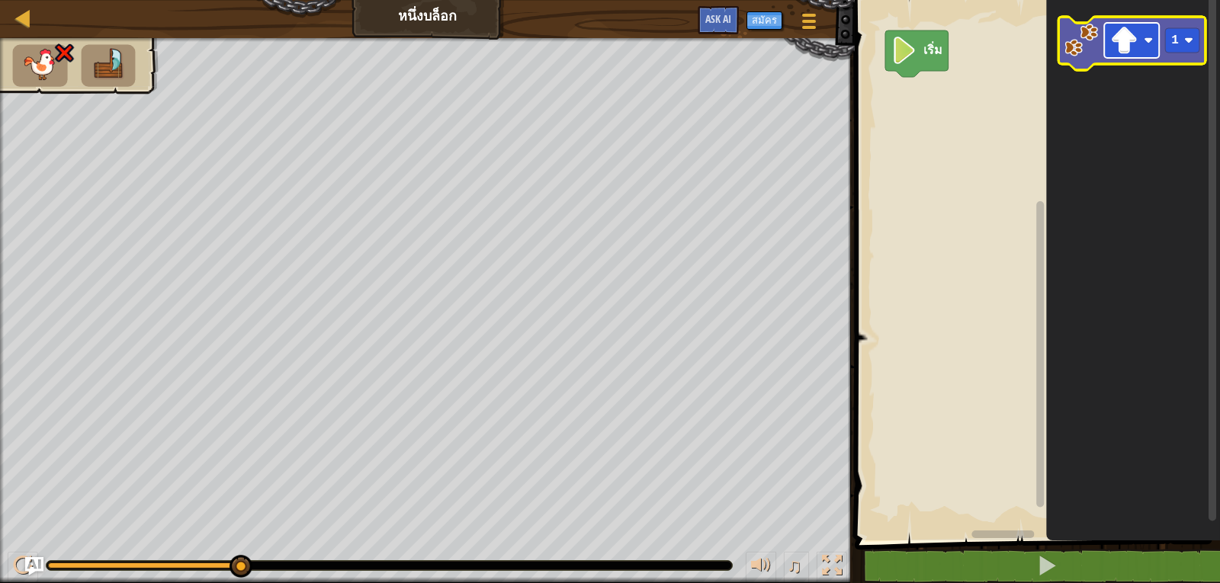
click at [1136, 49] on image "พื้นที่ทำงาน Blockly" at bounding box center [1123, 40] width 27 height 27
click at [1105, 40] on rect "พื้นที่ทำงาน Blockly" at bounding box center [1131, 40] width 55 height 35
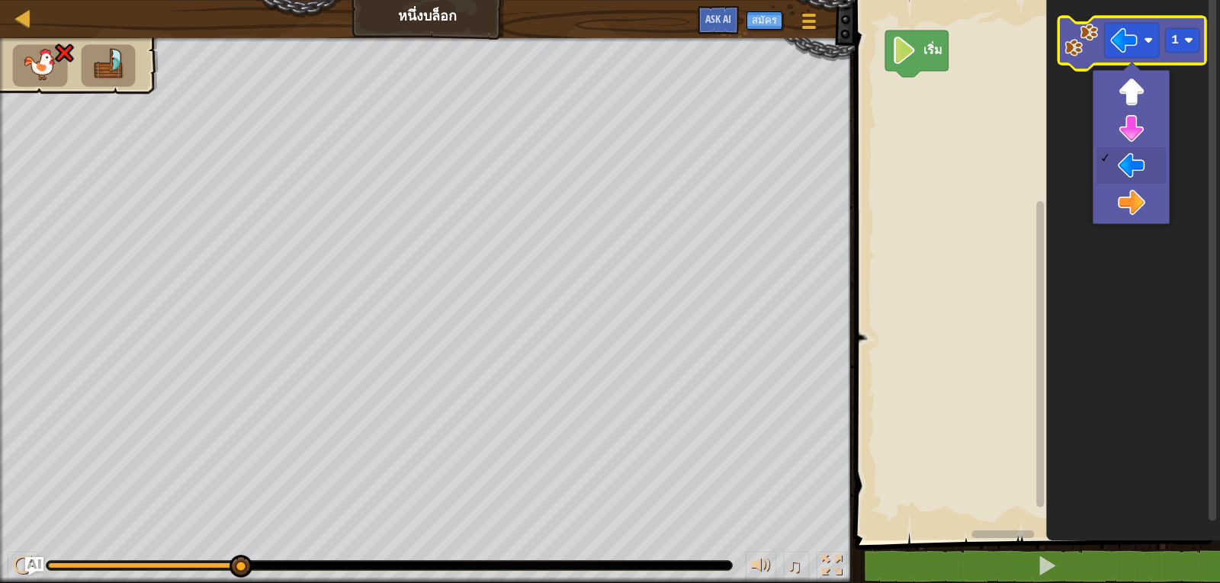
click at [1098, 42] on g "1" at bounding box center [1131, 43] width 147 height 53
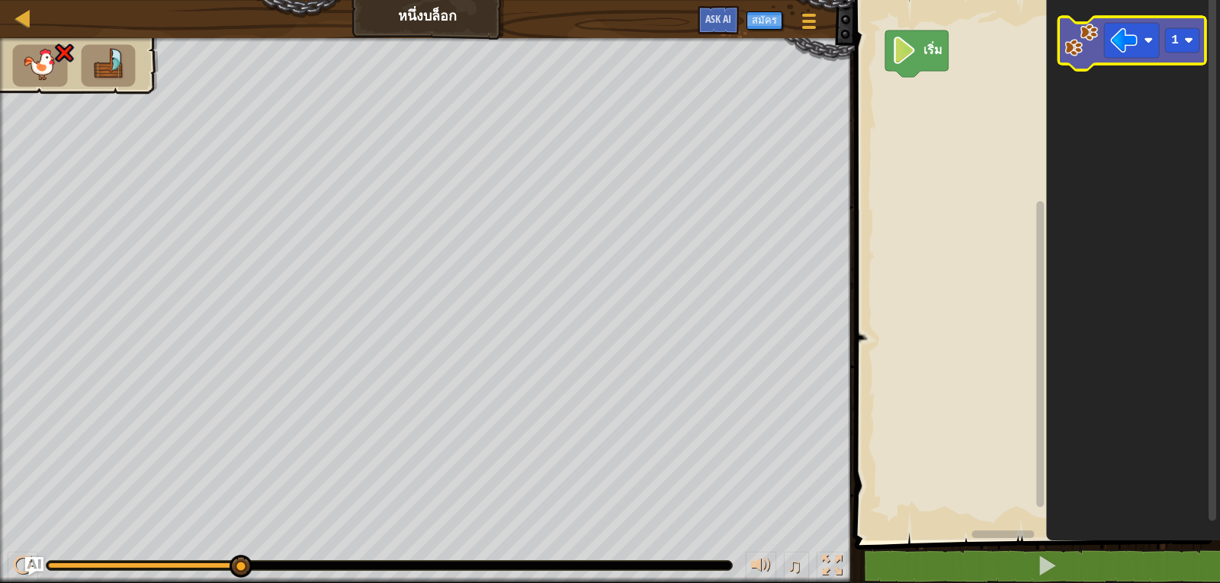
click at [1096, 47] on image "พื้นที่ทำงาน Blockly" at bounding box center [1081, 41] width 34 height 34
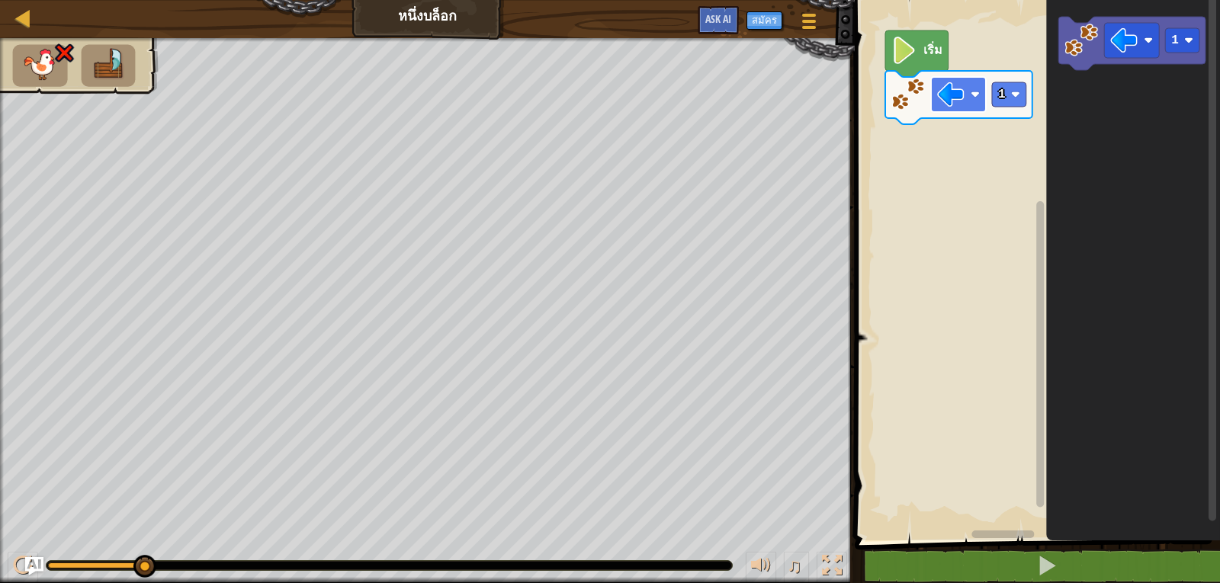
click at [964, 98] on image "พื้นที่ทำงาน Blockly" at bounding box center [950, 94] width 27 height 27
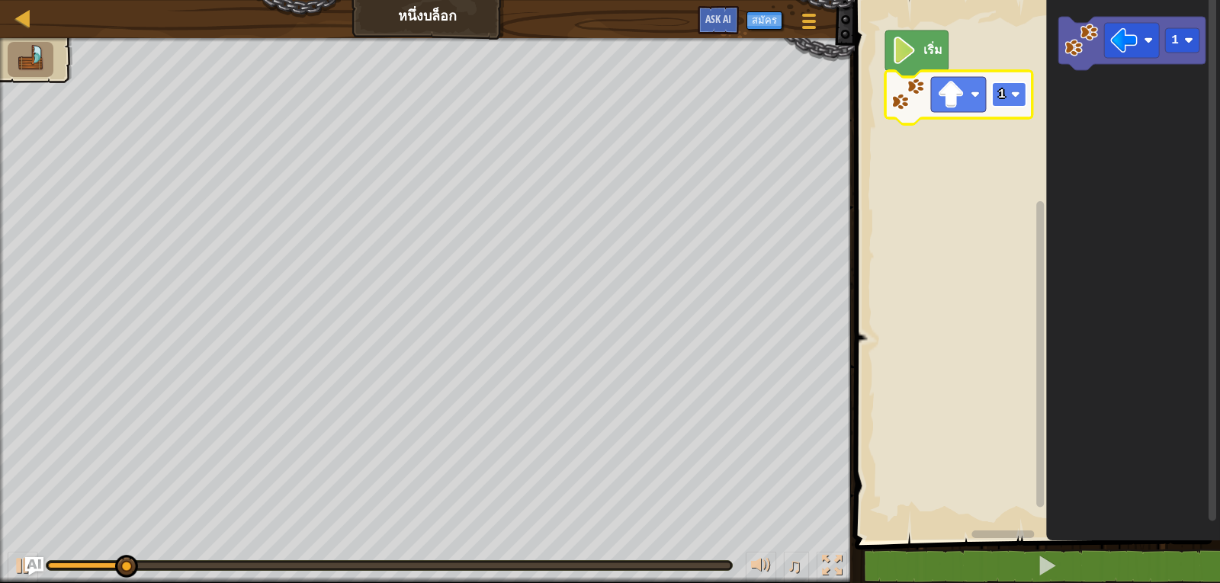
click at [993, 100] on rect "พื้นที่ทำงาน Blockly" at bounding box center [1009, 94] width 34 height 24
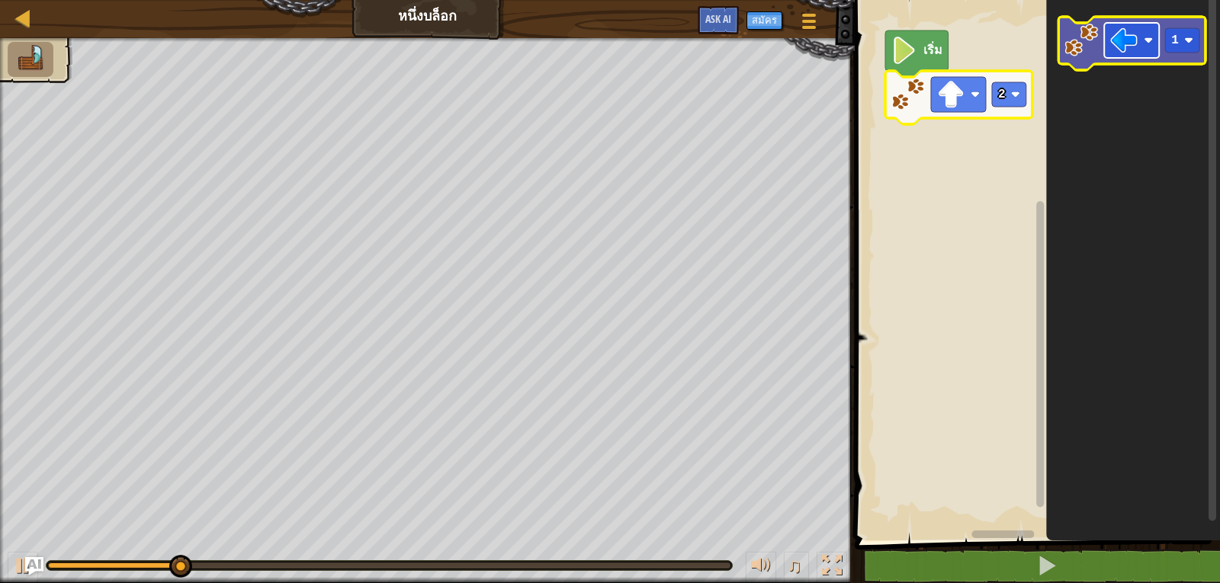
click at [1129, 44] on image "พื้นที่ทำงาน Blockly" at bounding box center [1123, 40] width 27 height 27
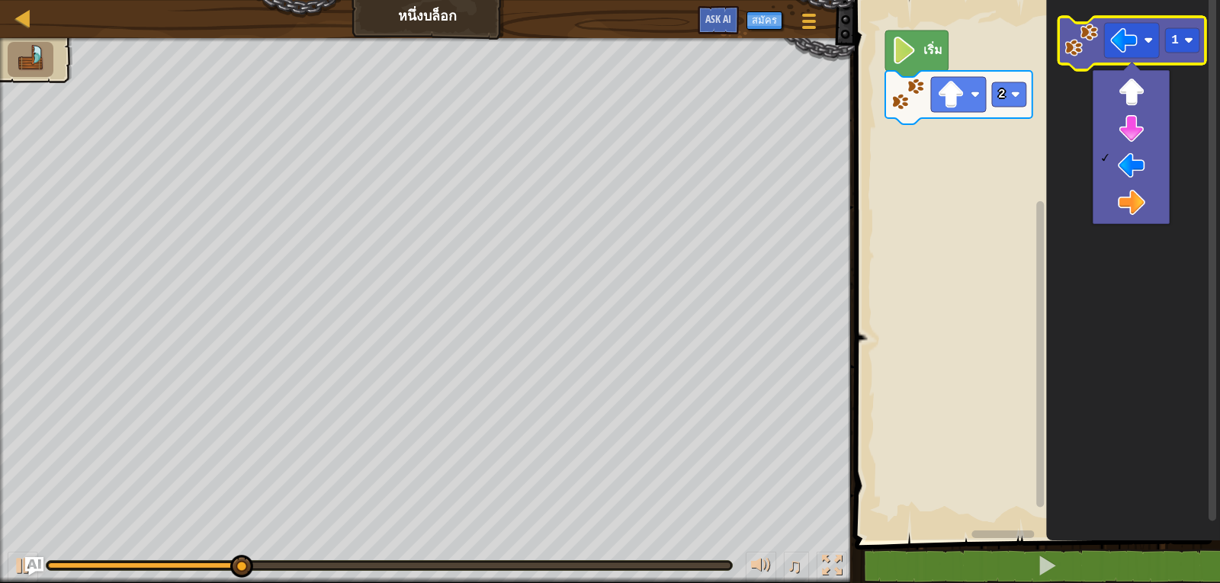
click at [1078, 40] on image "พื้นที่ทำงาน Blockly" at bounding box center [1081, 41] width 34 height 34
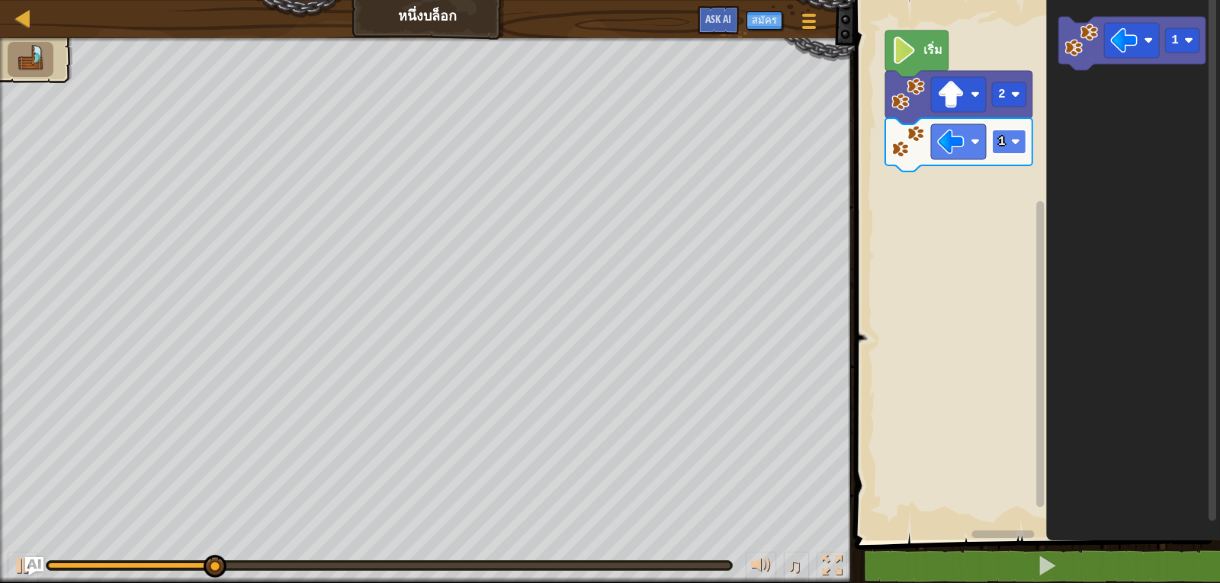
click at [1014, 146] on image "พื้นที่ทำงาน Blockly" at bounding box center [1015, 141] width 9 height 9
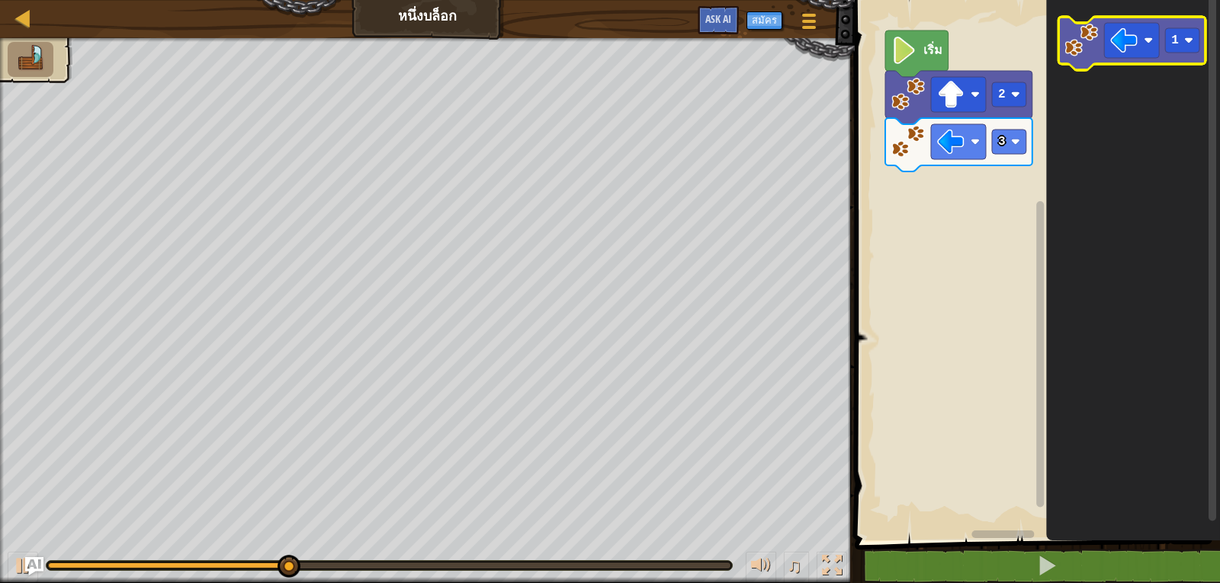
click at [1060, 56] on icon "พื้นที่ทำงาน Blockly" at bounding box center [1131, 43] width 147 height 53
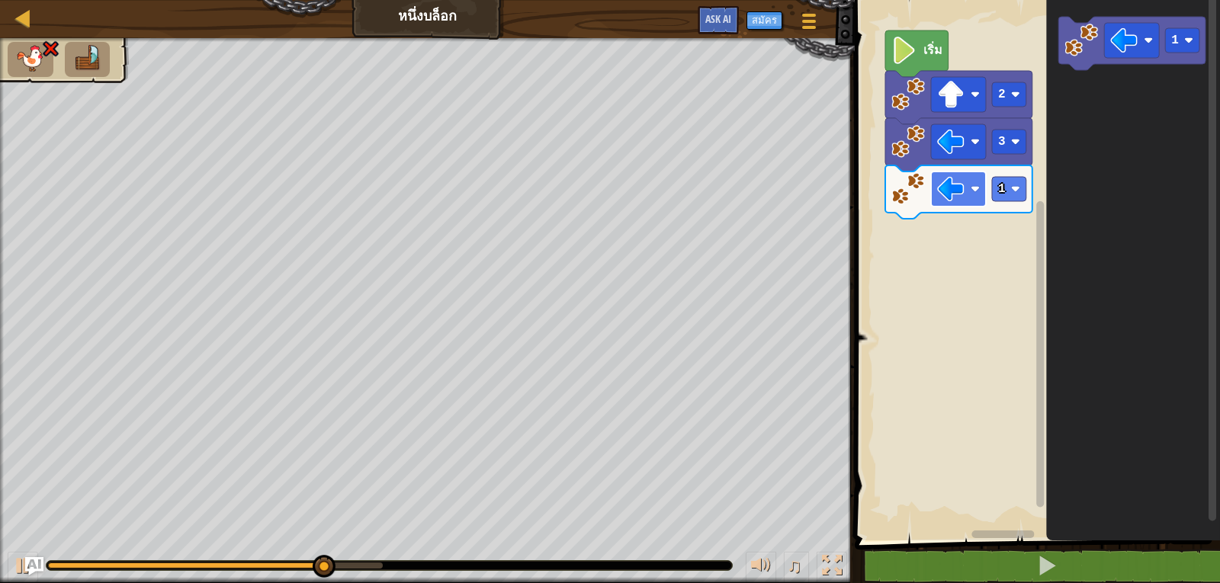
click at [970, 190] on rect "พื้นที่ทำงาน Blockly" at bounding box center [958, 189] width 55 height 35
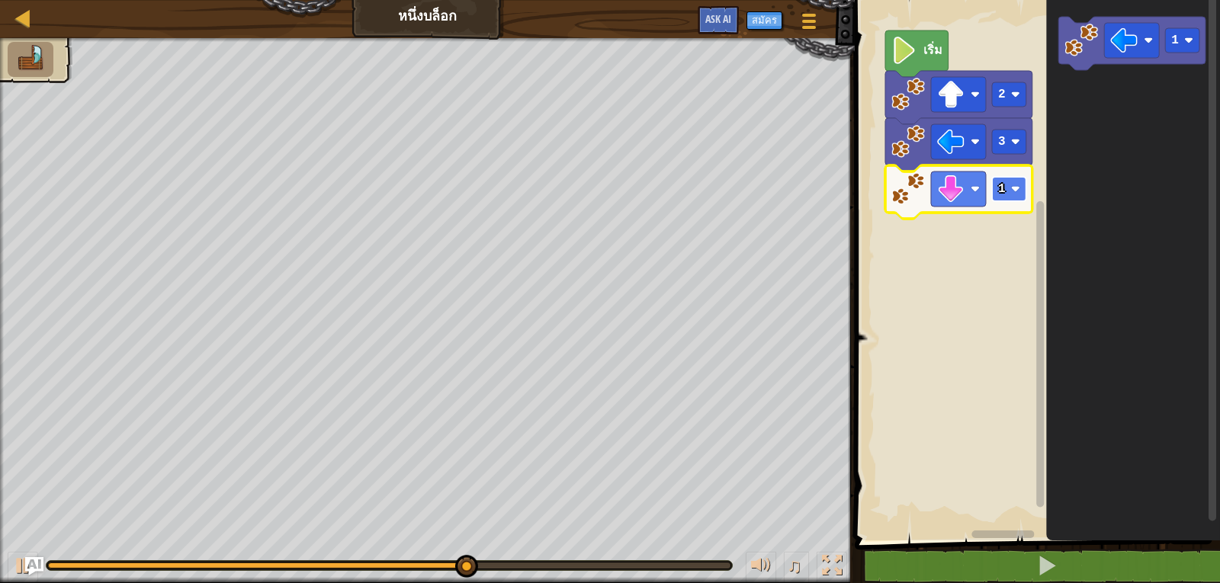
click at [996, 182] on rect "พื้นที่ทำงาน Blockly" at bounding box center [1009, 189] width 34 height 24
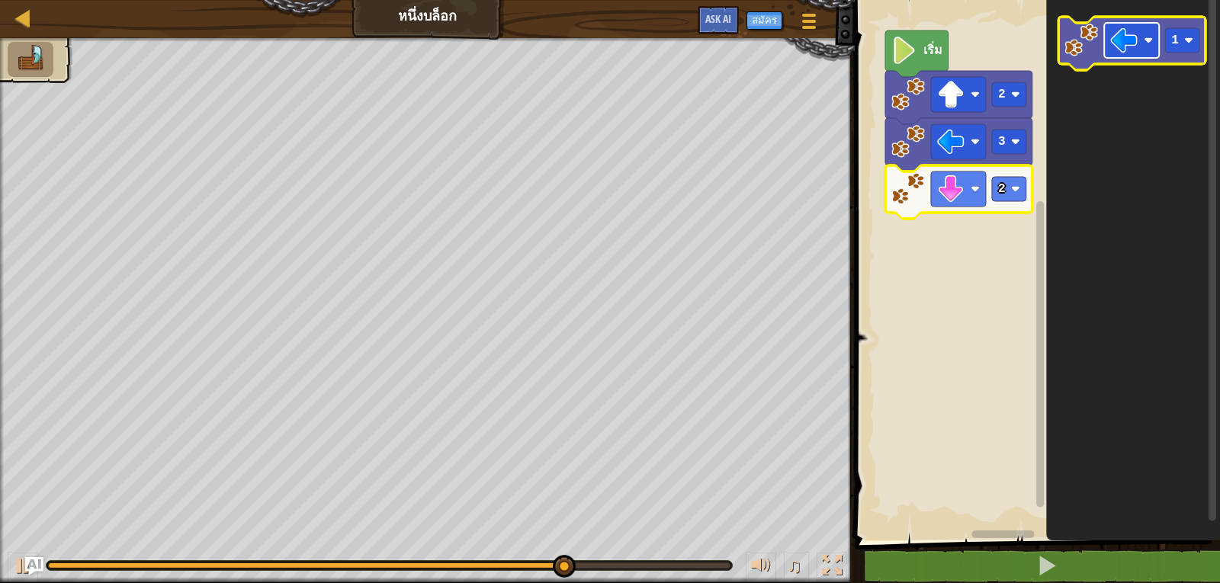
click at [1113, 48] on image "พื้นที่ทำงาน Blockly" at bounding box center [1123, 40] width 27 height 27
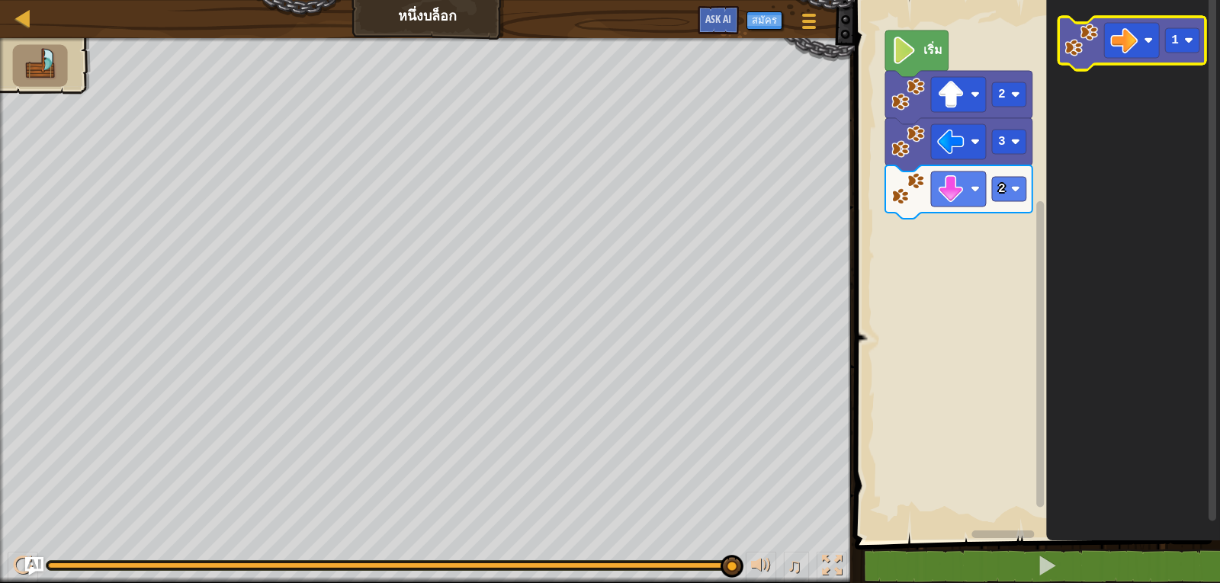
click at [1089, 45] on image "พื้นที่ทำงาน Blockly" at bounding box center [1081, 41] width 34 height 34
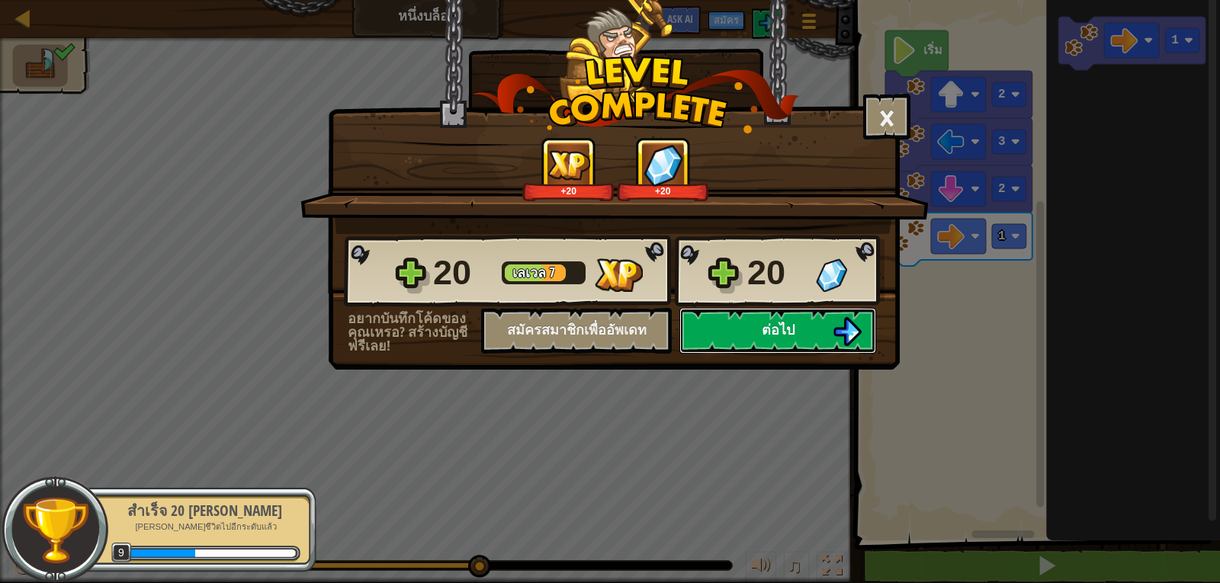
click at [874, 333] on button "ต่อไป" at bounding box center [777, 331] width 197 height 46
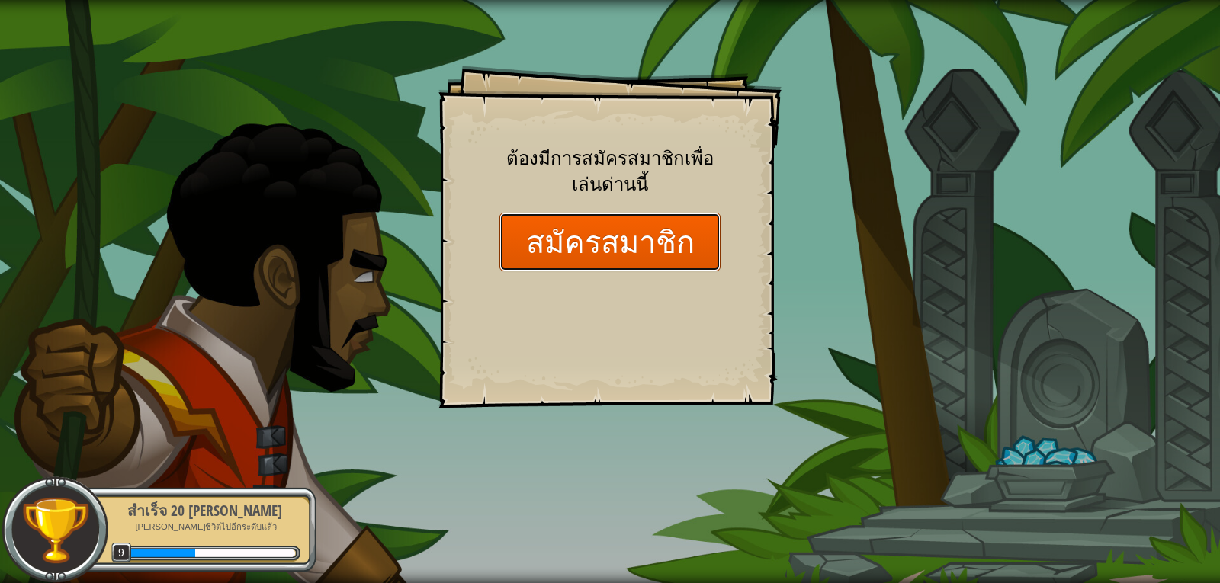
click at [683, 246] on button "สมัครสมาชิก" at bounding box center [609, 242] width 221 height 59
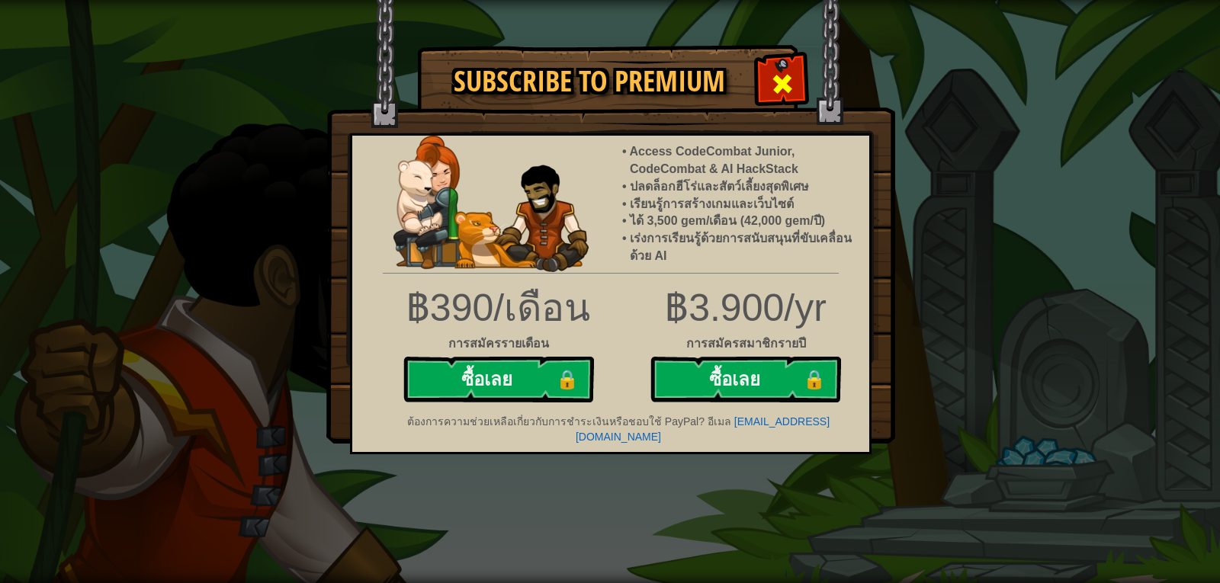
click at [774, 69] on div at bounding box center [782, 82] width 48 height 48
